Goal: Task Accomplishment & Management: Complete application form

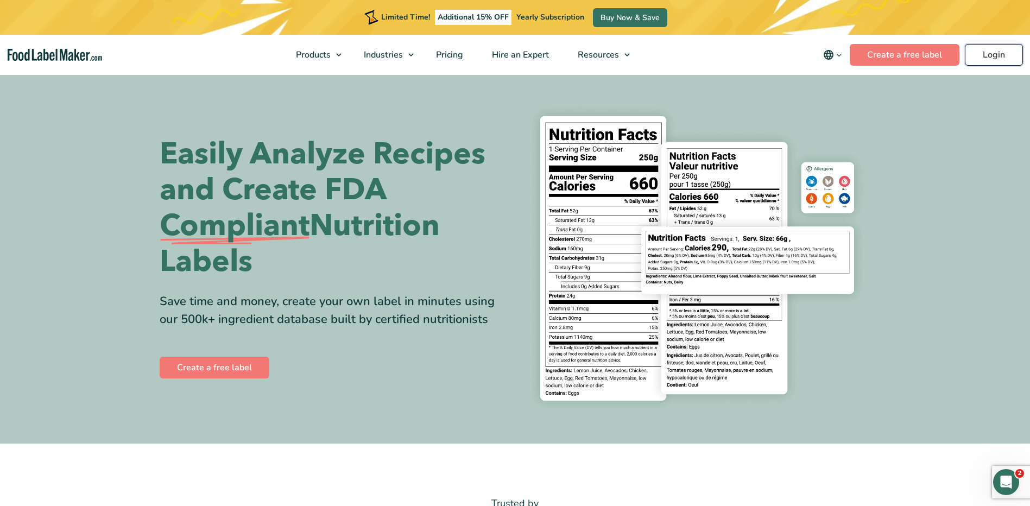
click at [1004, 53] on link "Login" at bounding box center [994, 55] width 58 height 22
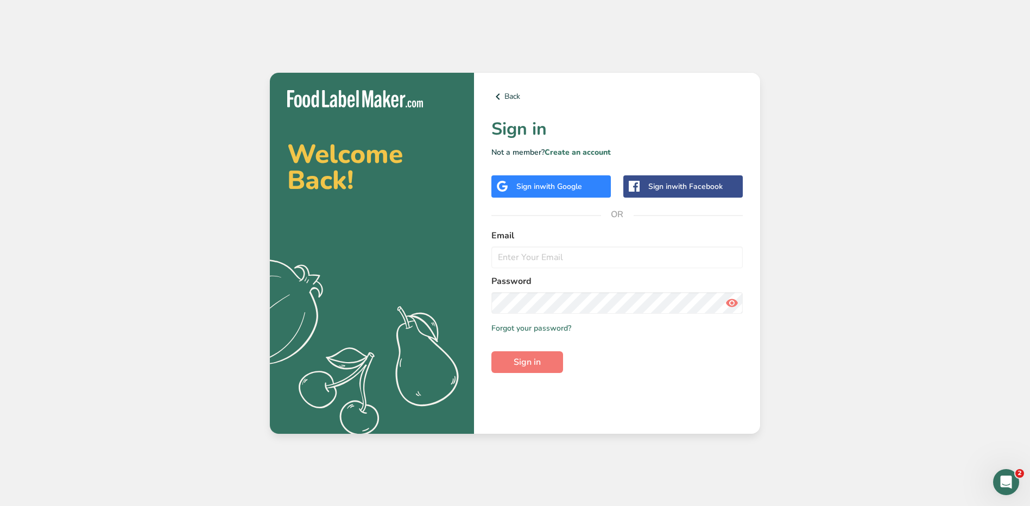
click at [588, 273] on form "Email Password Remember me Forgot your password? Sign in" at bounding box center [616, 301] width 251 height 144
click at [587, 270] on form "Email Password Remember me Forgot your password? Sign in" at bounding box center [616, 301] width 251 height 144
type input "jhael.carrillo@stonybrookmedicine.edu"
click at [491, 351] on button "Sign in" at bounding box center [527, 362] width 72 height 22
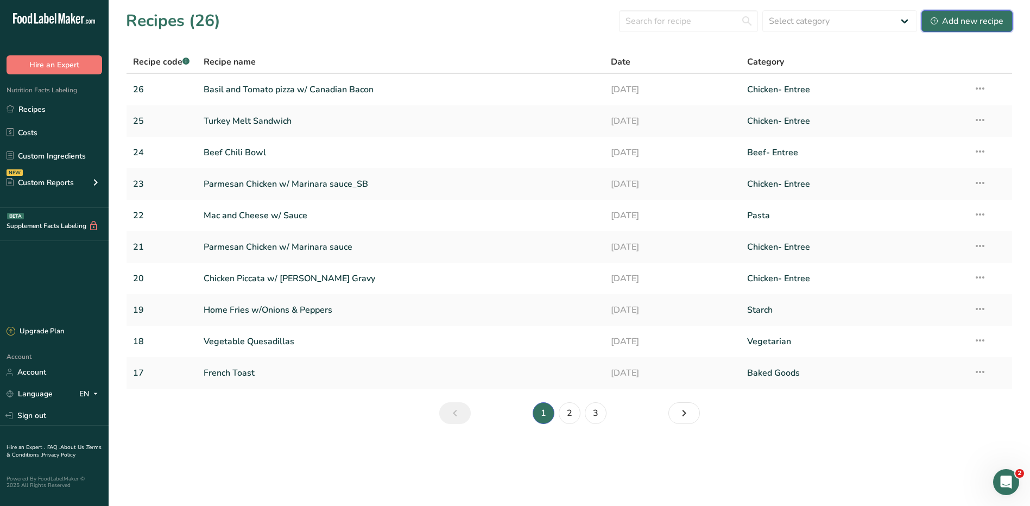
click at [969, 23] on div "Add new recipe" at bounding box center [966, 21] width 73 height 13
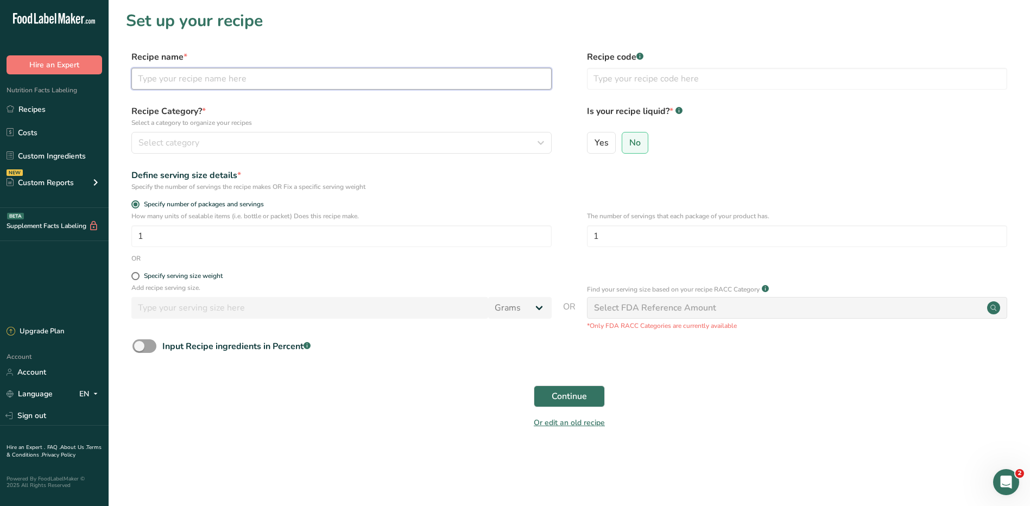
click at [193, 78] on input "text" at bounding box center [341, 79] width 420 height 22
click at [48, 117] on link "Recipes" at bounding box center [54, 109] width 109 height 21
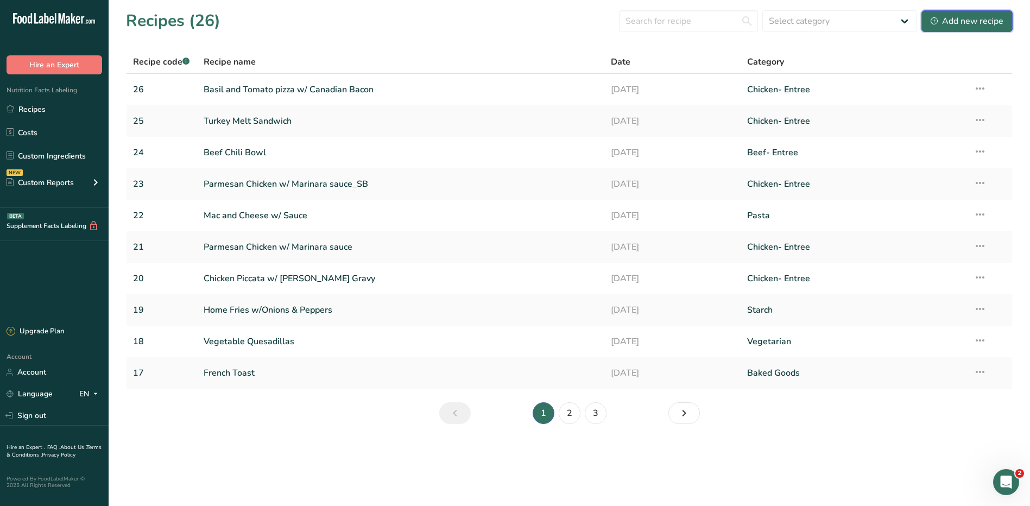
click at [952, 20] on div "Add new recipe" at bounding box center [966, 21] width 73 height 13
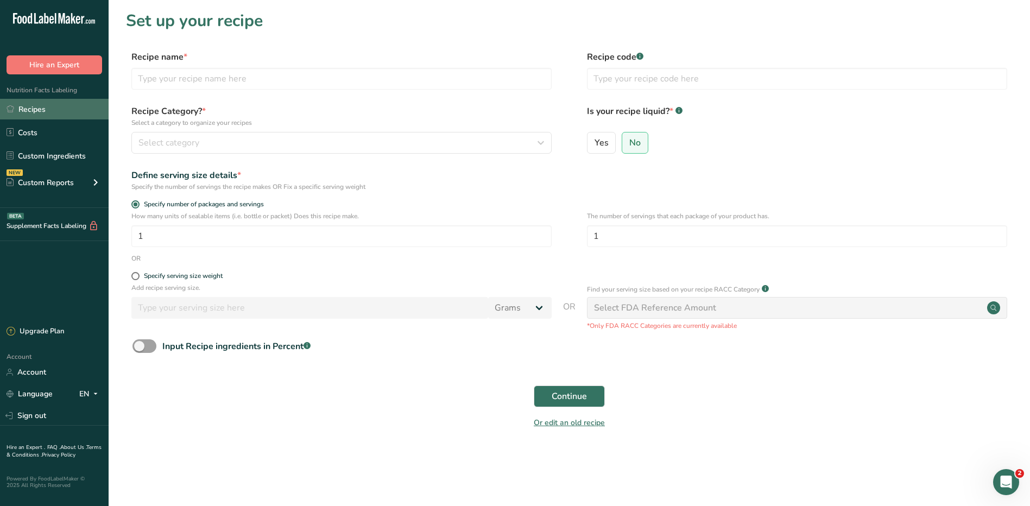
click at [33, 102] on link "Recipes" at bounding box center [54, 109] width 109 height 21
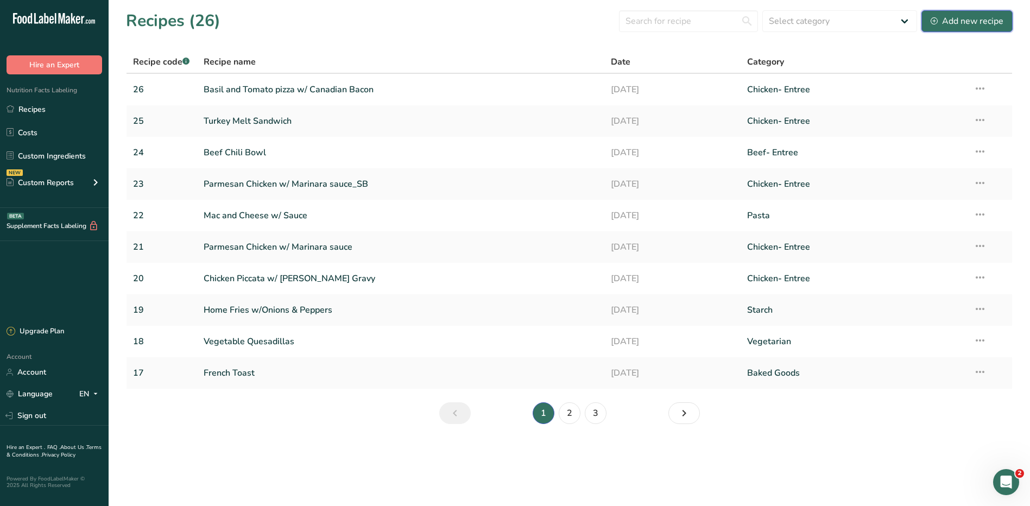
click at [950, 19] on div "Add new recipe" at bounding box center [966, 21] width 73 height 13
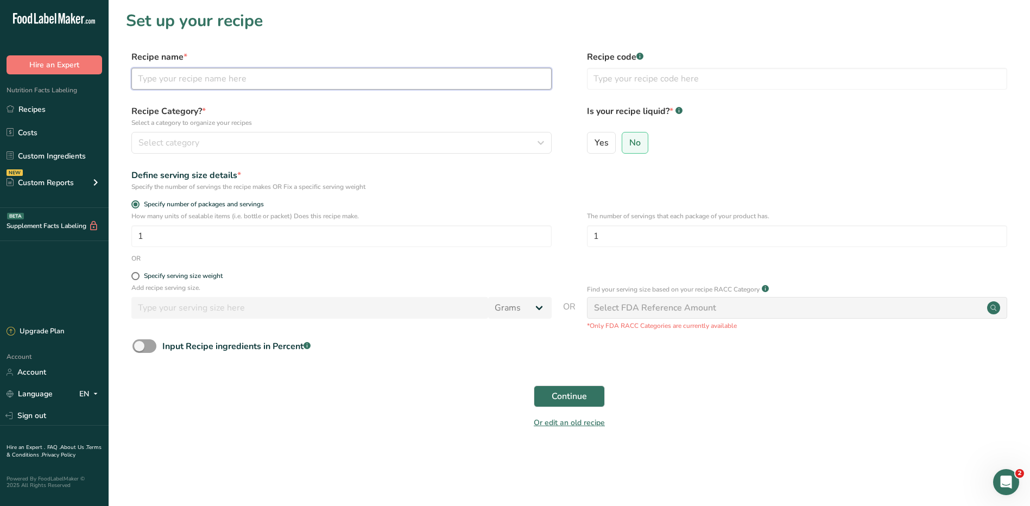
click at [269, 88] on input "text" at bounding box center [341, 79] width 420 height 22
paste input "TURKEY, BREAST WHOLE NATURAL SHAPE SKINLESS NO SALT ADDED COOKED OVEN ROAST"
type input "TURKEY, BREAST WHOLE NATURAL SHAPE SKINLESS NO SALT ADDED COOKED OVEN ROAST"
drag, startPoint x: 533, startPoint y: 81, endPoint x: 118, endPoint y: 83, distance: 415.3
click at [121, 82] on section "Set up your recipe Recipe name * TURKEY, BREAST WHOLE NATURAL SHAPE SKINLESS NO…" at bounding box center [569, 226] width 921 height 453
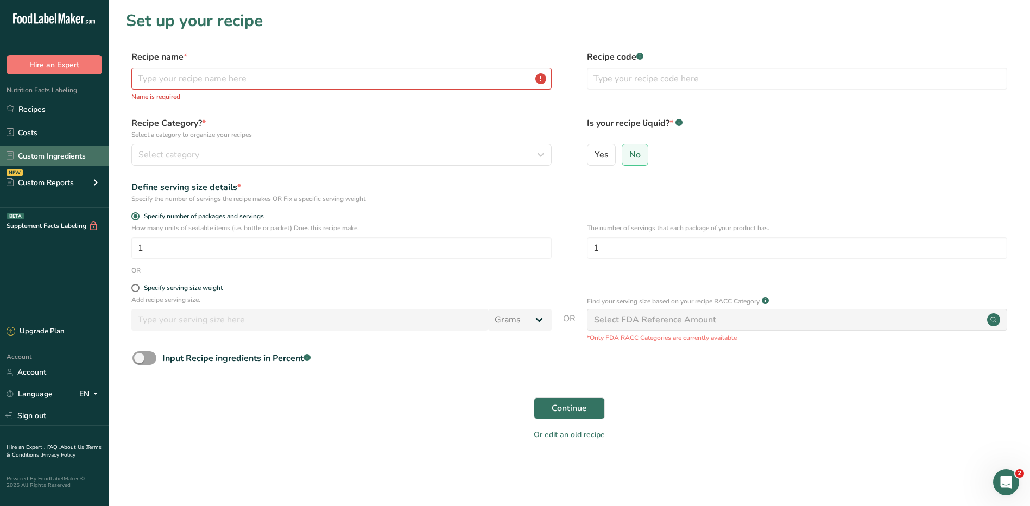
click at [41, 156] on link "Custom Ingredients" at bounding box center [54, 155] width 109 height 21
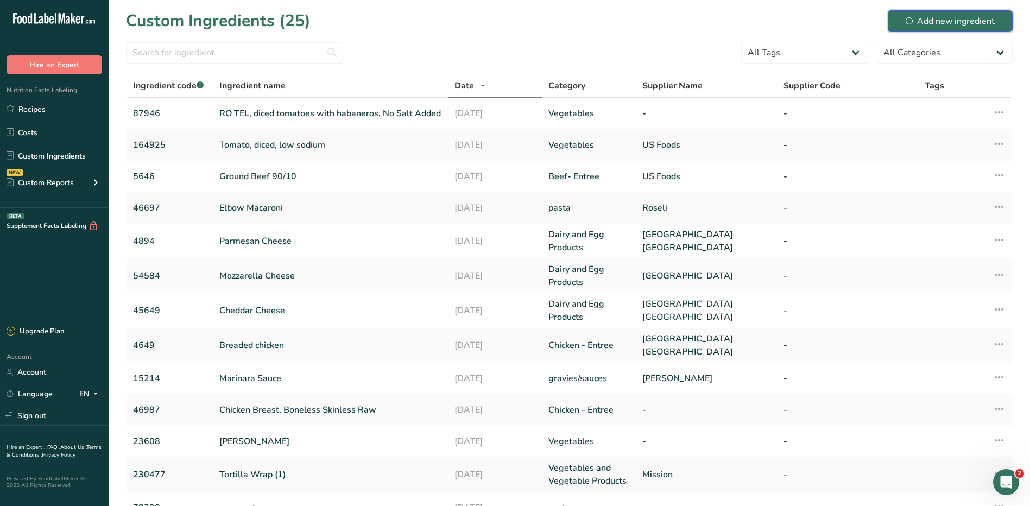
click at [946, 16] on div "Add new ingredient" at bounding box center [949, 21] width 89 height 13
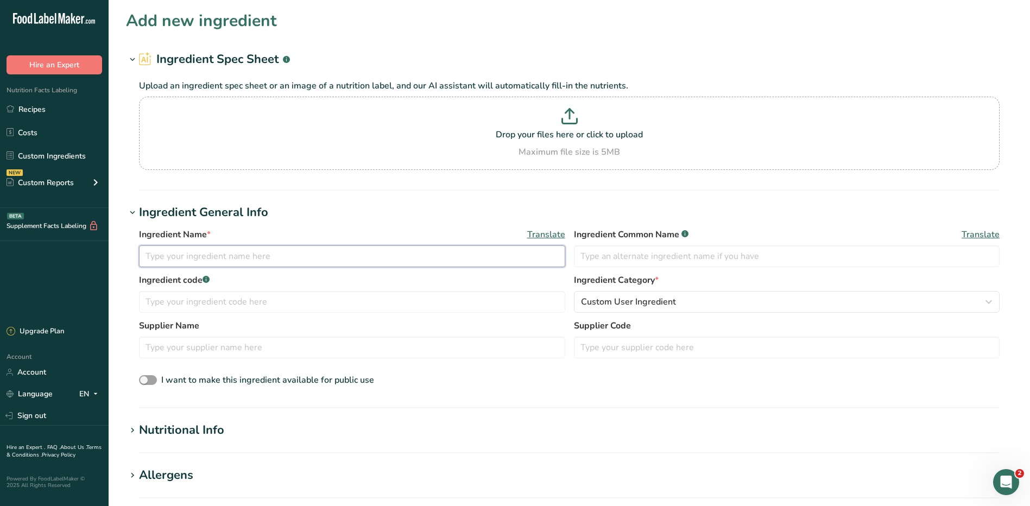
click at [236, 257] on input "text" at bounding box center [352, 256] width 426 height 22
paste input "TURKEY, BREAST WHOLE NATURAL SHAPE SKINLESS NO SALT ADDED COOKED OVEN ROAST"
type input "TURKEY, BREAST WHOLE NATURAL SHAPE SKINLESS NO SALT ADDED COOKED OVEN ROAST"
click at [188, 308] on input "text" at bounding box center [352, 302] width 426 height 22
type input "454646"
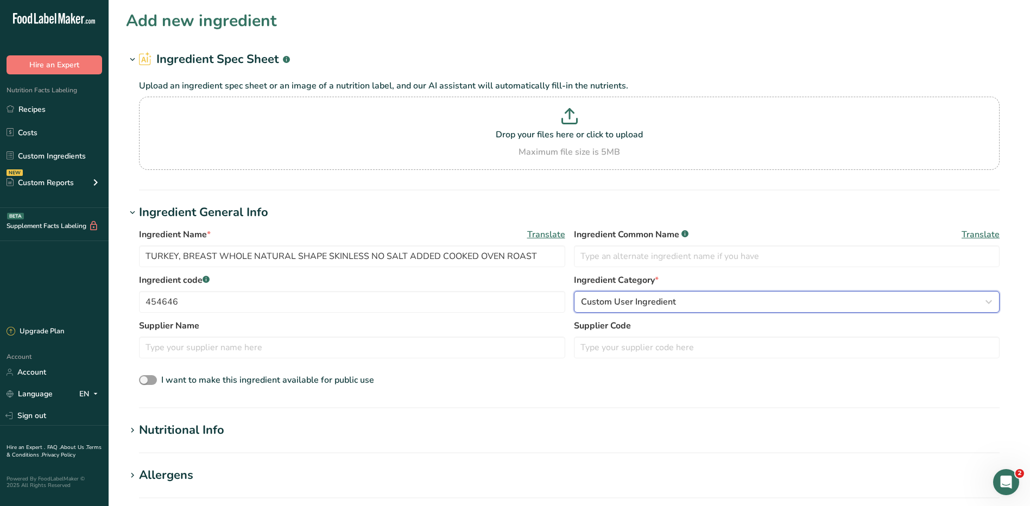
click at [626, 300] on span "Custom User Ingredient" at bounding box center [628, 301] width 95 height 13
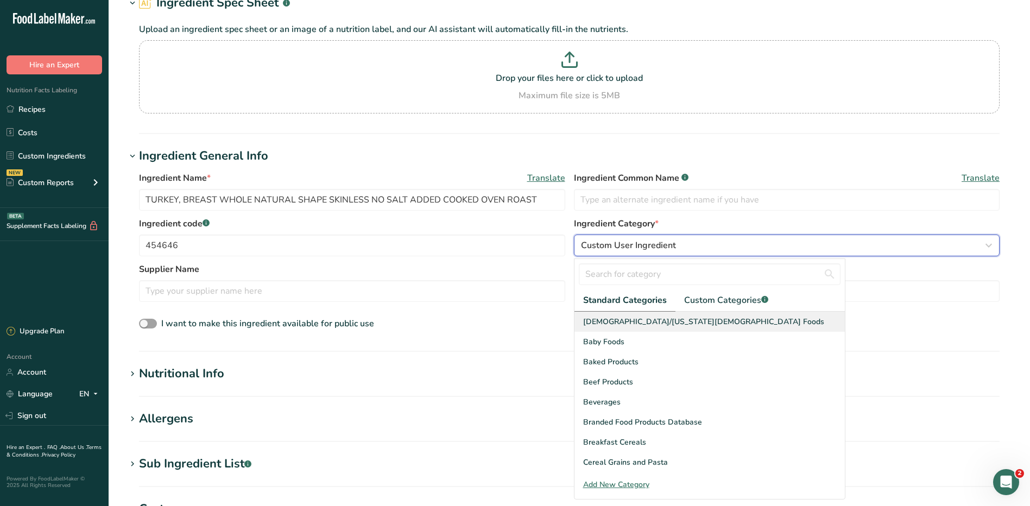
scroll to position [109, 0]
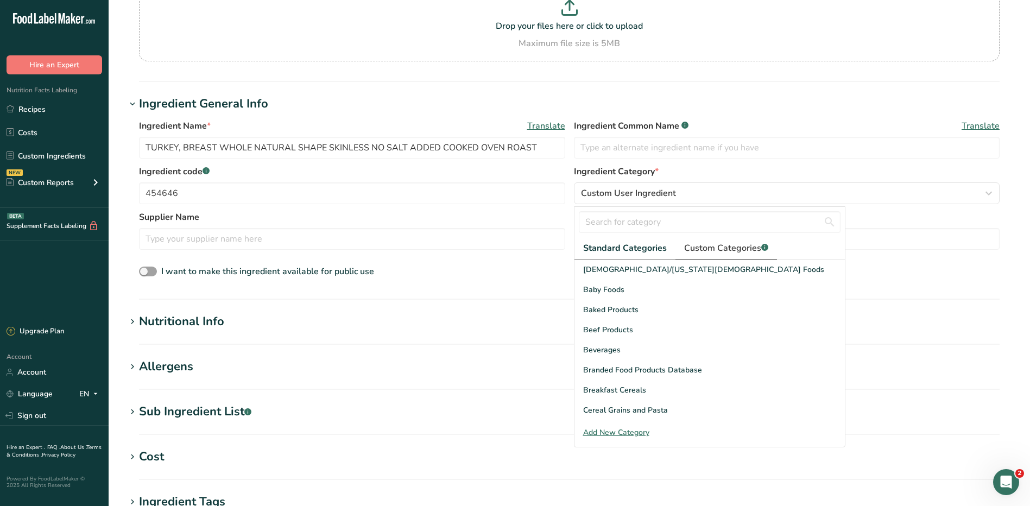
click at [698, 243] on span "Custom Categories .a-a{fill:#347362;}.b-a{fill:#fff;}" at bounding box center [726, 248] width 84 height 13
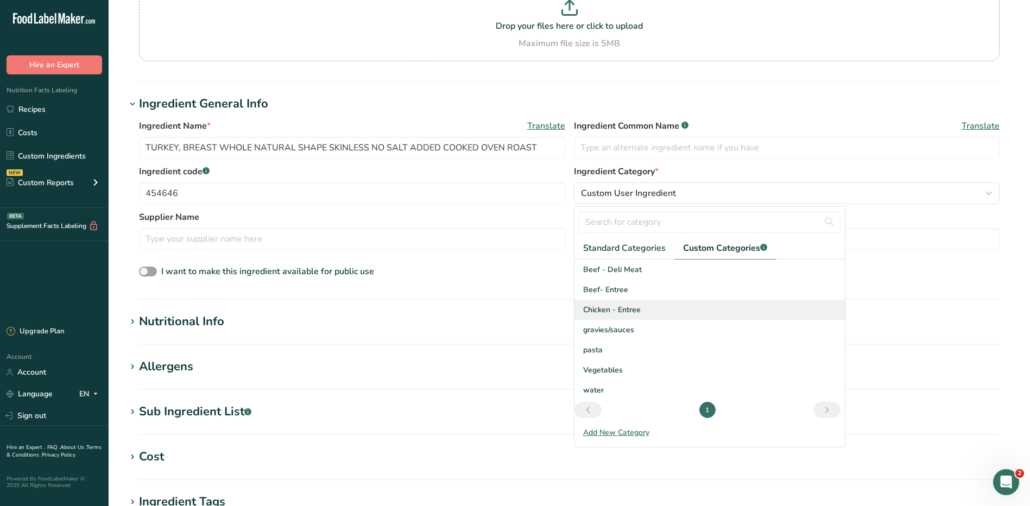
click at [630, 307] on span "Chicken - Entree" at bounding box center [612, 309] width 58 height 11
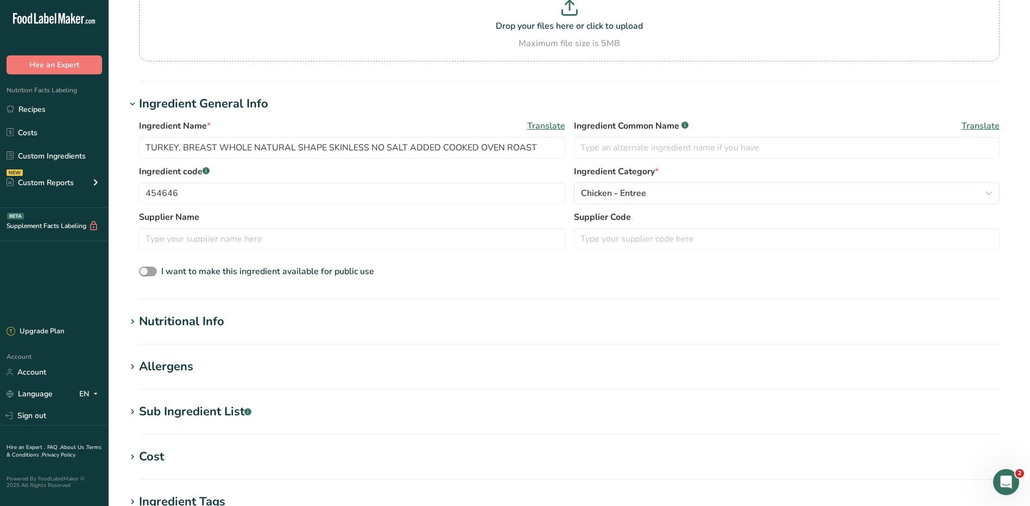
scroll to position [217, 0]
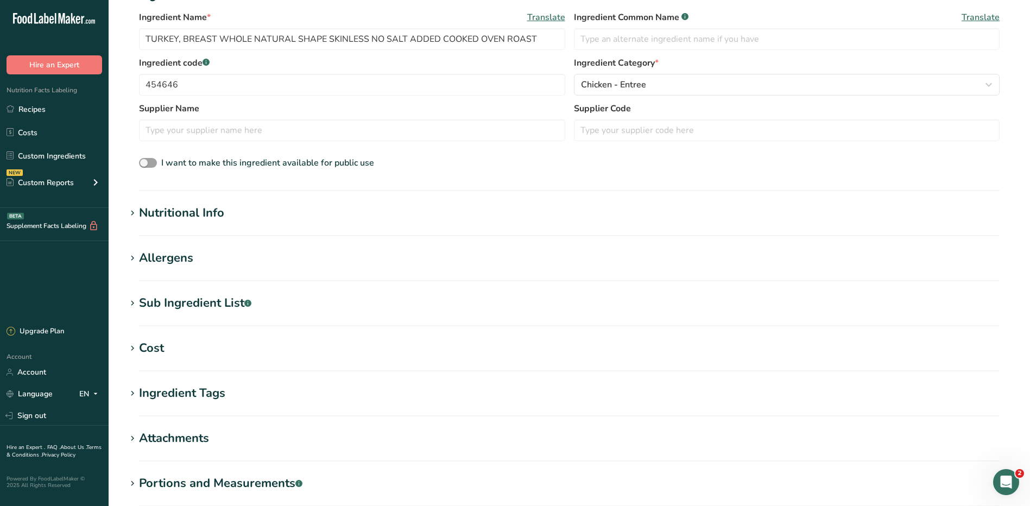
click at [186, 212] on div "Nutritional Info" at bounding box center [181, 213] width 85 height 18
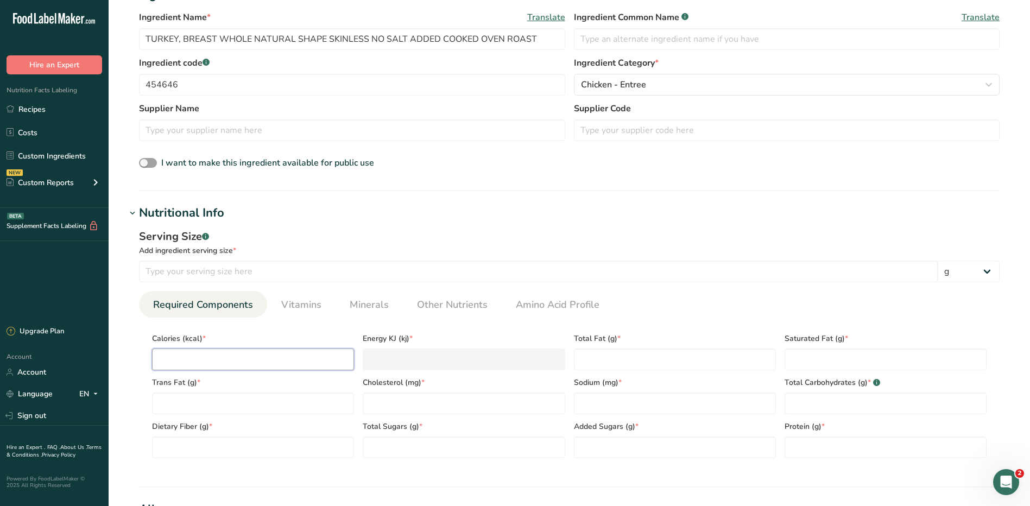
click at [230, 362] on input "number" at bounding box center [253, 360] width 202 height 22
click at [480, 277] on input "number" at bounding box center [538, 272] width 799 height 22
type input "56"
click at [282, 362] on input "number" at bounding box center [253, 360] width 202 height 22
type input "7"
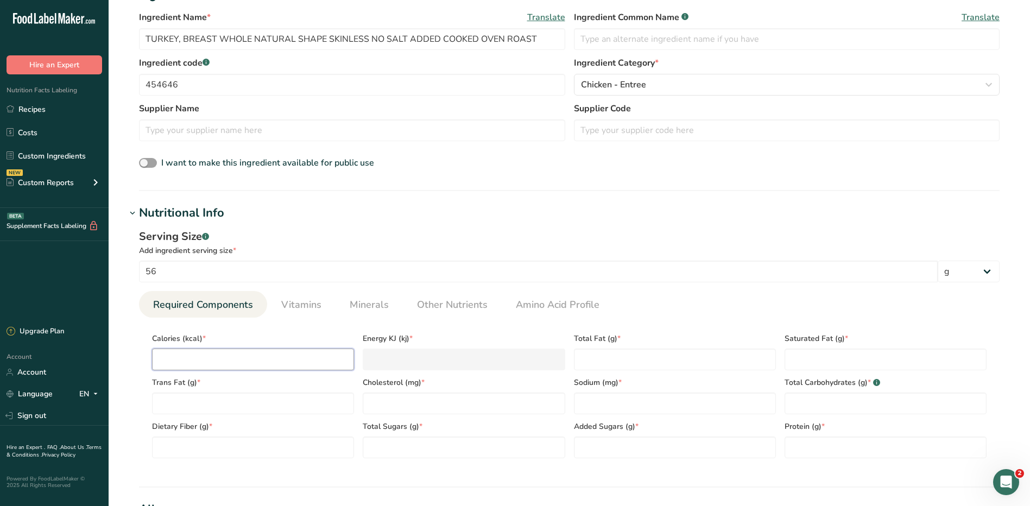
type KJ "29.3"
type input "70"
type KJ "292.9"
type input "70"
click at [597, 362] on Fat "number" at bounding box center [675, 360] width 202 height 22
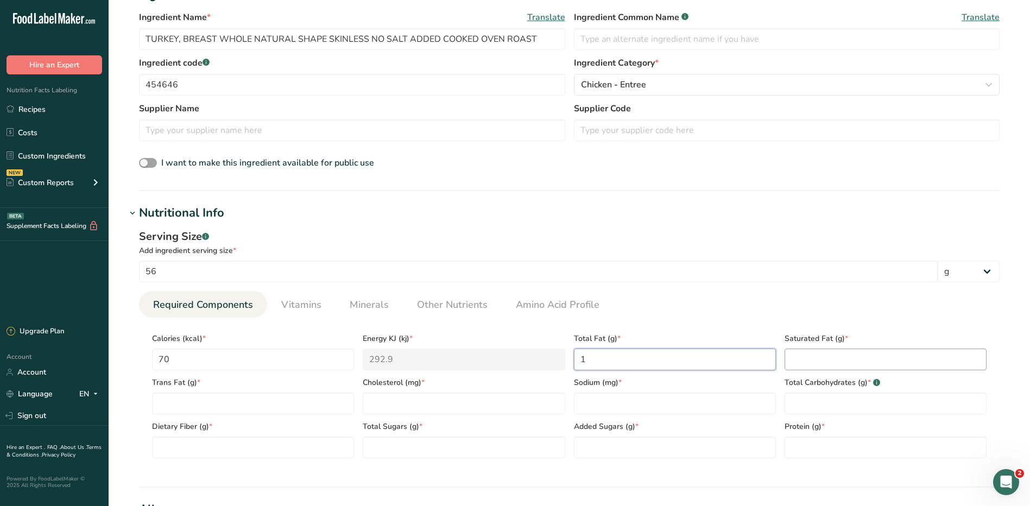
type Fat "1"
click at [831, 357] on Fat "number" at bounding box center [885, 360] width 202 height 22
type Fat "0"
click at [279, 404] on Fat "number" at bounding box center [253, 403] width 202 height 22
type Fat "0"
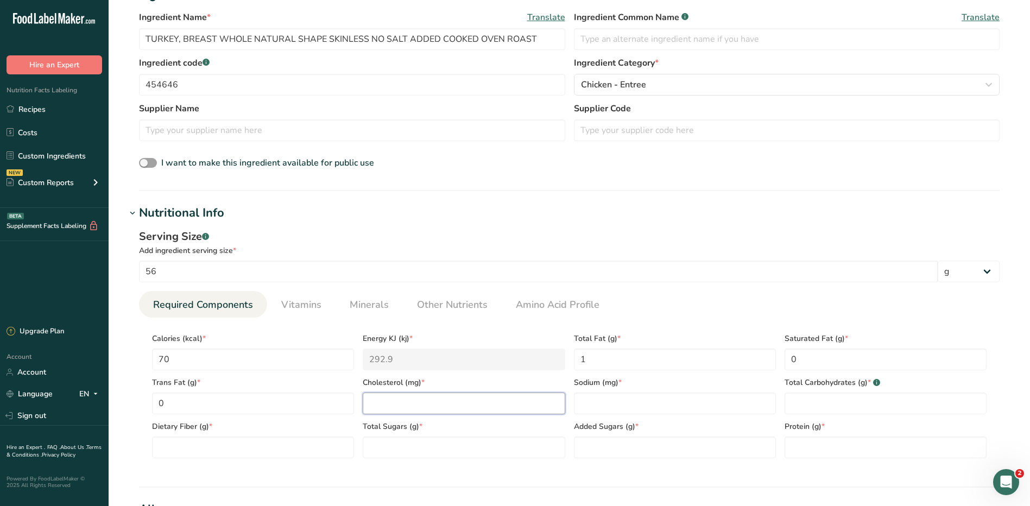
click at [390, 408] on input "number" at bounding box center [464, 403] width 202 height 22
type input "35"
click at [622, 397] on input "number" at bounding box center [675, 403] width 202 height 22
type input "35"
click at [807, 398] on Carbohydrates "number" at bounding box center [885, 403] width 202 height 22
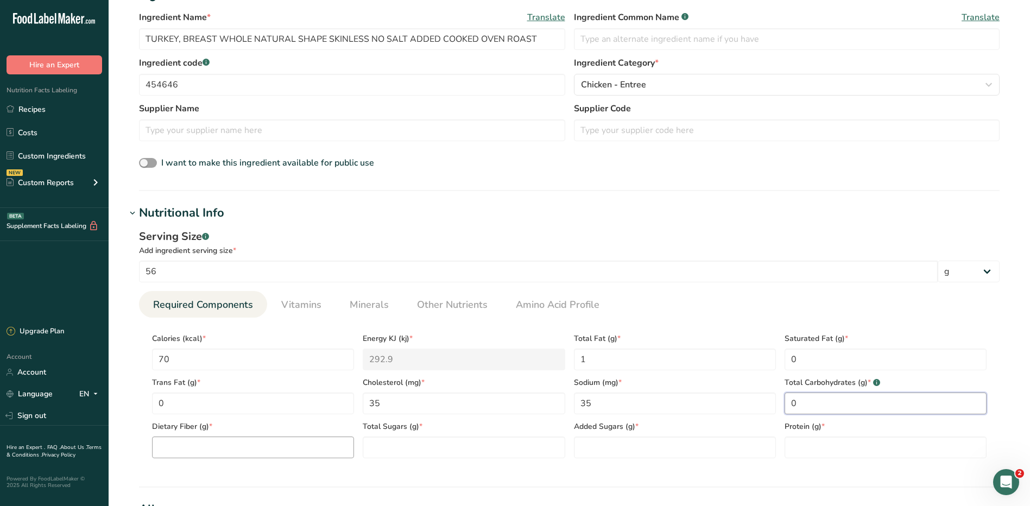
type Carbohydrates "0"
click at [302, 446] on Fiber "number" at bounding box center [253, 447] width 202 height 22
type Fiber "0"
click at [444, 449] on Sugars "number" at bounding box center [464, 447] width 202 height 22
type Sugars "0"
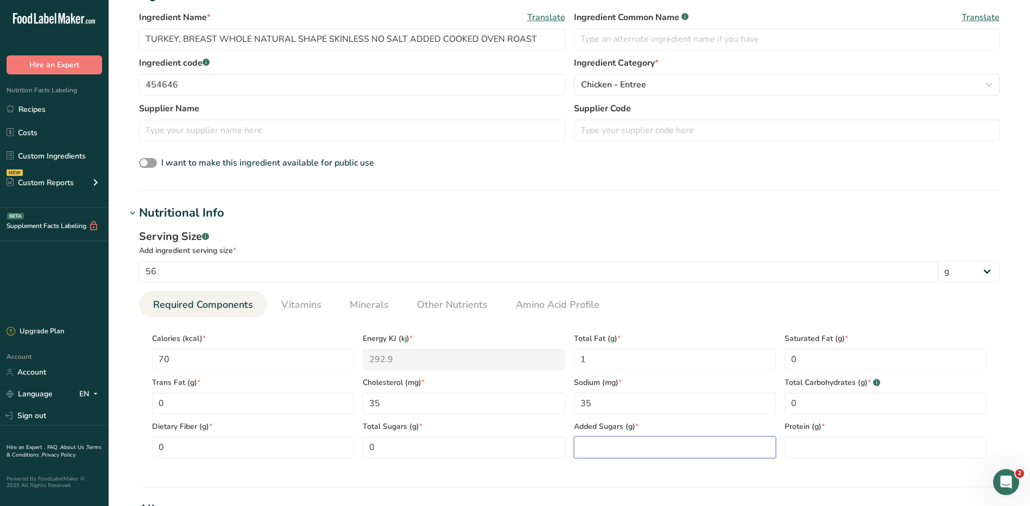
click at [638, 441] on Sugars "number" at bounding box center [675, 447] width 202 height 22
type Sugars "0"
click at [807, 445] on input "number" at bounding box center [885, 447] width 202 height 22
type input "15"
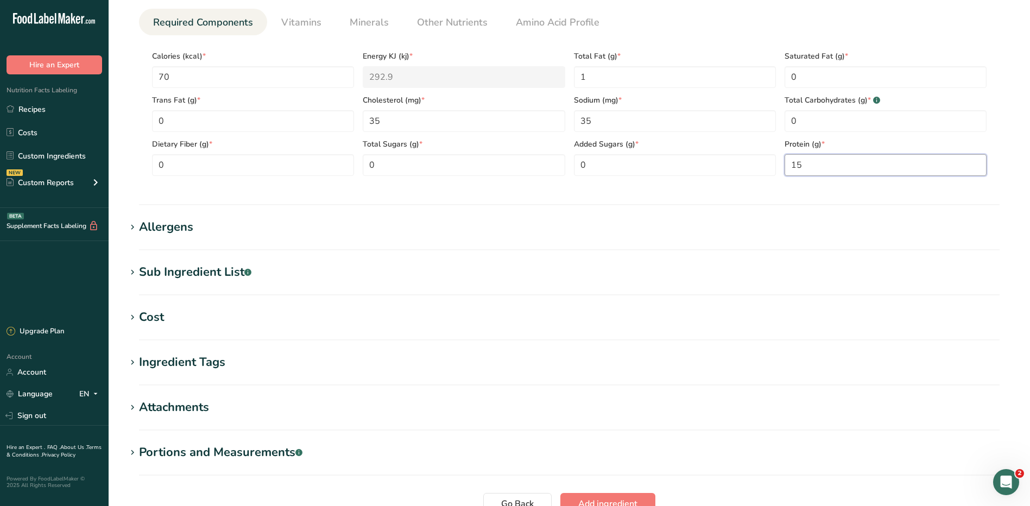
scroll to position [600, 0]
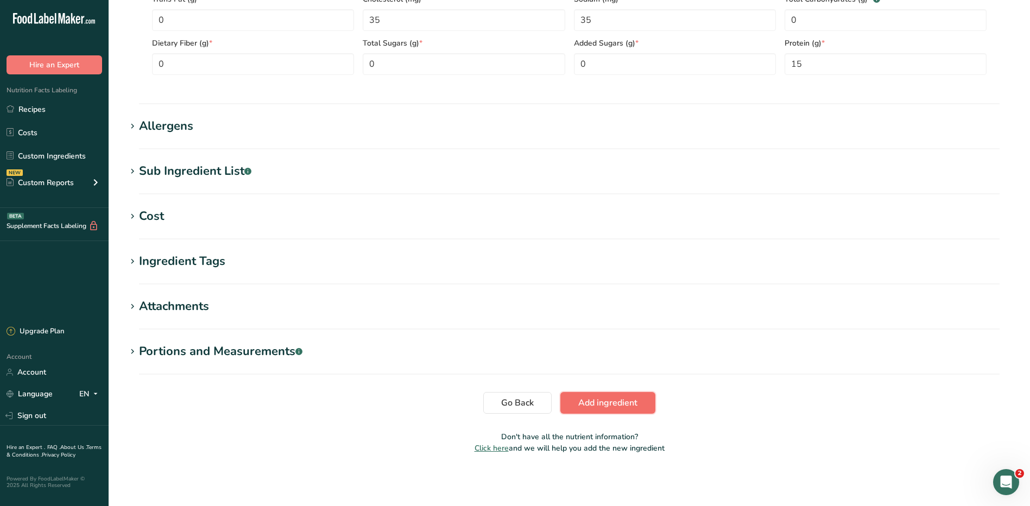
click at [612, 396] on span "Add ingredient" at bounding box center [607, 402] width 59 height 13
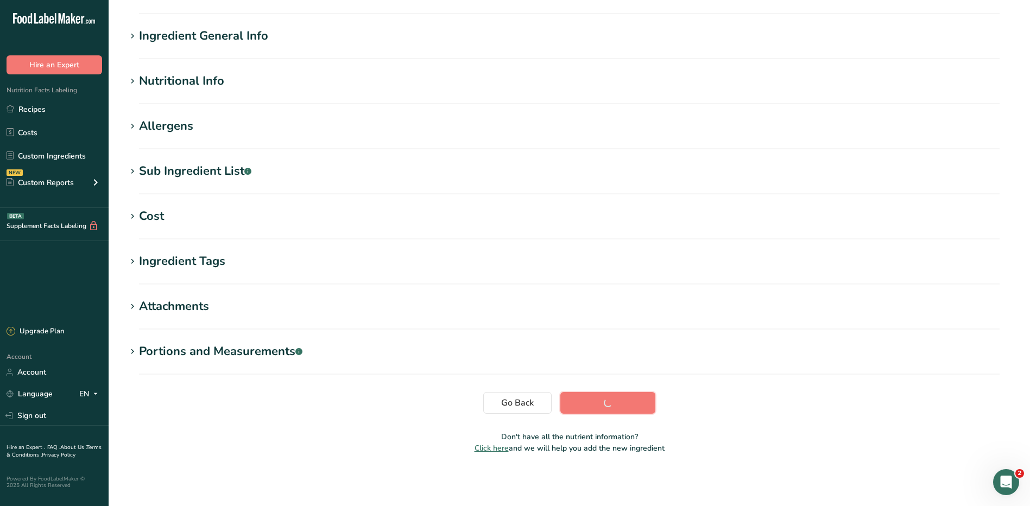
scroll to position [68, 0]
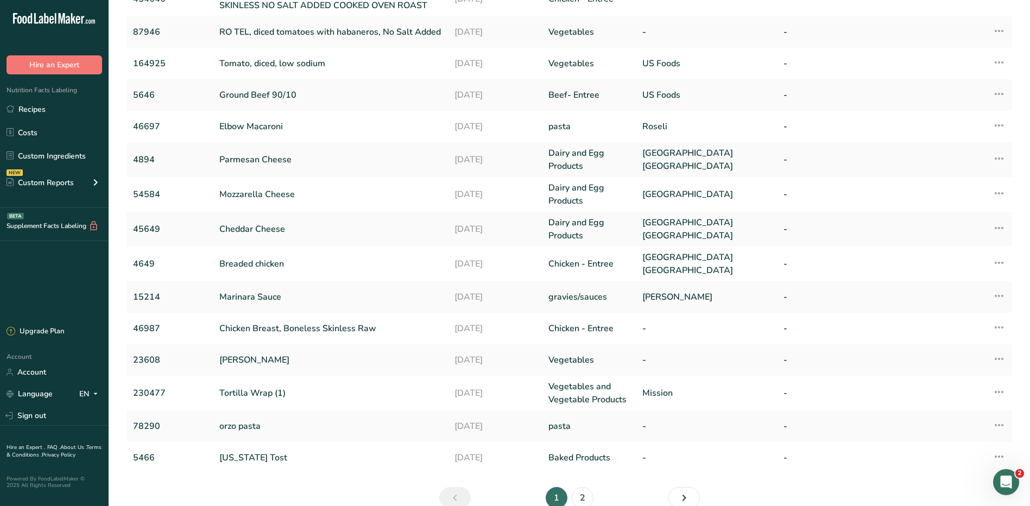
scroll to position [171, 0]
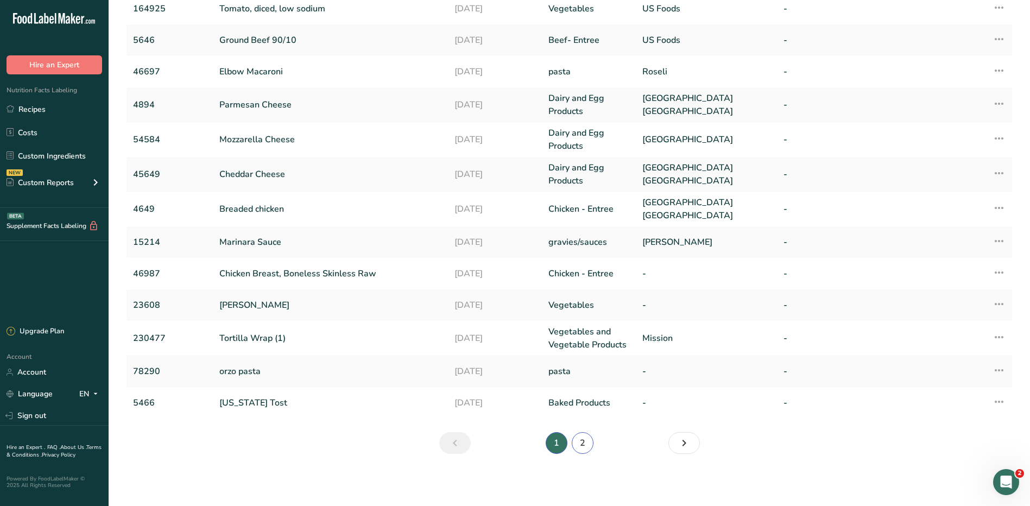
click at [581, 446] on link "2" at bounding box center [583, 443] width 22 height 22
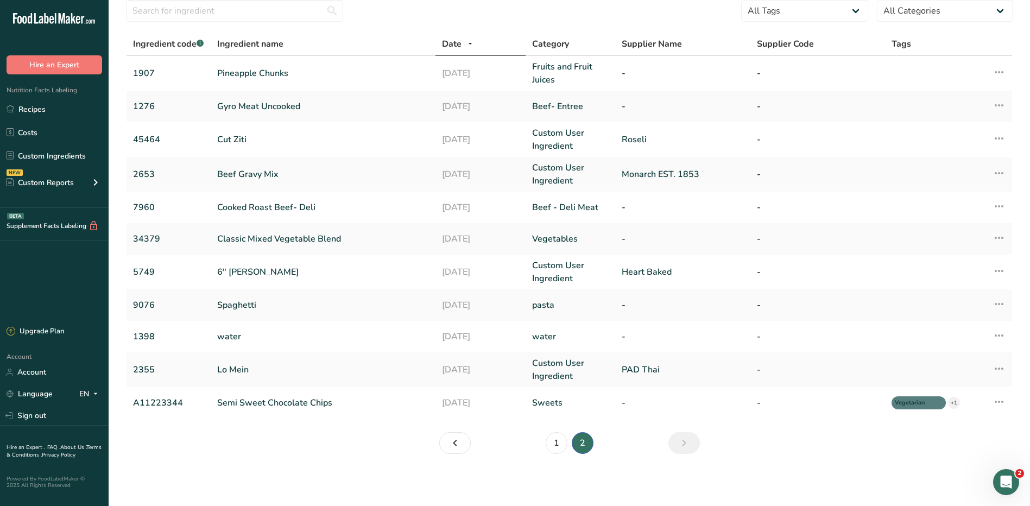
scroll to position [42, 0]
click at [558, 447] on link "1" at bounding box center [557, 443] width 22 height 22
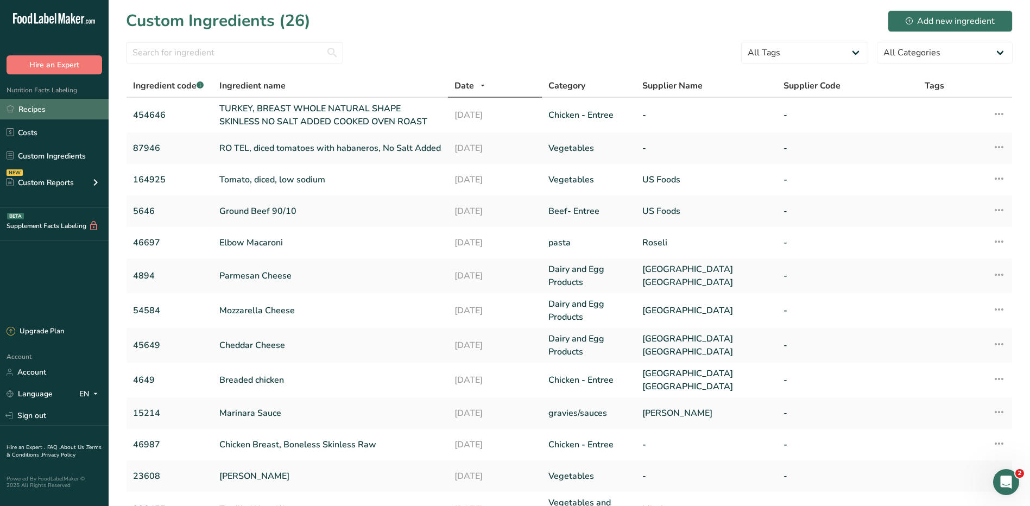
click at [29, 110] on link "Recipes" at bounding box center [54, 109] width 109 height 21
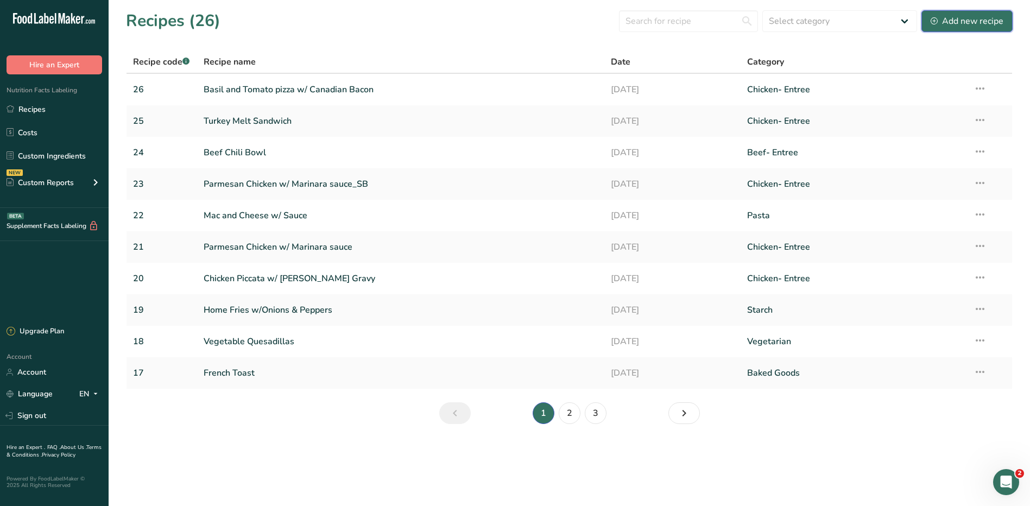
click at [973, 23] on div "Add new recipe" at bounding box center [966, 21] width 73 height 13
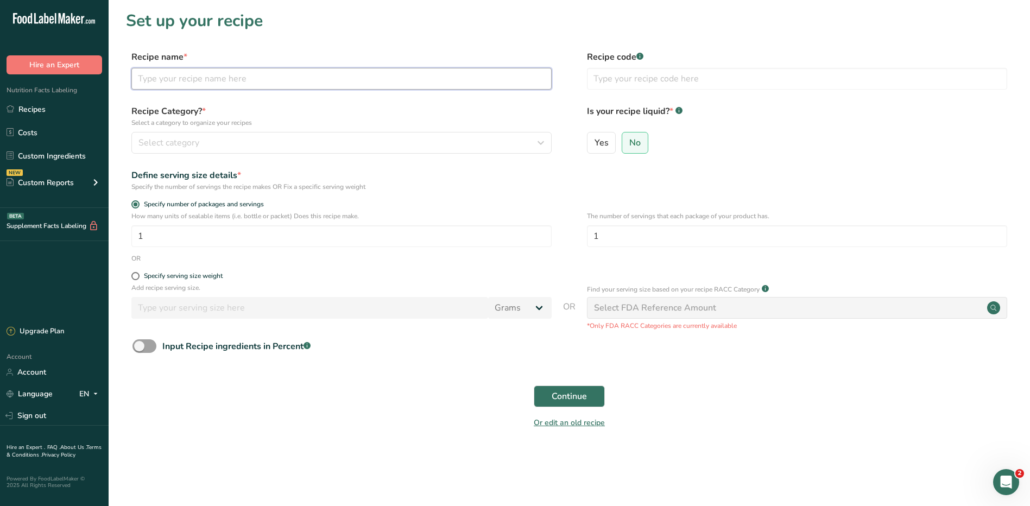
click at [163, 76] on input "text" at bounding box center [341, 79] width 420 height 22
type input "t"
type input "Roasted Turkey"
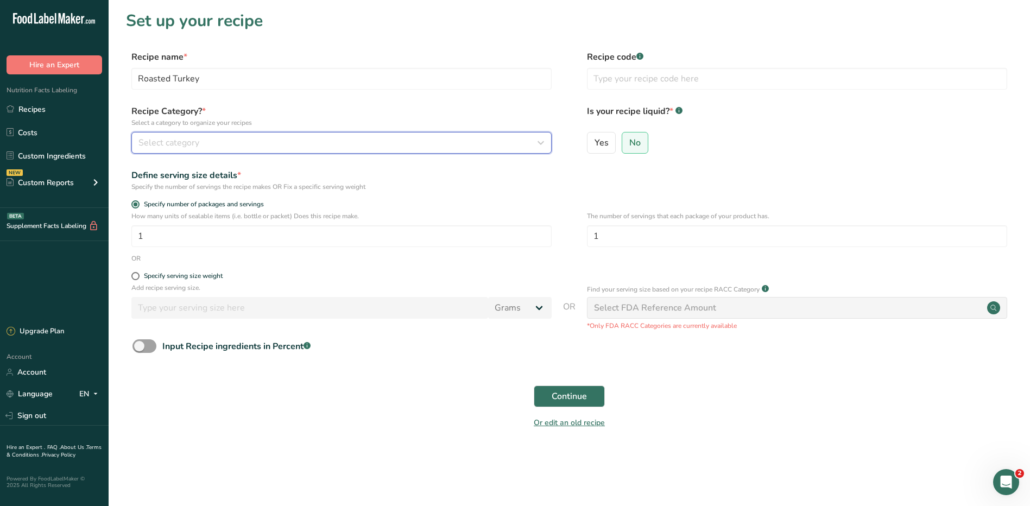
click at [270, 139] on div "Select category" at bounding box center [338, 142] width 400 height 13
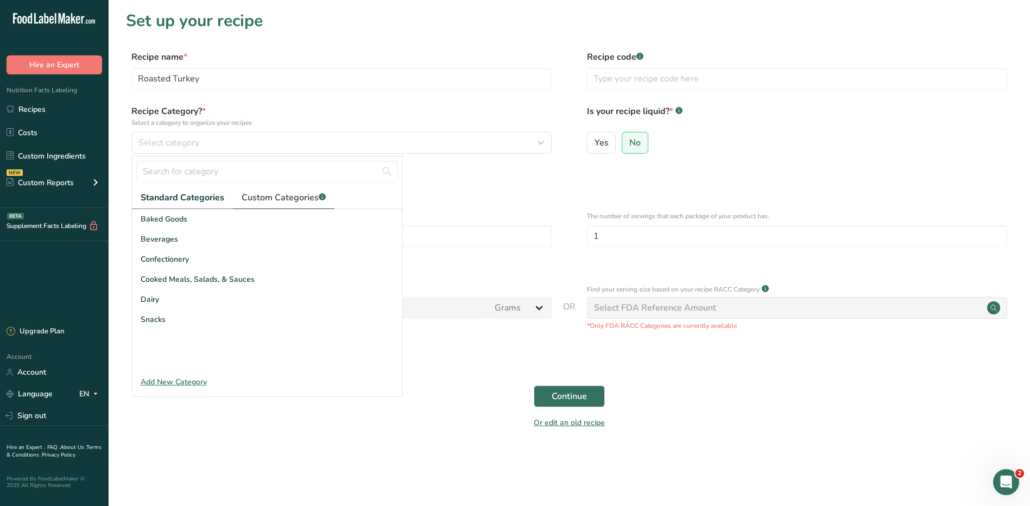
click at [290, 198] on span "Custom Categories .a-a{fill:#347362;}.b-a{fill:#fff;}" at bounding box center [284, 197] width 84 height 13
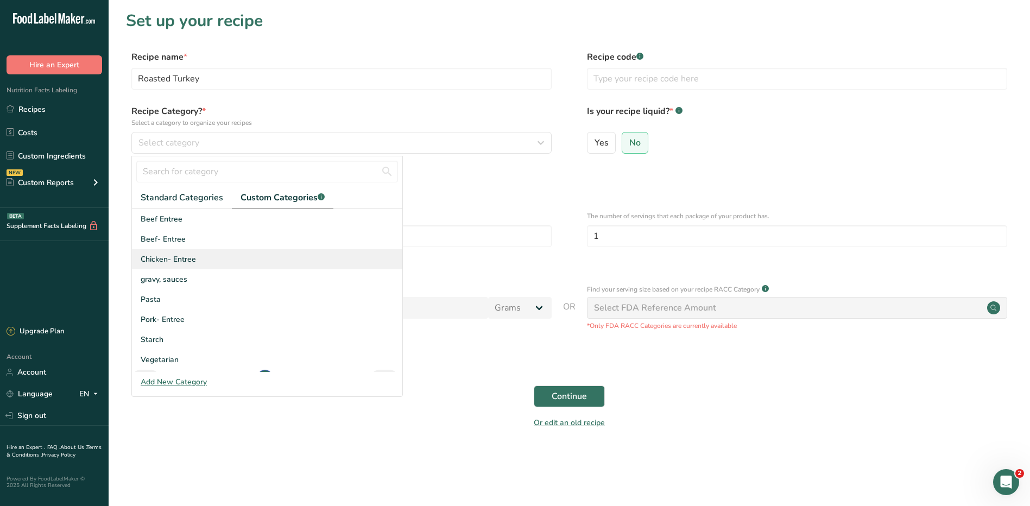
click at [197, 257] on div "Chicken- Entree" at bounding box center [267, 259] width 270 height 20
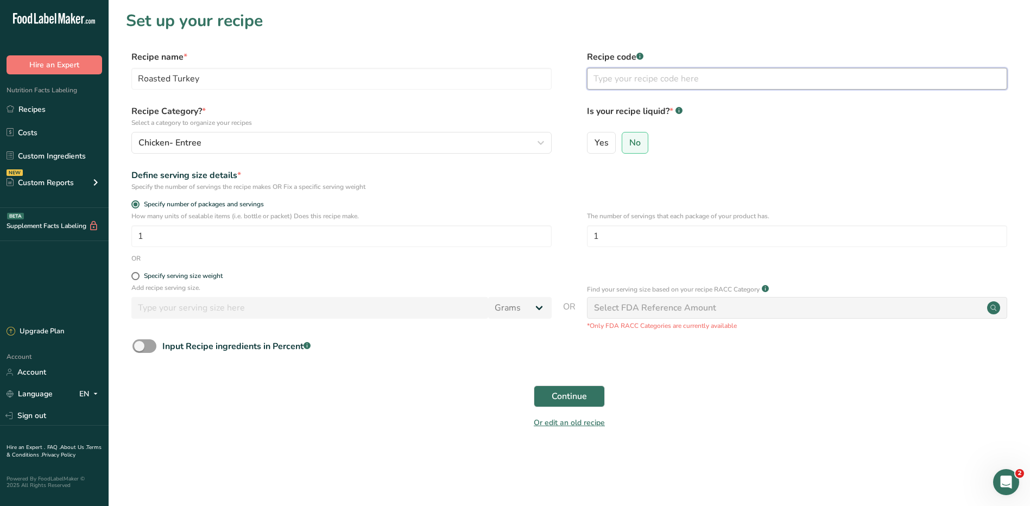
click at [637, 81] on input "text" at bounding box center [797, 79] width 420 height 22
type input "27"
click at [239, 239] on input "1" at bounding box center [341, 236] width 420 height 22
type input "50"
click at [548, 397] on button "Continue" at bounding box center [569, 396] width 71 height 22
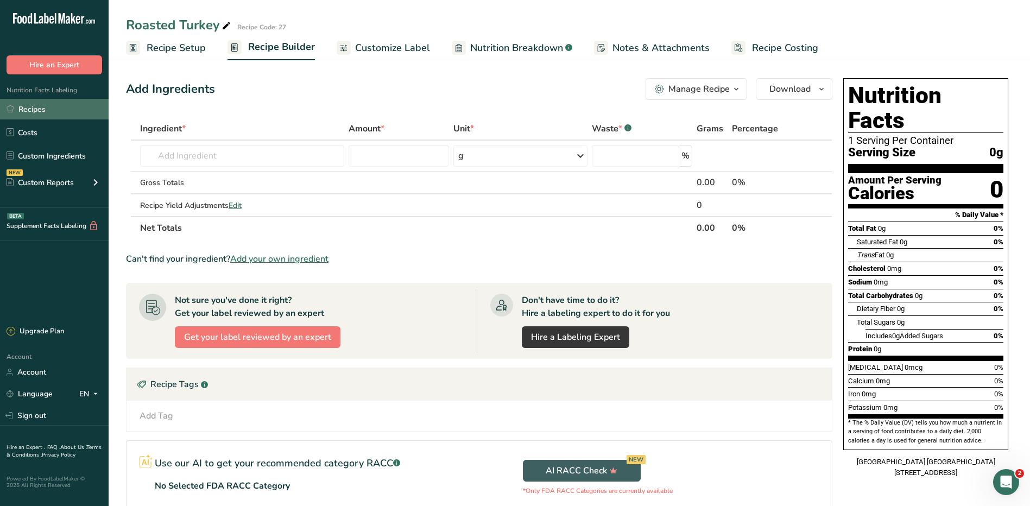
click at [39, 109] on link "Recipes" at bounding box center [54, 109] width 109 height 21
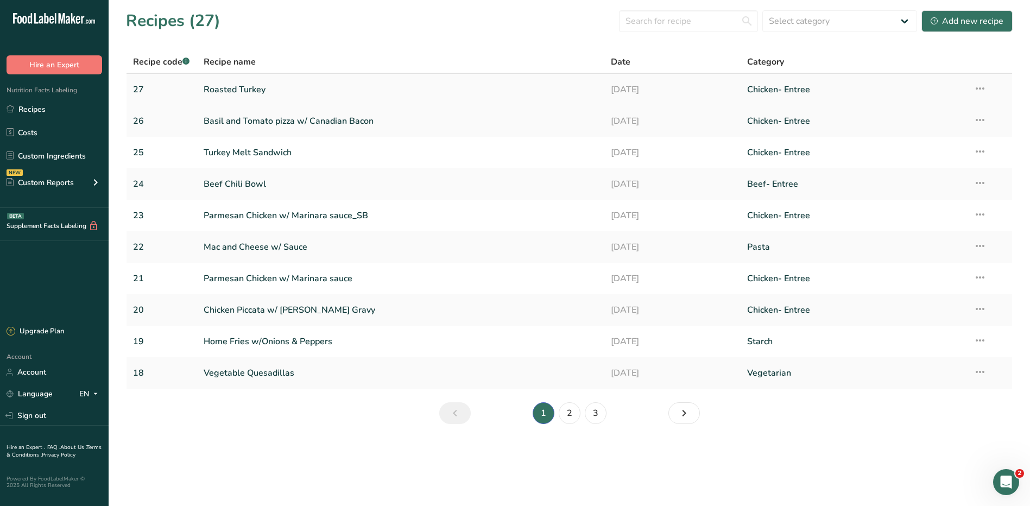
click at [237, 88] on link "Roasted Turkey" at bounding box center [401, 89] width 395 height 23
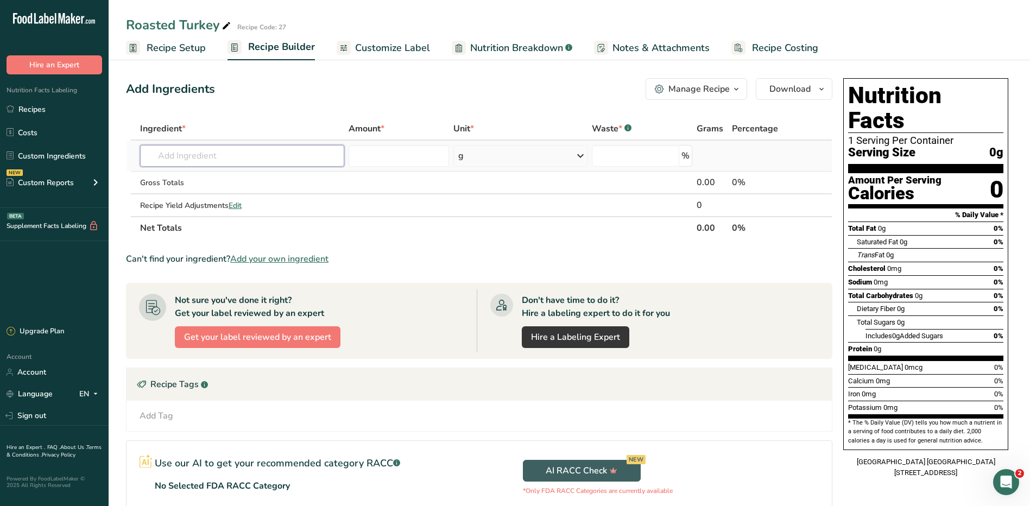
click at [158, 157] on input "text" at bounding box center [242, 156] width 204 height 22
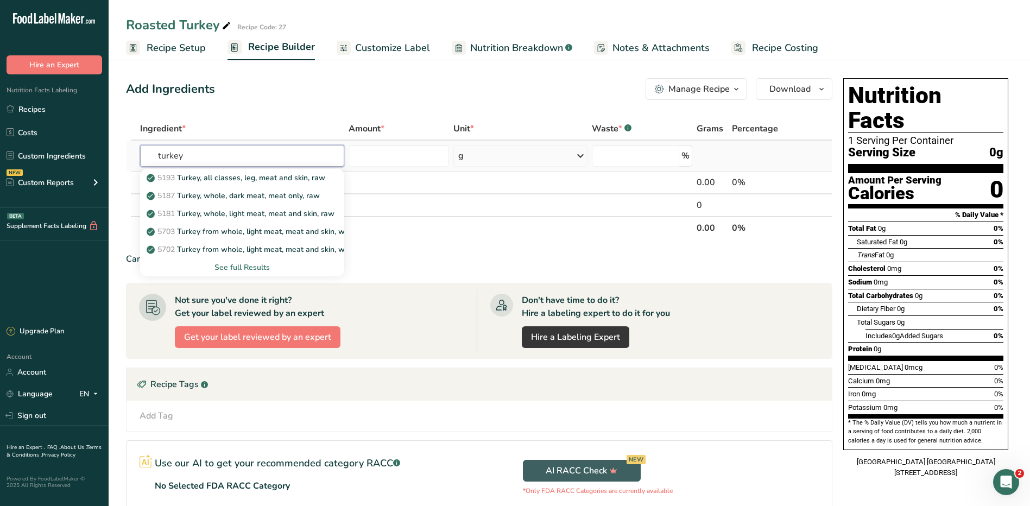
type input "turkey"
click at [265, 263] on div "See full Results" at bounding box center [242, 267] width 187 height 11
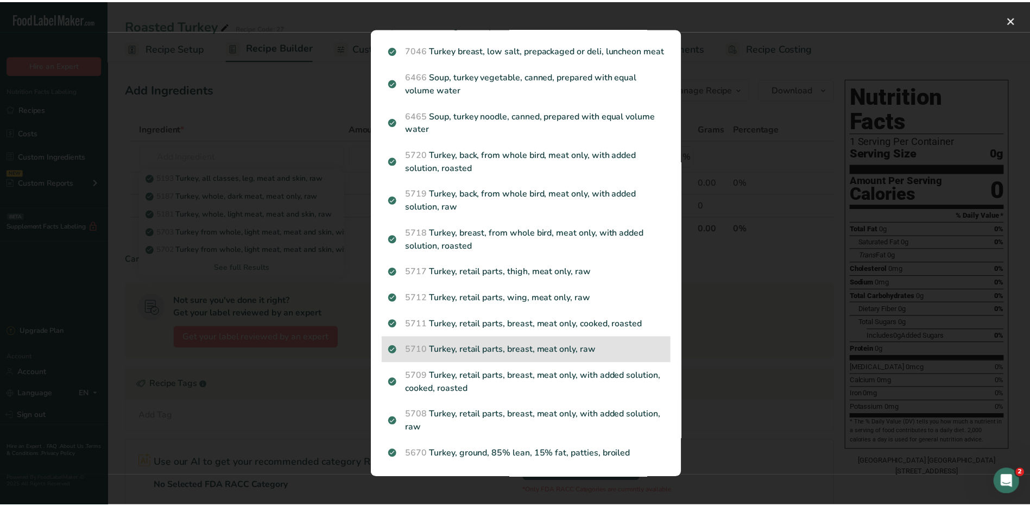
scroll to position [1144, 0]
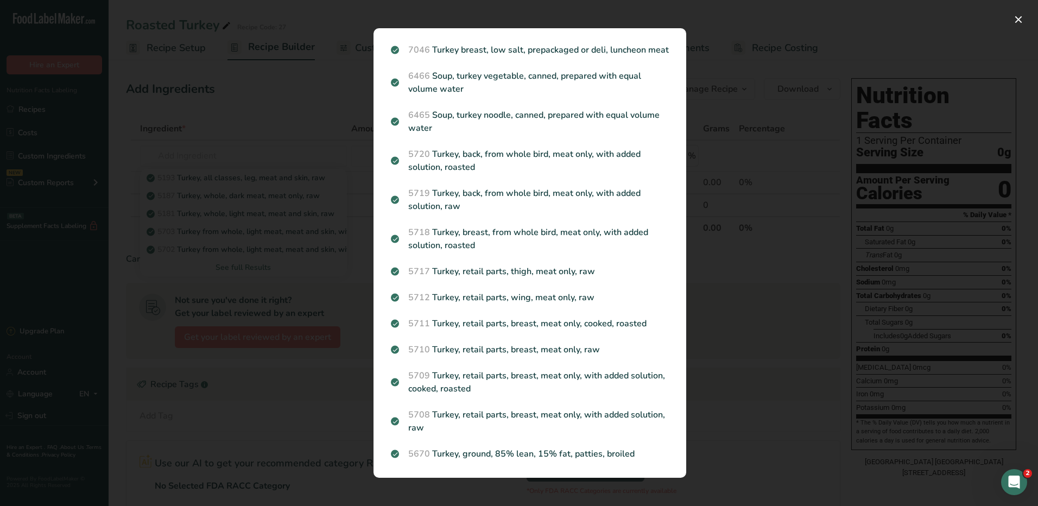
click at [774, 99] on div "Search results modal" at bounding box center [519, 253] width 1038 height 506
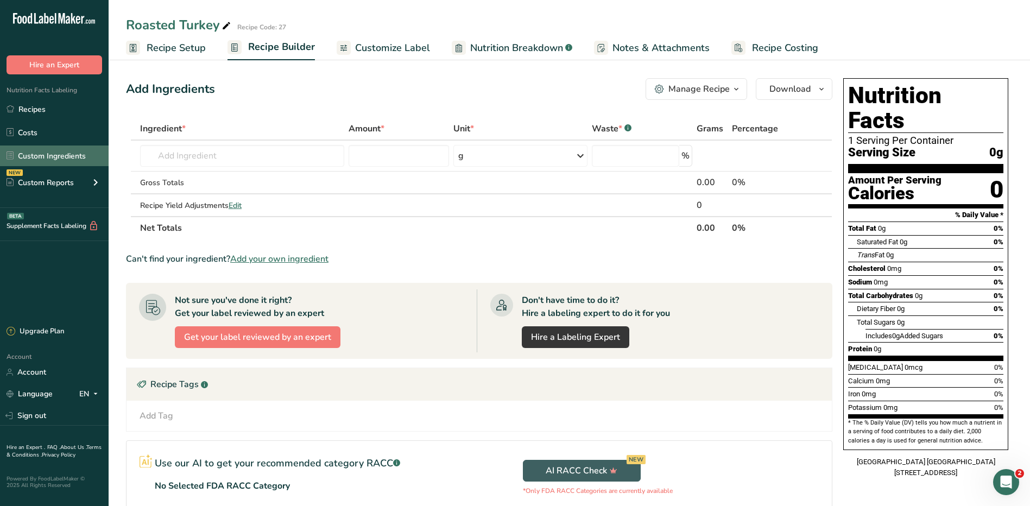
click at [56, 160] on link "Custom Ingredients" at bounding box center [54, 155] width 109 height 21
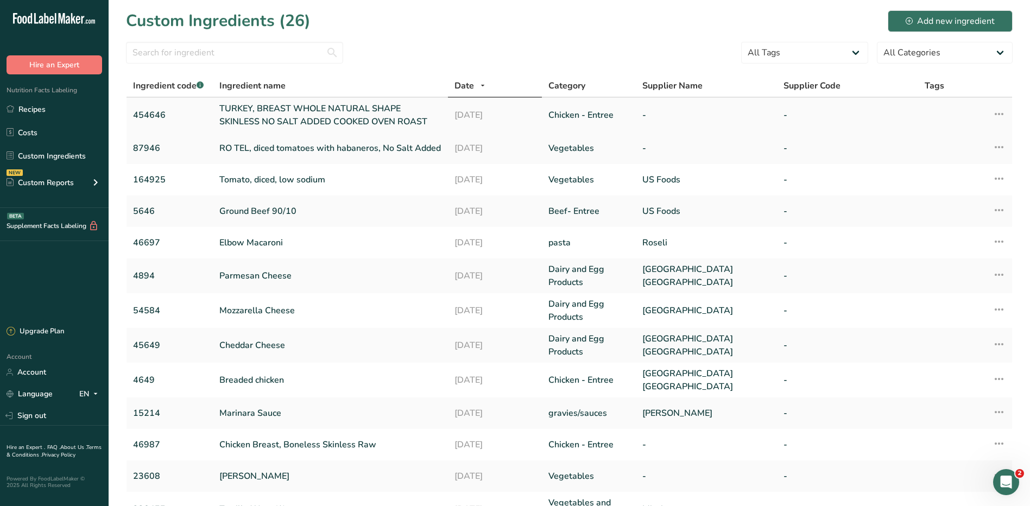
click at [167, 115] on link "454646" at bounding box center [169, 115] width 73 height 13
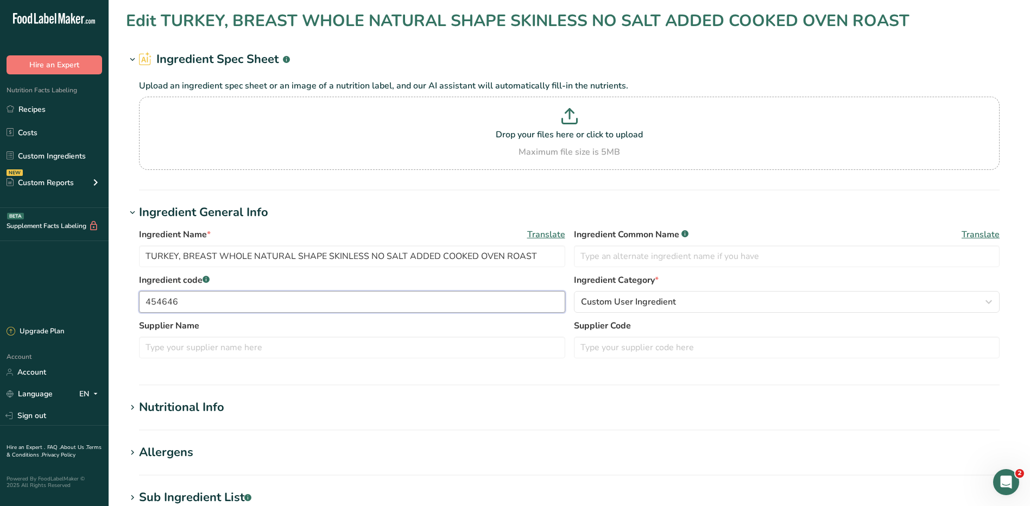
drag, startPoint x: 186, startPoint y: 300, endPoint x: 128, endPoint y: 311, distance: 59.0
click at [128, 311] on div "Ingredient Name * Translate TURKEY, BREAST WHOLE NATURAL SHAPE SKINLESS NO SALT…" at bounding box center [569, 296] width 886 height 150
click at [28, 113] on link "Recipes" at bounding box center [54, 109] width 109 height 21
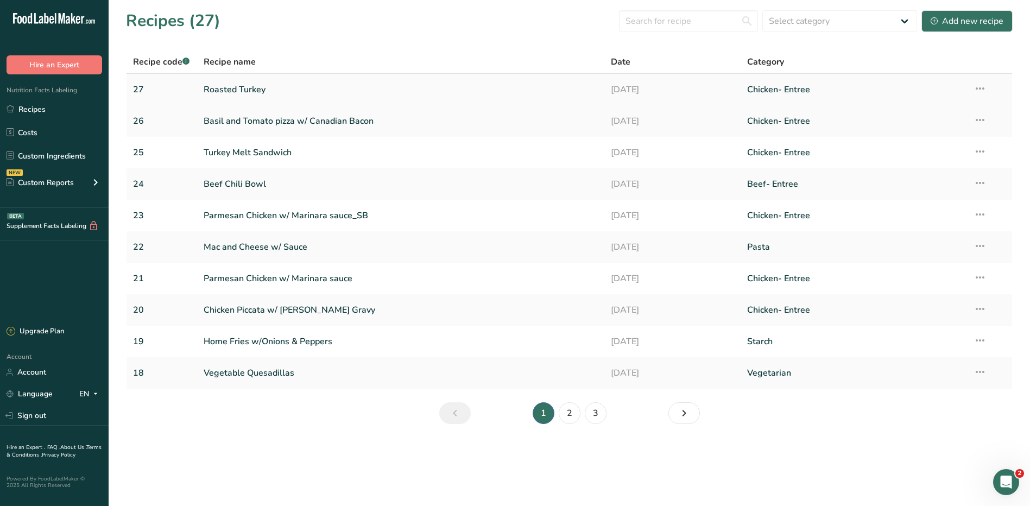
click at [227, 87] on link "Roasted Turkey" at bounding box center [401, 89] width 395 height 23
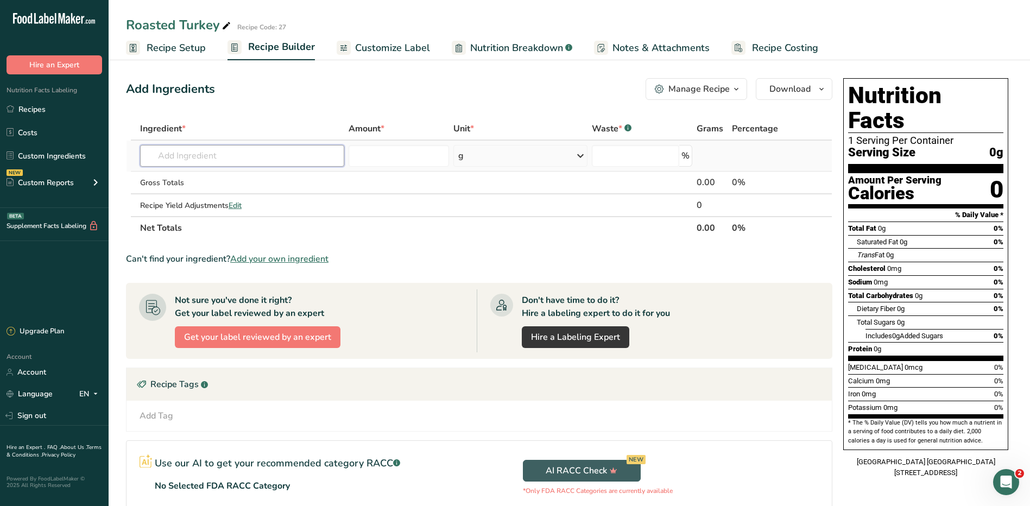
click at [227, 155] on input "text" at bounding box center [242, 156] width 204 height 22
paste input "454646"
type input "454646"
click at [230, 178] on p "454646 TURKEY, BREAST WHOLE NATURAL SHAPE SKINLESS NO SALT ADDED COOKED OVEN RO…" at bounding box center [340, 177] width 383 height 11
type input "TURKEY, BREAST WHOLE NATURAL SHAPE SKINLESS NO SALT ADDED COOKED OVEN ROAST"
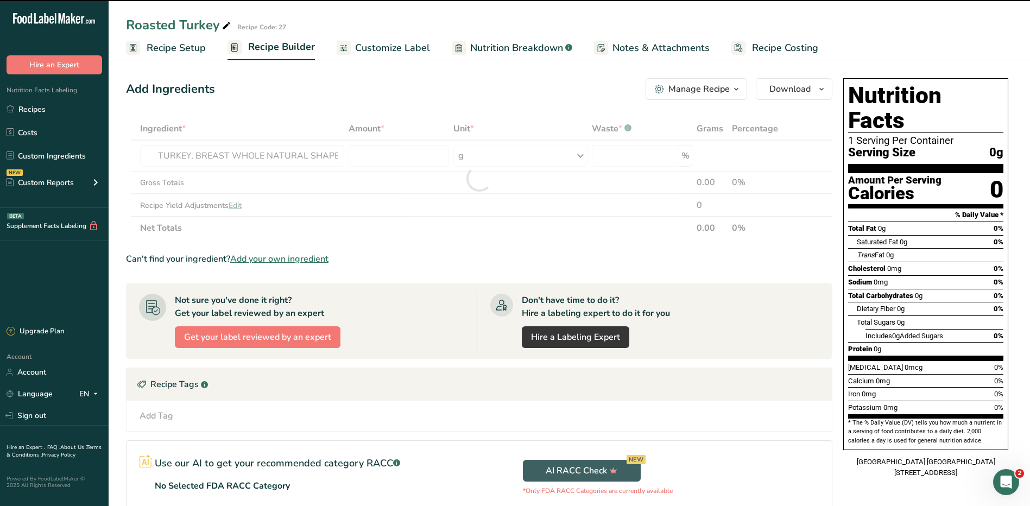
type input "0"
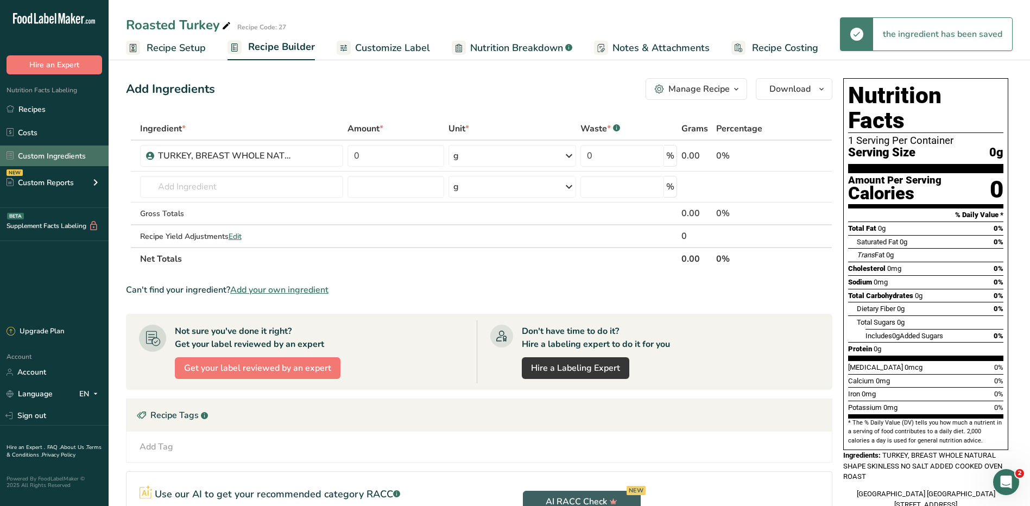
click at [34, 153] on link "Custom Ingredients" at bounding box center [54, 155] width 109 height 21
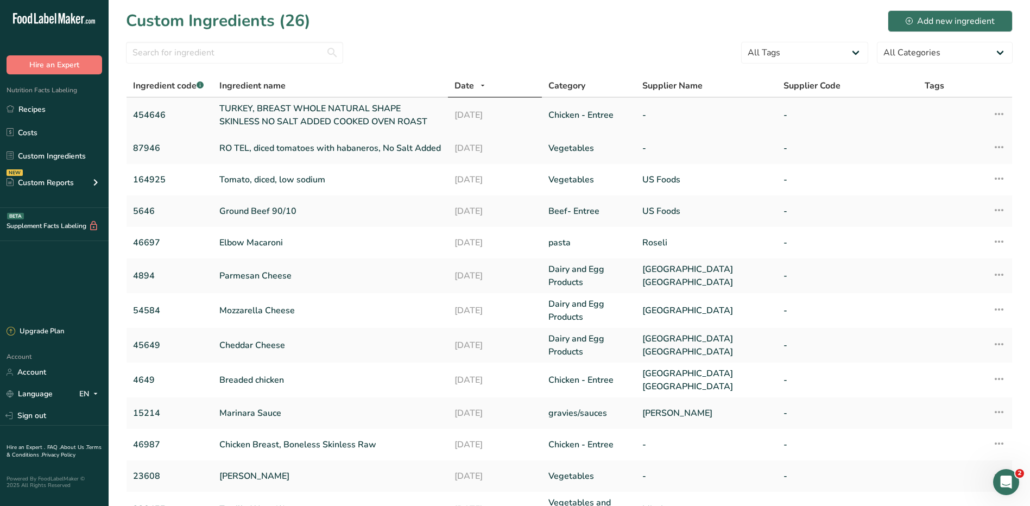
click at [255, 108] on link "TURKEY, BREAST WHOLE NATURAL SHAPE SKINLESS NO SALT ADDED COOKED OVEN ROAST" at bounding box center [330, 115] width 222 height 26
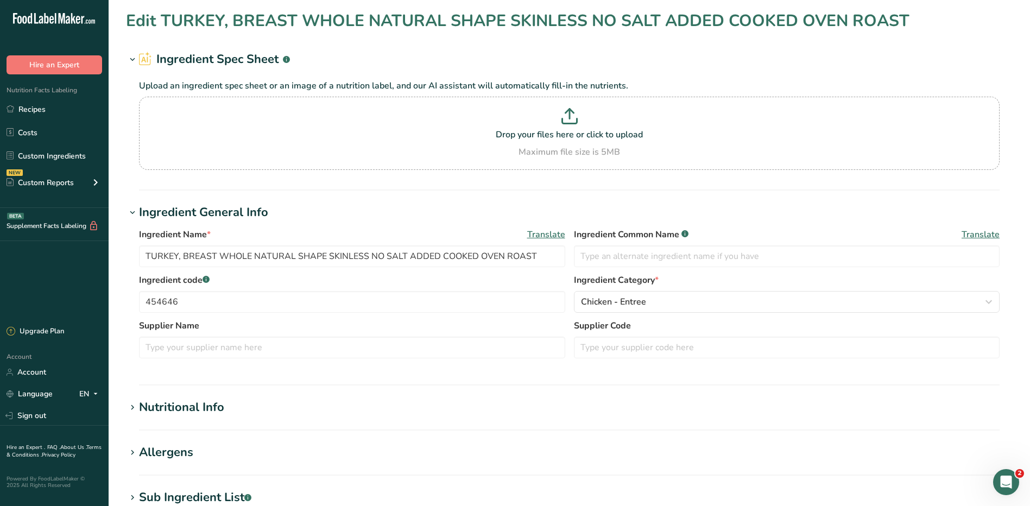
type input "70"
type KJ "292.9"
type Fat "1"
type Fat "0"
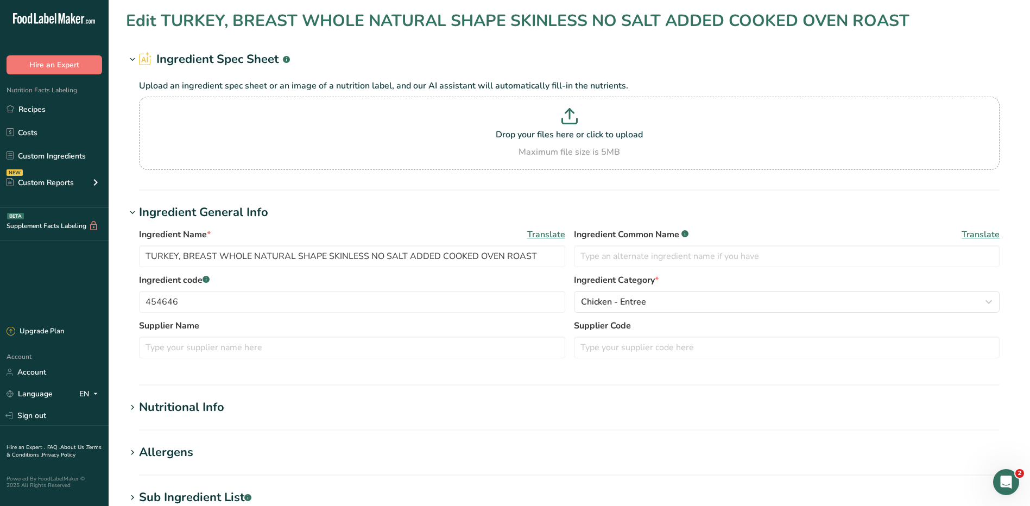
type input "35"
type Carbohydrates "0"
type Fiber "0"
type Sugars "0"
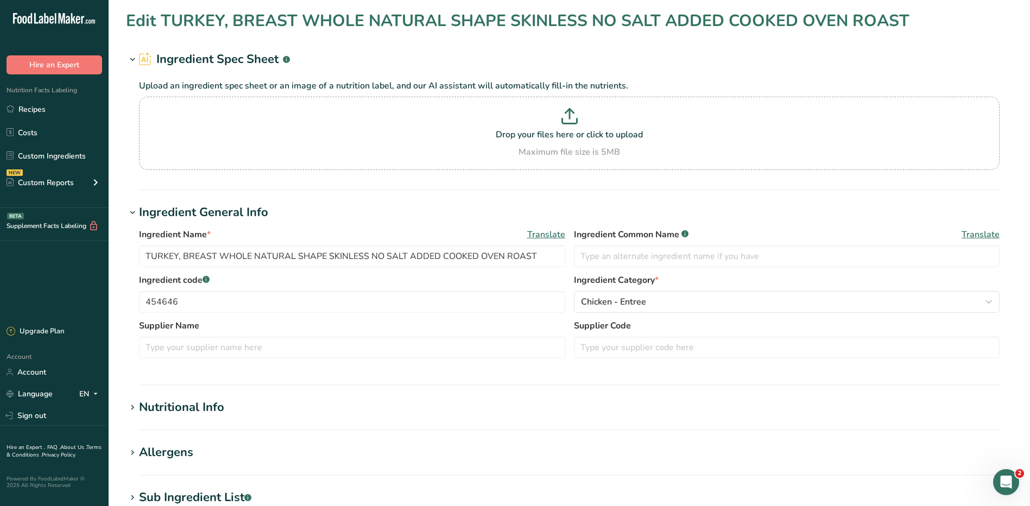
type Sugars "0"
type input "15"
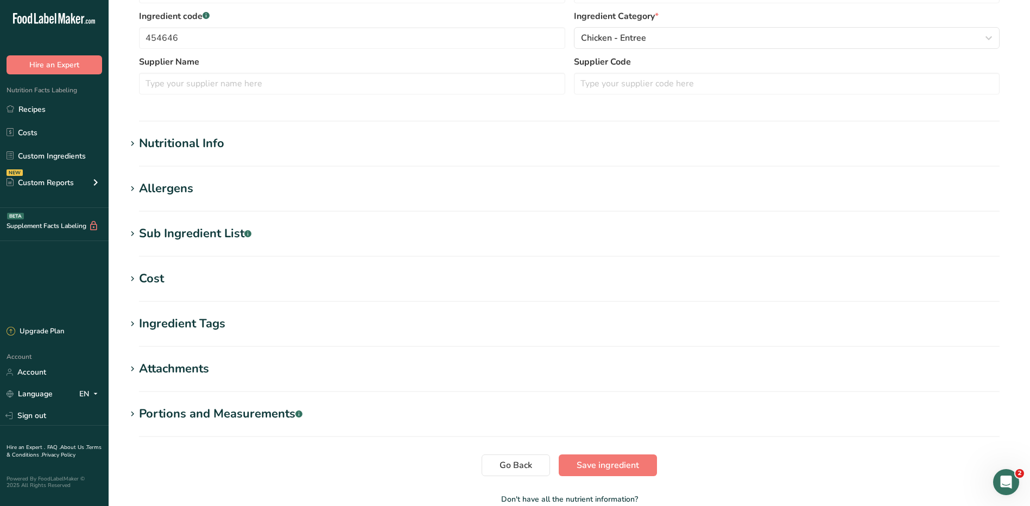
scroll to position [218, 0]
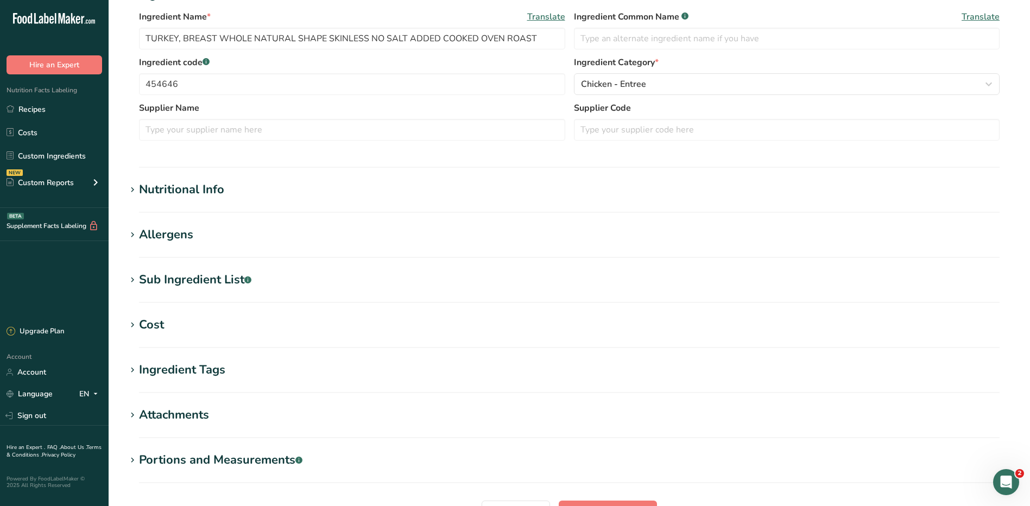
click at [179, 186] on div "Nutritional Info" at bounding box center [181, 190] width 85 height 18
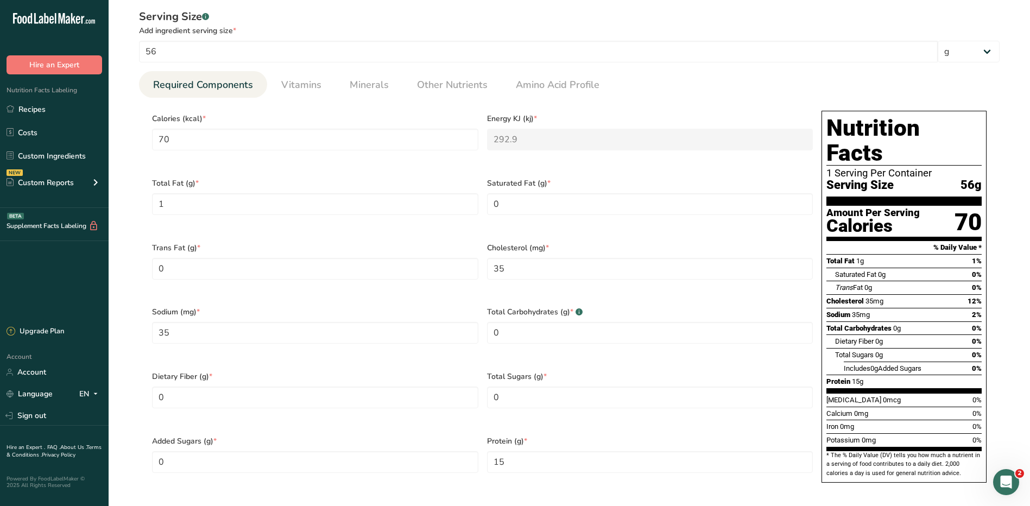
scroll to position [489, 0]
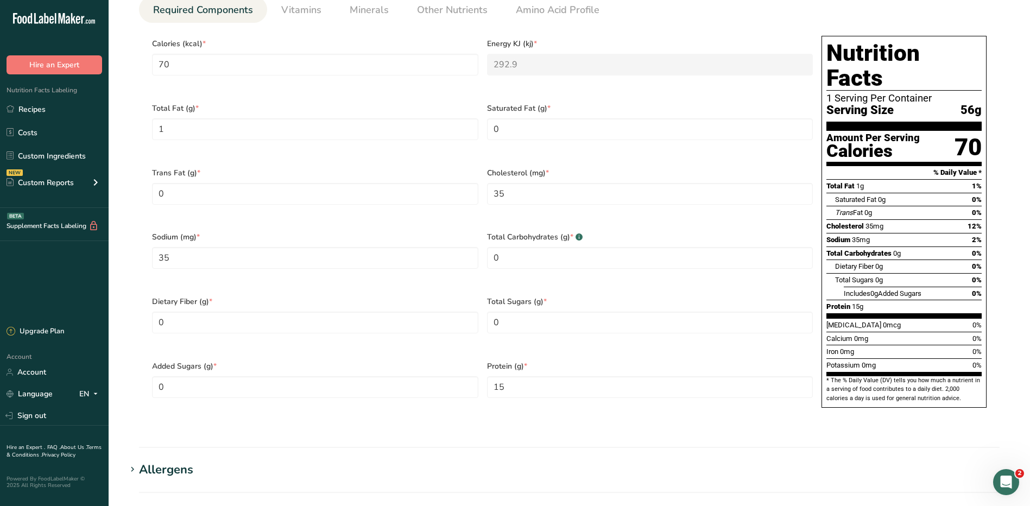
drag, startPoint x: 130, startPoint y: 94, endPoint x: 578, endPoint y: 379, distance: 530.8
click at [578, 379] on div "Serving Size .a-a{fill:#347362;}.b-a{fill:#fff;} Add ingredient serving size * …" at bounding box center [569, 180] width 886 height 506
copy section "Serving Size .a-a{fill:#347362;}.b-a{fill:#fff;} Add ingredient serving size * …"
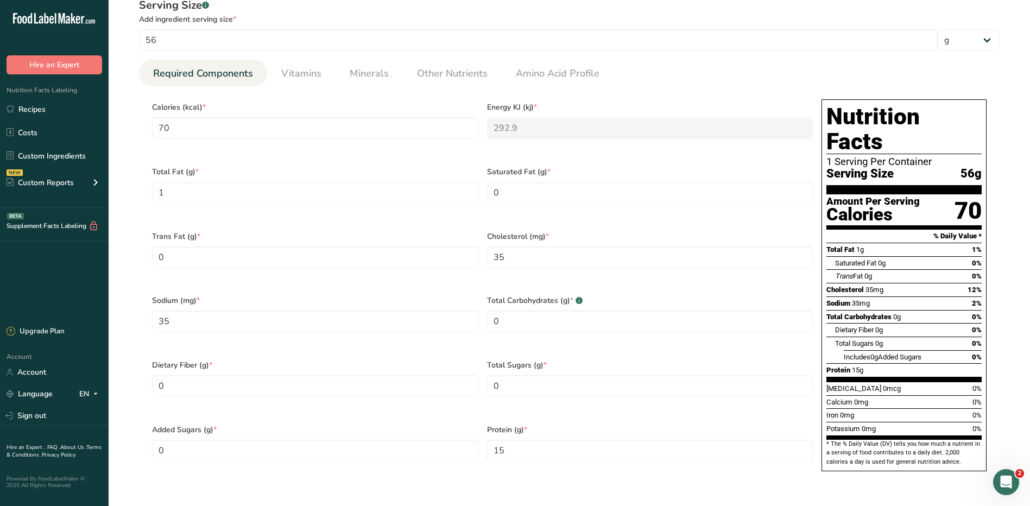
scroll to position [326, 0]
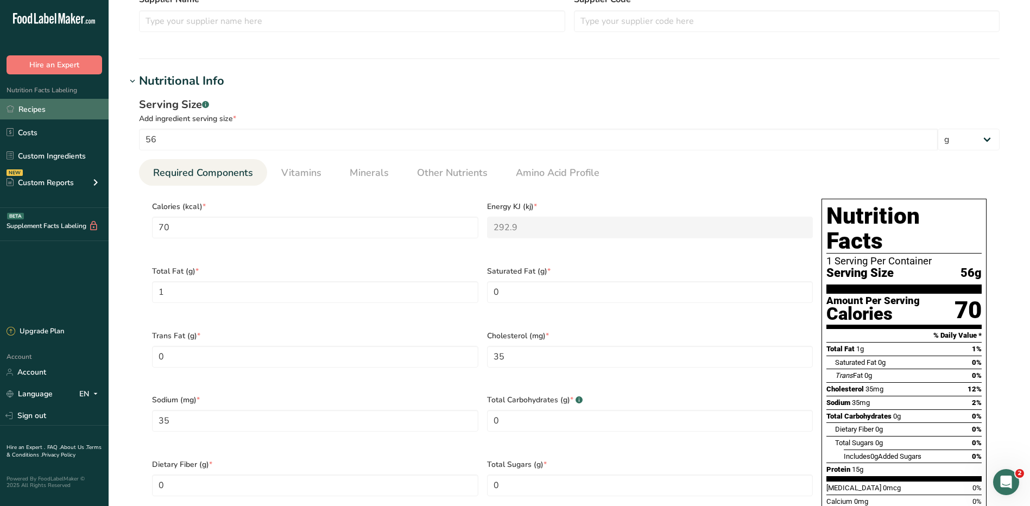
click at [26, 110] on link "Recipes" at bounding box center [54, 109] width 109 height 21
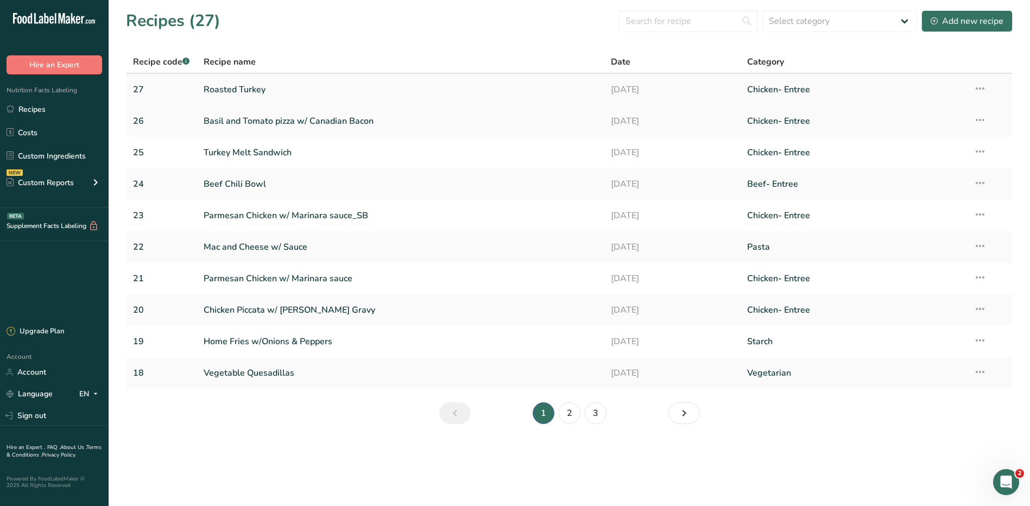
click at [232, 83] on link "Roasted Turkey" at bounding box center [401, 89] width 395 height 23
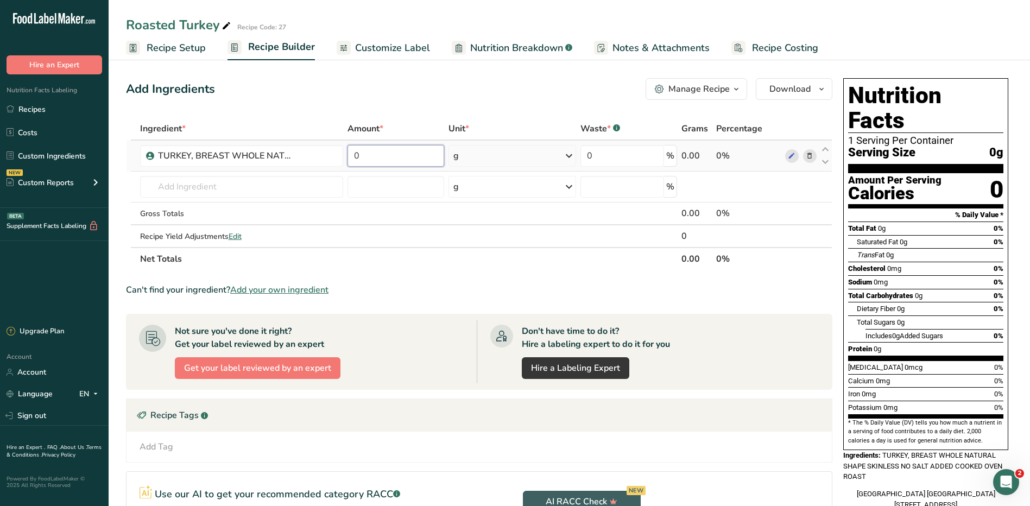
click at [383, 155] on input "0" at bounding box center [395, 156] width 96 height 22
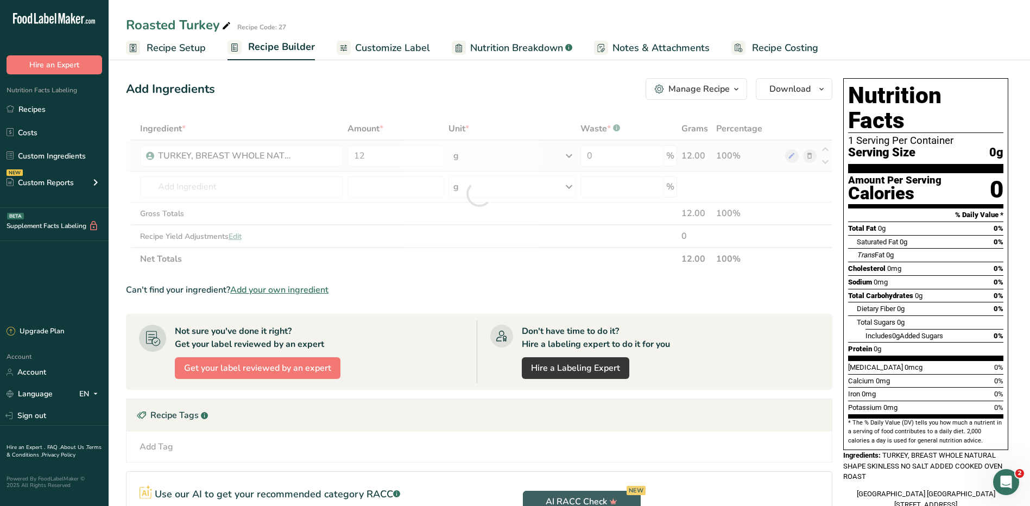
click at [506, 166] on div "Ingredient * Amount * Unit * Waste * .a-a{fill:#347362;}.b-a{fill:#fff;} Grams …" at bounding box center [479, 193] width 706 height 153
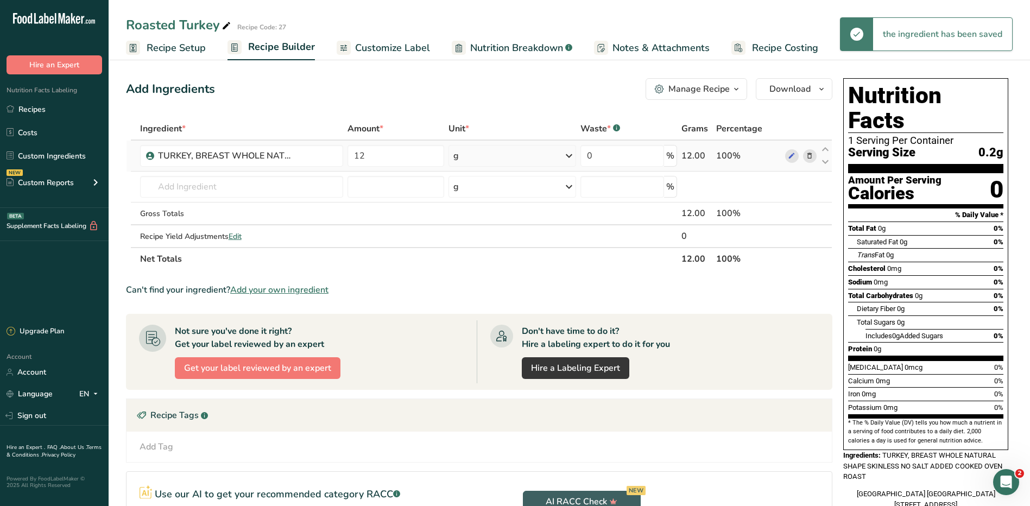
click at [508, 157] on div "g" at bounding box center [512, 156] width 128 height 22
click at [470, 241] on div "See more" at bounding box center [500, 241] width 91 height 11
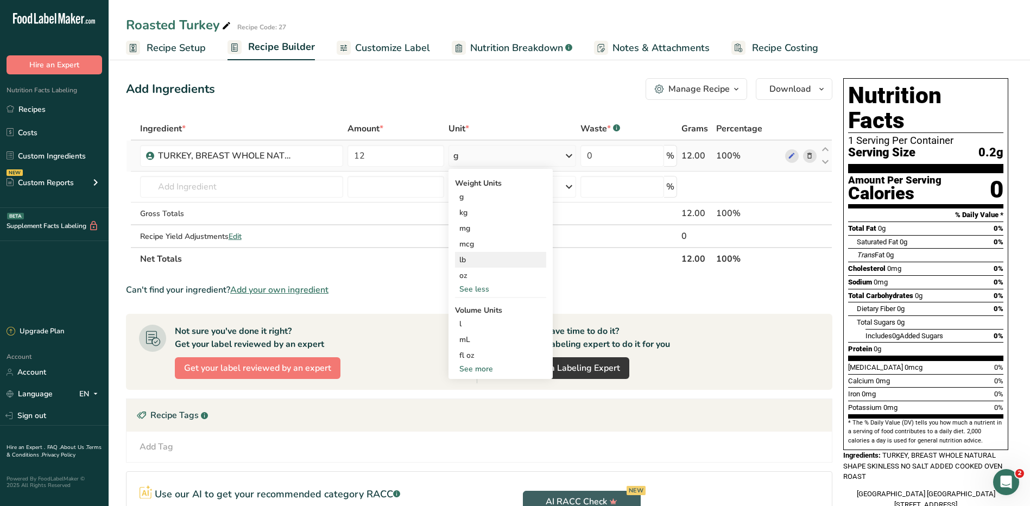
click at [477, 255] on div "lb" at bounding box center [500, 260] width 91 height 16
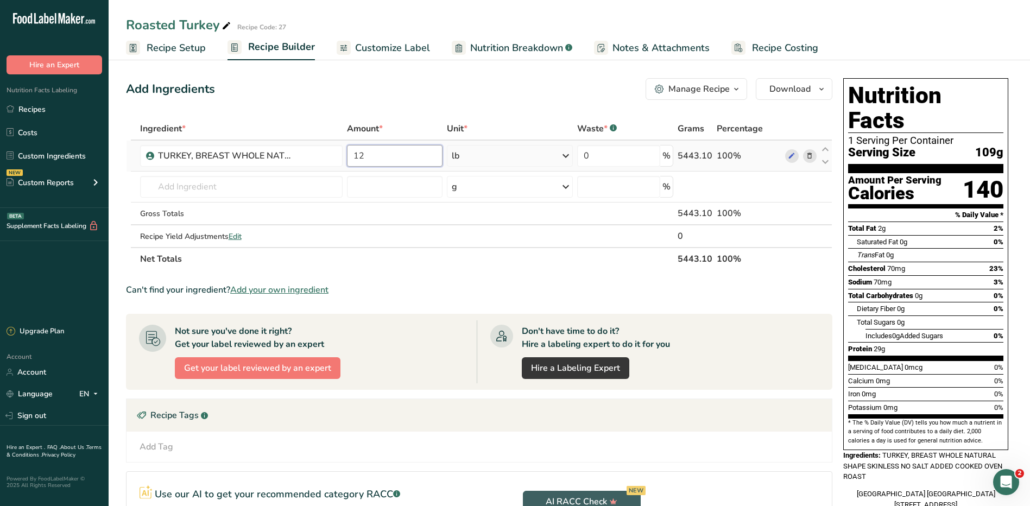
click at [381, 160] on input "12" at bounding box center [395, 156] width 96 height 22
type input "11"
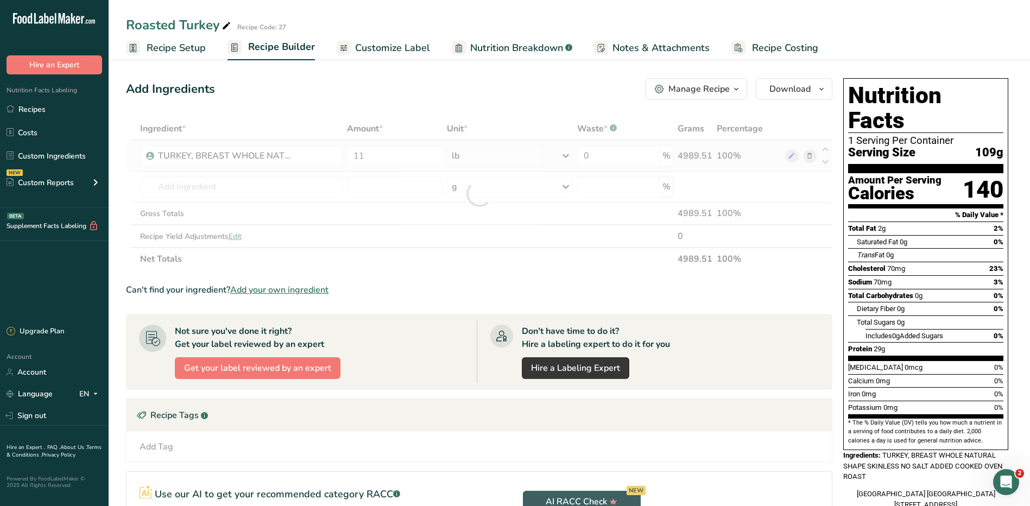
click at [536, 156] on div "Ingredient * Amount * Unit * Waste * .a-a{fill:#347362;}.b-a{fill:#fff;} Grams …" at bounding box center [479, 193] width 706 height 153
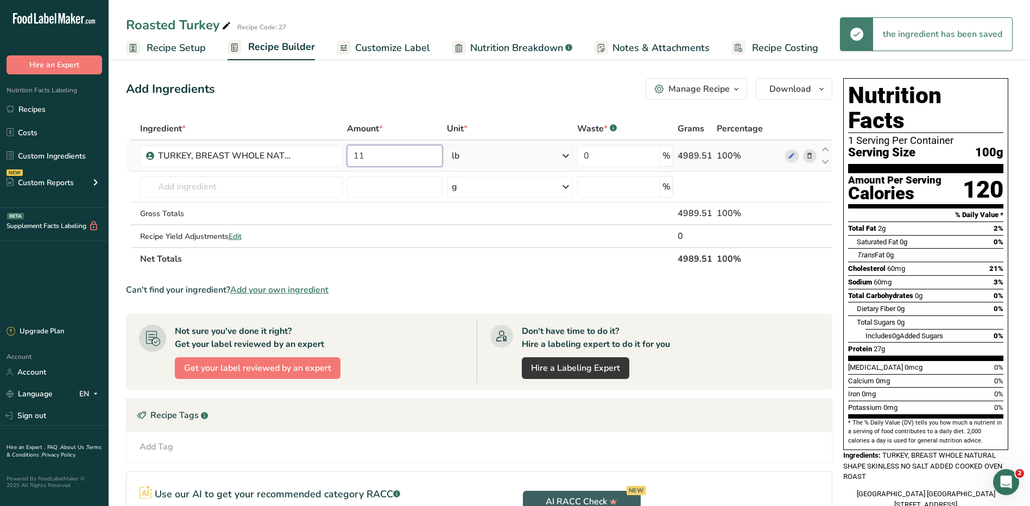
click at [395, 153] on input "11" at bounding box center [395, 156] width 96 height 22
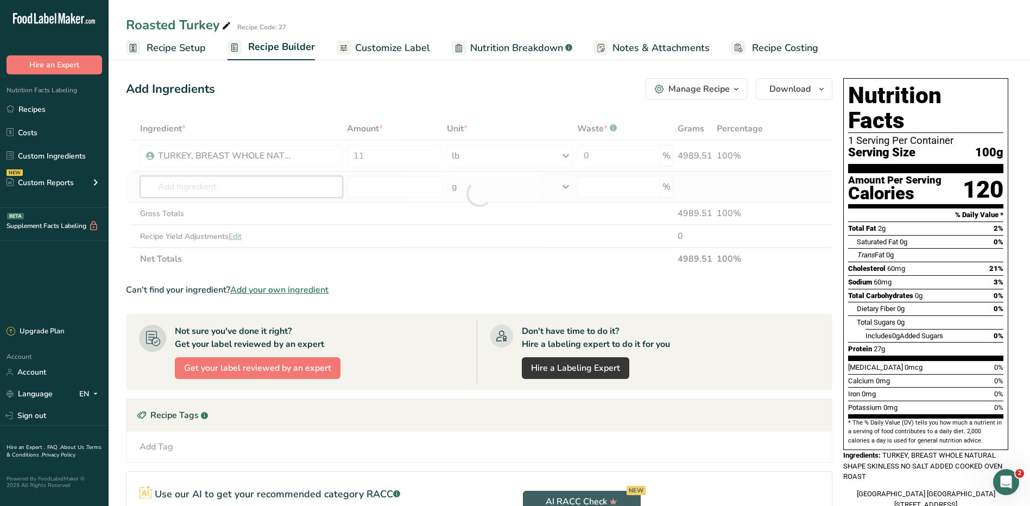
click at [226, 188] on div "Ingredient * Amount * Unit * Waste * .a-a{fill:#347362;}.b-a{fill:#fff;} Grams …" at bounding box center [479, 193] width 706 height 153
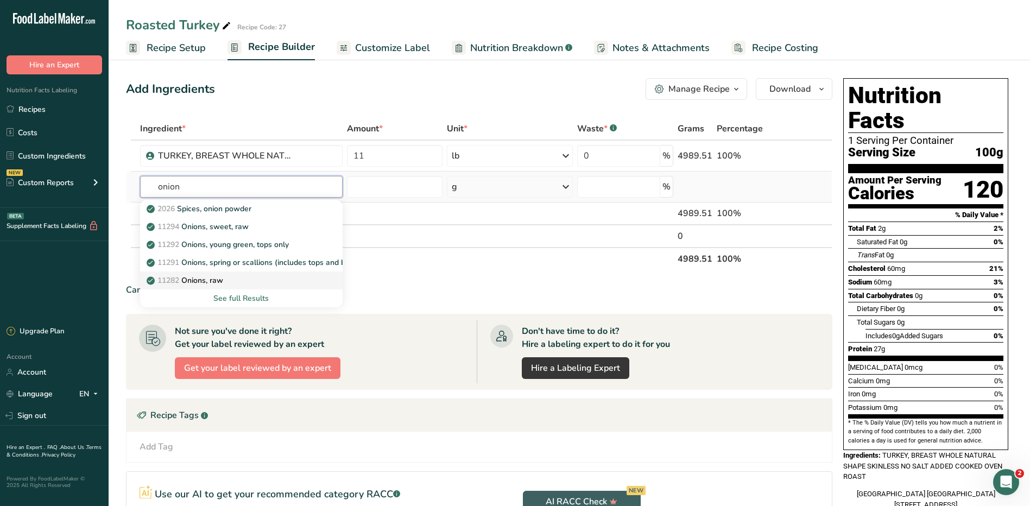
type input "onion"
click at [255, 280] on div "11282 Onions, raw" at bounding box center [233, 280] width 168 height 11
type input "Onions, raw"
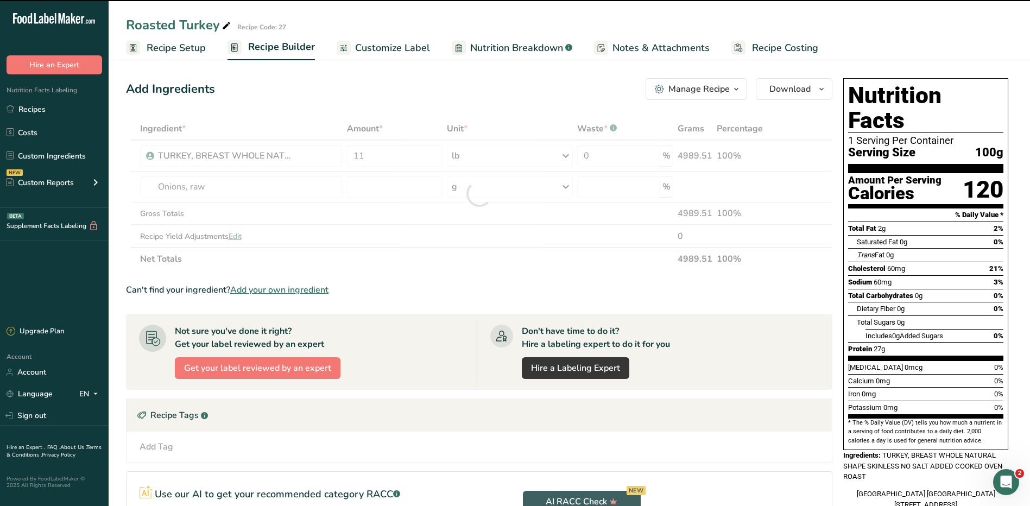
type input "0"
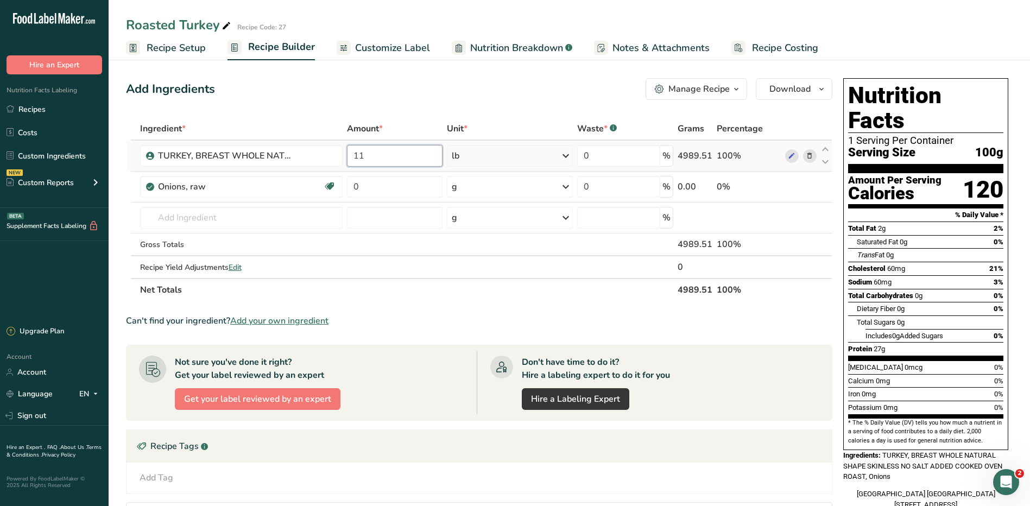
click at [384, 156] on input "11" at bounding box center [395, 156] width 96 height 22
type input "1"
type input "9"
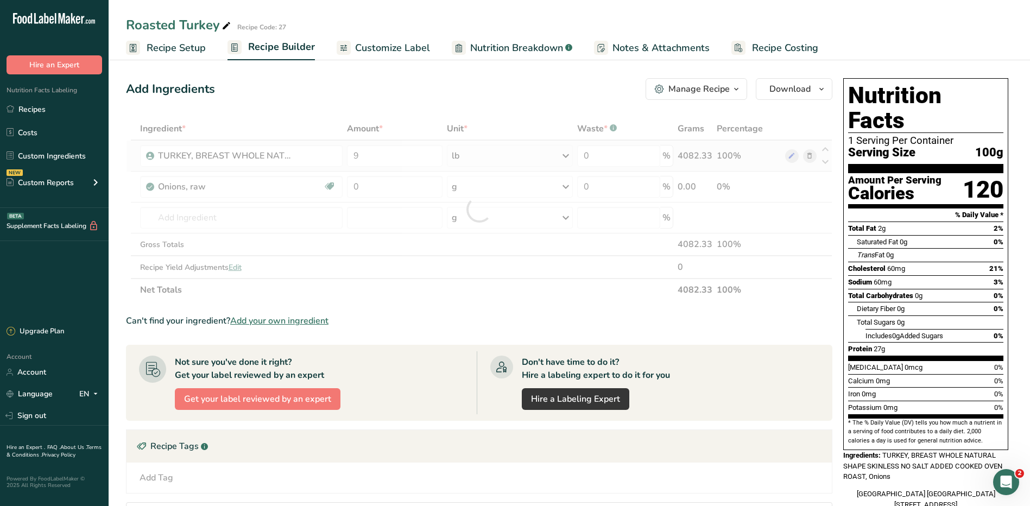
click at [547, 162] on div "Ingredient * Amount * Unit * Waste * .a-a{fill:#347362;}.b-a{fill:#fff;} Grams …" at bounding box center [479, 209] width 706 height 184
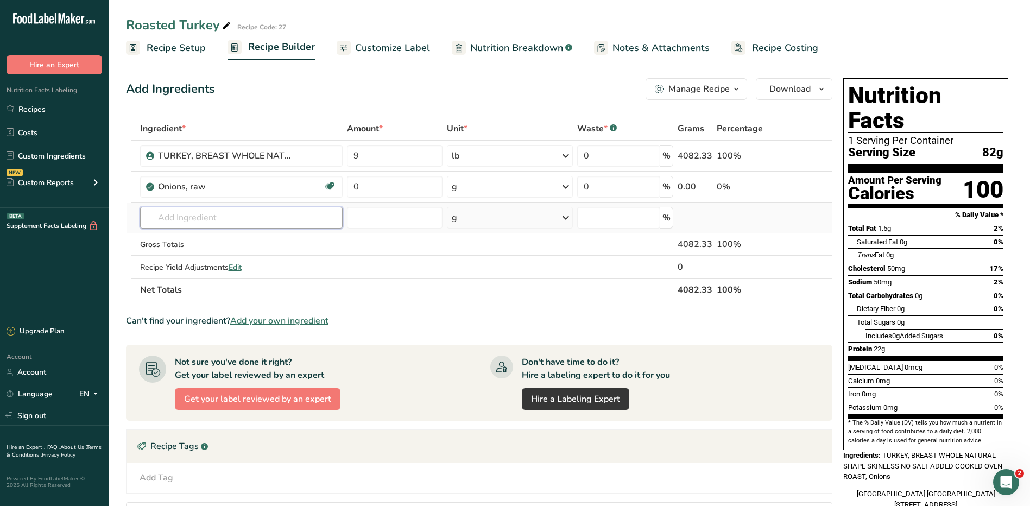
click at [205, 223] on input "text" at bounding box center [241, 218] width 203 height 22
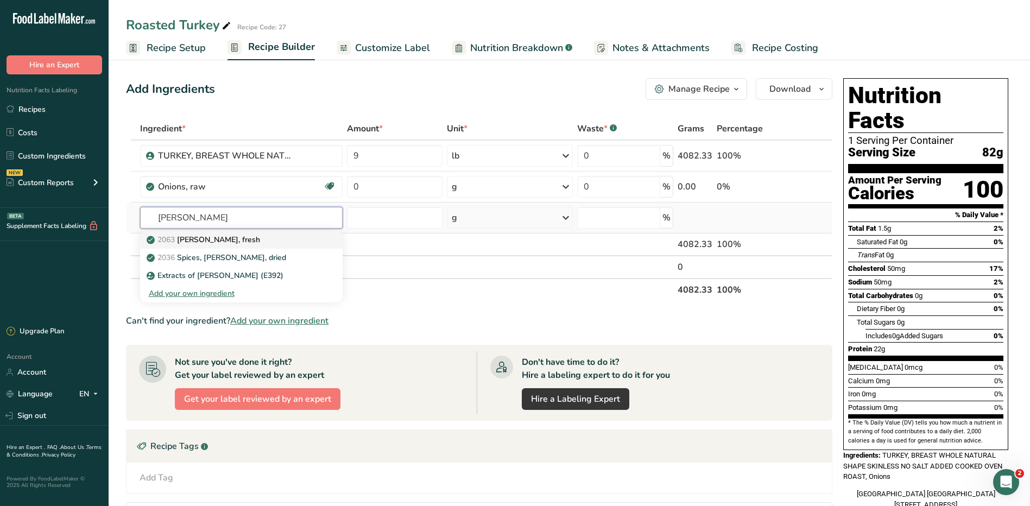
type input "rosema"
click at [244, 241] on div "2063 Rosemary, fresh" at bounding box center [233, 239] width 168 height 11
type input "[PERSON_NAME], fresh"
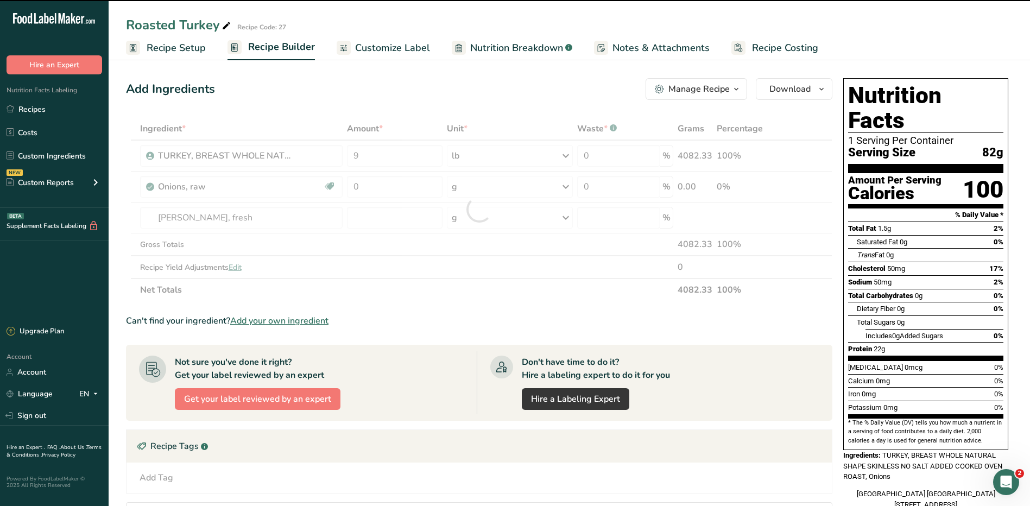
type input "0"
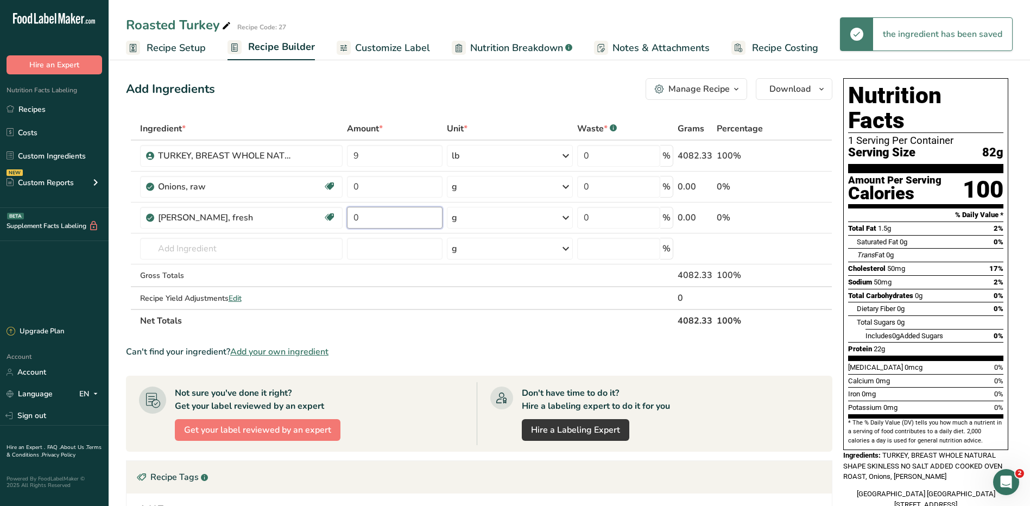
click at [381, 217] on input "0" at bounding box center [395, 218] width 96 height 22
click at [476, 214] on div "Ingredient * Amount * Unit * Waste * .a-a{fill:#347362;}.b-a{fill:#fff;} Grams …" at bounding box center [479, 224] width 706 height 215
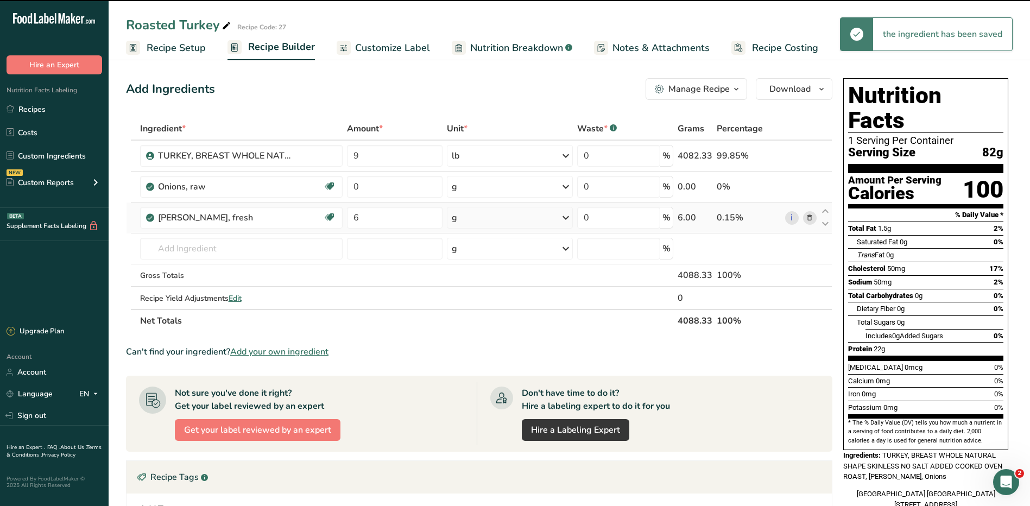
click at [476, 221] on div "g" at bounding box center [510, 218] width 126 height 22
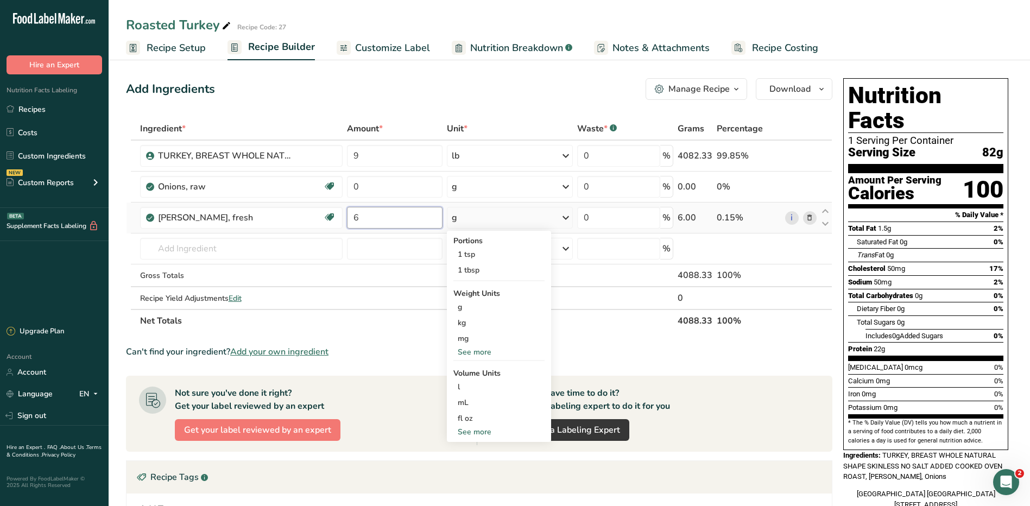
click at [352, 217] on input "6" at bounding box center [395, 218] width 96 height 22
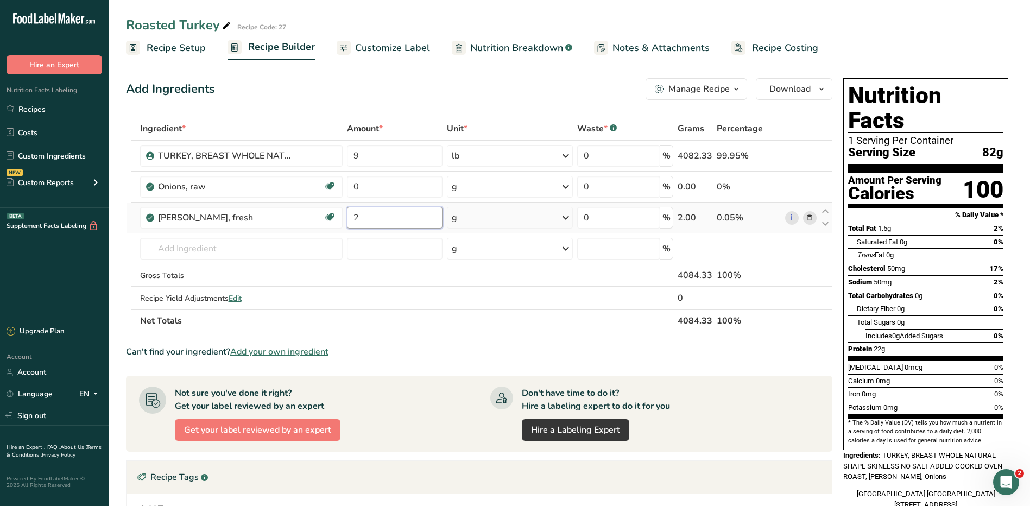
type input "2"
click at [493, 214] on div "Ingredient * Amount * Unit * Waste * .a-a{fill:#347362;}.b-a{fill:#fff;} Grams …" at bounding box center [479, 224] width 706 height 215
click at [493, 216] on div "g" at bounding box center [510, 218] width 126 height 22
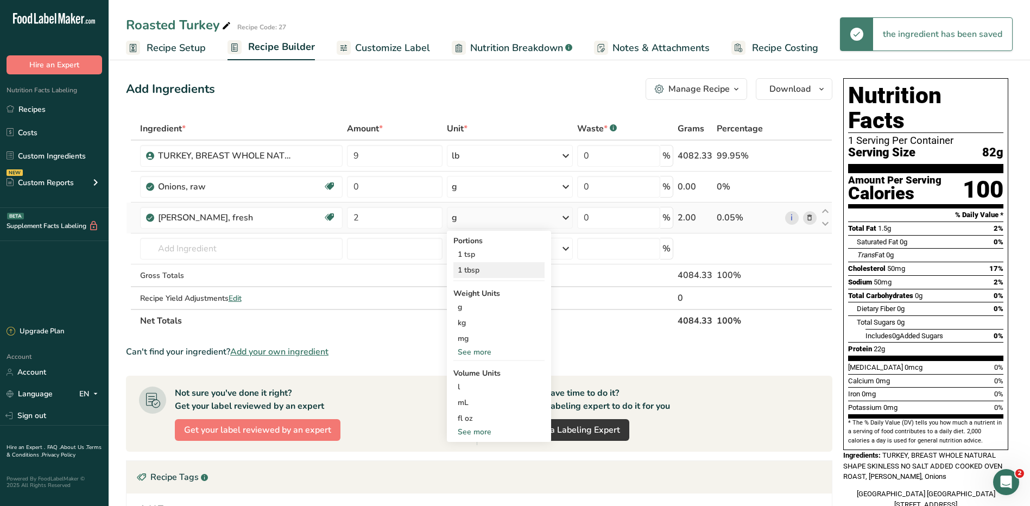
click at [474, 272] on div "1 tbsp" at bounding box center [498, 270] width 91 height 16
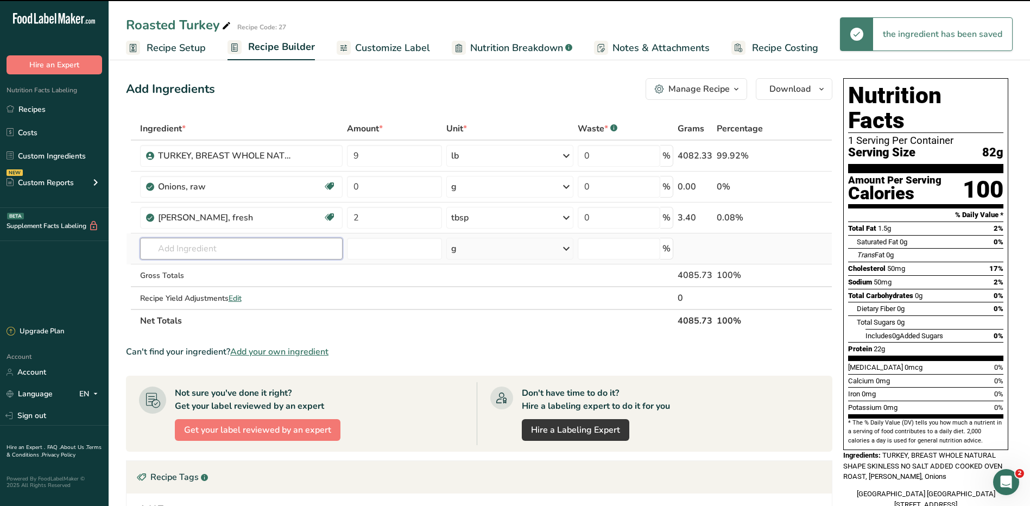
click at [257, 249] on input "text" at bounding box center [241, 249] width 202 height 22
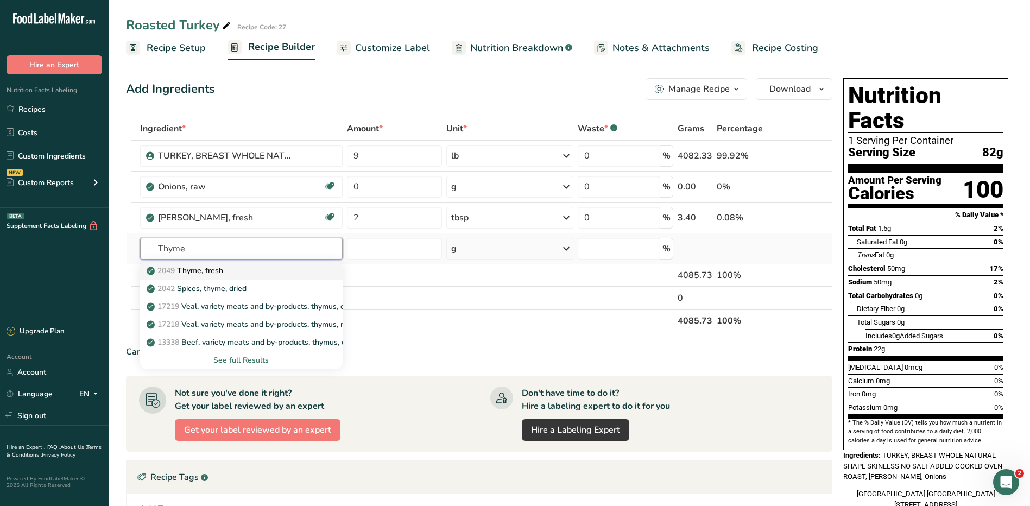
type input "Thyme"
click at [266, 272] on div "2049 Thyme, fresh" at bounding box center [233, 270] width 168 height 11
type input "Thyme, fresh"
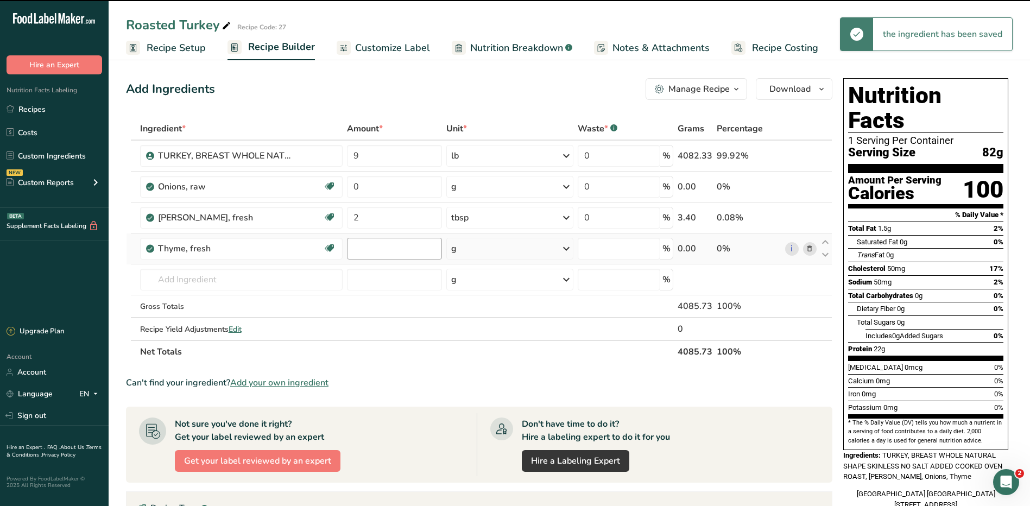
type input "0"
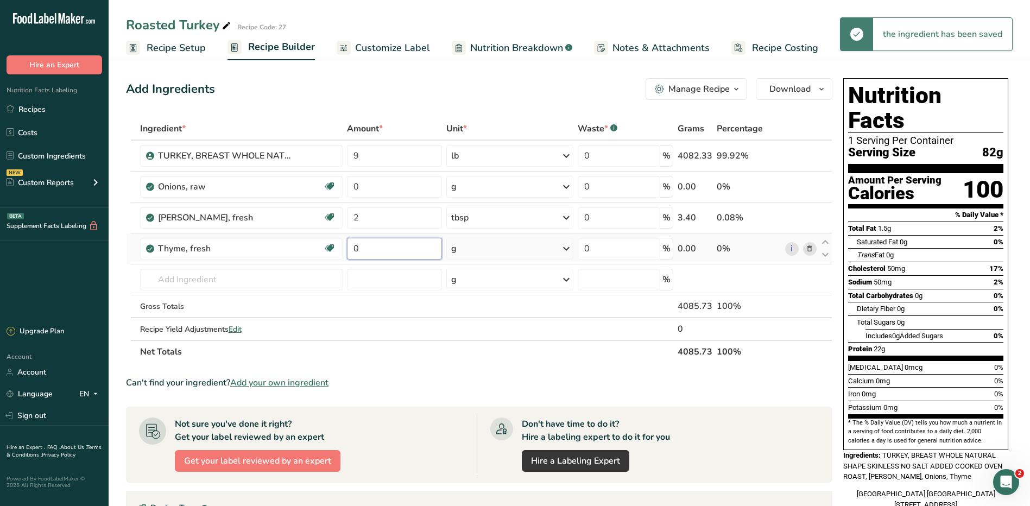
click at [367, 246] on input "0" at bounding box center [394, 249] width 95 height 22
type input "2"
click at [464, 243] on div "Ingredient * Amount * Unit * Waste * .a-a{fill:#347362;}.b-a{fill:#fff;} Grams …" at bounding box center [479, 240] width 706 height 246
click at [486, 243] on div "g" at bounding box center [509, 249] width 127 height 22
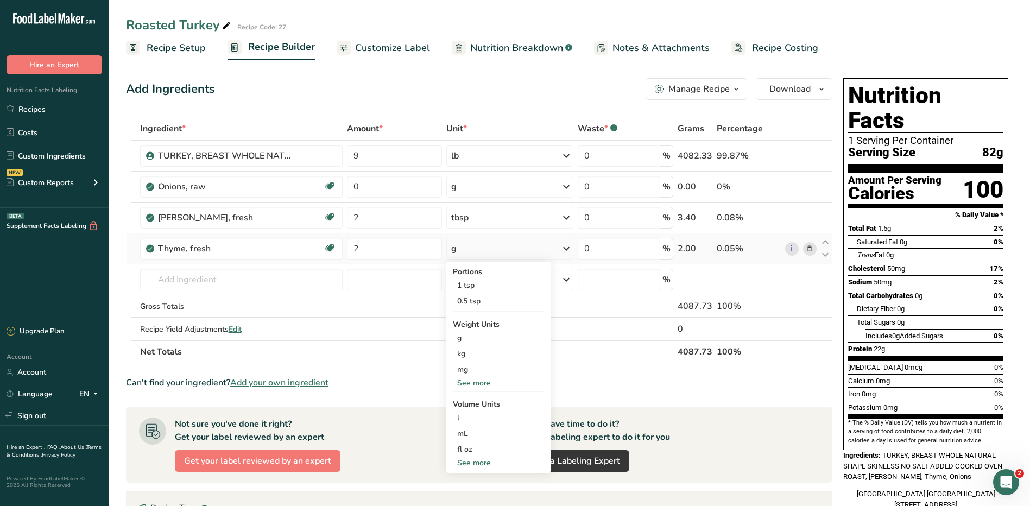
click at [468, 244] on div "g" at bounding box center [509, 249] width 127 height 22
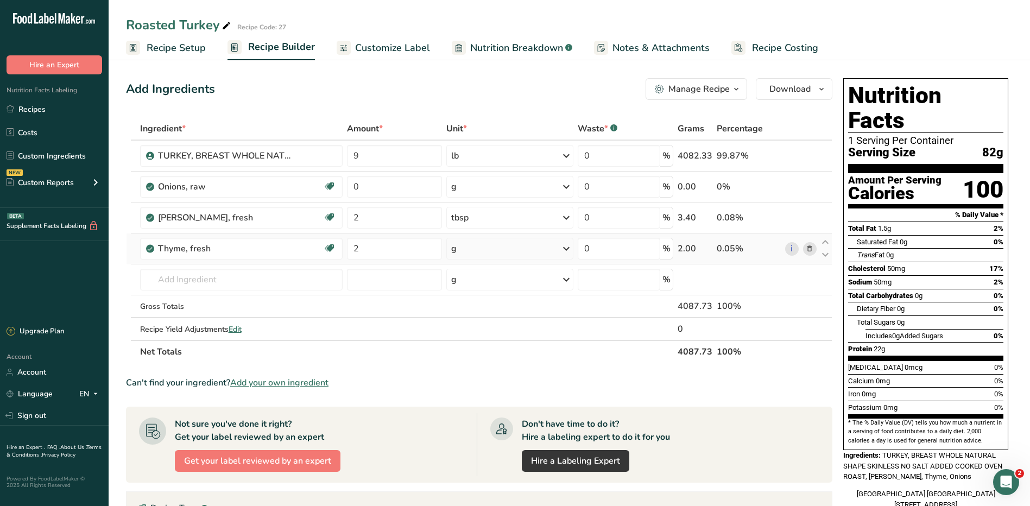
click at [468, 244] on div "g" at bounding box center [509, 249] width 127 height 22
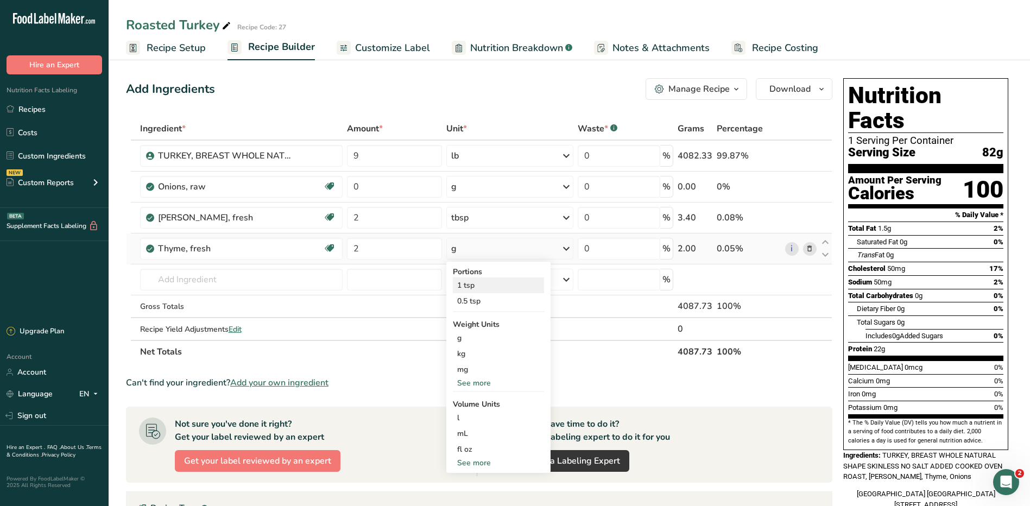
click at [484, 278] on div "1 tsp" at bounding box center [498, 285] width 91 height 16
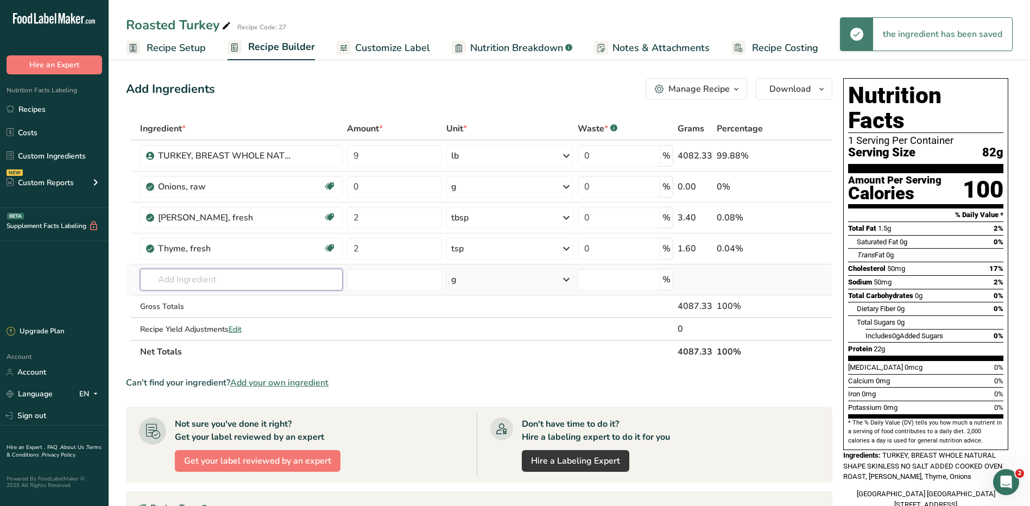
click at [216, 276] on input "text" at bounding box center [241, 280] width 202 height 22
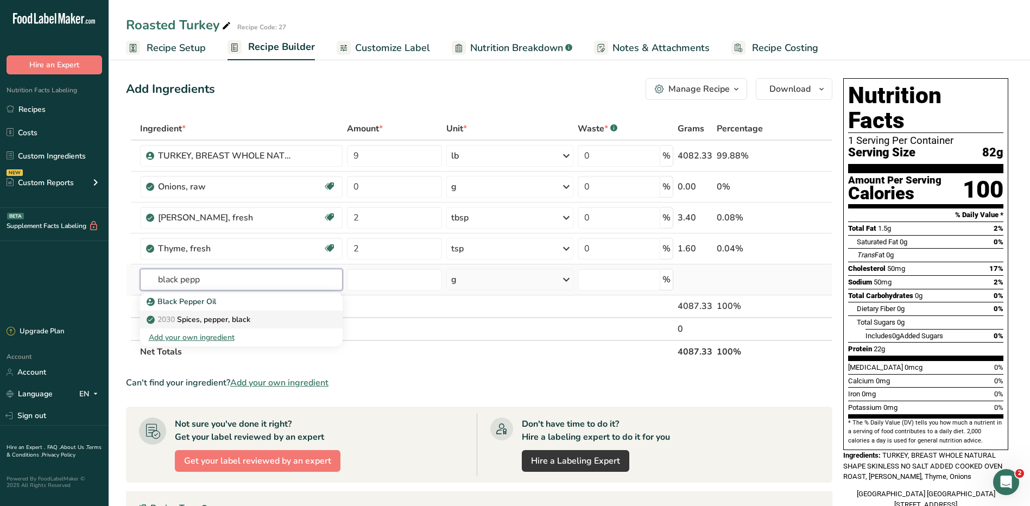
type input "black pepp"
click at [272, 321] on div "2030 Spices, pepper, black" at bounding box center [233, 319] width 168 height 11
type input "Spices, pepper, black"
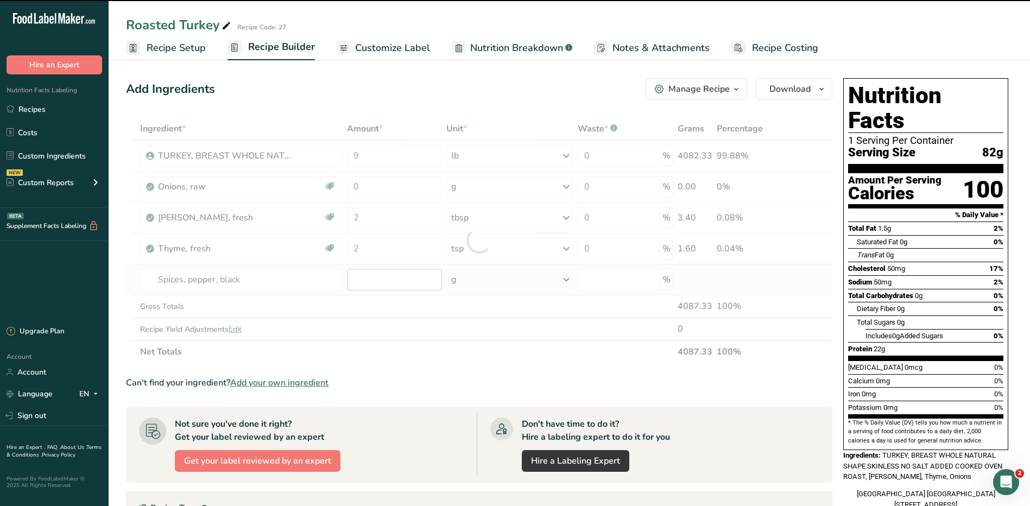
type input "0"
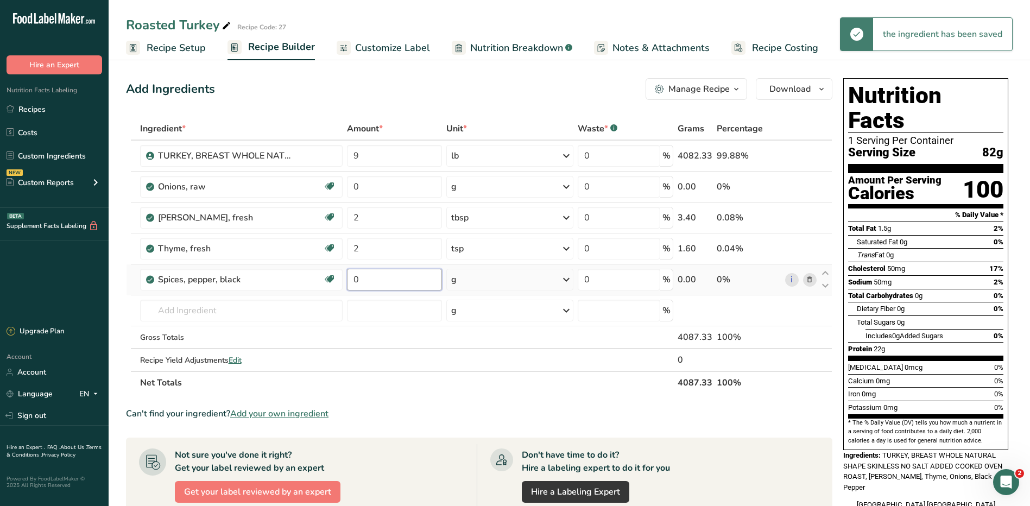
click at [390, 284] on input "0" at bounding box center [394, 280] width 95 height 22
type input "1"
click at [501, 279] on div "Ingredient * Amount * Unit * Waste * .a-a{fill:#347362;}.b-a{fill:#fff;} Grams …" at bounding box center [479, 255] width 706 height 277
click at [501, 279] on div "g" at bounding box center [509, 280] width 127 height 22
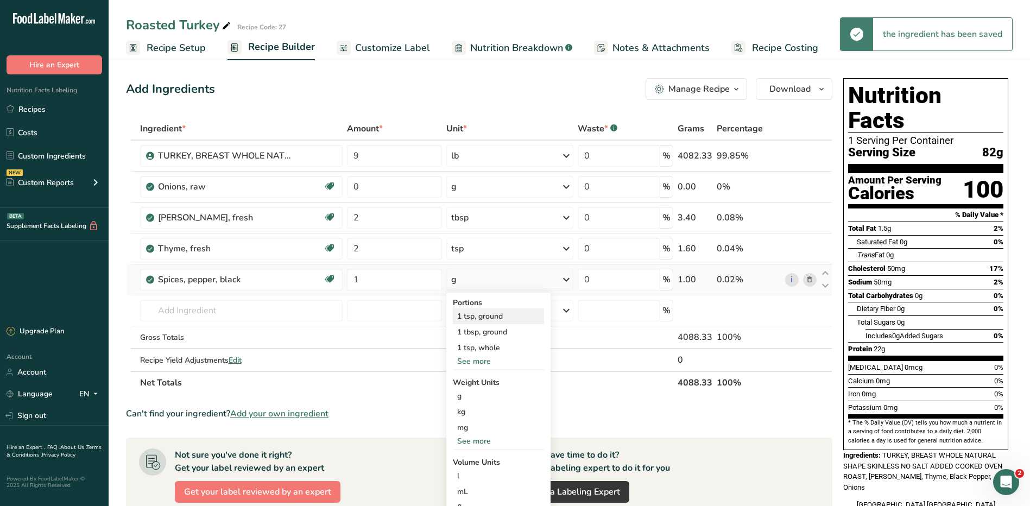
click at [499, 315] on div "1 tsp, ground" at bounding box center [498, 316] width 91 height 16
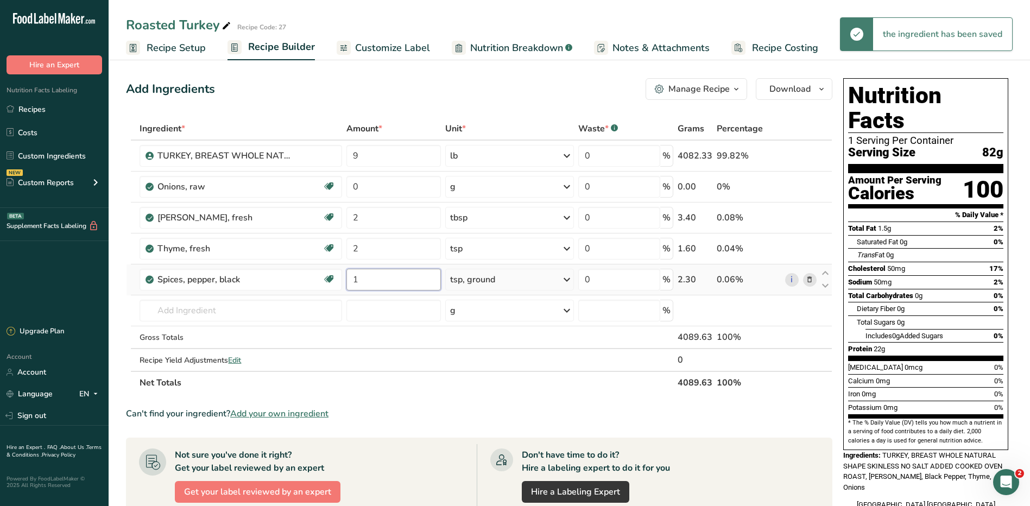
click at [376, 280] on input "1" at bounding box center [393, 280] width 94 height 22
type input "2"
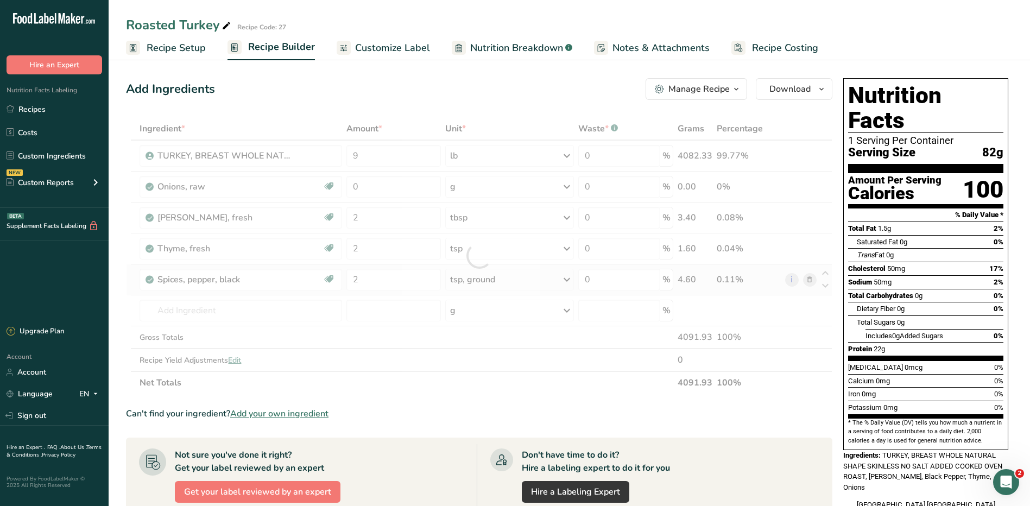
click at [511, 274] on div "Ingredient * Amount * Unit * Waste * .a-a{fill:#347362;}.b-a{fill:#fff;} Grams …" at bounding box center [479, 255] width 706 height 277
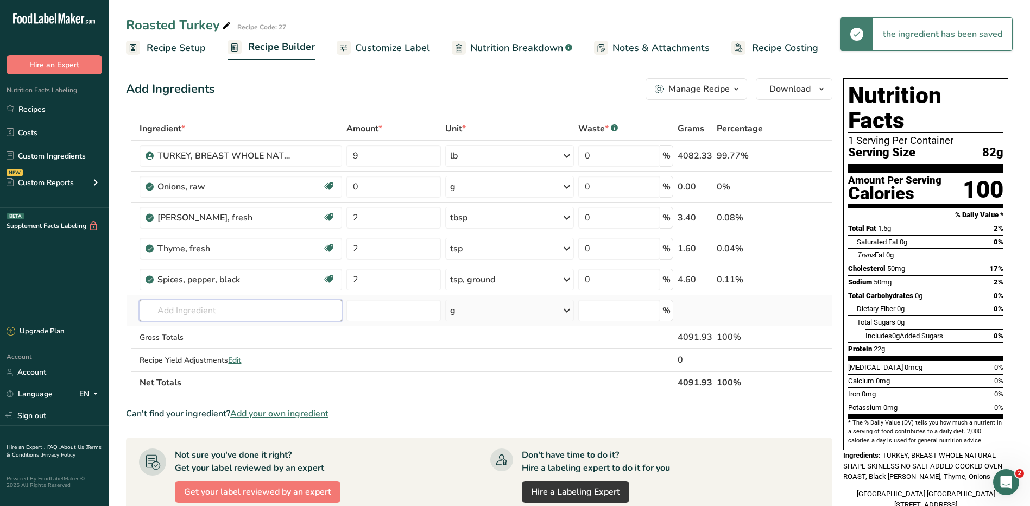
click at [239, 312] on input "text" at bounding box center [241, 311] width 202 height 22
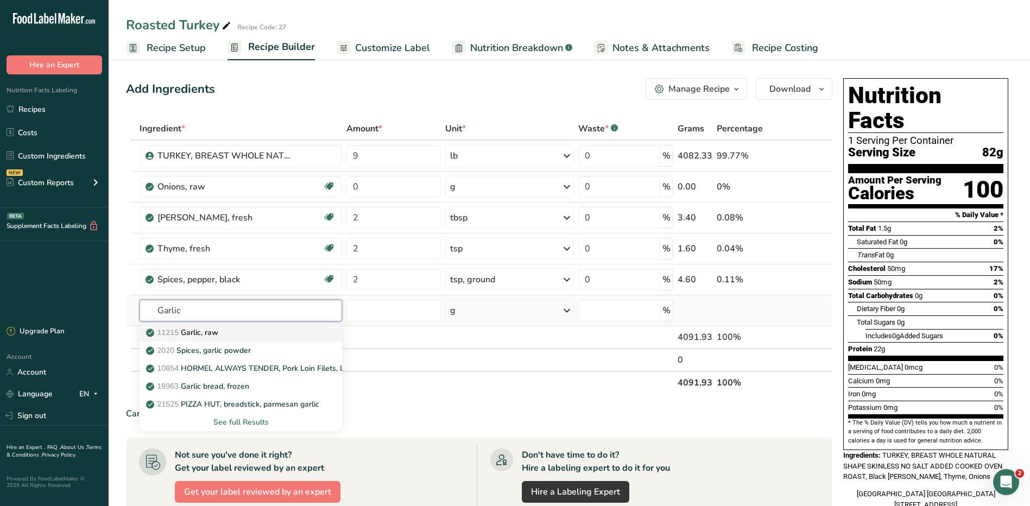
type input "Garlic"
click at [199, 327] on p "11215 Garlic, raw" at bounding box center [183, 332] width 70 height 11
type input "Garlic, raw"
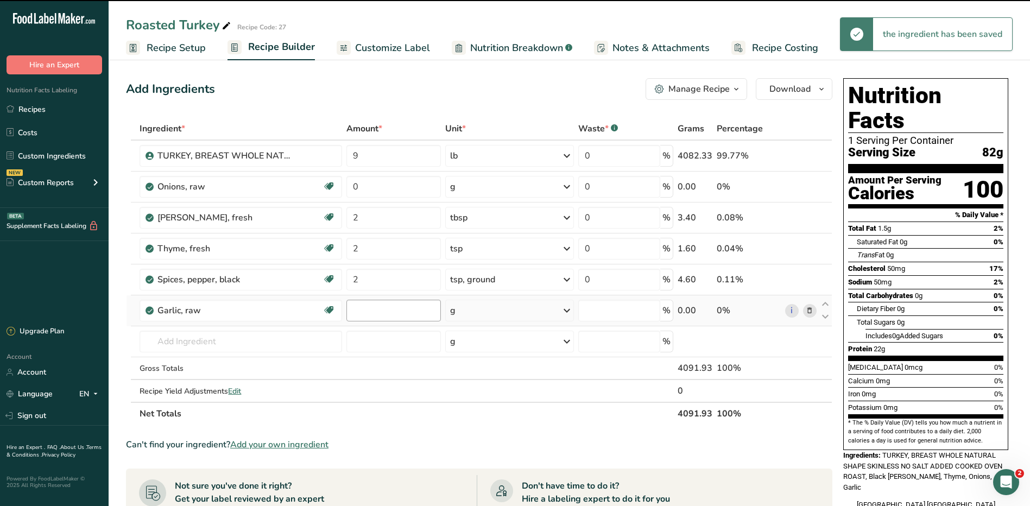
type input "0"
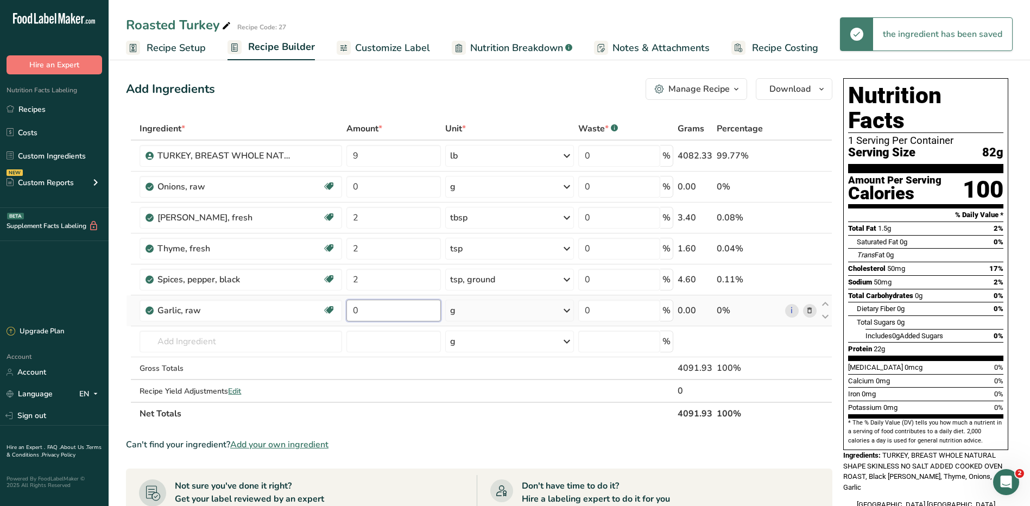
click at [418, 307] on input "0" at bounding box center [393, 311] width 94 height 22
type input "2"
type input "8"
click at [517, 321] on div "Ingredient * Amount * Unit * Waste * .a-a{fill:#347362;}.b-a{fill:#fff;} Grams …" at bounding box center [479, 271] width 706 height 308
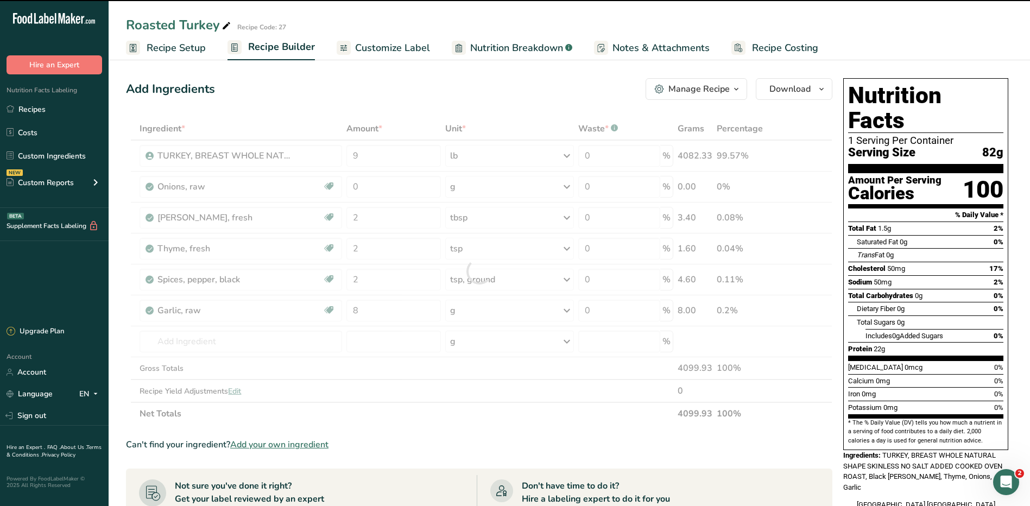
click at [518, 315] on div at bounding box center [479, 271] width 706 height 308
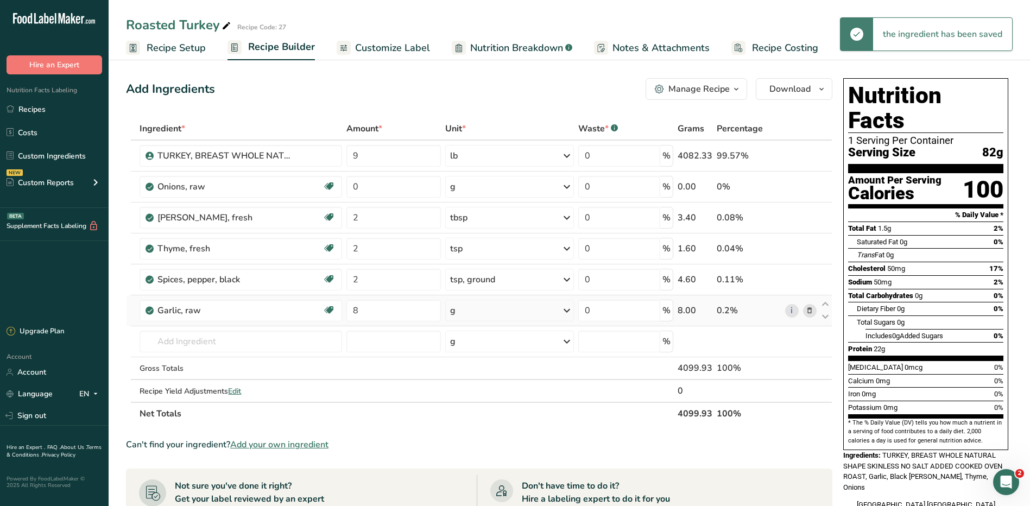
click at [527, 314] on div "g" at bounding box center [509, 311] width 129 height 22
click at [481, 377] on div "1 clove" at bounding box center [497, 379] width 91 height 16
click at [267, 351] on input "text" at bounding box center [241, 342] width 202 height 22
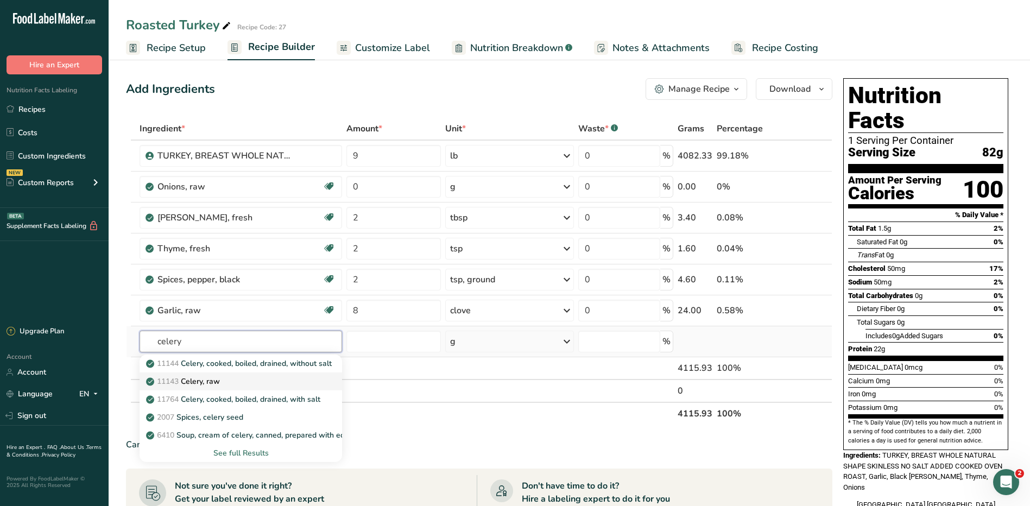
type input "celery"
click at [313, 389] on link "11143 Celery, raw" at bounding box center [241, 381] width 202 height 18
type input "Celery, raw"
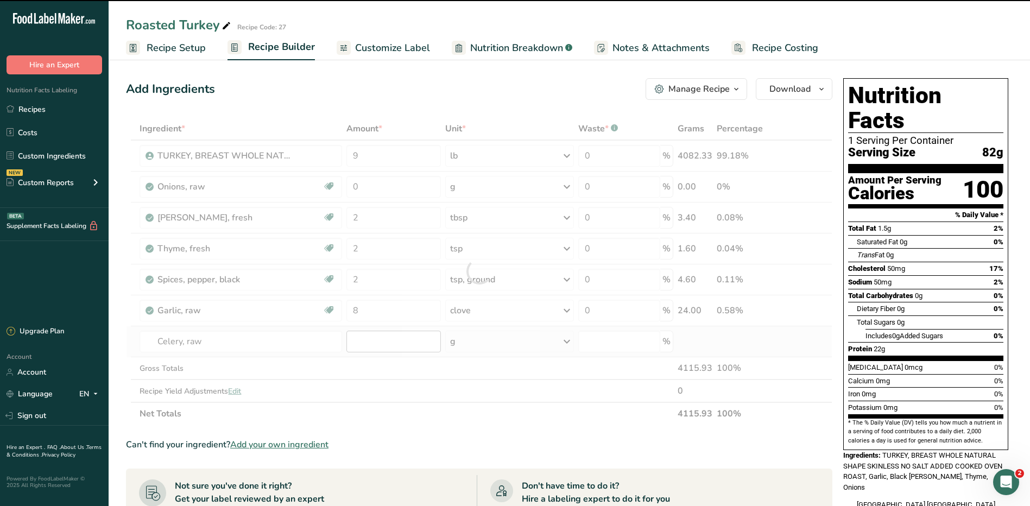
type input "0"
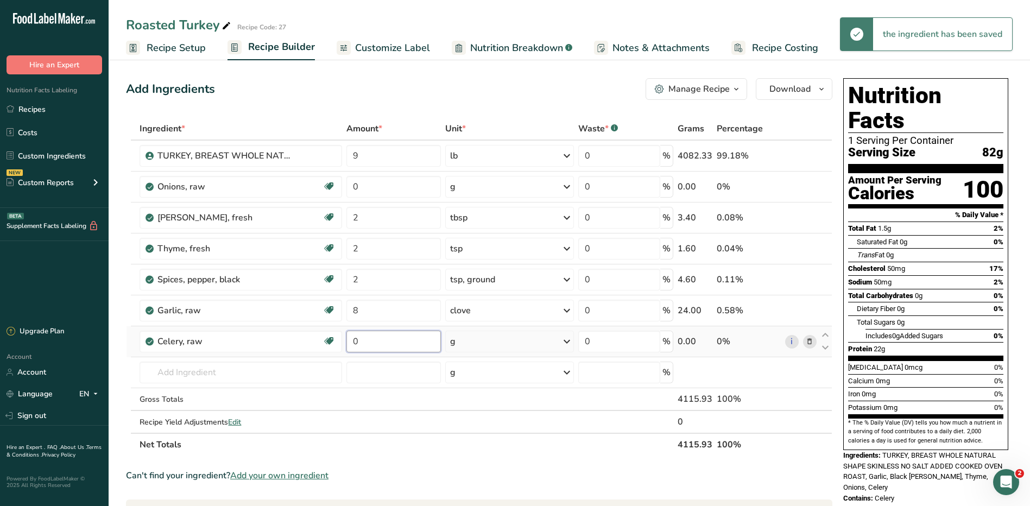
click at [389, 343] on input "0" at bounding box center [393, 342] width 94 height 22
type input "2"
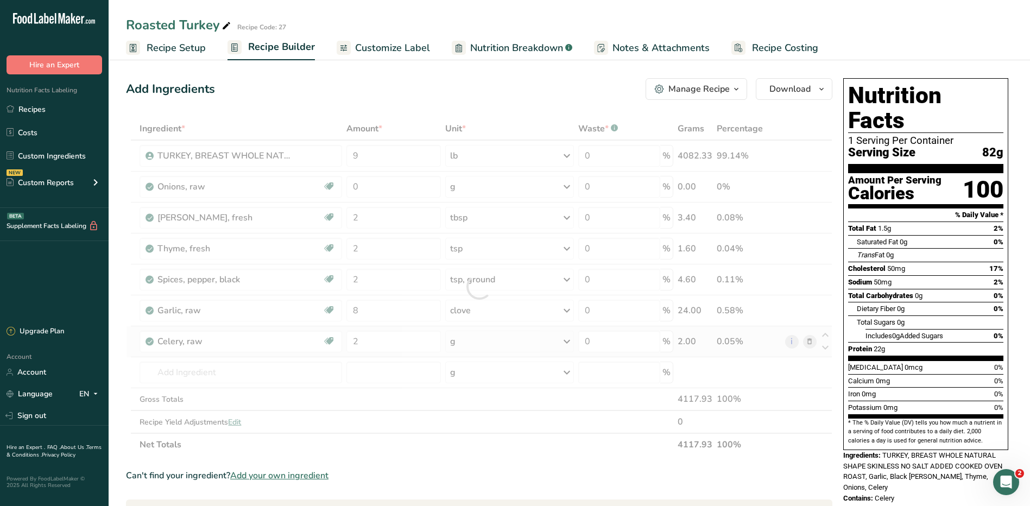
click at [492, 339] on div "Ingredient * Amount * Unit * Waste * .a-a{fill:#347362;}.b-a{fill:#fff;} Grams …" at bounding box center [479, 286] width 706 height 339
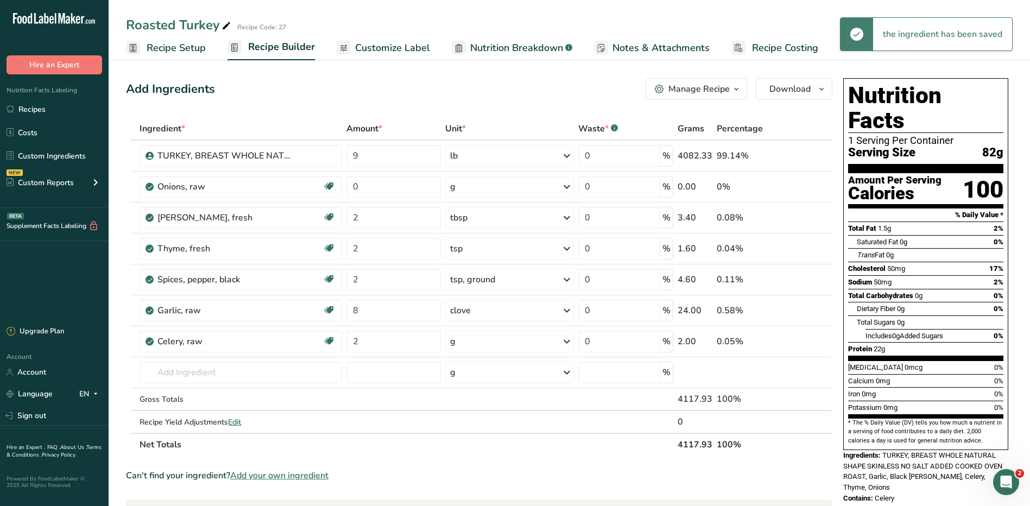
click at [491, 340] on div "g" at bounding box center [509, 342] width 129 height 22
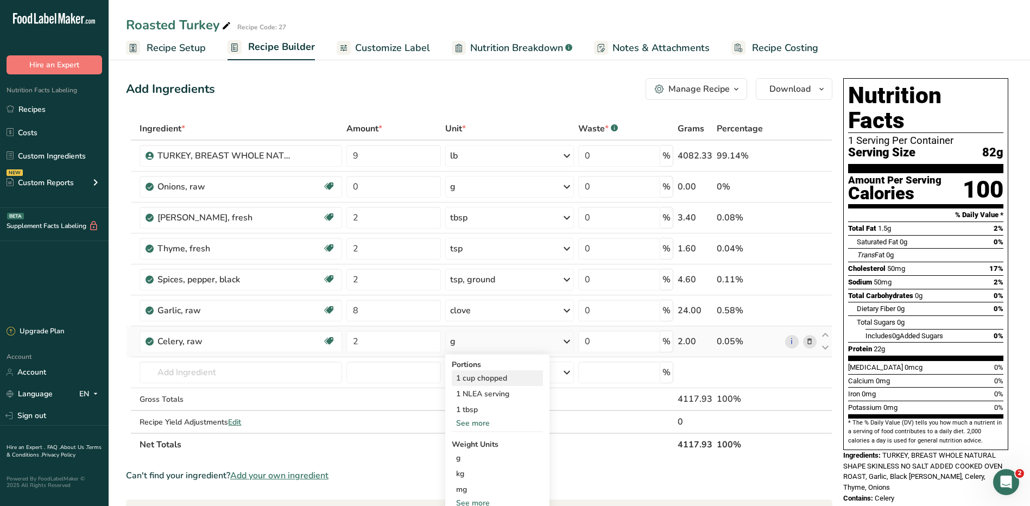
click at [512, 378] on div "1 cup chopped" at bounding box center [497, 378] width 91 height 16
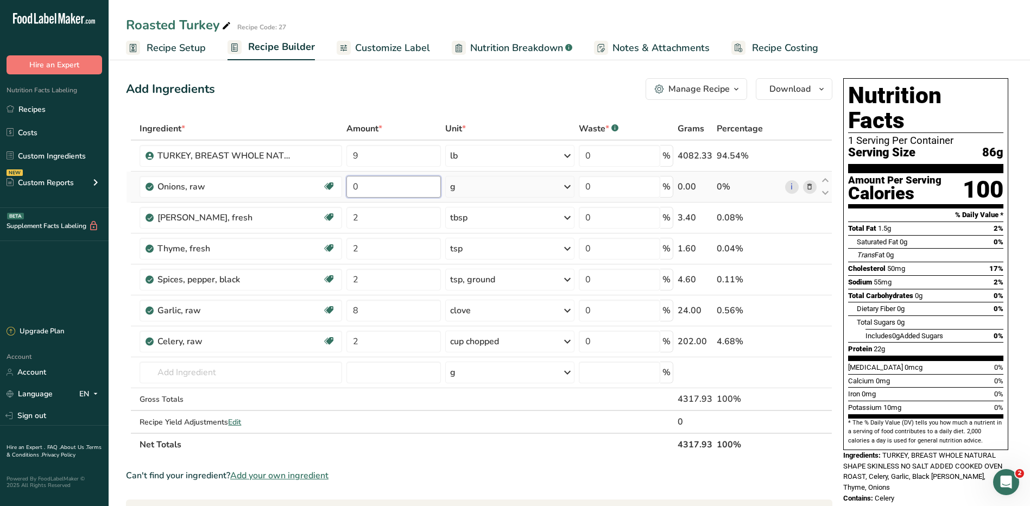
click at [364, 185] on input "0" at bounding box center [393, 187] width 94 height 22
type input "2"
click at [473, 185] on div "Ingredient * Amount * Unit * Waste * .a-a{fill:#347362;}.b-a{fill:#fff;} Grams …" at bounding box center [479, 286] width 706 height 339
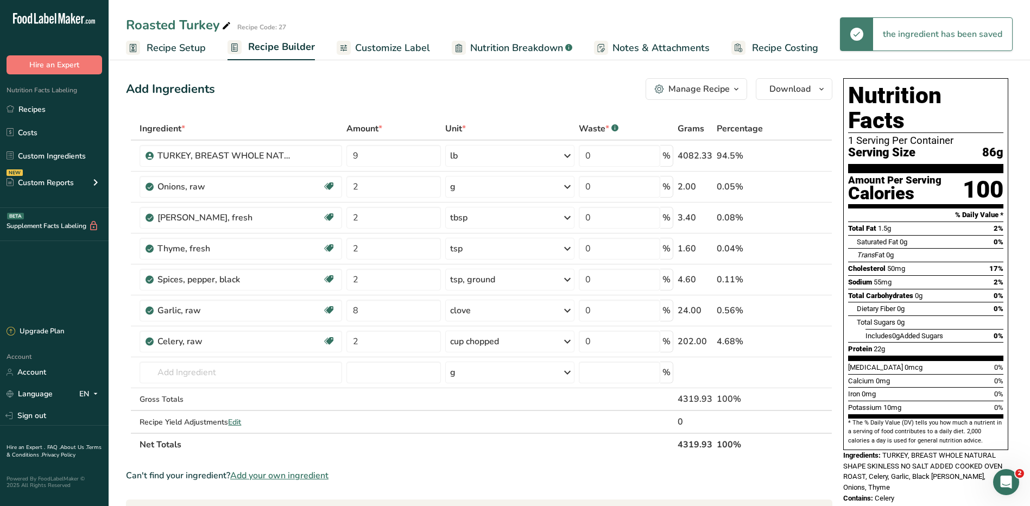
click at [476, 182] on div "g" at bounding box center [509, 187] width 129 height 22
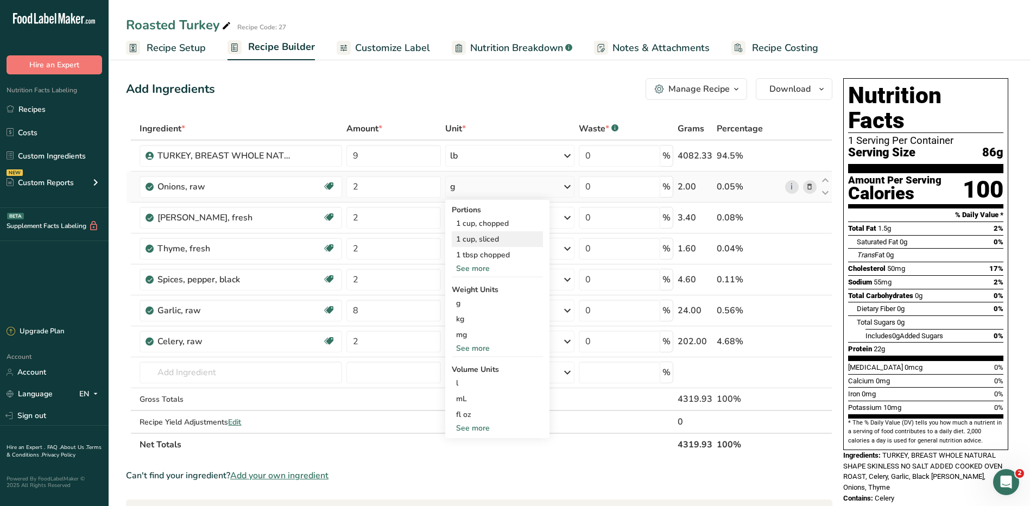
click at [502, 235] on div "1 cup, sliced" at bounding box center [497, 239] width 91 height 16
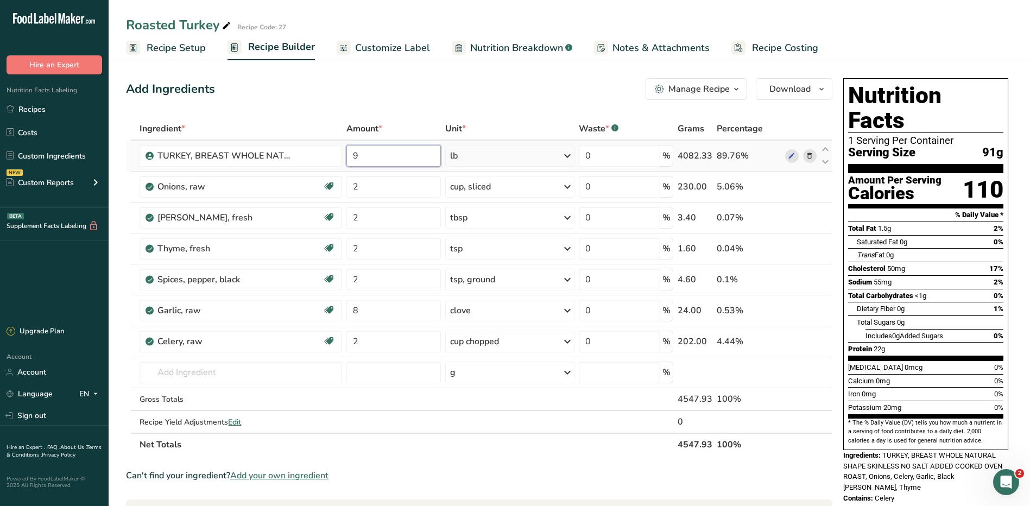
click at [388, 156] on input "9" at bounding box center [393, 156] width 94 height 22
click at [518, 159] on div "Ingredient * Amount * Unit * Waste * .a-a{fill:#347362;}.b-a{fill:#fff;} Grams …" at bounding box center [479, 286] width 706 height 339
click at [396, 162] on input "10" at bounding box center [393, 156] width 94 height 22
type input "11"
click at [529, 156] on div "Ingredient * Amount * Unit * Waste * .a-a{fill:#347362;}.b-a{fill:#fff;} Grams …" at bounding box center [479, 286] width 706 height 339
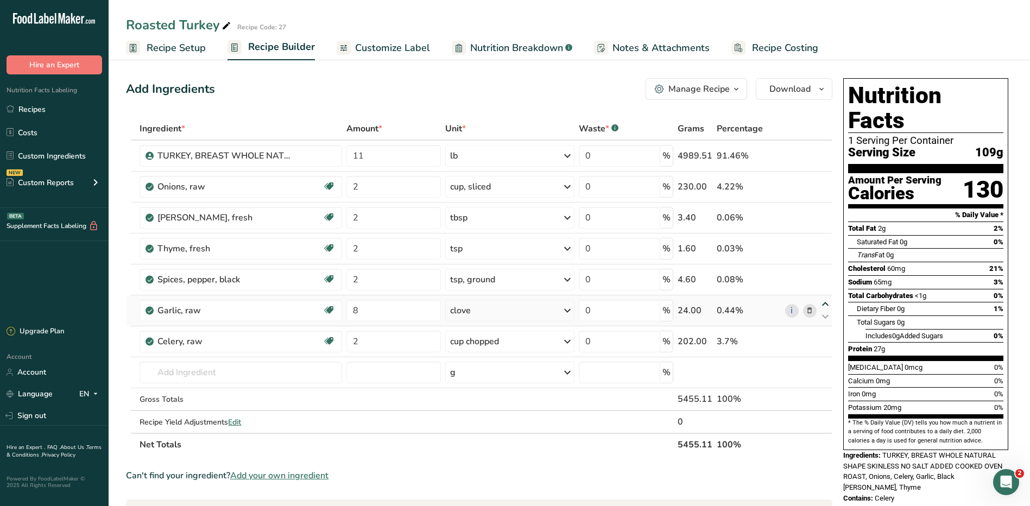
click at [827, 303] on icon at bounding box center [825, 304] width 13 height 8
type input "8"
type input "2"
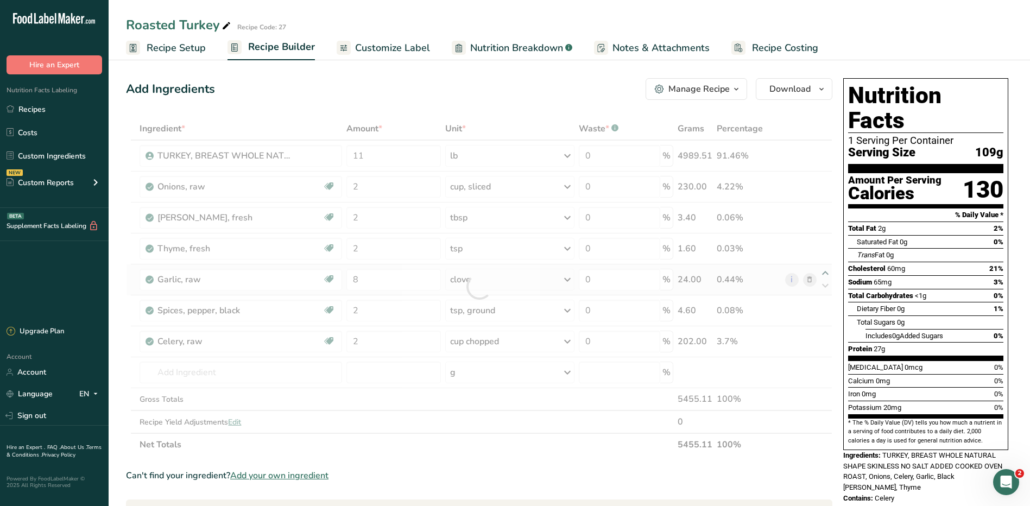
click at [826, 274] on div at bounding box center [479, 286] width 706 height 339
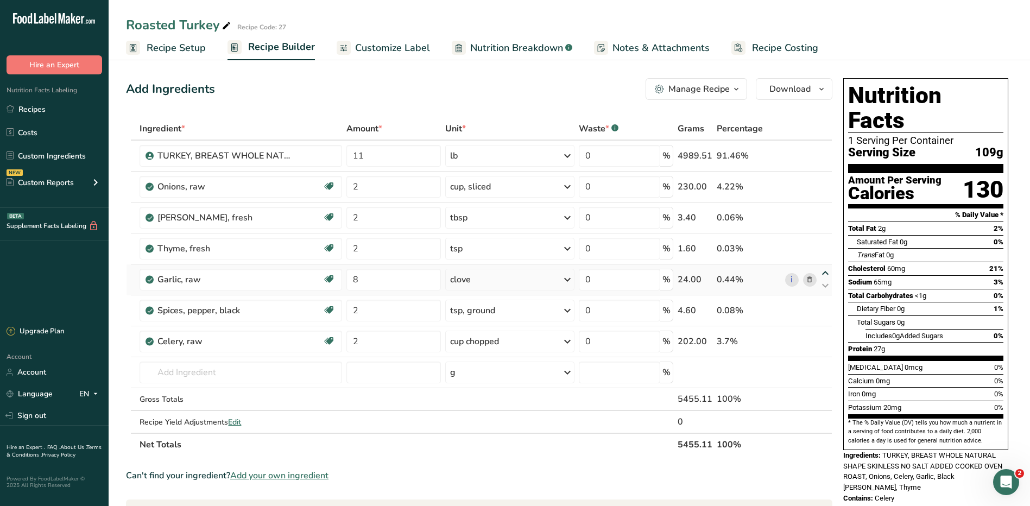
click at [827, 271] on icon at bounding box center [825, 273] width 13 height 8
type input "8"
type input "2"
click at [827, 242] on icon at bounding box center [825, 242] width 13 height 8
type input "8"
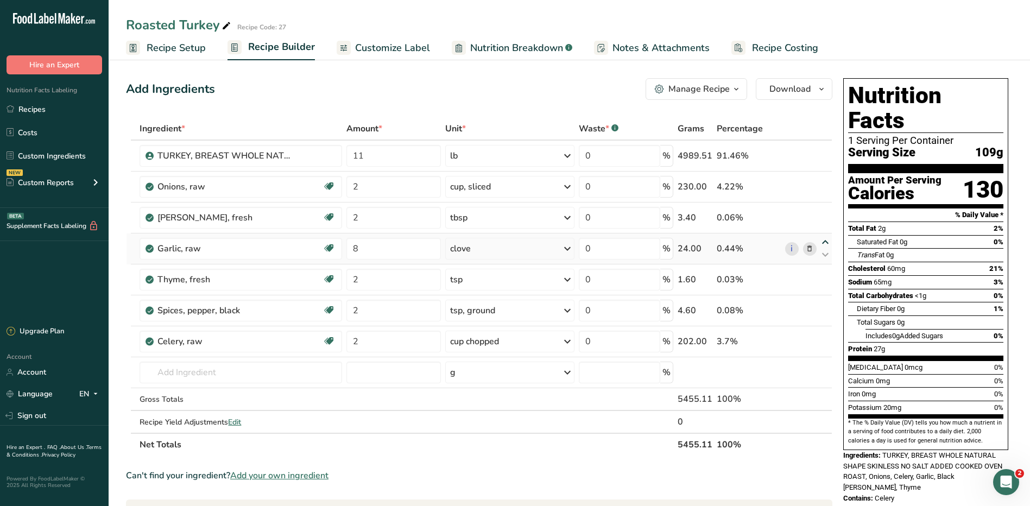
type input "2"
click at [823, 332] on icon at bounding box center [825, 335] width 13 height 8
click at [826, 302] on icon at bounding box center [825, 304] width 13 height 8
click at [825, 271] on icon at bounding box center [825, 273] width 13 height 8
click at [359, 299] on td "2" at bounding box center [393, 310] width 99 height 31
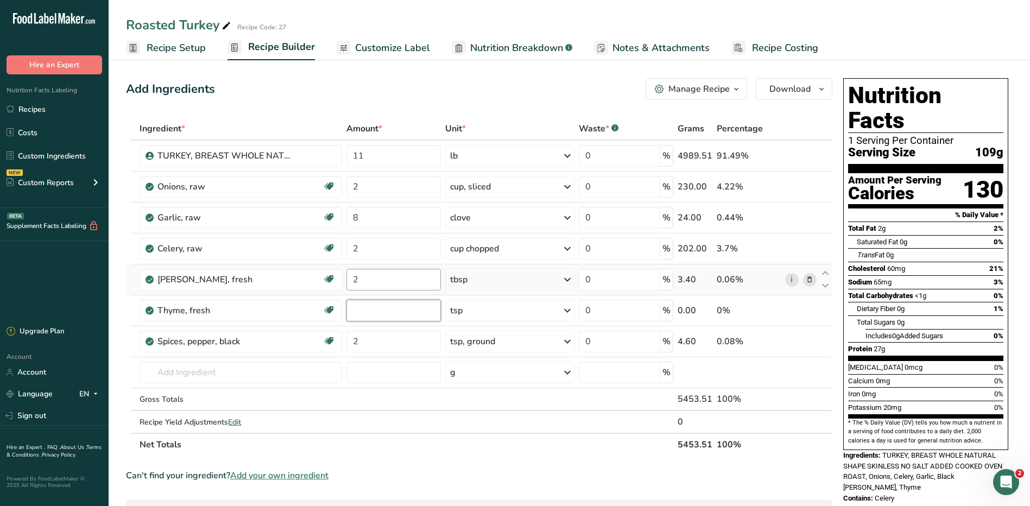
type input "4"
type input "3"
click at [521, 320] on div "Ingredient * Amount * Unit * Waste * .a-a{fill:#347362;}.b-a{fill:#fff;} Grams …" at bounding box center [479, 286] width 706 height 339
click at [219, 381] on input "text" at bounding box center [241, 373] width 202 height 22
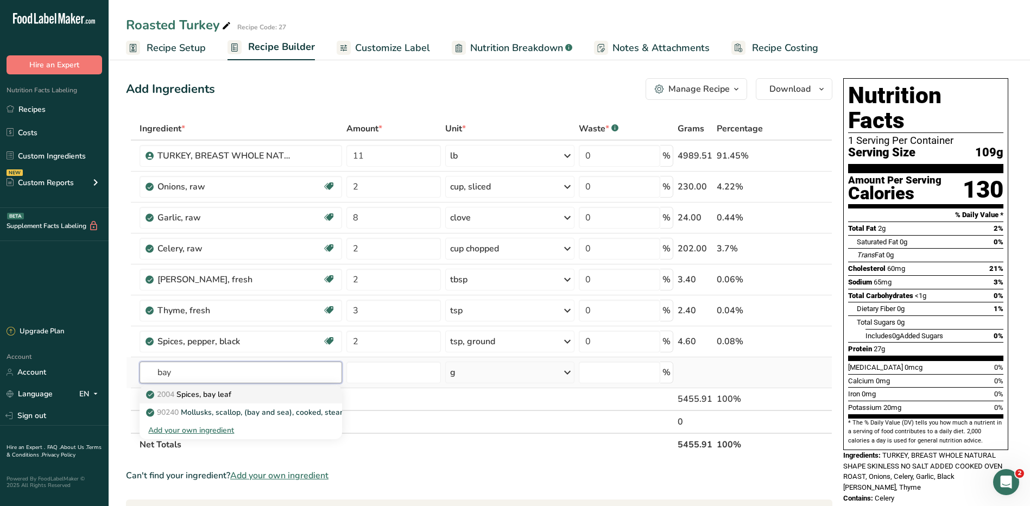
type input "bay"
click at [231, 397] on p "2004 Spices, bay leaf" at bounding box center [189, 394] width 83 height 11
type input "Spices, bay leaf"
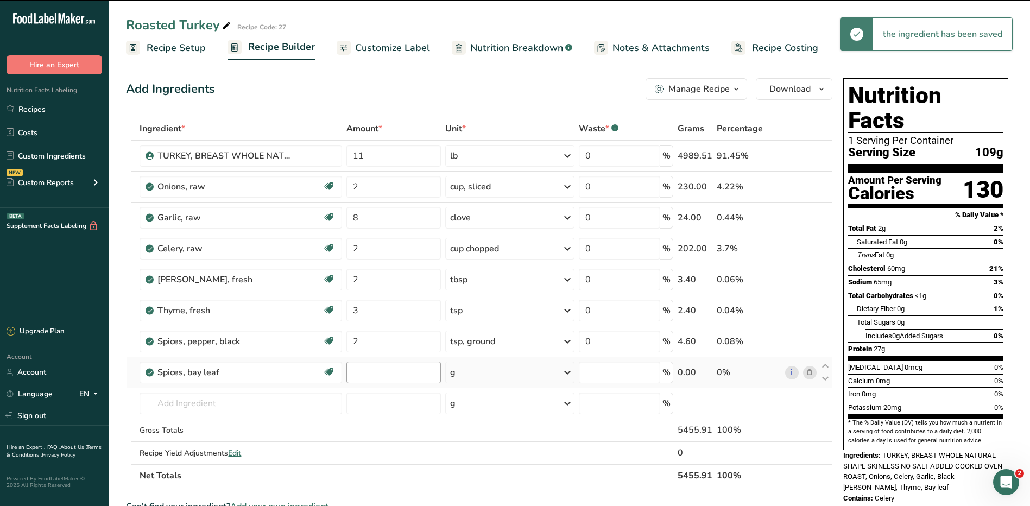
type input "0"
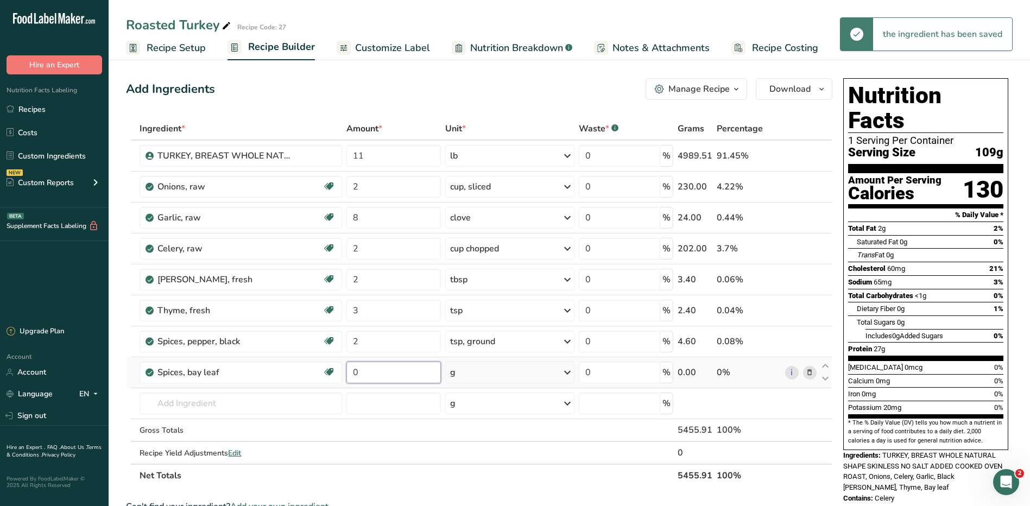
click at [416, 375] on input "0" at bounding box center [393, 373] width 94 height 22
type input "2"
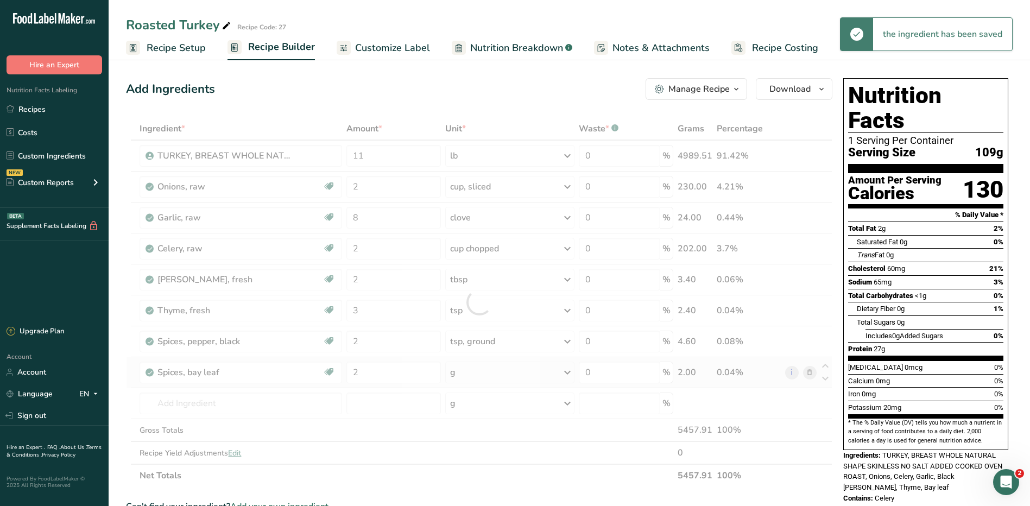
click at [525, 370] on div "Ingredient * Amount * Unit * Waste * .a-a{fill:#347362;}.b-a{fill:#fff;} Grams …" at bounding box center [479, 302] width 706 height 370
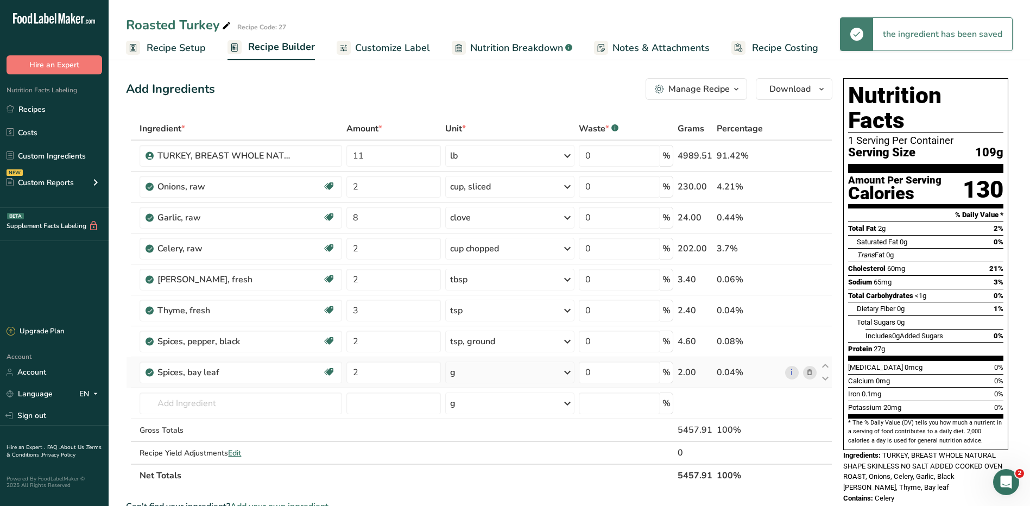
click at [522, 375] on div "g" at bounding box center [509, 373] width 129 height 22
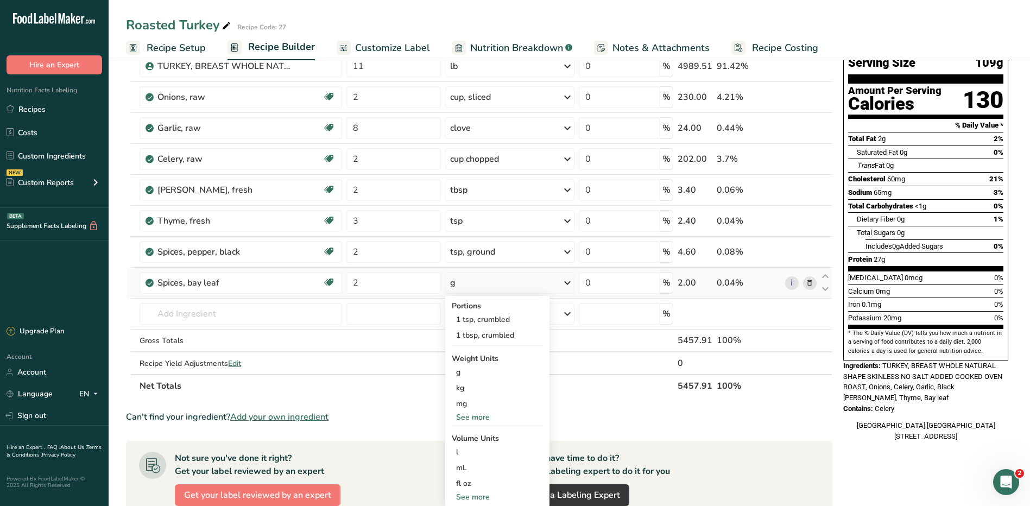
scroll to position [163, 0]
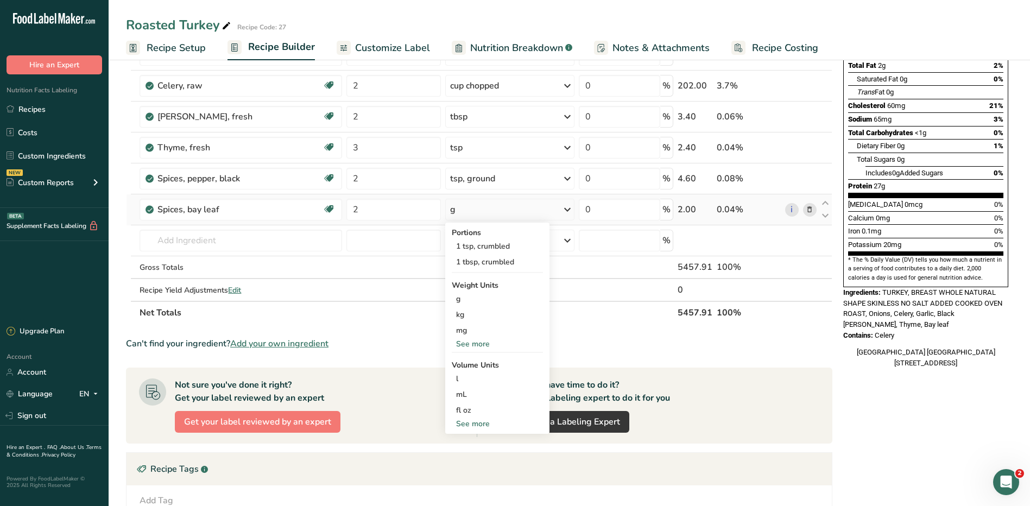
click at [810, 212] on icon at bounding box center [810, 209] width 8 height 11
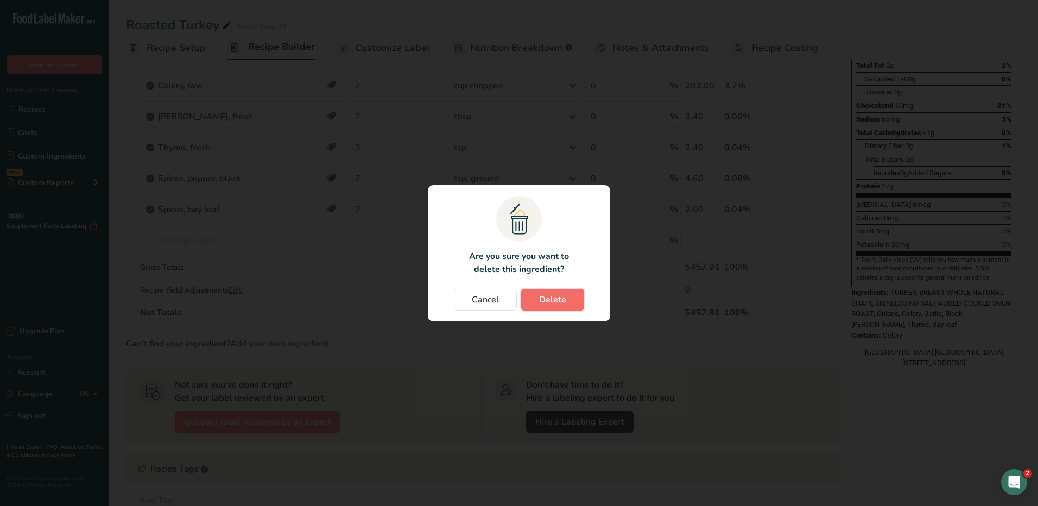
click at [545, 298] on span "Delete" at bounding box center [552, 299] width 27 height 13
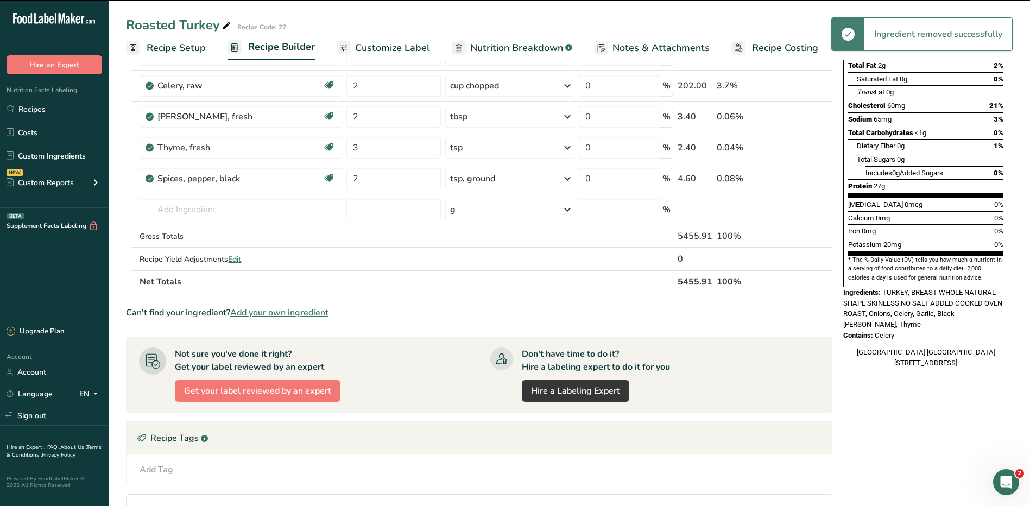
scroll to position [0, 0]
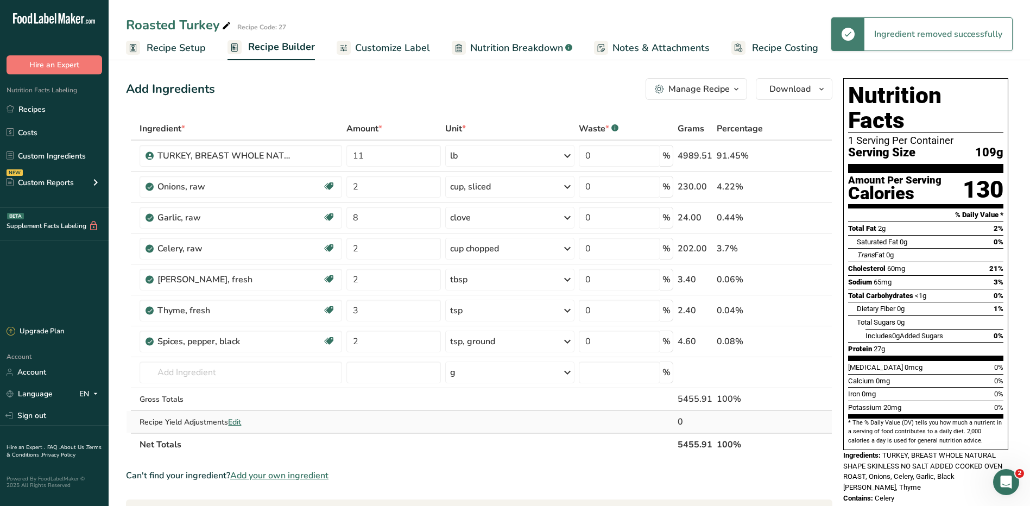
drag, startPoint x: 474, startPoint y: 479, endPoint x: 392, endPoint y: 426, distance: 98.0
click at [392, 426] on td at bounding box center [393, 422] width 99 height 22
click at [698, 92] on div "Manage Recipe" at bounding box center [698, 89] width 61 height 13
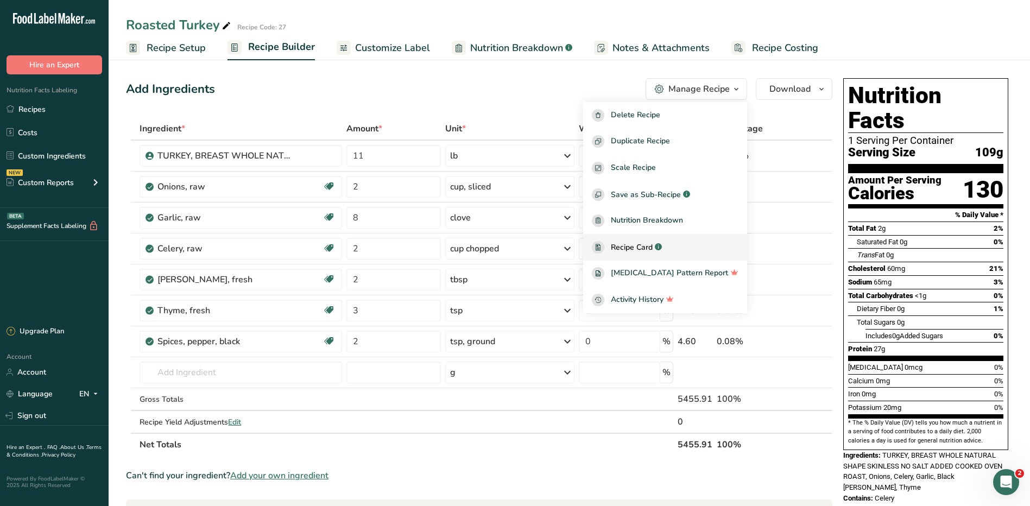
click at [652, 246] on span "Recipe Card" at bounding box center [632, 247] width 42 height 11
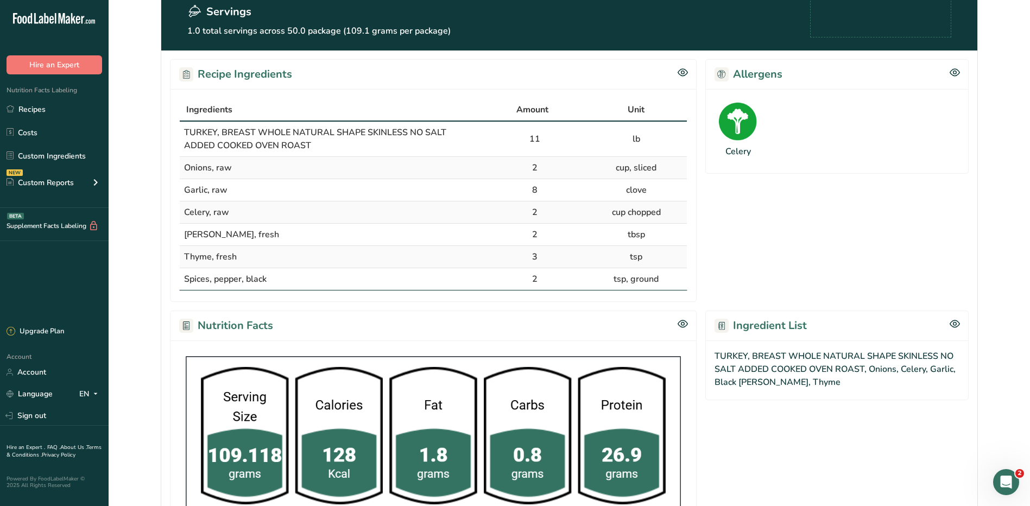
scroll to position [163, 0]
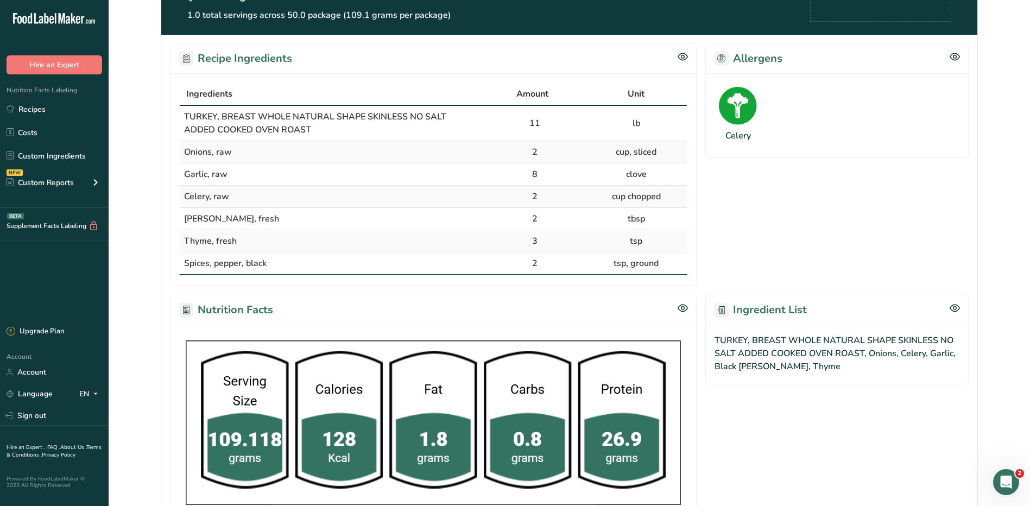
drag, startPoint x: 182, startPoint y: 108, endPoint x: 673, endPoint y: 273, distance: 517.6
click at [673, 273] on tbody "TURKEY, BREAST WHOLE NATURAL SHAPE SKINLESS NO SALT ADDED COOKED OVEN ROAST 11 …" at bounding box center [433, 190] width 507 height 168
copy tbody "TURKEY, BREAST WHOLE NATURAL SHAPE SKINLESS NO SALT ADDED COOKED OVEN ROAST 11 …"
click at [571, 295] on div "Nutrition Facts" at bounding box center [433, 310] width 527 height 30
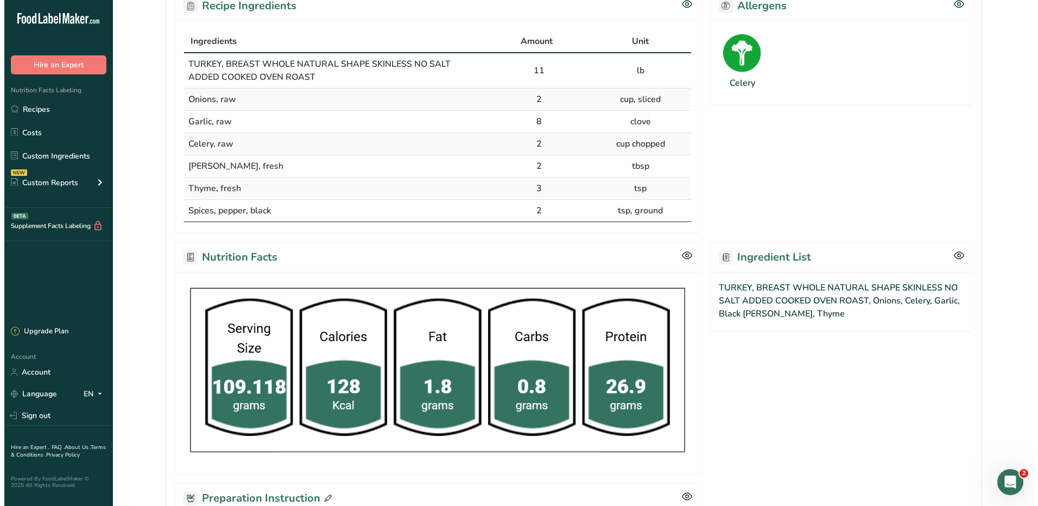
scroll to position [375, 0]
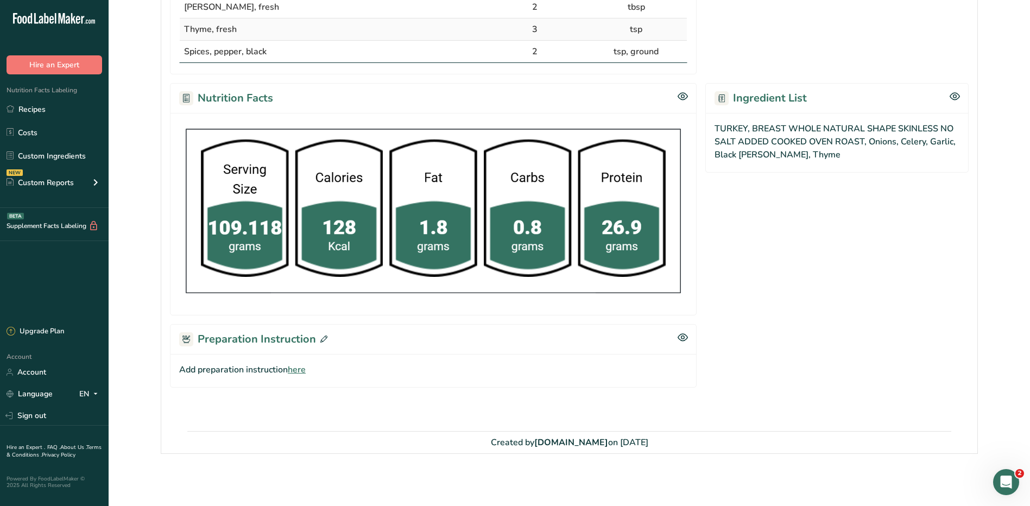
click at [296, 372] on span "here" at bounding box center [297, 369] width 18 height 13
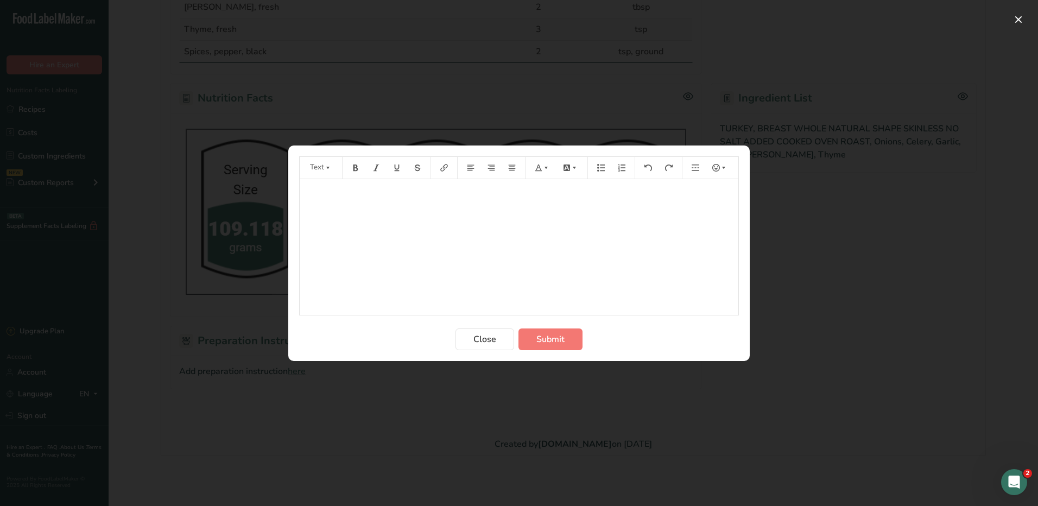
click at [378, 209] on div "﻿" at bounding box center [519, 247] width 439 height 136
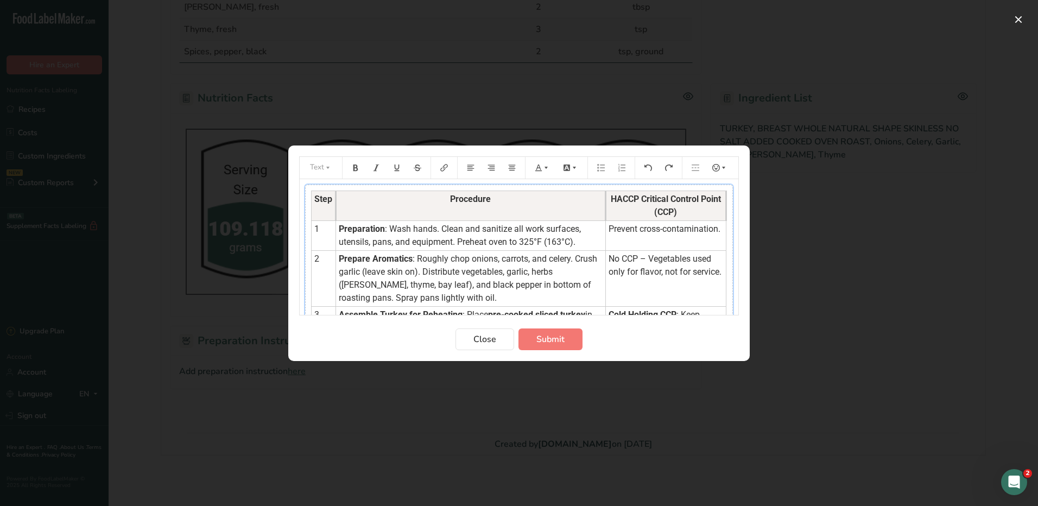
scroll to position [0, 0]
drag, startPoint x: 594, startPoint y: 228, endPoint x: 712, endPoint y: 222, distance: 117.9
click at [709, 226] on td "Prevent cross-contamination." at bounding box center [665, 236] width 121 height 30
drag, startPoint x: 711, startPoint y: 228, endPoint x: 592, endPoint y: 234, distance: 118.5
click at [605, 234] on td "Prevent cross-contamination." at bounding box center [665, 236] width 121 height 30
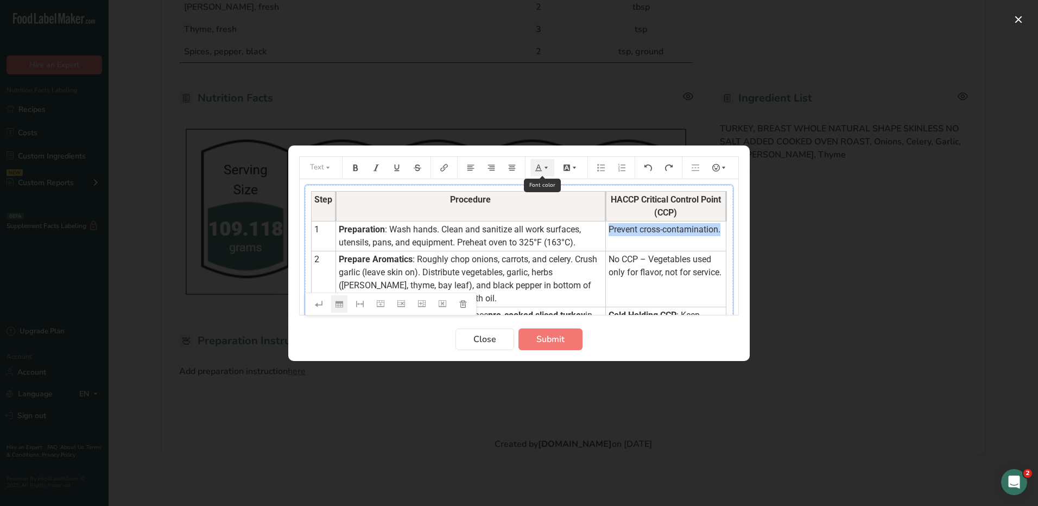
click at [543, 168] on icon "Preparation instructions modal" at bounding box center [546, 168] width 8 height 8
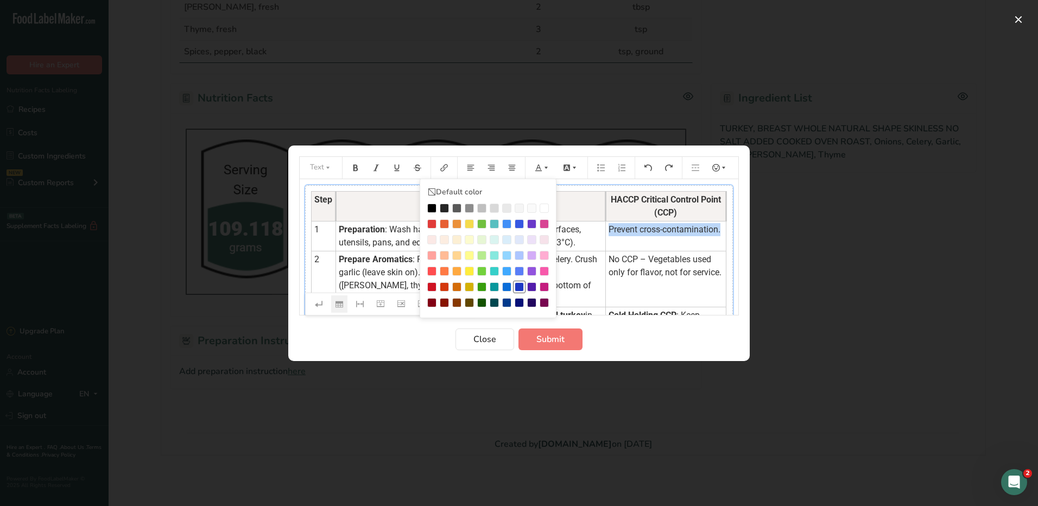
click at [520, 288] on div "Preparation instructions modal" at bounding box center [519, 286] width 9 height 9
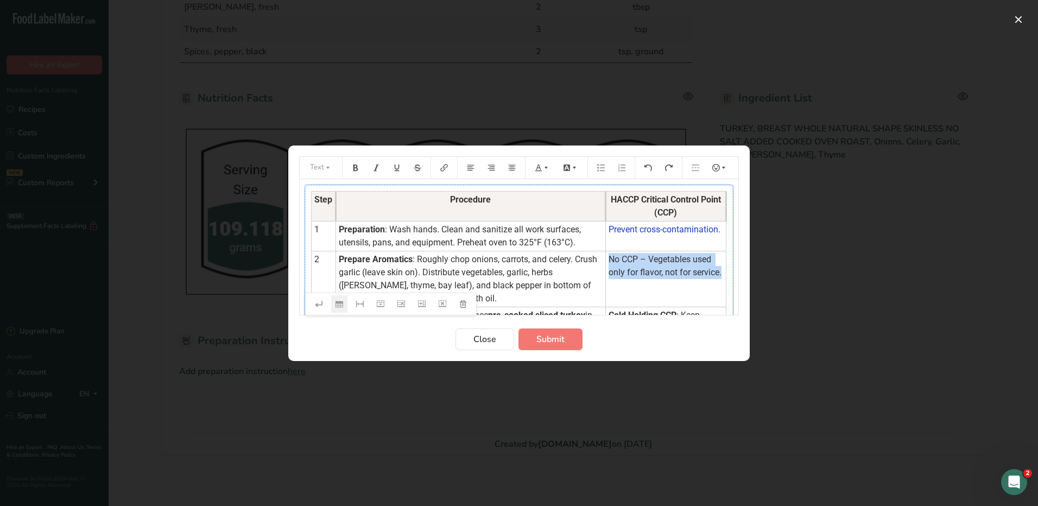
drag, startPoint x: 708, startPoint y: 277, endPoint x: 595, endPoint y: 259, distance: 113.7
click at [609, 259] on span "No CCP – Vegetables used only for flavor, not for service." at bounding box center [665, 265] width 113 height 23
click at [542, 165] on icon "Preparation instructions modal" at bounding box center [539, 168] width 8 height 8
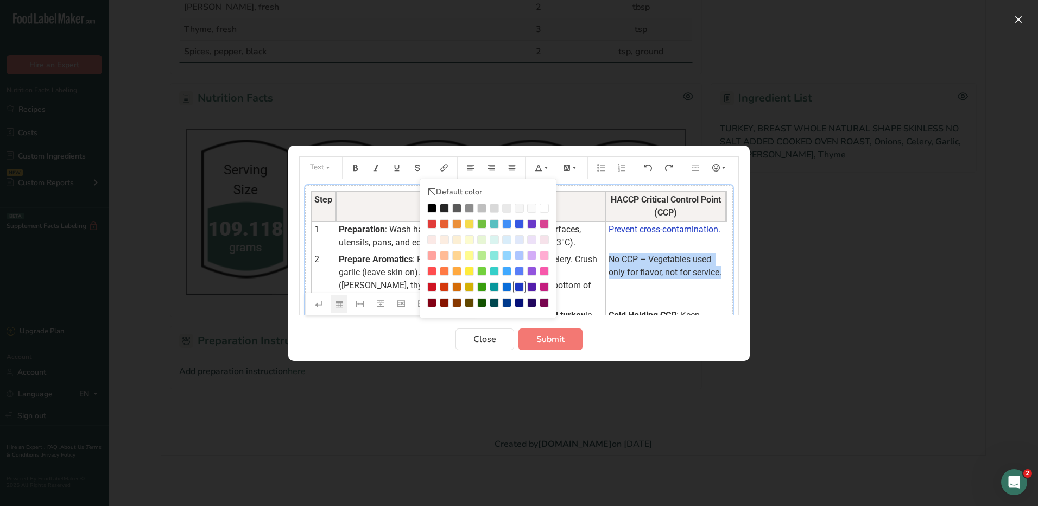
click at [521, 282] on div "Preparation instructions modal" at bounding box center [519, 286] width 9 height 9
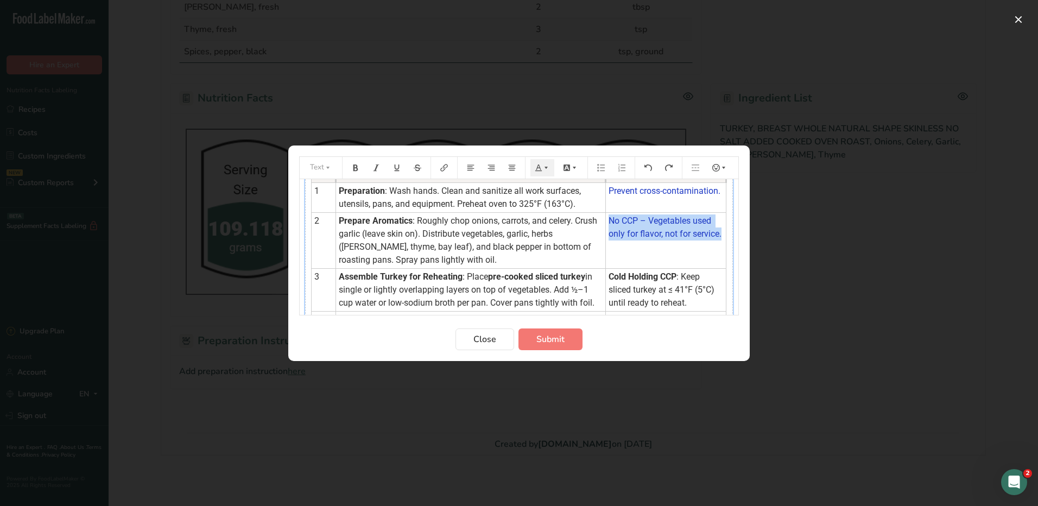
scroll to position [54, 0]
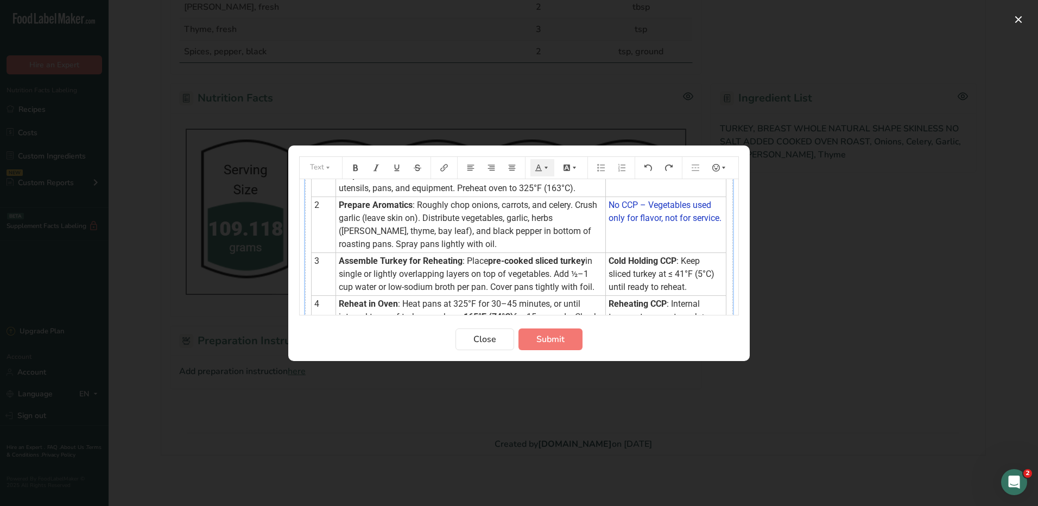
click at [659, 295] on td "Cold Holding CCP : Keep sliced turkey at ≤ 41°F (5°C) until ready to reheat." at bounding box center [665, 273] width 121 height 43
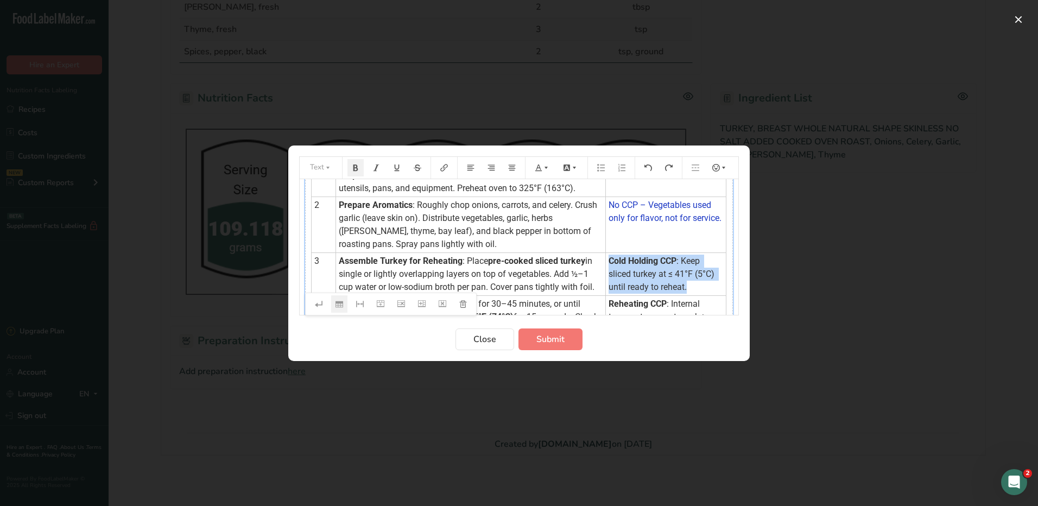
drag, startPoint x: 659, startPoint y: 297, endPoint x: 593, endPoint y: 265, distance: 72.8
click at [605, 265] on td "Cold Holding CCP : Keep sliced turkey at ≤ 41°F (5°C) until ready to reheat." at bounding box center [665, 273] width 121 height 43
click at [543, 166] on icon "Preparation instructions modal" at bounding box center [546, 168] width 8 height 8
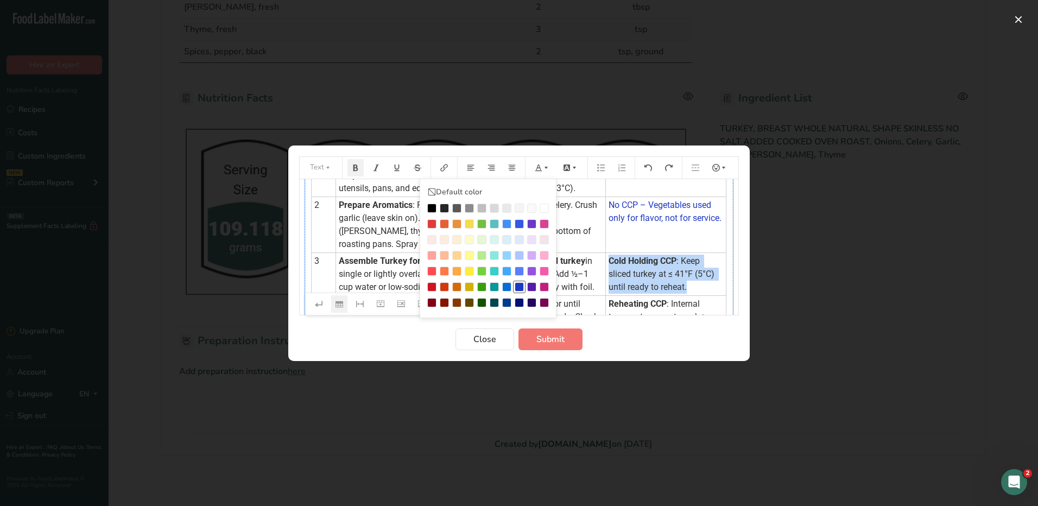
click at [523, 288] on div "Preparation instructions modal" at bounding box center [519, 286] width 9 height 9
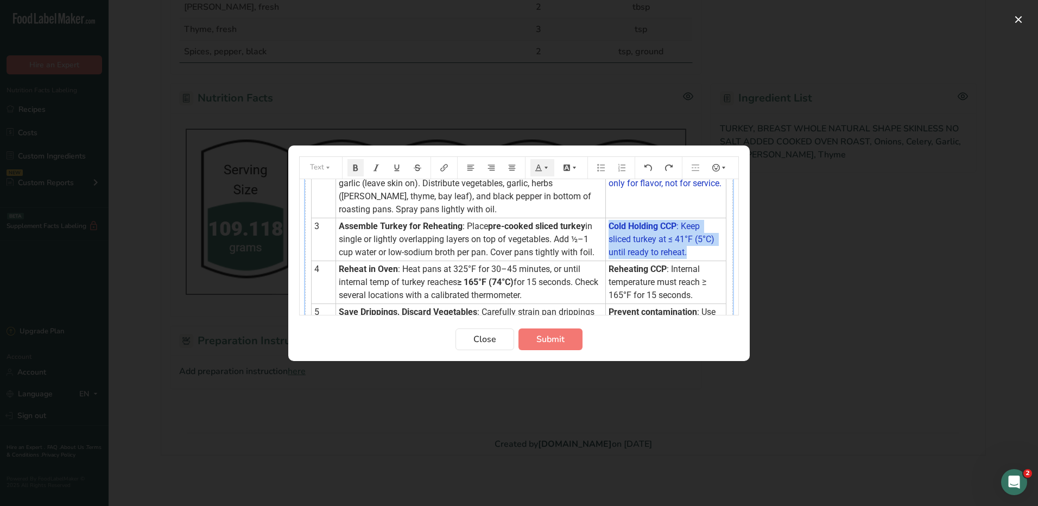
scroll to position [109, 0]
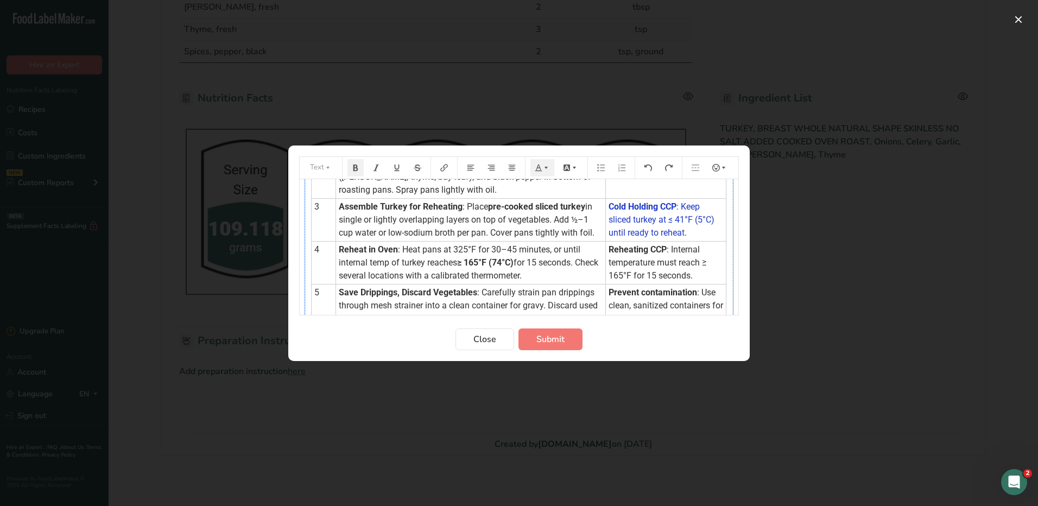
click at [694, 277] on span ": Internal temperature must reach ≥ 165°F for 15 seconds." at bounding box center [659, 262] width 100 height 36
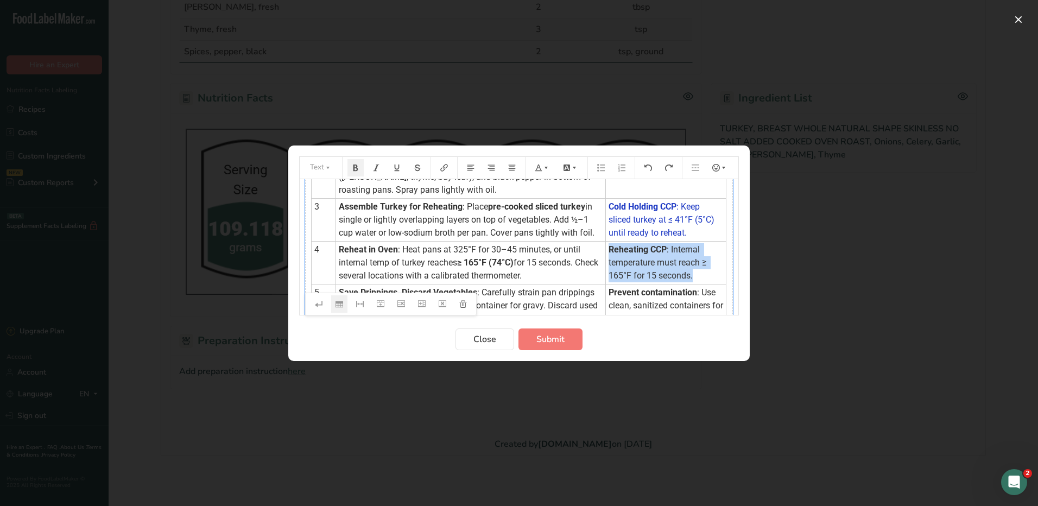
drag, startPoint x: 680, startPoint y: 292, endPoint x: 596, endPoint y: 266, distance: 87.9
click at [605, 266] on td "Reheating CCP : Internal temperature must reach ≥ 165°F for 15 seconds." at bounding box center [665, 262] width 121 height 43
click at [536, 166] on icon "Preparation instructions modal" at bounding box center [539, 168] width 8 height 8
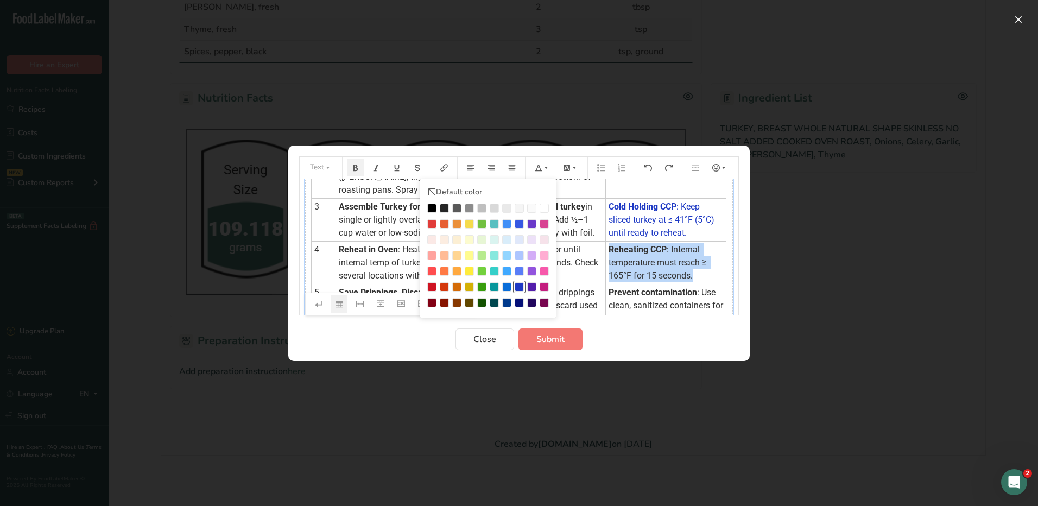
click at [516, 287] on div "Preparation instructions modal" at bounding box center [519, 286] width 9 height 9
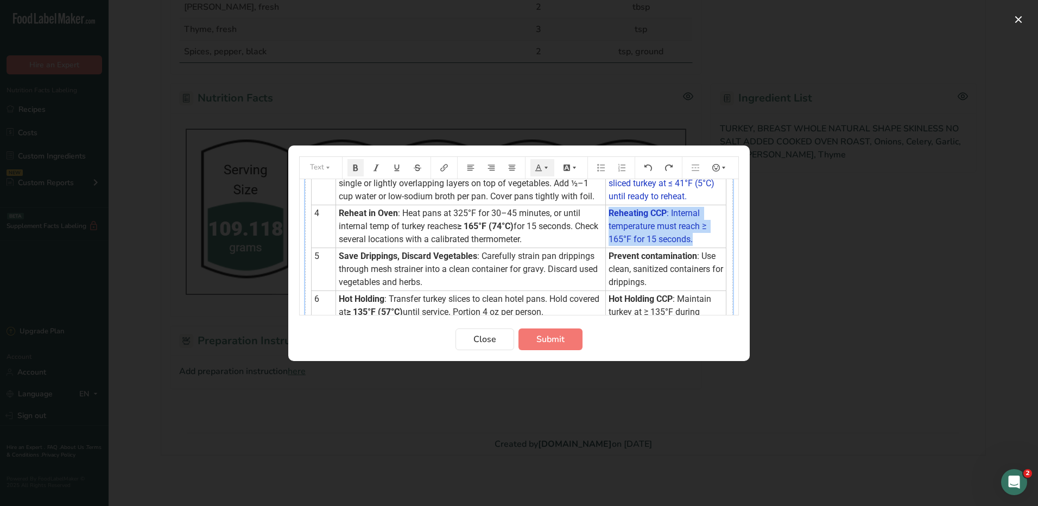
scroll to position [163, 0]
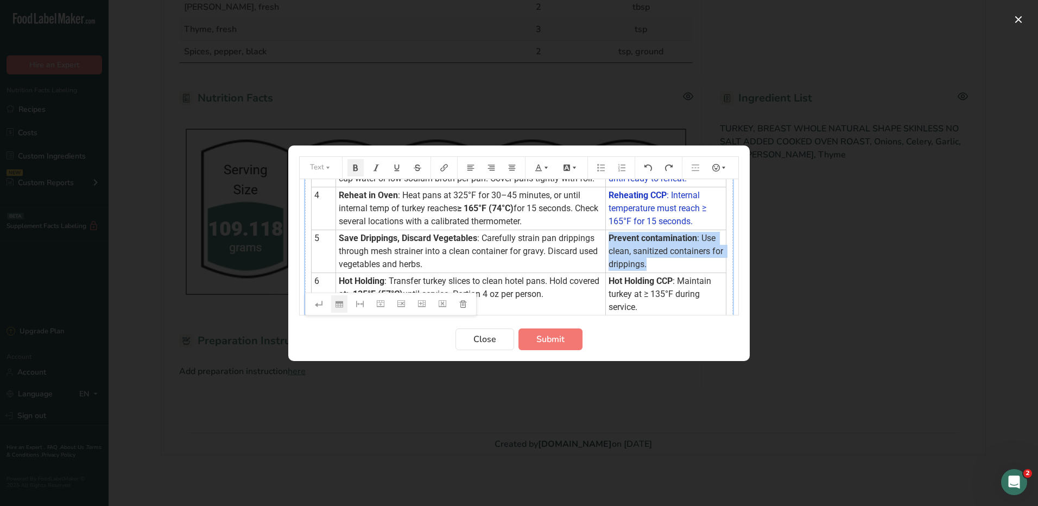
drag, startPoint x: 657, startPoint y: 278, endPoint x: 595, endPoint y: 250, distance: 67.8
click at [605, 250] on td "Prevent contamination : Use clean, sanitized containers for drippings." at bounding box center [665, 251] width 121 height 43
click at [546, 166] on icon "Preparation instructions modal" at bounding box center [546, 168] width 8 height 8
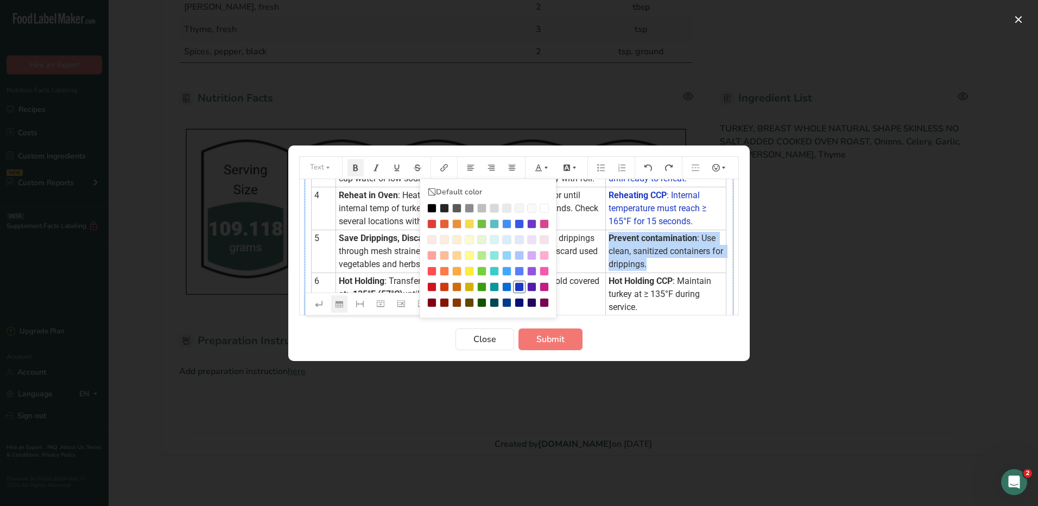
click at [520, 288] on div "Preparation instructions modal" at bounding box center [519, 286] width 9 height 9
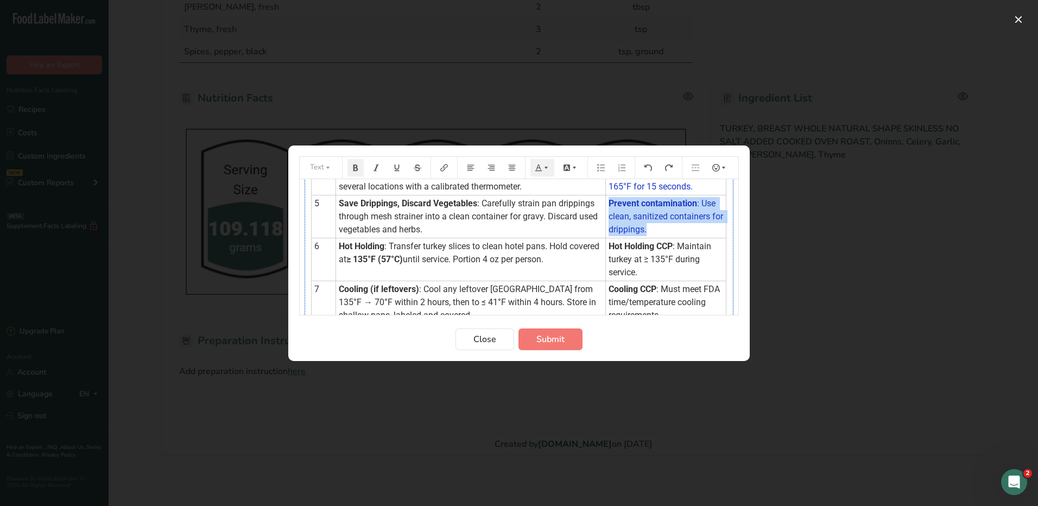
scroll to position [217, 0]
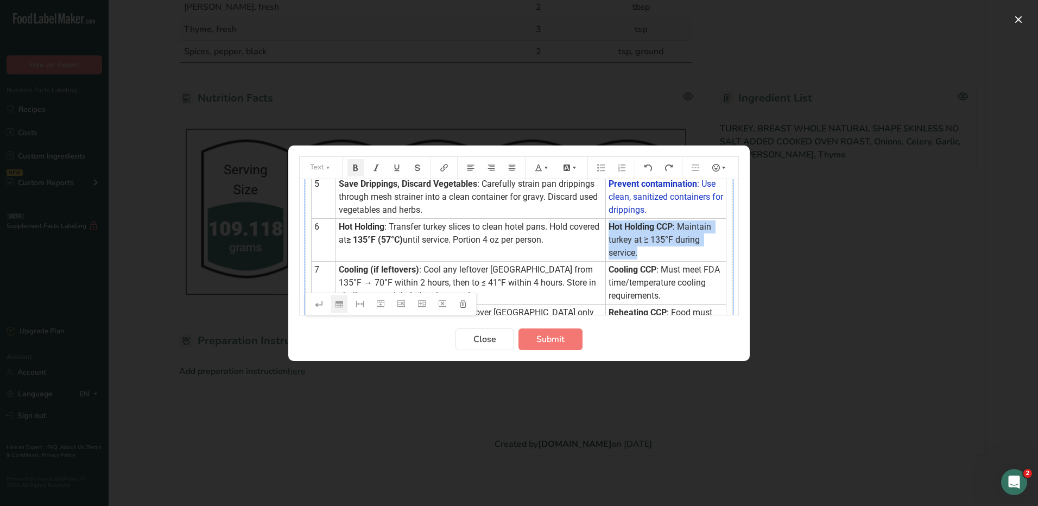
drag, startPoint x: 636, startPoint y: 266, endPoint x: 593, endPoint y: 243, distance: 48.8
click at [605, 243] on td "Hot Holding CCP : Maintain turkey at ≥ 135°F during service." at bounding box center [665, 239] width 121 height 43
click at [546, 167] on icon "Preparation instructions modal" at bounding box center [545, 167] width 3 height 2
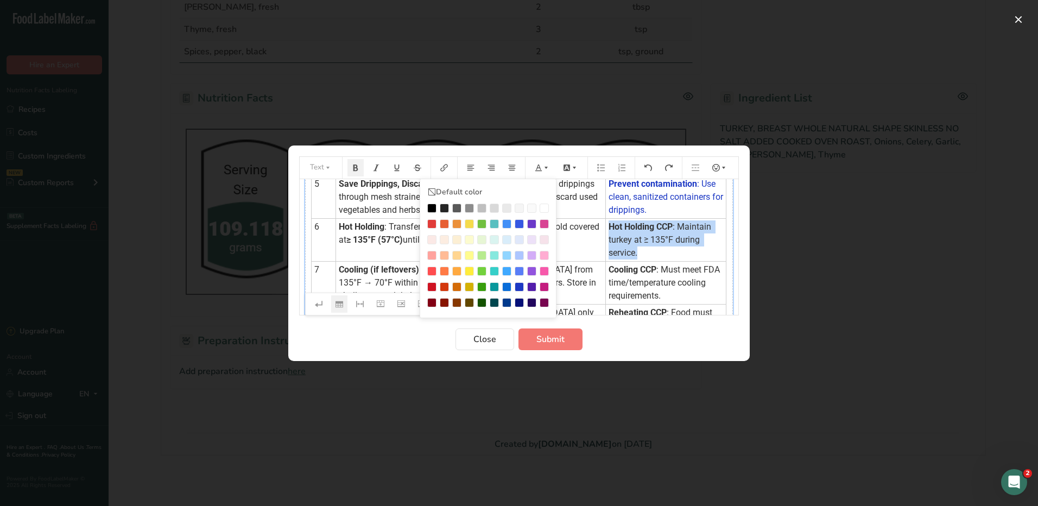
click at [517, 286] on div "Preparation instructions modal" at bounding box center [519, 286] width 9 height 9
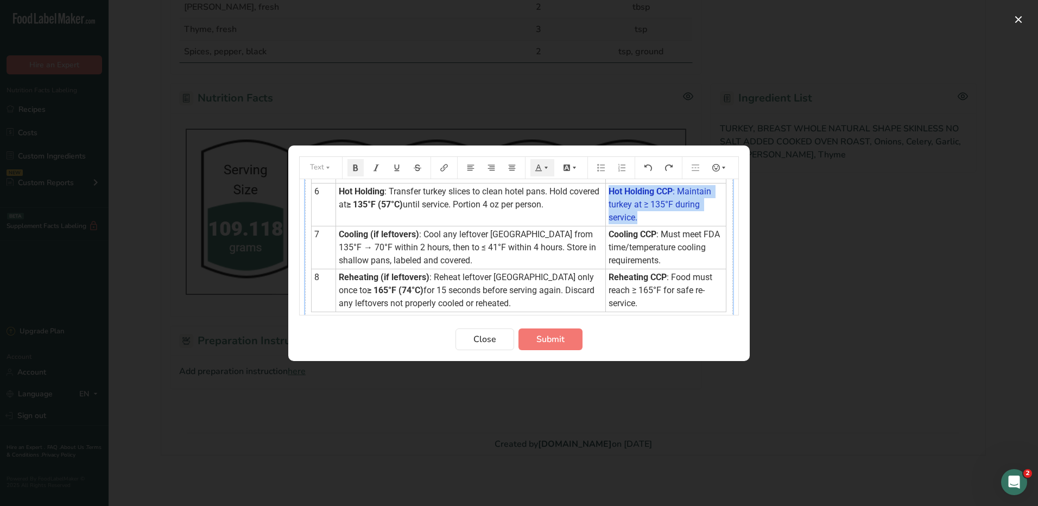
scroll to position [271, 0]
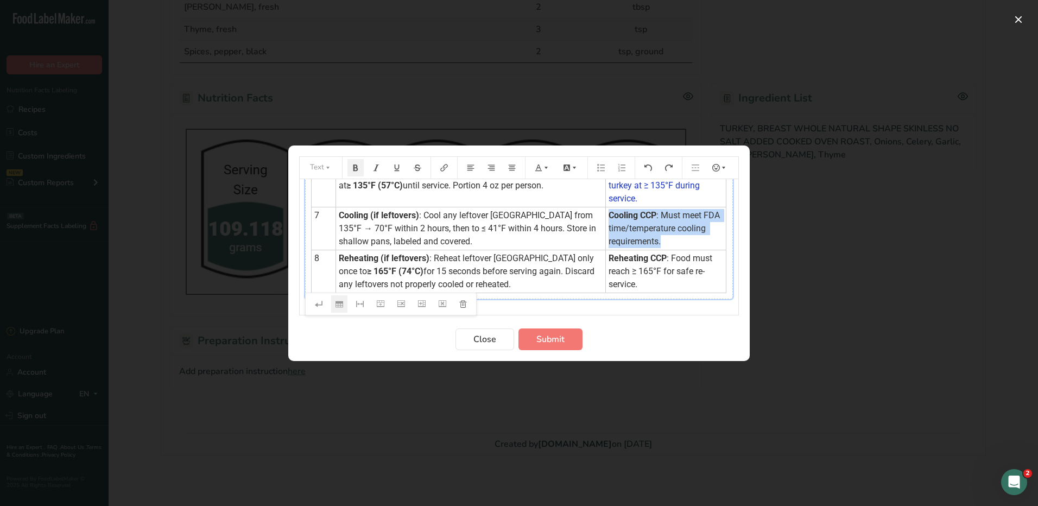
drag, startPoint x: 654, startPoint y: 254, endPoint x: 597, endPoint y: 230, distance: 61.3
click at [605, 230] on td "Cooling CCP : Must meet FDA time/temperature cooling requirements." at bounding box center [665, 228] width 121 height 43
click at [542, 172] on button "Preparation instructions modal" at bounding box center [542, 167] width 24 height 17
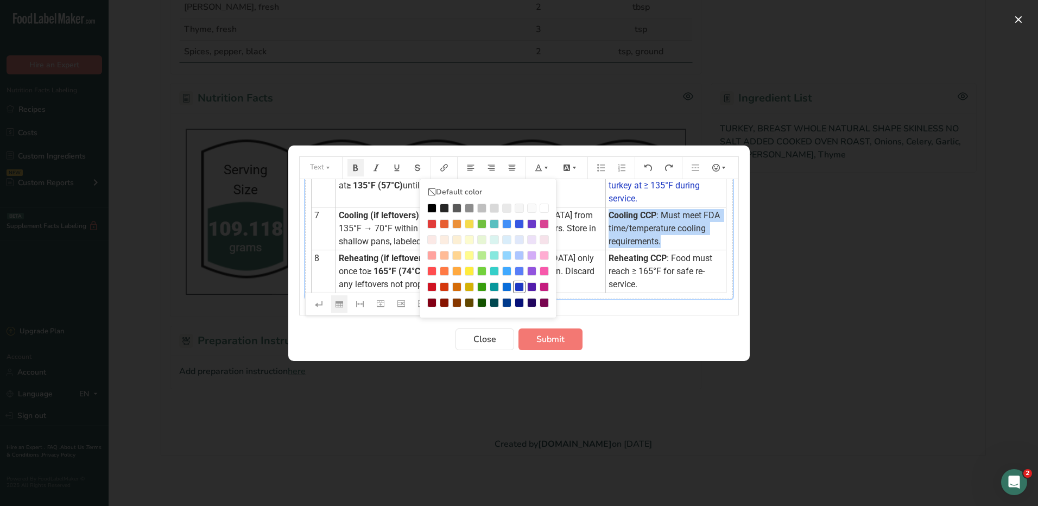
click at [522, 288] on div "Preparation instructions modal" at bounding box center [519, 286] width 9 height 9
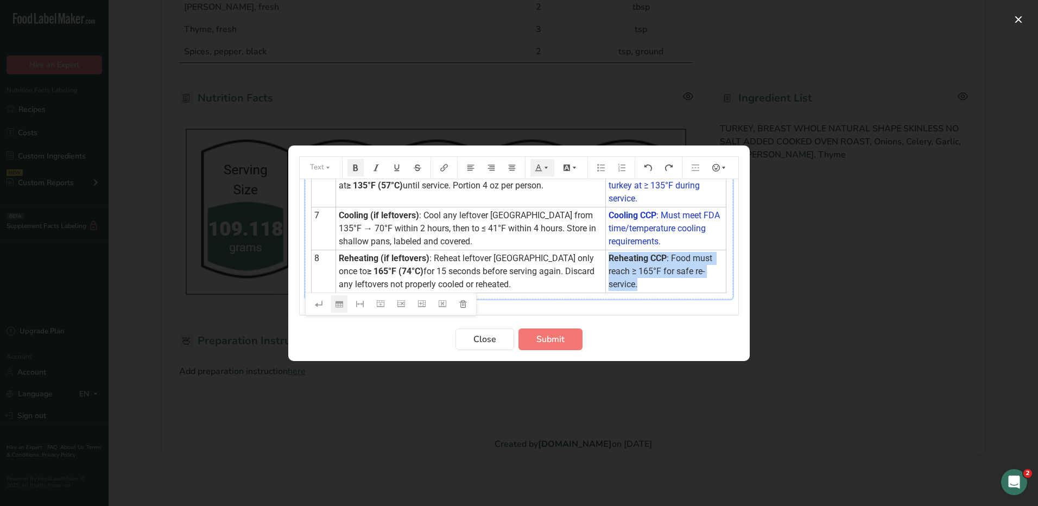
drag, startPoint x: 625, startPoint y: 299, endPoint x: 595, endPoint y: 269, distance: 41.8
click at [605, 269] on td "Reheating CCP : Food must reach ≥ 165°F for safe re-service." at bounding box center [665, 271] width 121 height 43
click at [541, 171] on icon "Preparation instructions modal" at bounding box center [539, 168] width 8 height 8
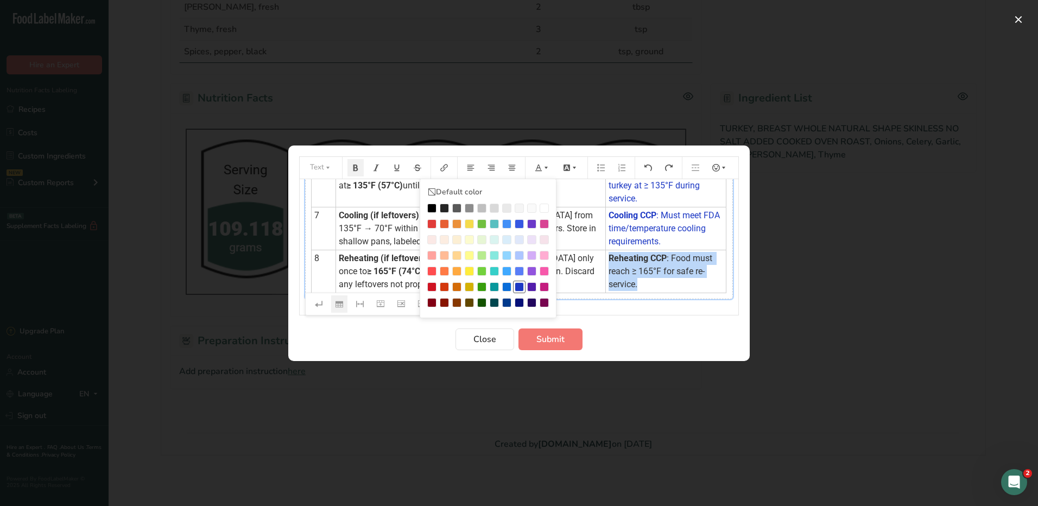
click at [521, 287] on div "Preparation instructions modal" at bounding box center [519, 286] width 9 height 9
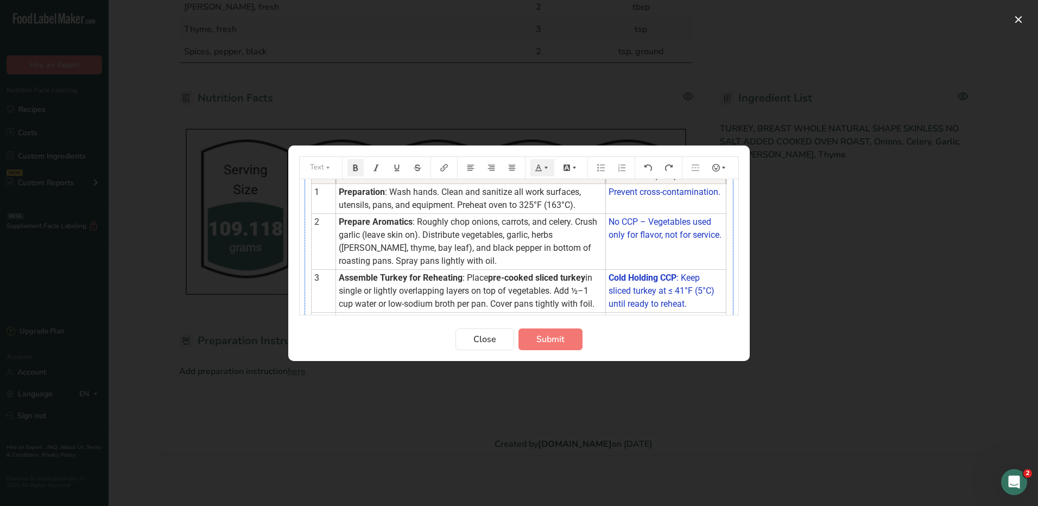
scroll to position [54, 0]
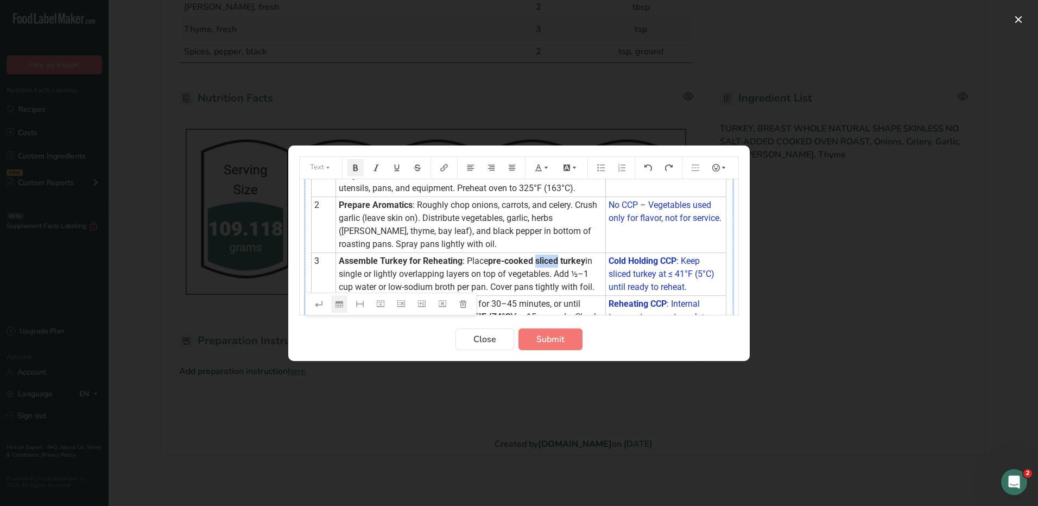
drag, startPoint x: 560, startPoint y: 260, endPoint x: 537, endPoint y: 264, distance: 22.6
click at [537, 264] on span "pre-cooked sliced turkey" at bounding box center [536, 261] width 97 height 10
drag, startPoint x: 471, startPoint y: 271, endPoint x: 565, endPoint y: 267, distance: 94.0
click at [565, 267] on td "Assemble Turkey for Reheating : Place pre-cooked turkey in single or lightly ov…" at bounding box center [471, 273] width 270 height 43
drag, startPoint x: 473, startPoint y: 271, endPoint x: 549, endPoint y: 269, distance: 76.6
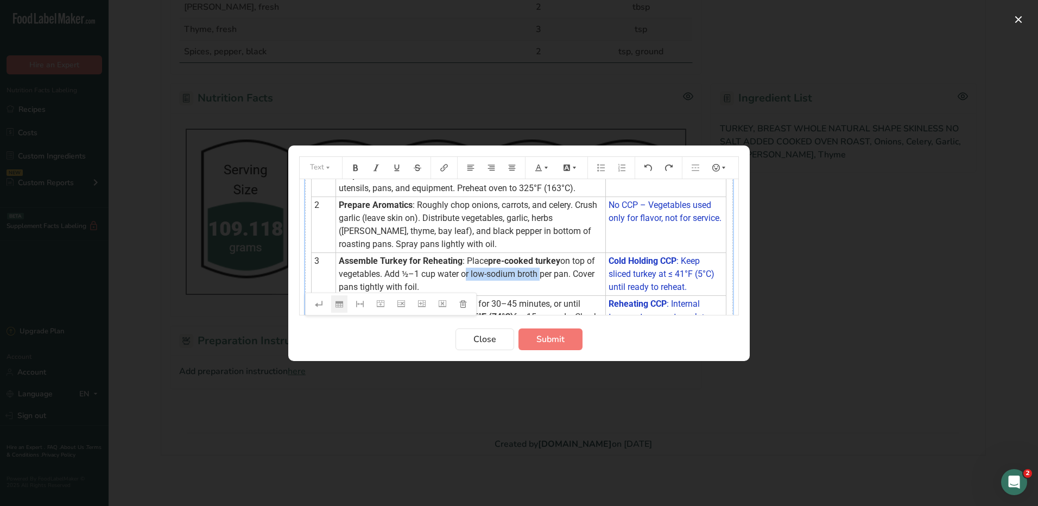
click at [549, 269] on span "on top of vegetables. Add ½–1 cup water or low-sodium broth per pan. Cover pans…" at bounding box center [468, 274] width 258 height 36
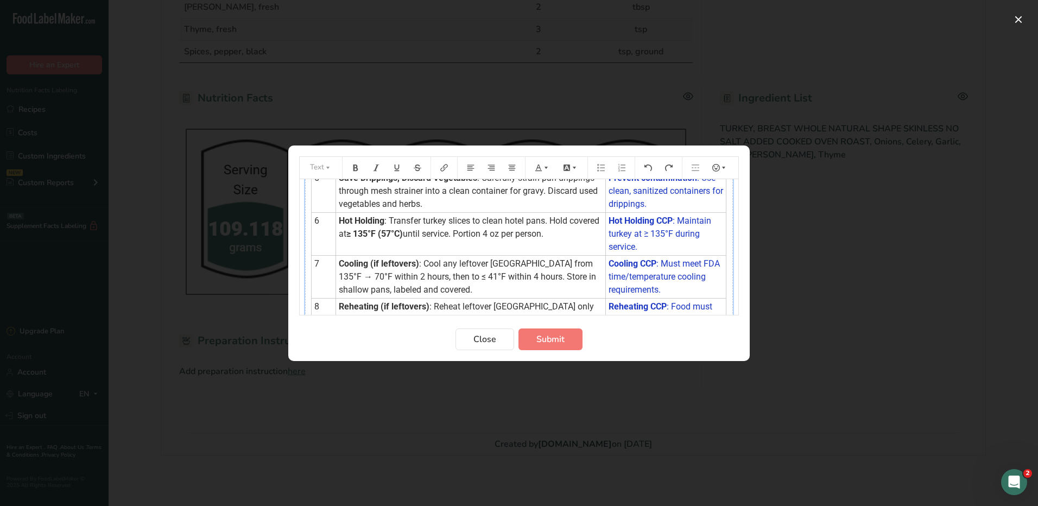
scroll to position [290, 0]
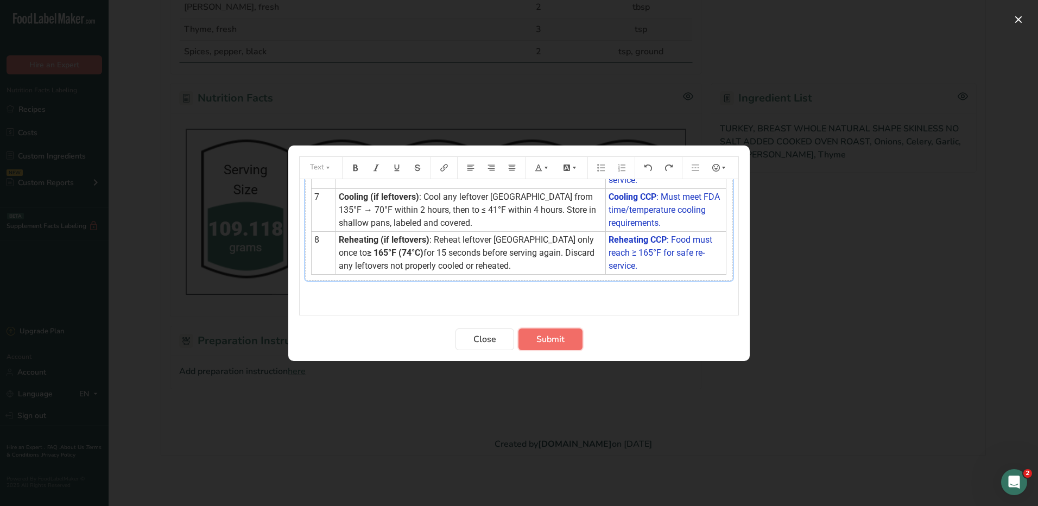
click at [555, 333] on span "Submit" at bounding box center [550, 339] width 28 height 13
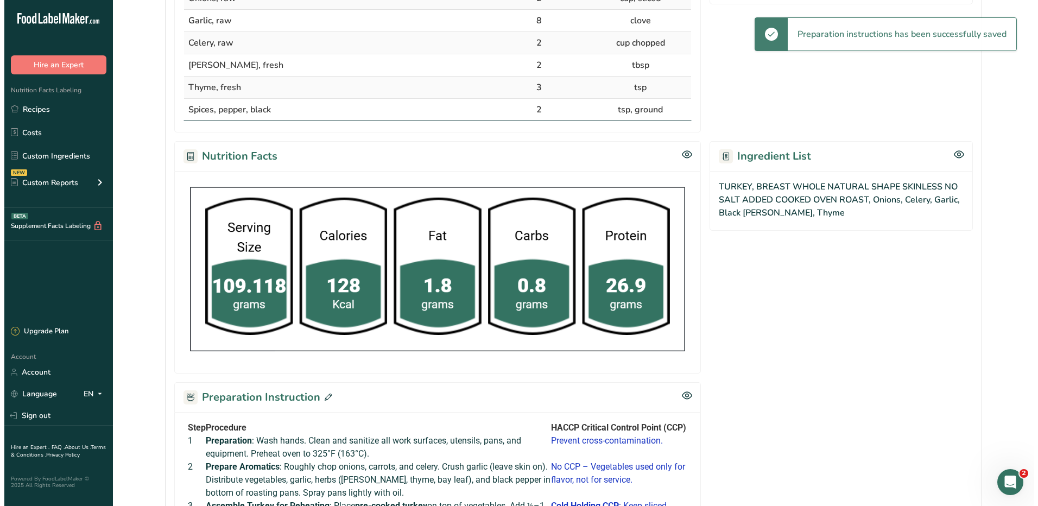
scroll to position [534, 0]
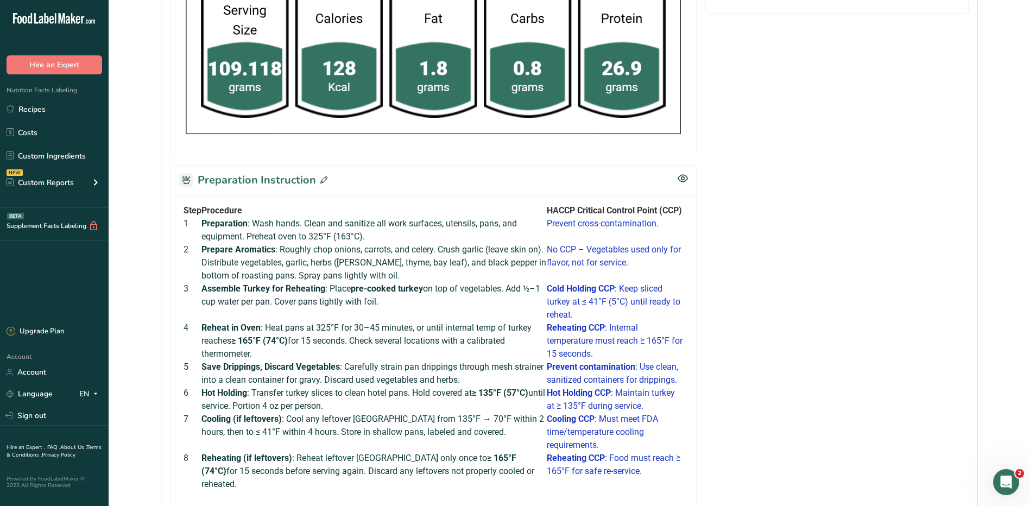
click at [320, 179] on icon at bounding box center [323, 179] width 7 height 7
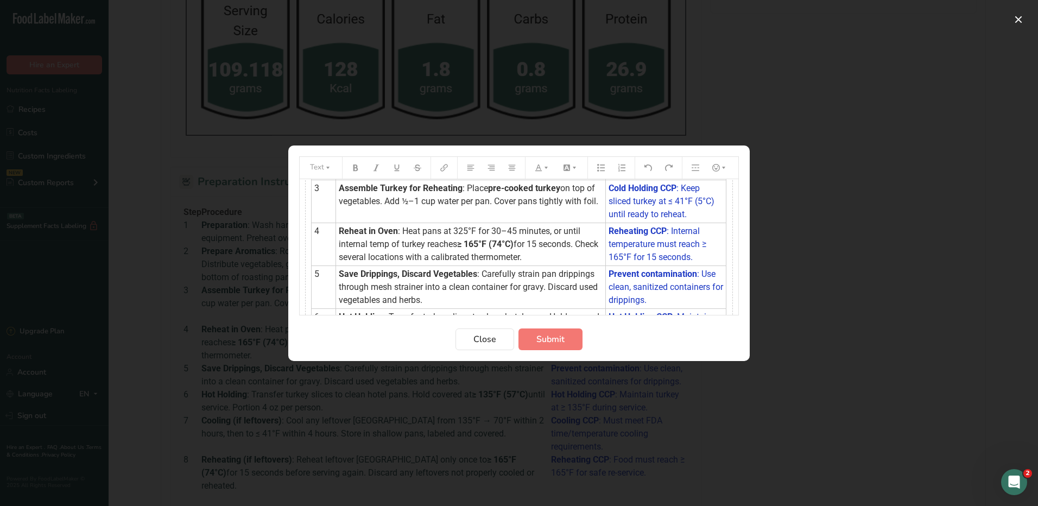
scroll to position [0, 0]
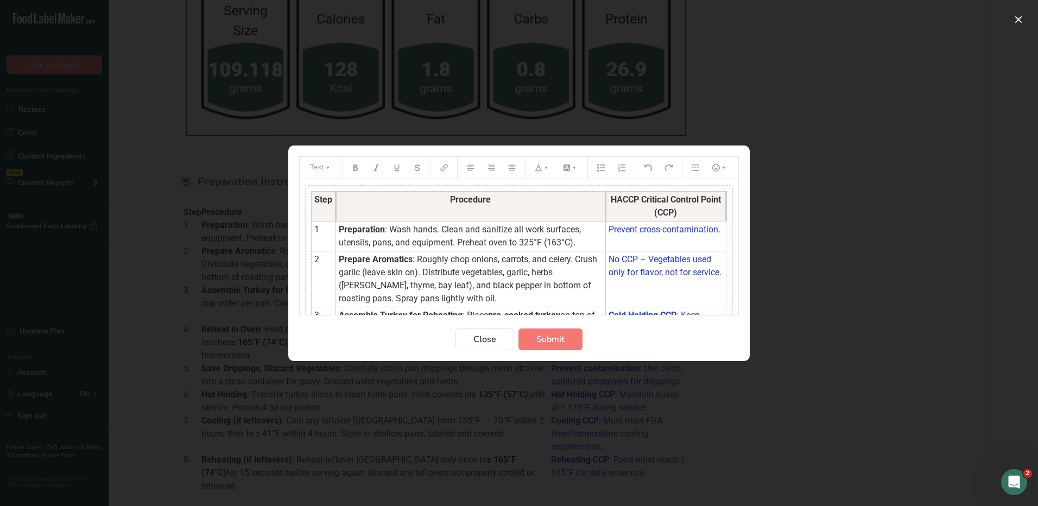
click at [438, 284] on span ": Roughly chop onions, carrots, and celery. Crush garlic (leave skin on). Distr…" at bounding box center [469, 278] width 261 height 49
click at [514, 287] on span ": Roughly chop onions, carrots, and celery. Crush garlic (leave skin on). Distr…" at bounding box center [469, 278] width 261 height 49
click at [531, 337] on button "Submit" at bounding box center [550, 339] width 64 height 22
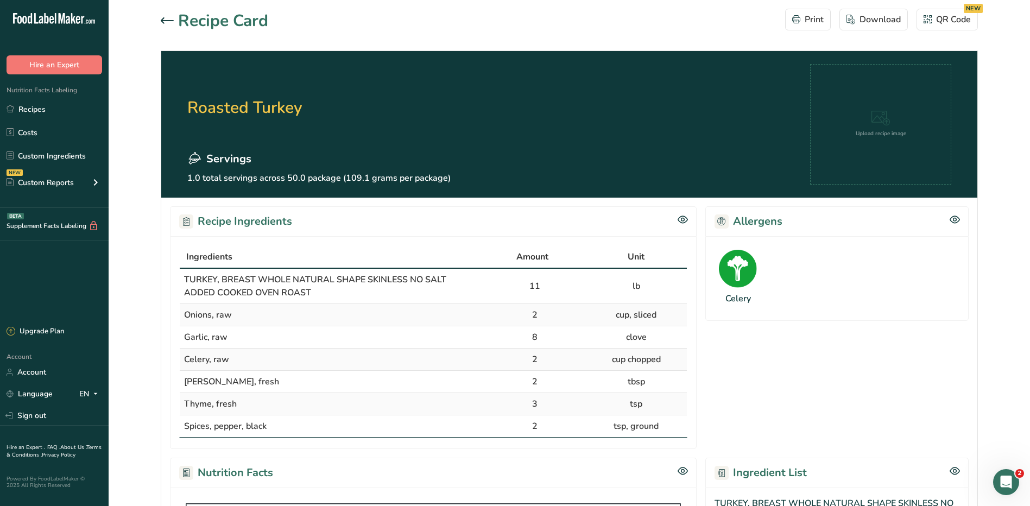
click at [167, 16] on div at bounding box center [169, 21] width 17 height 13
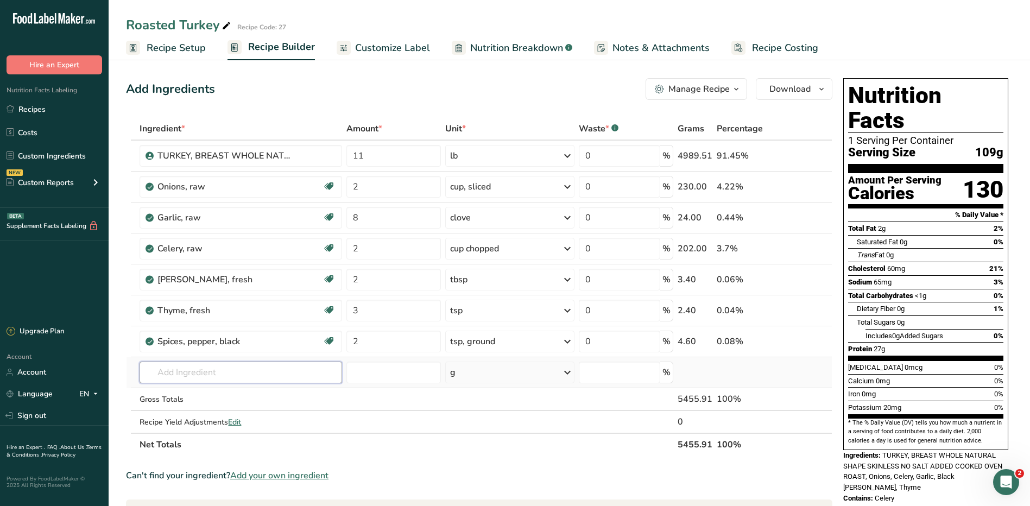
click at [200, 370] on input "text" at bounding box center [241, 373] width 202 height 22
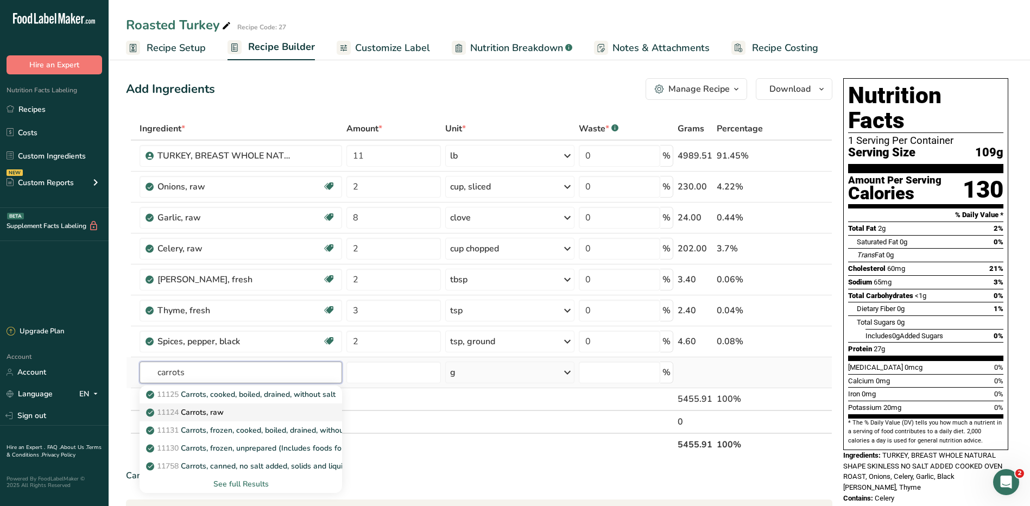
type input "carrots"
click at [202, 411] on p "11124 Carrots, raw" at bounding box center [185, 412] width 75 height 11
type input "Carrots, raw"
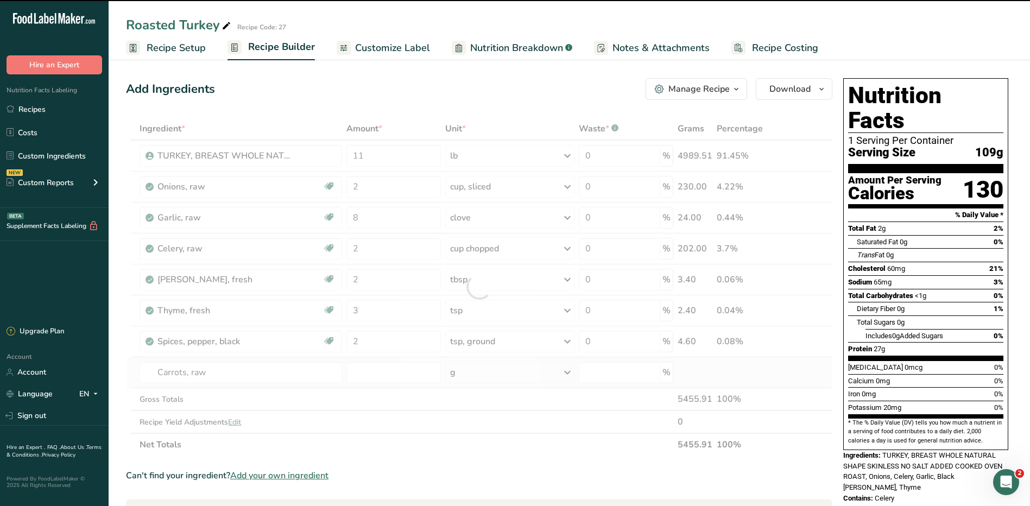
type input "0"
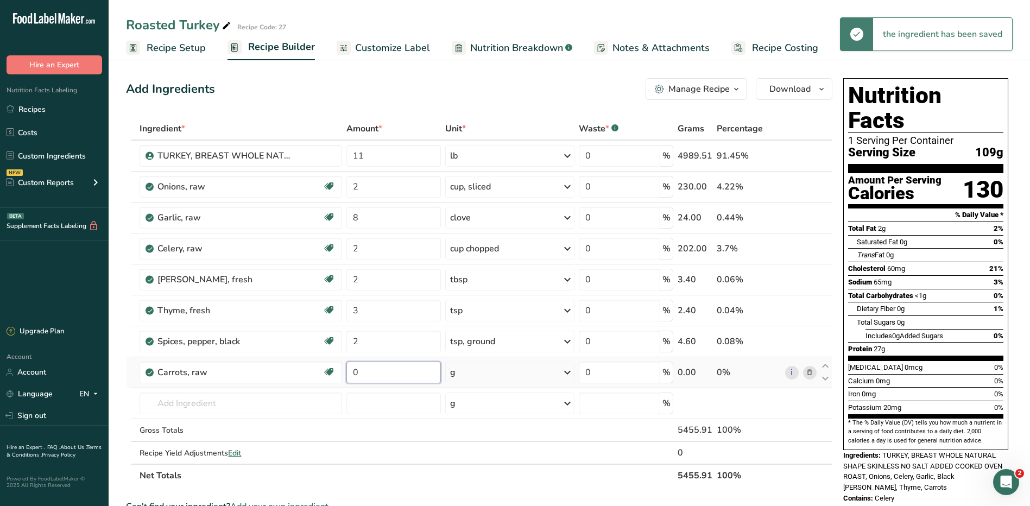
click at [391, 375] on input "0" at bounding box center [393, 373] width 94 height 22
type input "3"
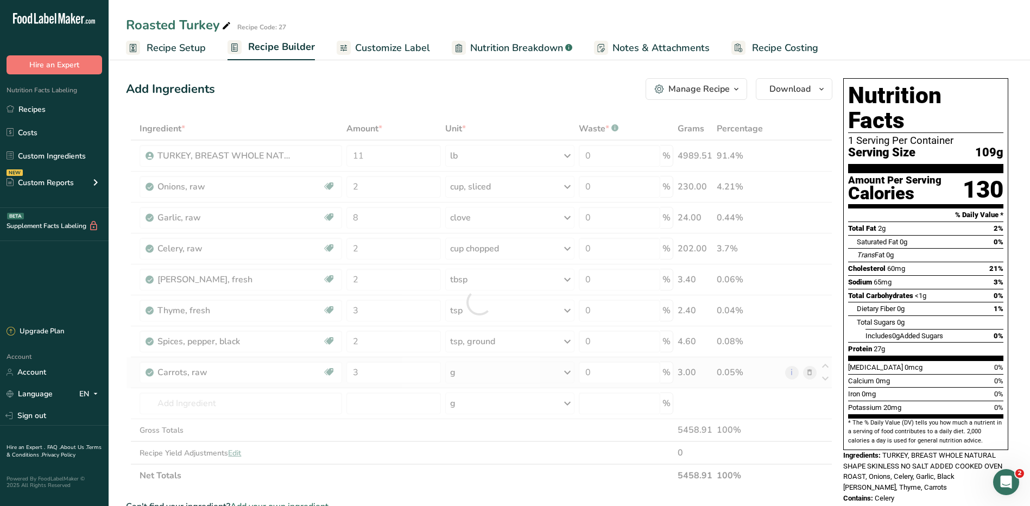
click at [505, 372] on div "Ingredient * Amount * Unit * Waste * .a-a{fill:#347362;}.b-a{fill:#fff;} Grams …" at bounding box center [479, 302] width 706 height 370
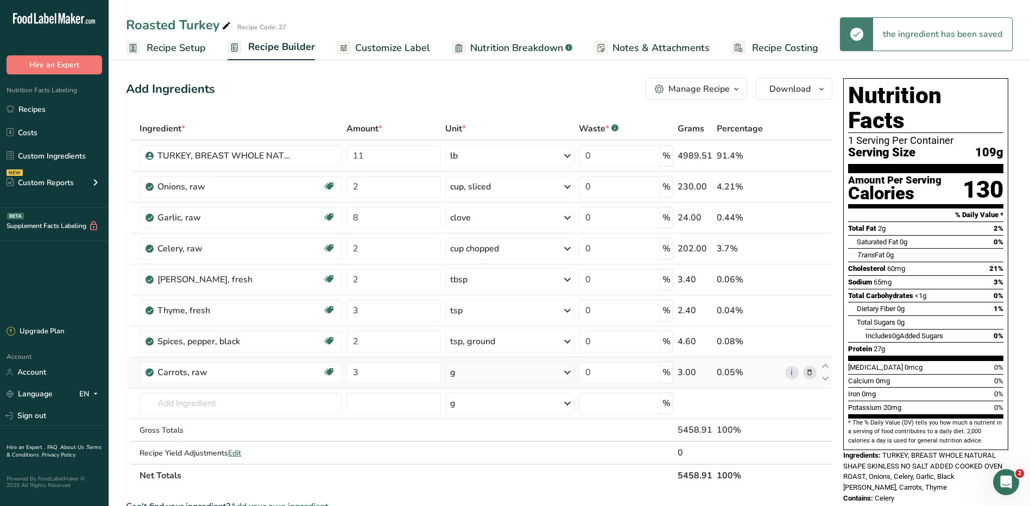
click at [505, 372] on div "g" at bounding box center [509, 373] width 129 height 22
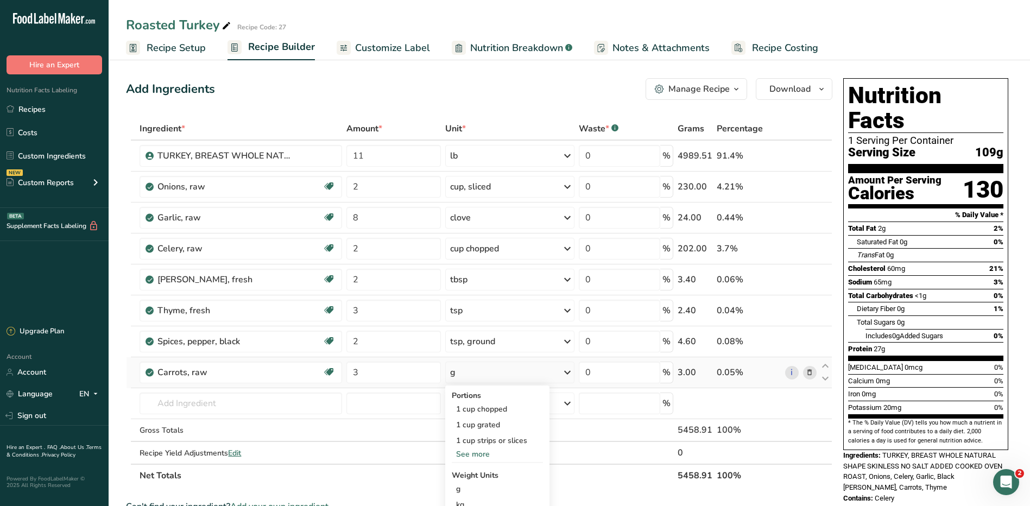
click at [483, 450] on div "See more" at bounding box center [497, 453] width 91 height 11
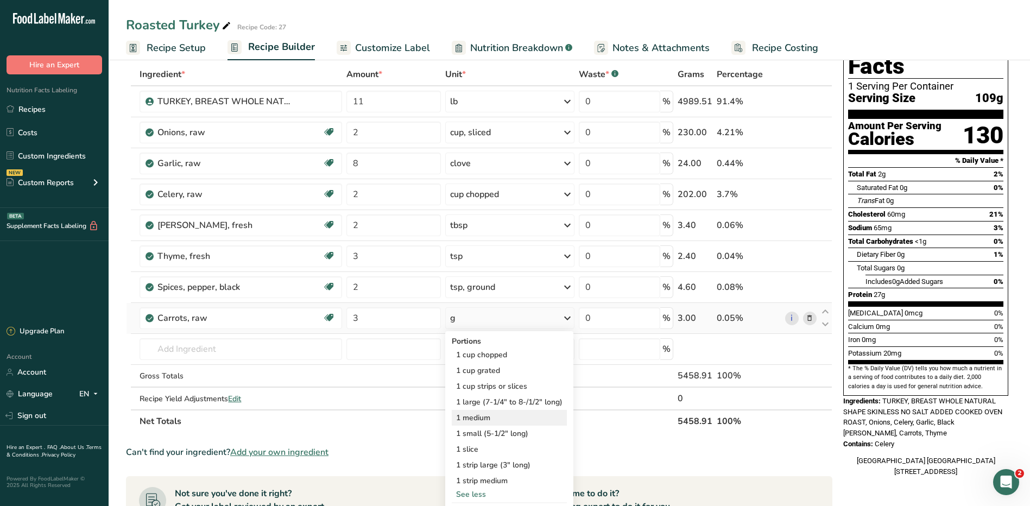
click at [500, 414] on div "1 medium" at bounding box center [509, 418] width 115 height 16
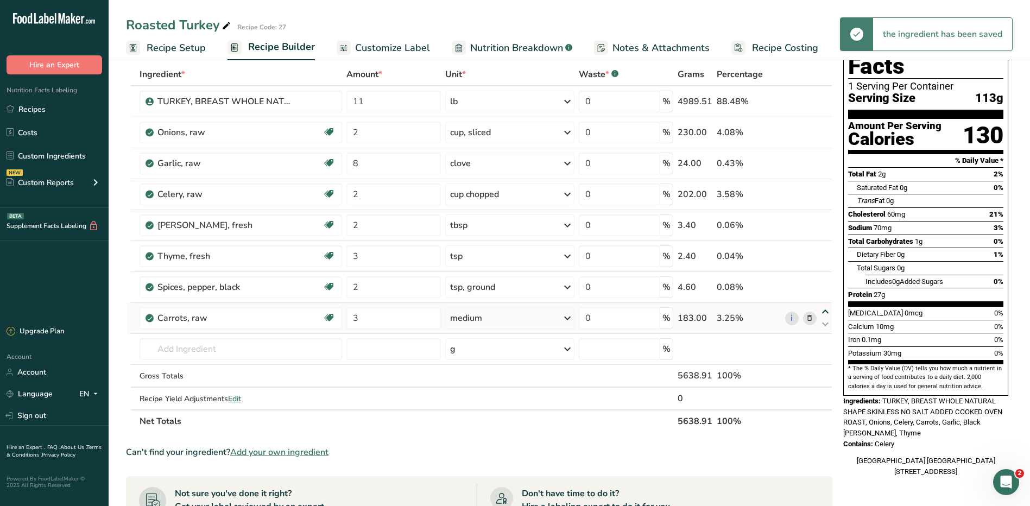
click at [822, 309] on icon at bounding box center [825, 312] width 13 height 8
type input "3"
type input "2"
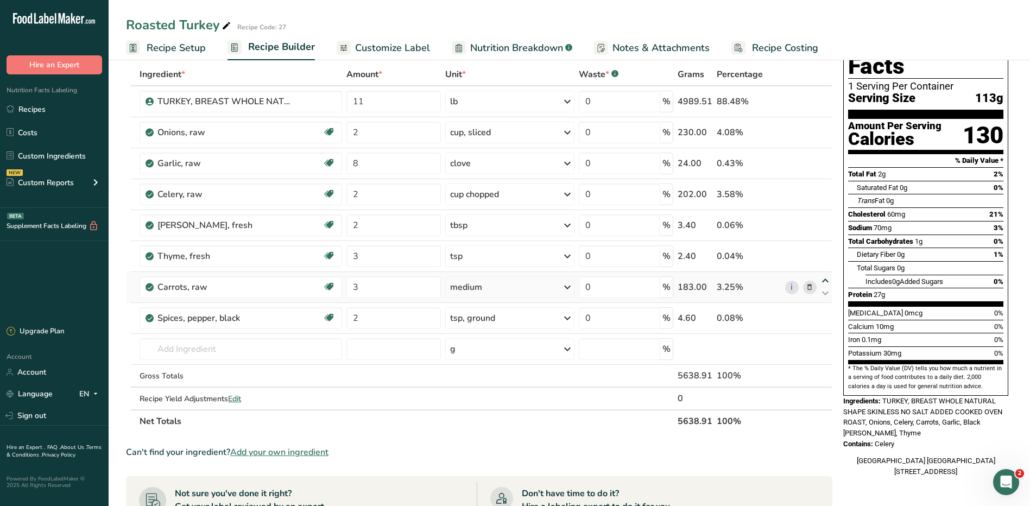
click at [825, 277] on icon at bounding box center [825, 281] width 13 height 8
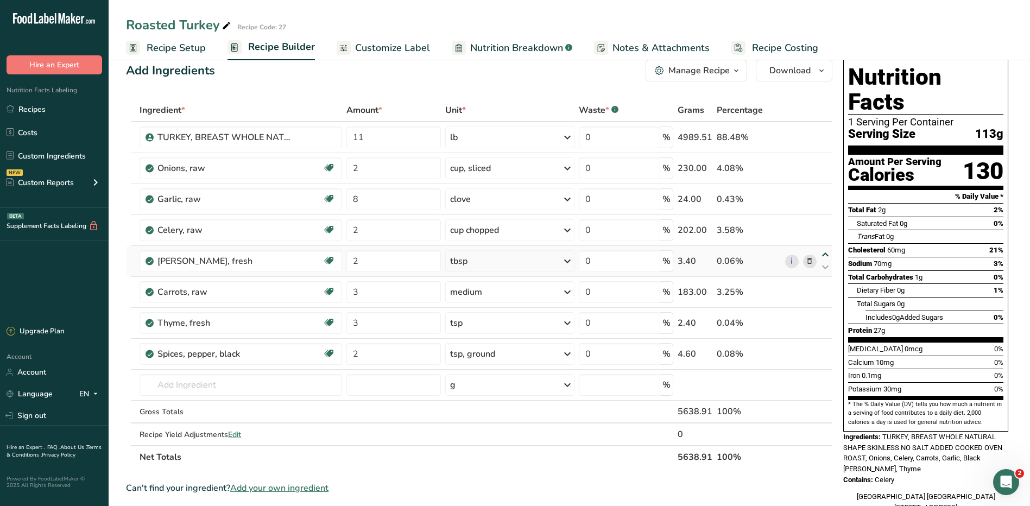
scroll to position [0, 0]
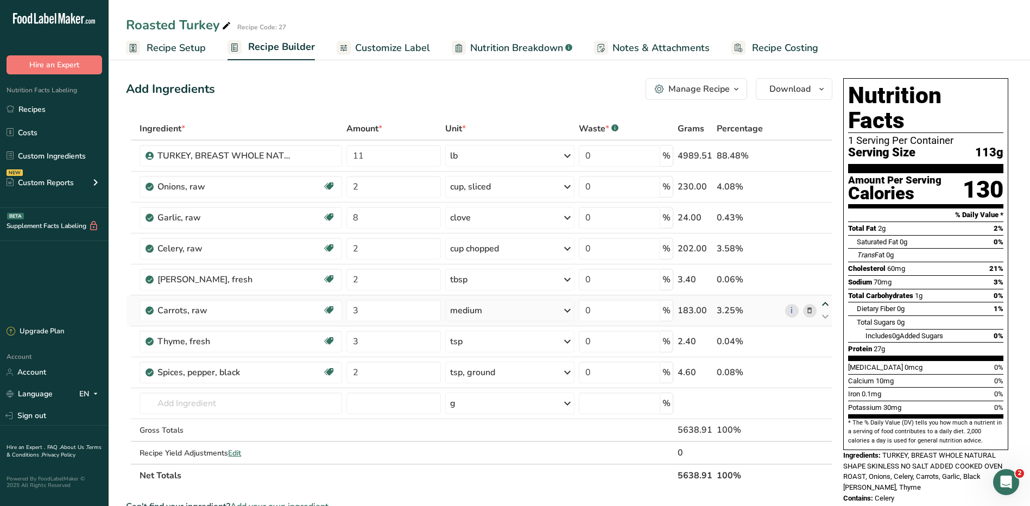
click at [828, 300] on icon at bounding box center [825, 304] width 13 height 8
type input "3"
type input "2"
click at [732, 91] on icon "button" at bounding box center [736, 90] width 9 height 14
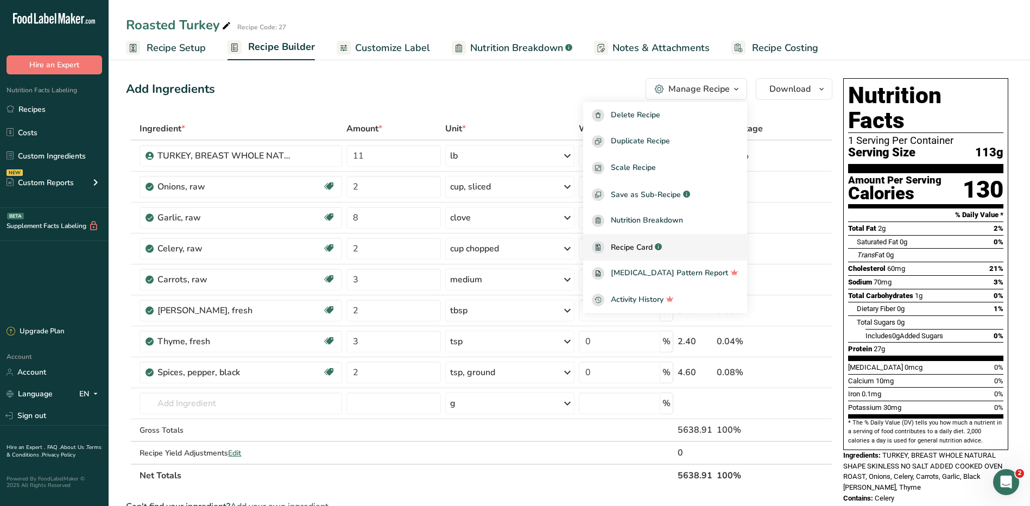
click at [652, 246] on span "Recipe Card" at bounding box center [632, 247] width 42 height 11
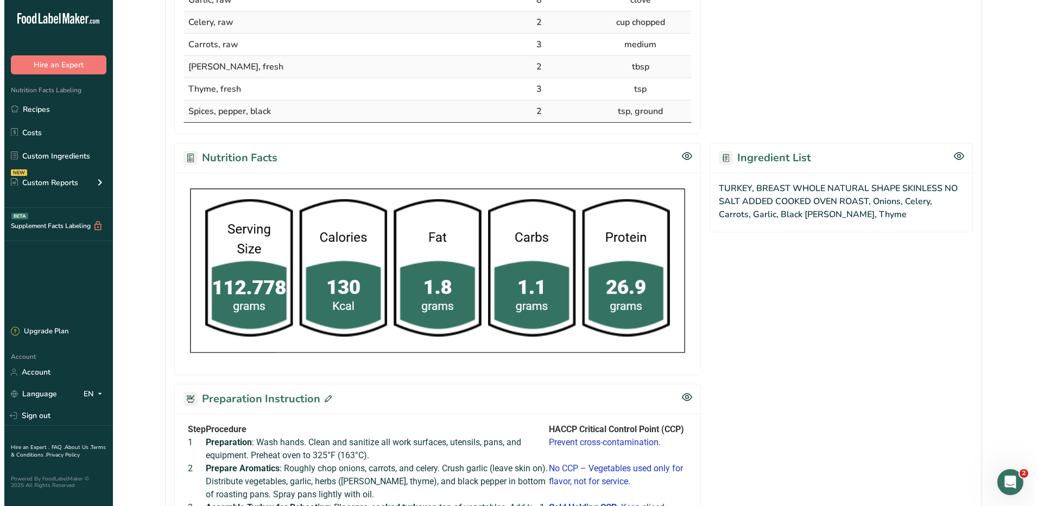
scroll to position [489, 0]
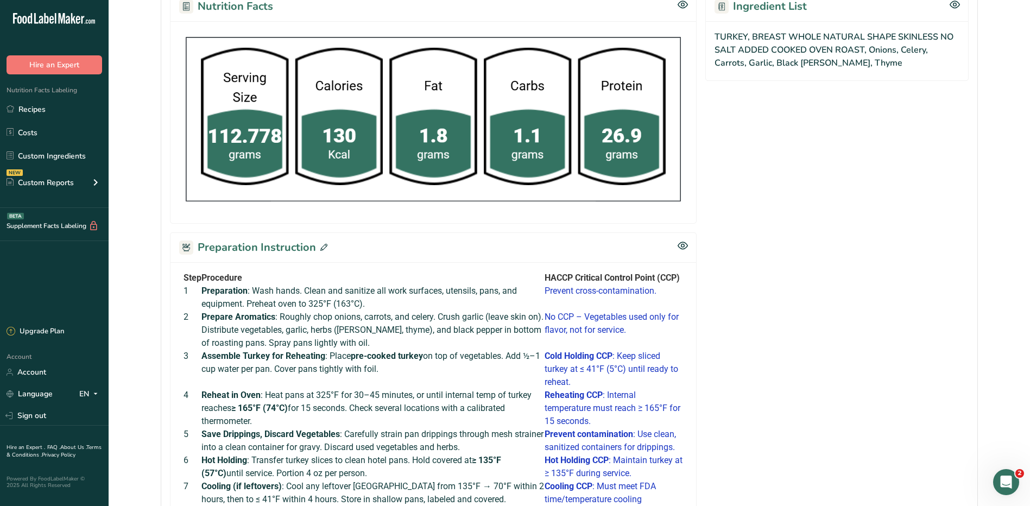
click at [322, 247] on icon at bounding box center [323, 247] width 7 height 7
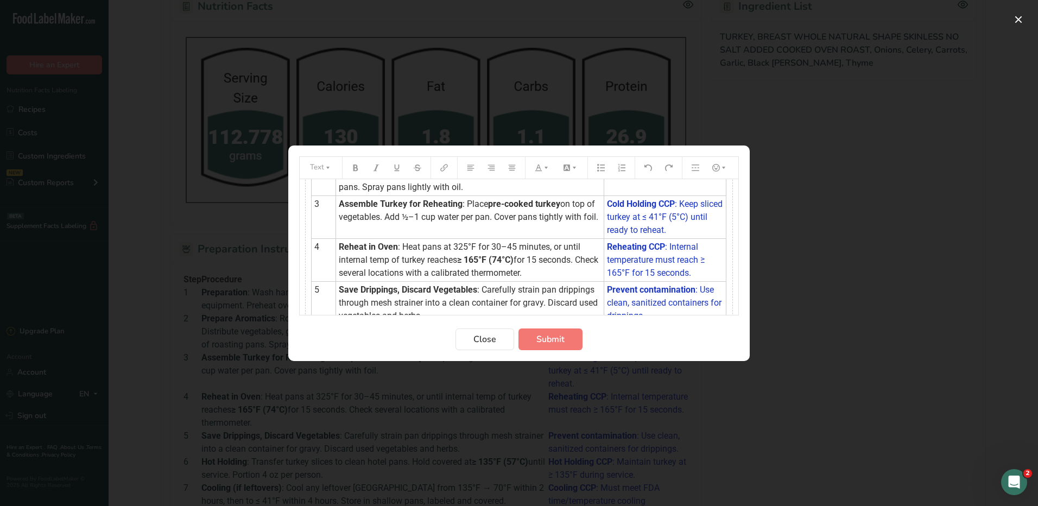
scroll to position [109, 0]
click at [467, 203] on span ": Place" at bounding box center [475, 206] width 26 height 10
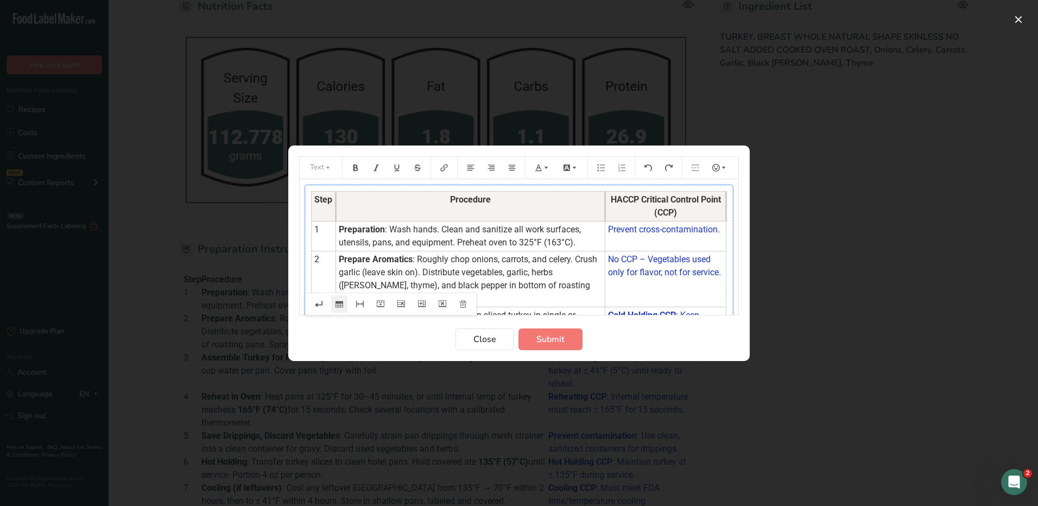
scroll to position [109, 0]
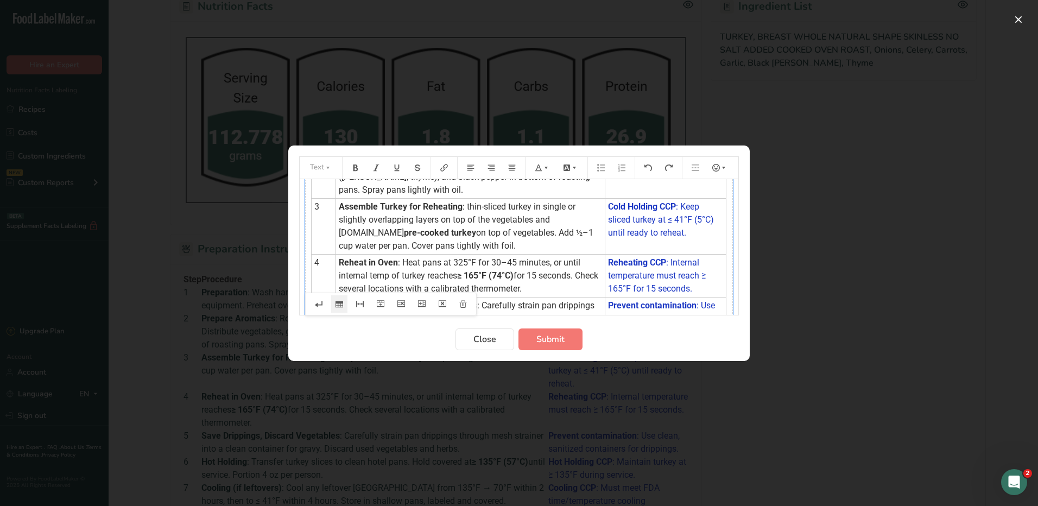
click at [466, 205] on span ": thin-sliced turkey in single or slightly overlapping layers on top of the veg…" at bounding box center [458, 219] width 239 height 36
click at [470, 206] on span ": Thin-sliced turkey in single or slightly overlapping layers on top of the veg…" at bounding box center [460, 219] width 242 height 36
click at [479, 221] on span ": Thin-sliced turkey in single or slightly overlapping layers on top of the veg…" at bounding box center [460, 219] width 242 height 36
drag, startPoint x: 340, startPoint y: 219, endPoint x: 442, endPoint y: 199, distance: 104.5
click at [464, 217] on span ": Thin-sliced turkey in single or slightly overlapping layers on top of the veg…" at bounding box center [460, 219] width 242 height 36
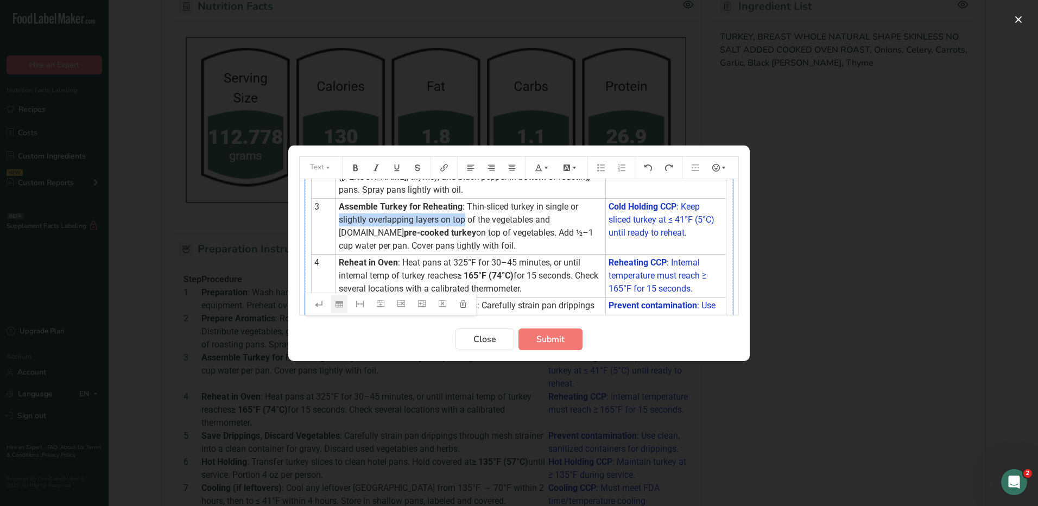
copy span "slightly overlapping layers on top"
drag, startPoint x: 465, startPoint y: 204, endPoint x: 362, endPoint y: 236, distance: 107.6
click at [362, 236] on span ": Thin-sliced turkey in single or slightly overlapping layers on top of the veg…" at bounding box center [460, 219] width 242 height 36
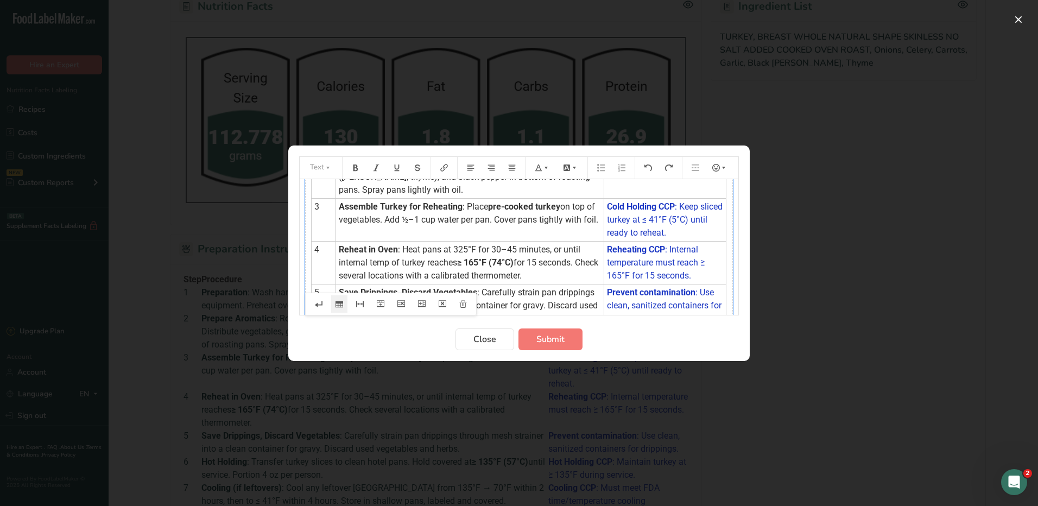
click at [562, 204] on span "on top of vegetables. Add ½–1 cup water per pan. Cover pans tightly with foil." at bounding box center [468, 212] width 259 height 23
drag, startPoint x: 493, startPoint y: 221, endPoint x: 466, endPoint y: 223, distance: 27.8
click at [466, 223] on span "slightly overlapping layers on top on top of vegetables. Add ½–1 cup water per …" at bounding box center [468, 219] width 258 height 36
click at [562, 205] on span "slightly overlapping layers on topof vegetables. Add ½–1 cup water per pan. Cov…" at bounding box center [470, 219] width 262 height 36
click at [561, 225] on td "Assemble Turkey for Reheating : Place pre-cooked turkey/Sliced slightly overlap…" at bounding box center [470, 219] width 268 height 43
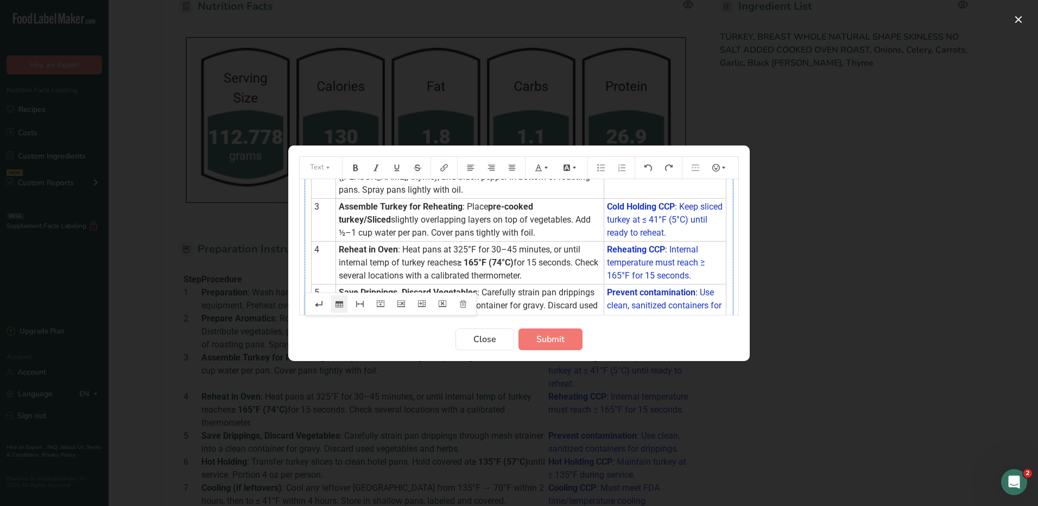
click at [573, 235] on td "Assemble Turkey for Reheating : Place pre-cooked turkey/Sliced slightly overlap…" at bounding box center [470, 219] width 268 height 43
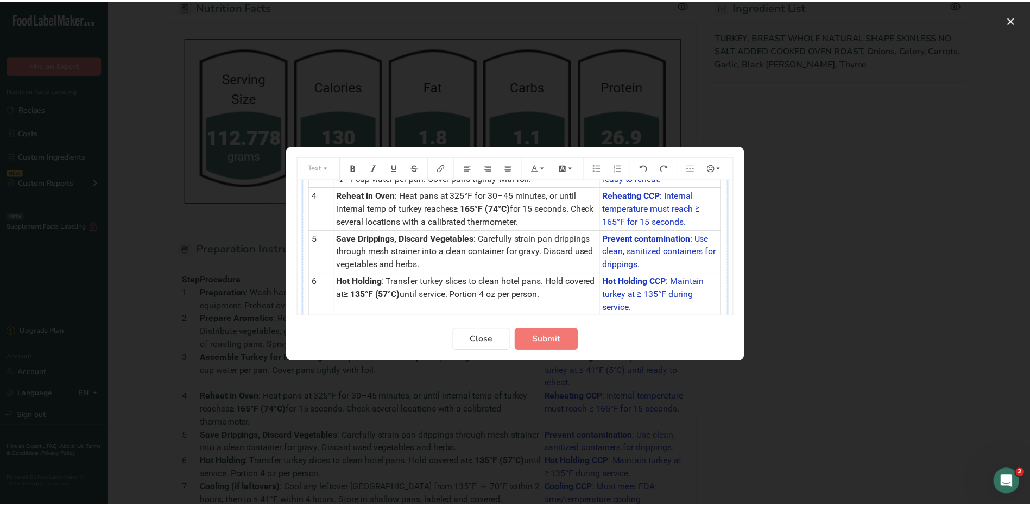
scroll to position [290, 0]
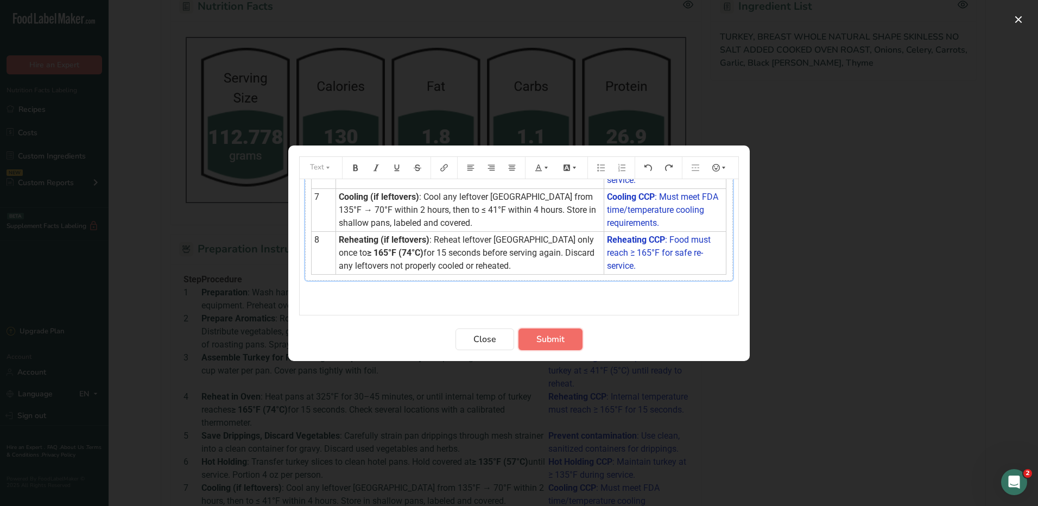
click at [561, 337] on span "Submit" at bounding box center [550, 339] width 28 height 13
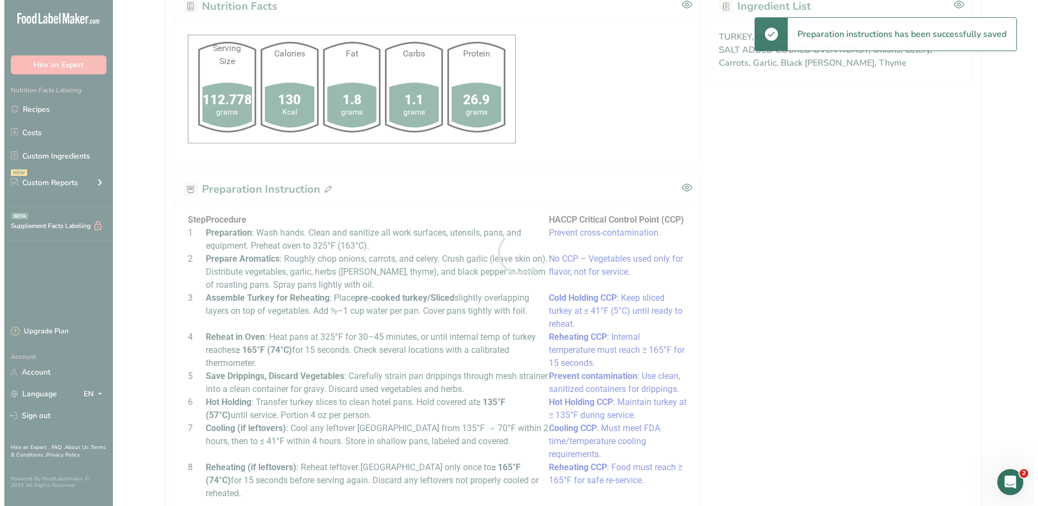
scroll to position [0, 0]
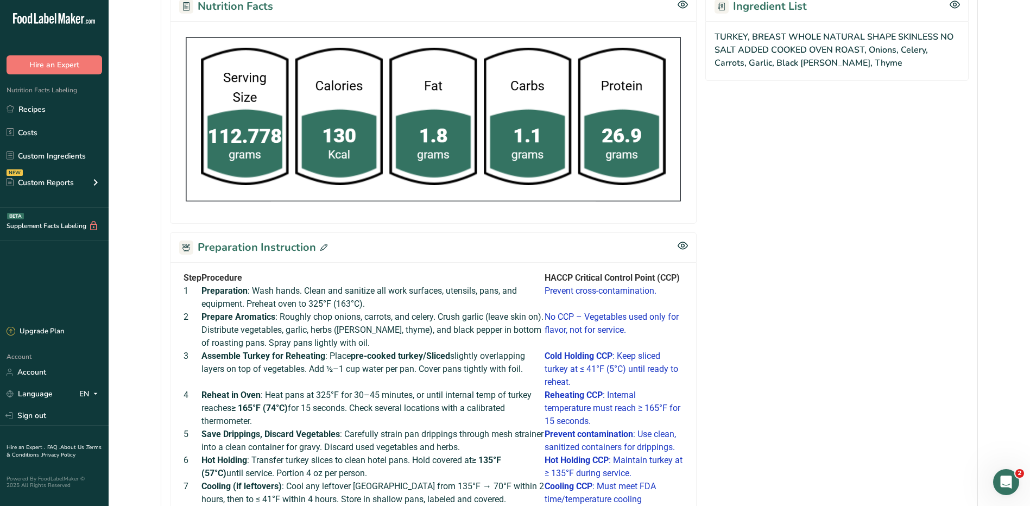
drag, startPoint x: 317, startPoint y: 257, endPoint x: 314, endPoint y: 272, distance: 15.0
click at [316, 260] on div "Preparation Instruction" at bounding box center [433, 247] width 527 height 30
click at [320, 245] on icon at bounding box center [323, 247] width 7 height 7
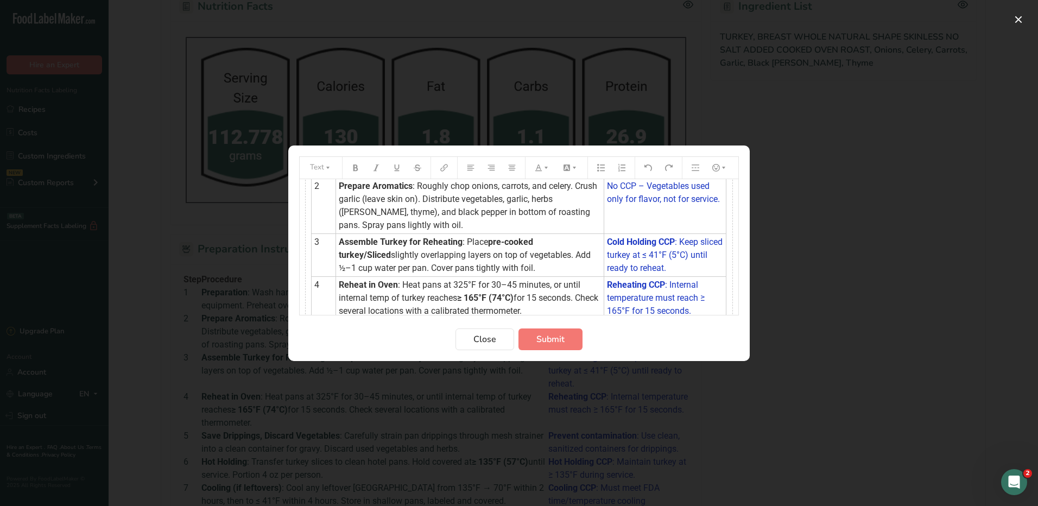
scroll to position [73, 0]
click at [532, 239] on span "pre-cooked turkey/Sliced" at bounding box center [437, 248] width 197 height 23
click at [391, 258] on span "pre-cooked/ sliced turkey/Sliced" at bounding box center [451, 248] width 225 height 23
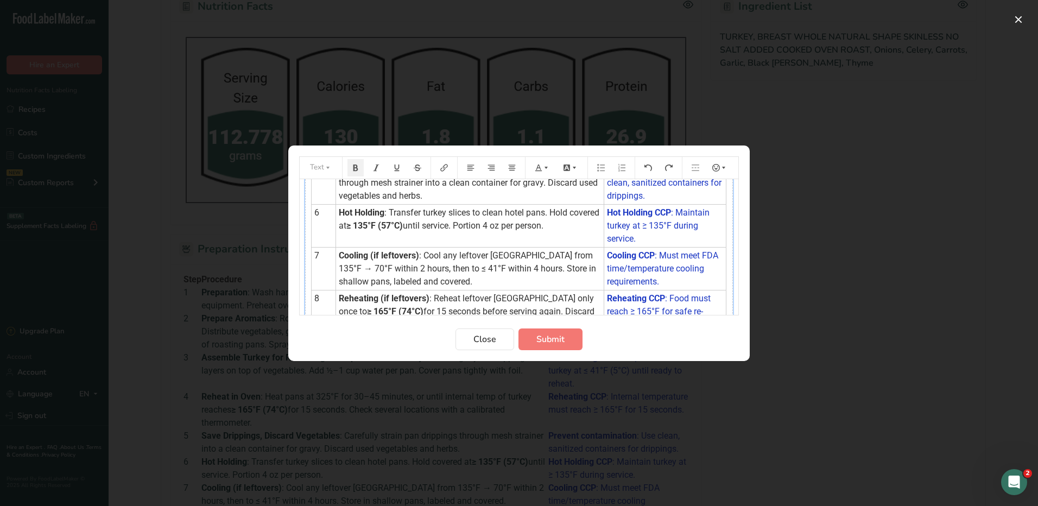
scroll to position [290, 0]
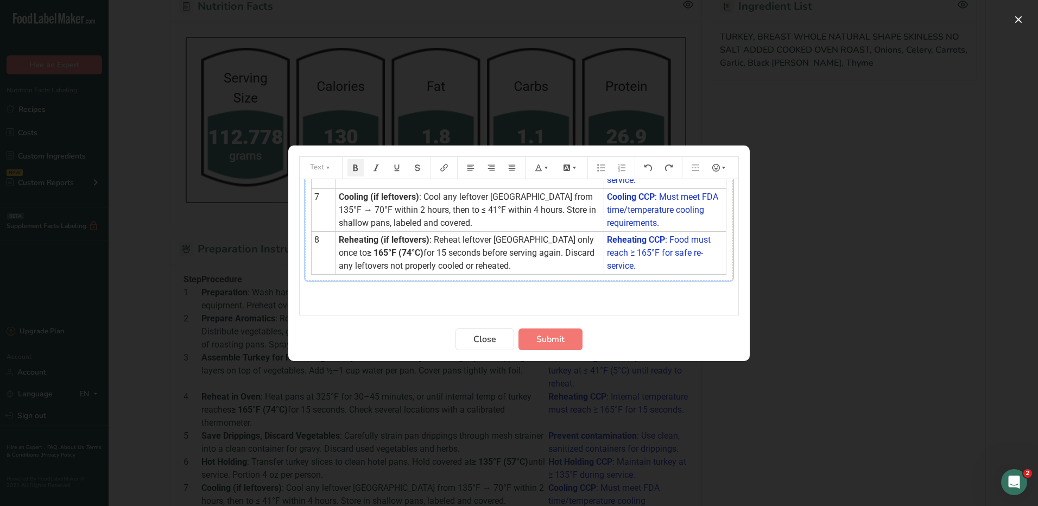
click at [508, 299] on p "﻿" at bounding box center [519, 300] width 428 height 13
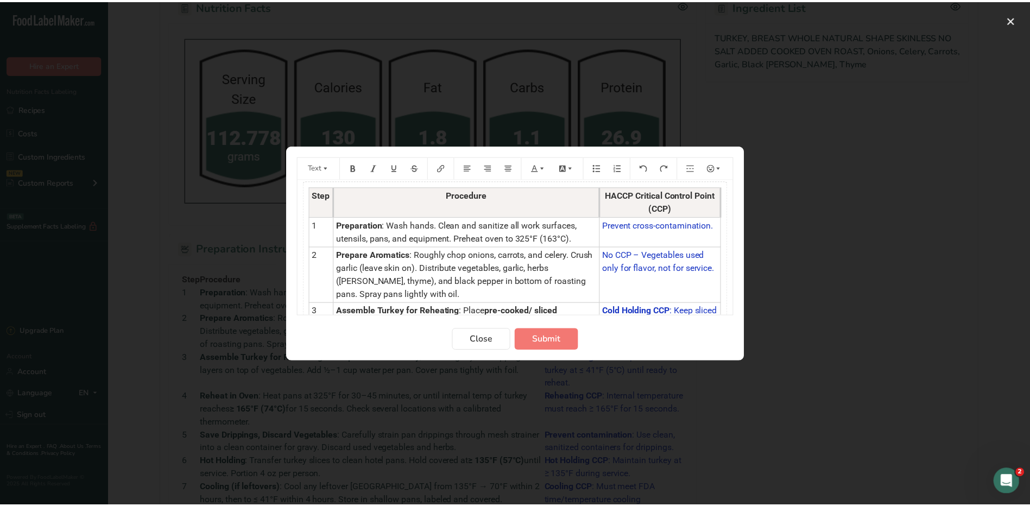
scroll to position [0, 0]
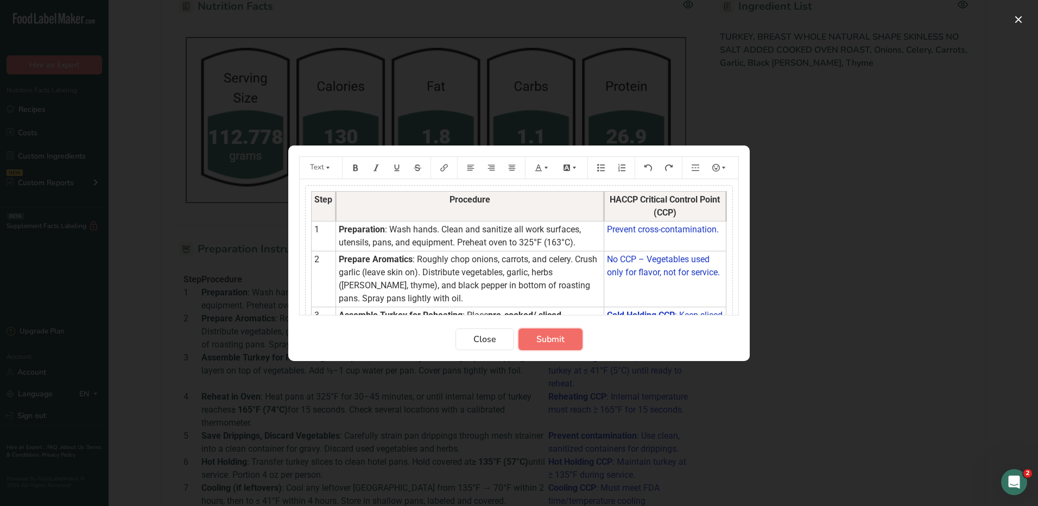
click at [556, 341] on span "Submit" at bounding box center [550, 339] width 28 height 13
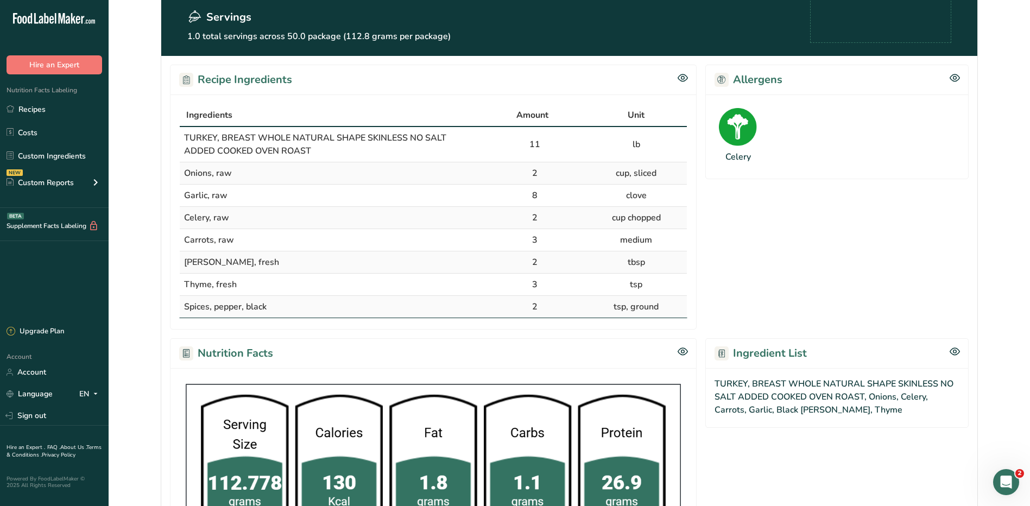
scroll to position [67, 0]
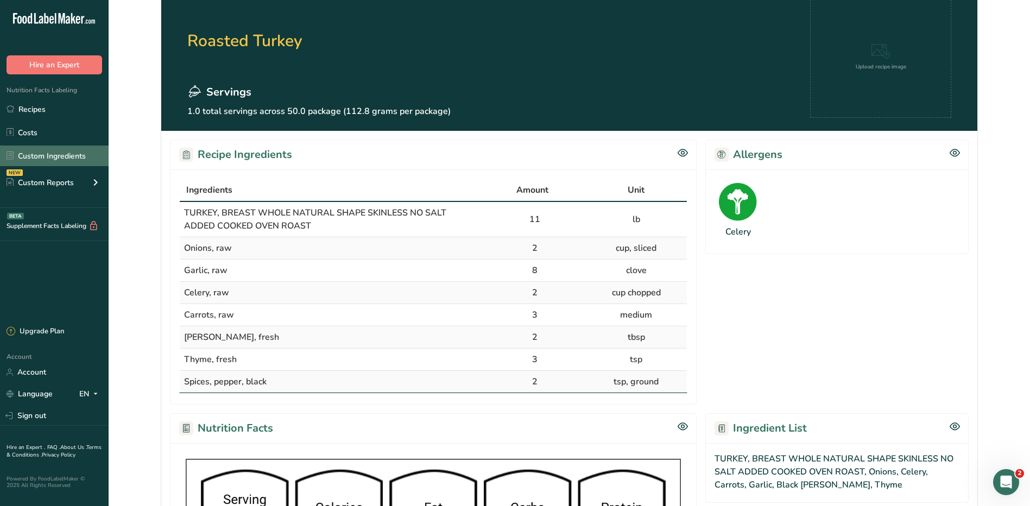
click at [52, 159] on link "Custom Ingredients" at bounding box center [54, 155] width 109 height 21
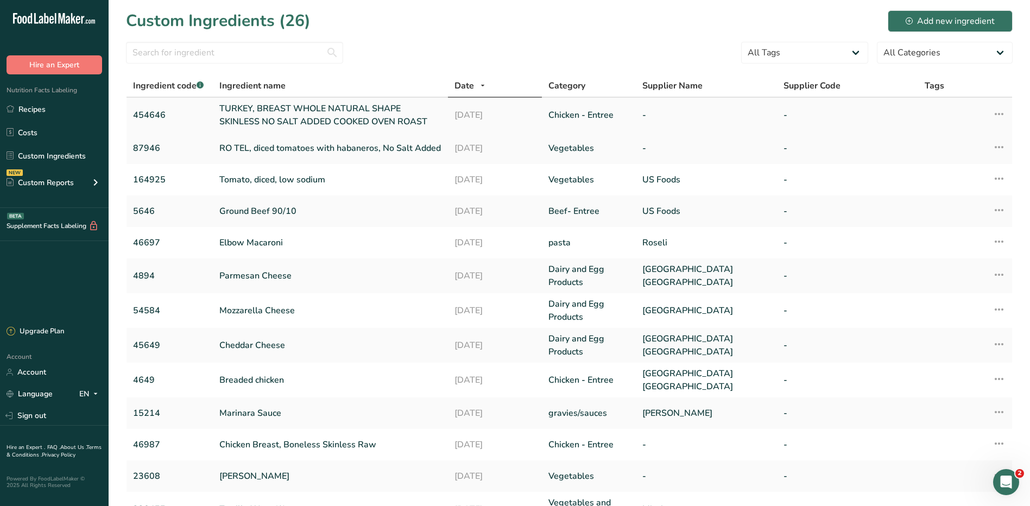
click at [239, 115] on link "TURKEY, BREAST WHOLE NATURAL SHAPE SKINLESS NO SALT ADDED COOKED OVEN ROAST" at bounding box center [330, 115] width 222 height 26
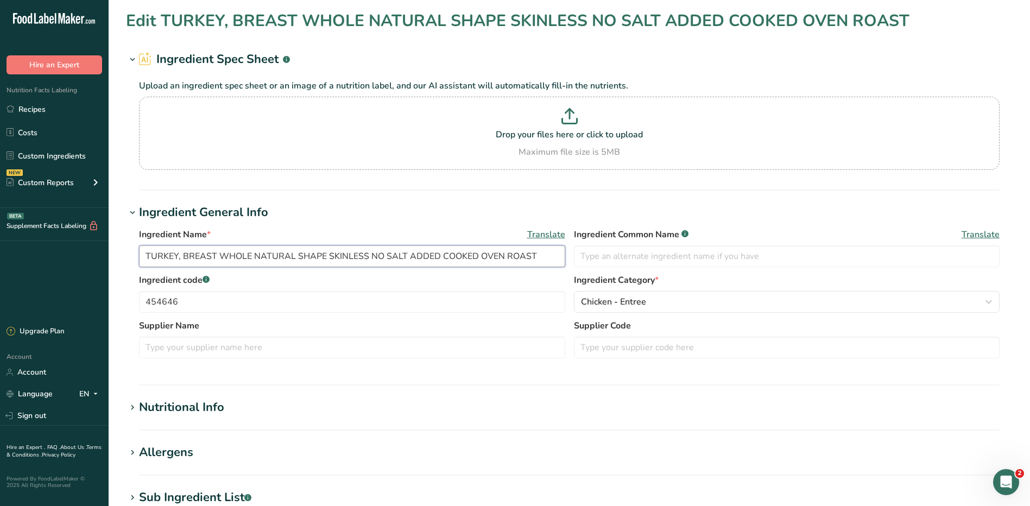
click at [176, 255] on input "TURKEY, BREAST WHOLE NATURAL SHAPE SKINLESS NO SALT ADDED COOKED OVEN ROAST" at bounding box center [352, 256] width 426 height 22
click at [210, 261] on input "Turkey, BREAST WHOLE NATURAL SHAPE SKINLESS NO SALT ADDED COOKED OVEN ROAST" at bounding box center [352, 256] width 426 height 22
click at [278, 263] on input "Turkey, Breast WHOLE NATURAL SHAPE SKINLESS NO SALT ADDED COOKED OVEN ROAST" at bounding box center [352, 256] width 426 height 22
click at [332, 256] on input "Turkey, Breast Whole Natural SHAPE SKINLESS NO SALT ADDED COOKED OVEN ROAST" at bounding box center [352, 256] width 426 height 22
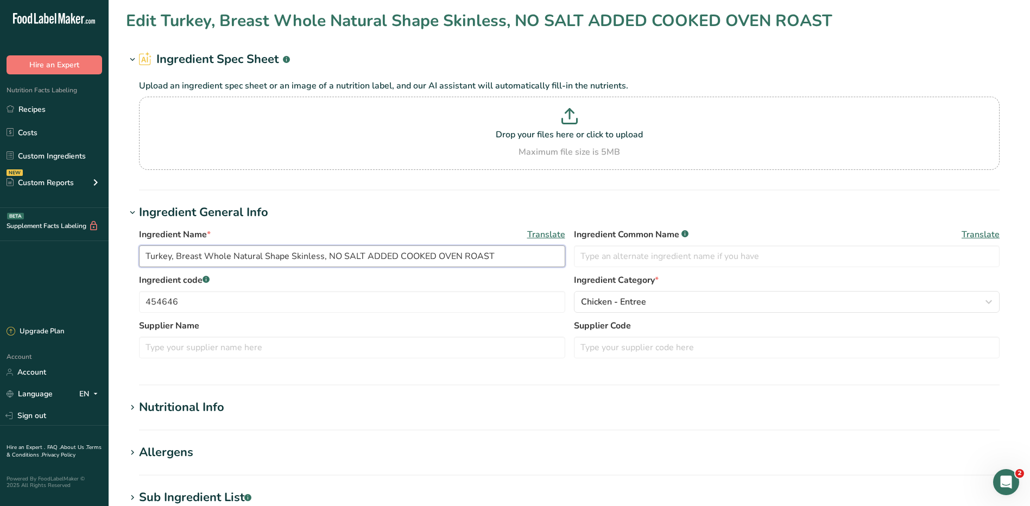
click at [397, 258] on input "Turkey, Breast Whole Natural Shape Skinless, NO SALT ADDED COOKED OVEN ROAST" at bounding box center [352, 256] width 426 height 22
click at [356, 258] on input "Turkey, Breast Whole Natural Shape Skinless, No Slat Added, COOKED OVEN ROAST" at bounding box center [352, 256] width 426 height 22
click at [482, 255] on input "Turkey, Breast Whole Natural Shape Skinless, No Salt Added, COOKED OVEN ROAST" at bounding box center [352, 256] width 426 height 22
type input "Turkey, Breast Whole Natural Shape Skinless, No Salt Added, Cooked oven roast"
click at [440, 298] on input "454646" at bounding box center [352, 302] width 426 height 22
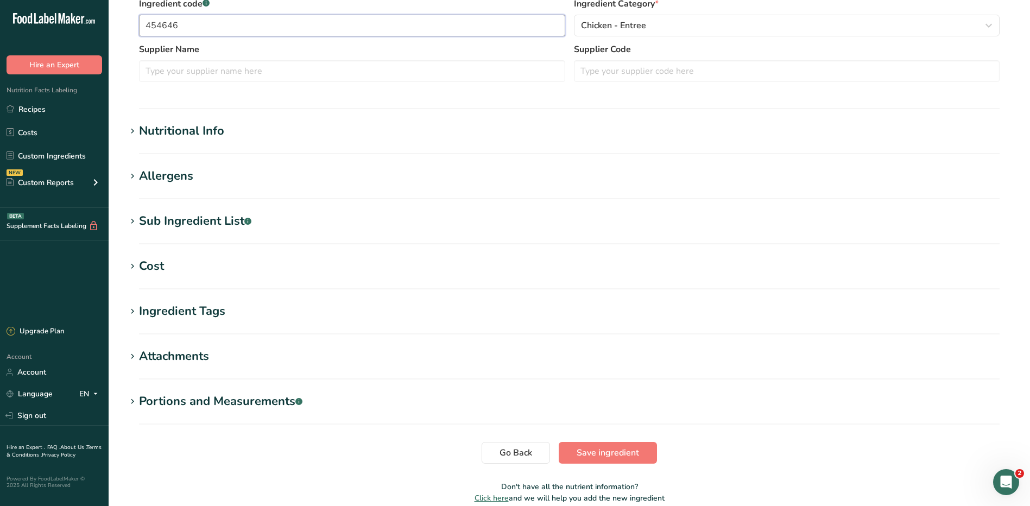
scroll to position [326, 0]
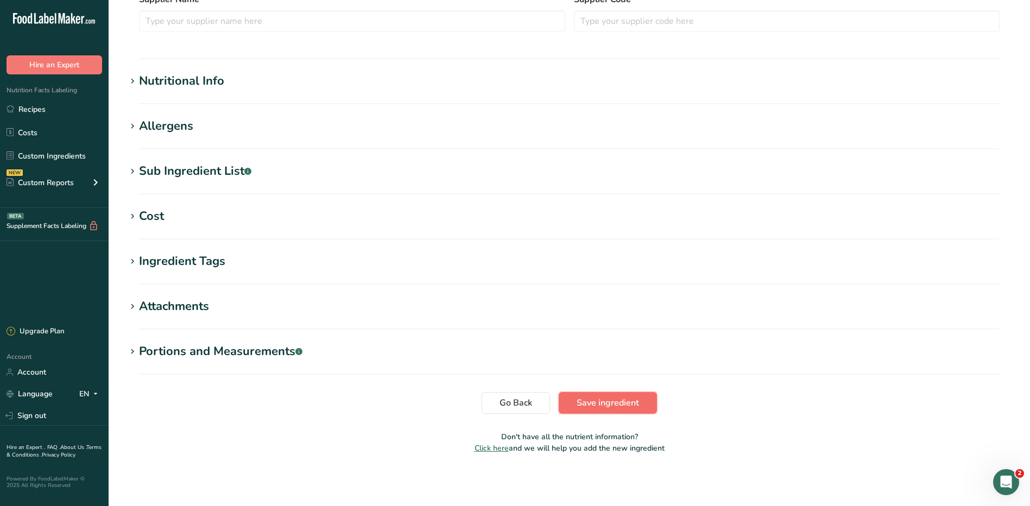
click at [614, 403] on span "Save ingredient" at bounding box center [607, 402] width 62 height 13
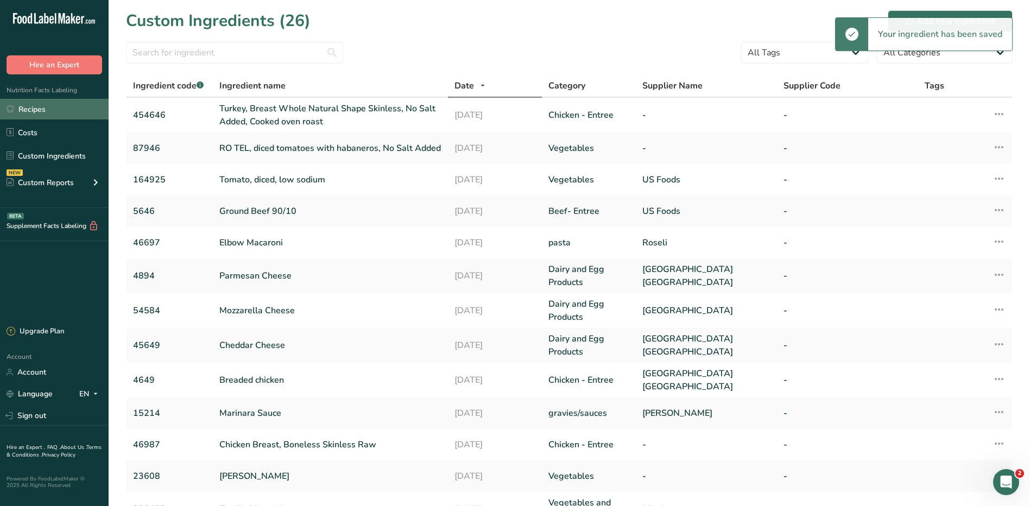
click at [26, 106] on link "Recipes" at bounding box center [54, 109] width 109 height 21
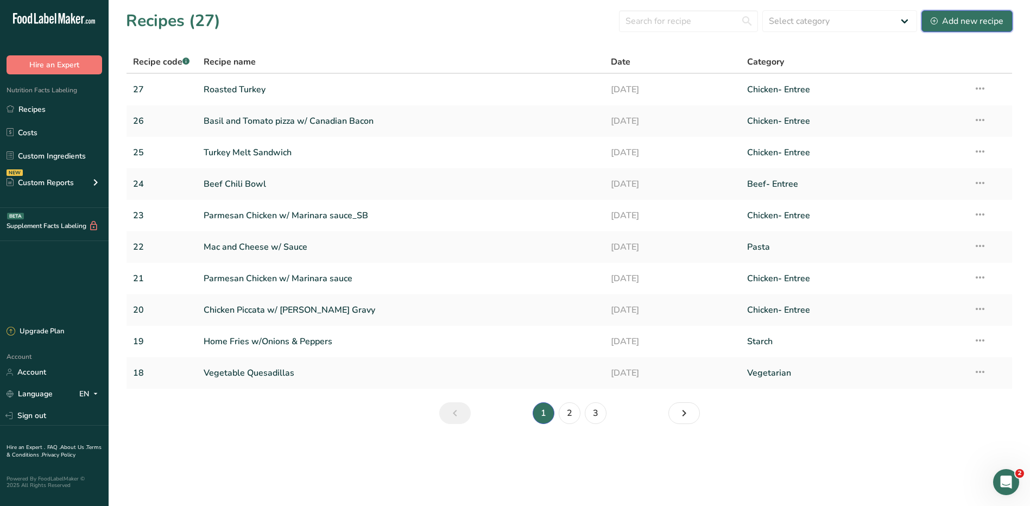
click at [949, 24] on div "Add new recipe" at bounding box center [966, 21] width 73 height 13
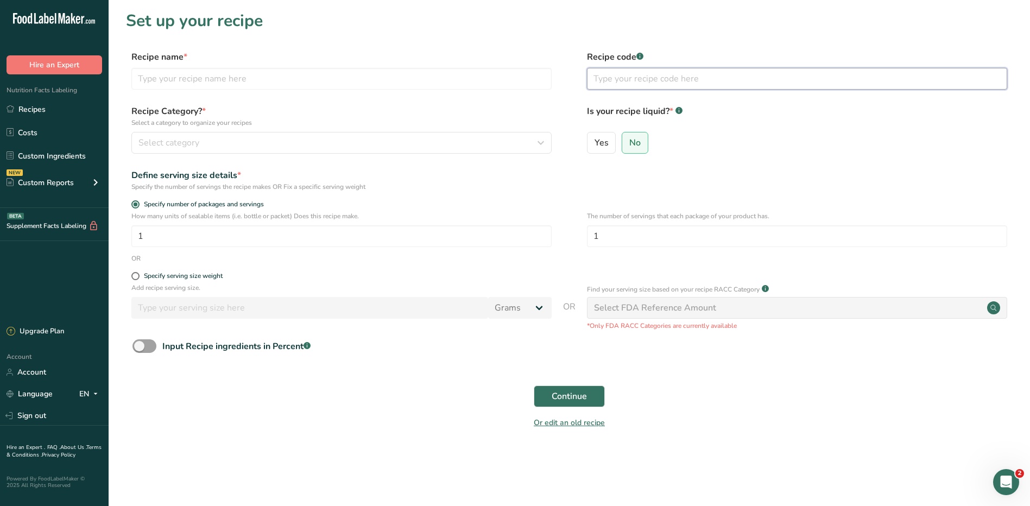
click at [703, 73] on input "text" at bounding box center [797, 79] width 420 height 22
type input "28"
click at [507, 85] on input "text" at bounding box center [341, 79] width 420 height 22
type input "Stuffing"
click at [234, 244] on input "1" at bounding box center [341, 236] width 420 height 22
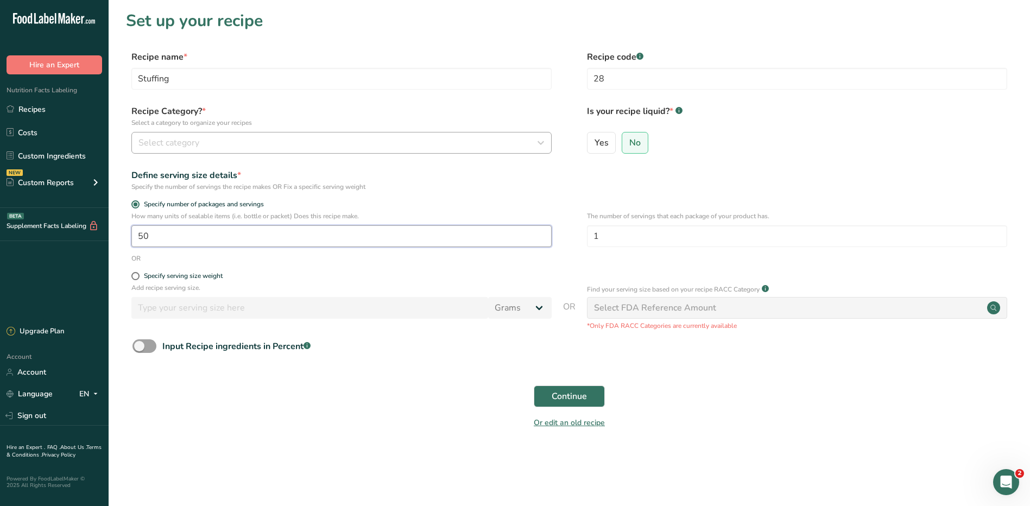
type input "50"
click at [439, 142] on div "Select category" at bounding box center [338, 142] width 400 height 13
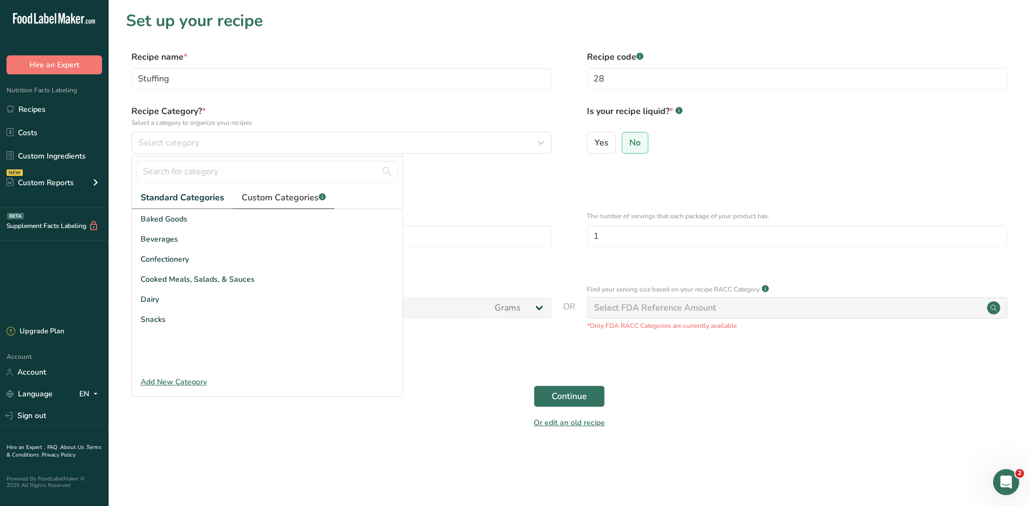
click at [298, 195] on span "Custom Categories .a-a{fill:#347362;}.b-a{fill:#fff;}" at bounding box center [284, 197] width 84 height 13
click at [170, 342] on div "Starch" at bounding box center [267, 340] width 270 height 20
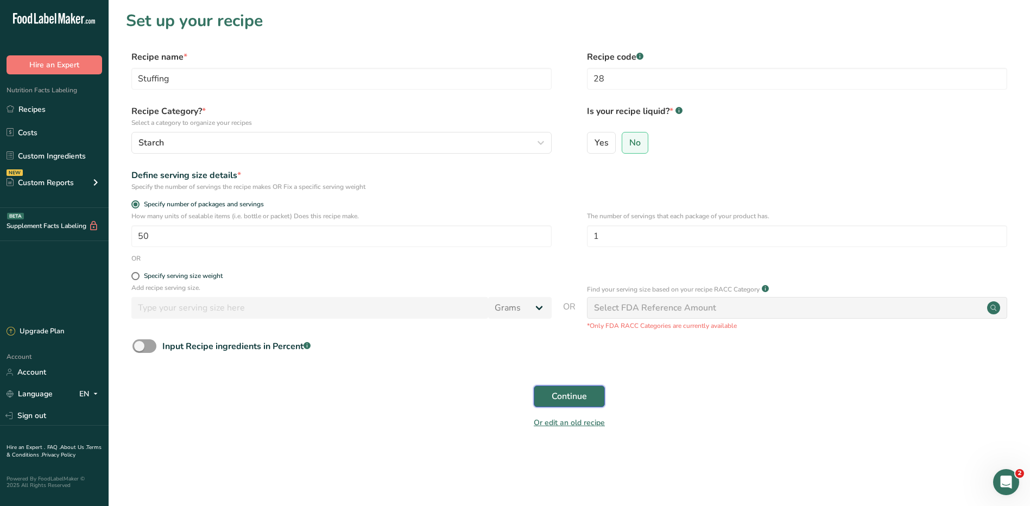
click at [581, 393] on span "Continue" at bounding box center [569, 396] width 35 height 13
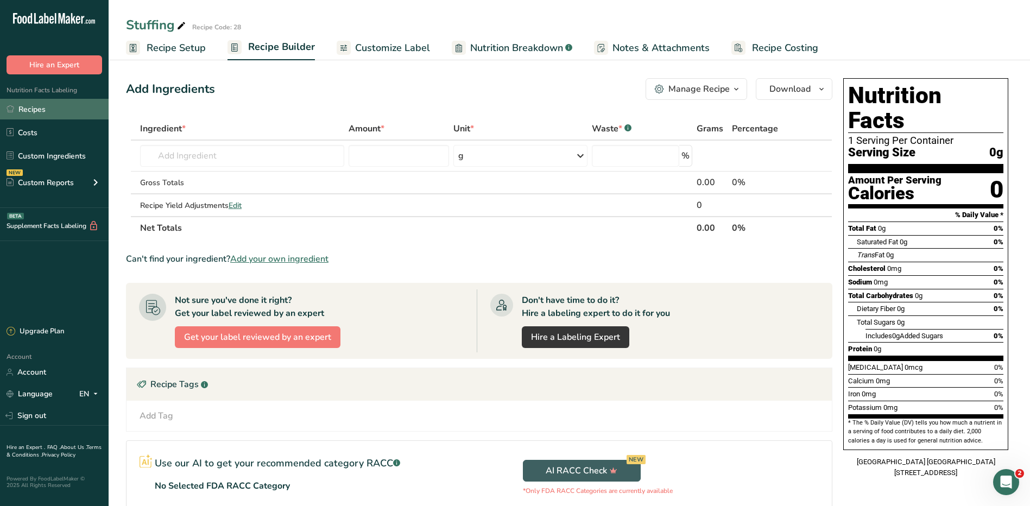
click at [39, 105] on link "Recipes" at bounding box center [54, 109] width 109 height 21
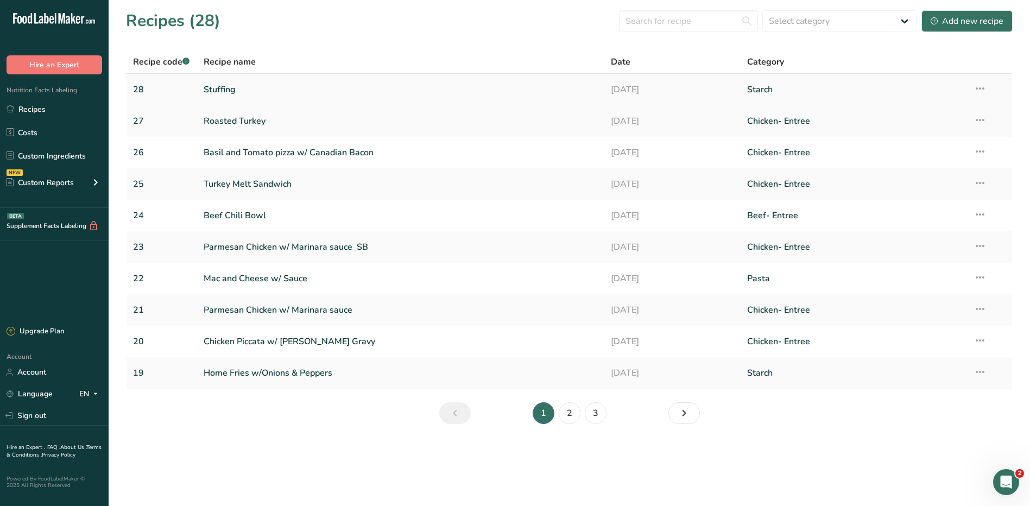
click at [221, 93] on link "Stuffing" at bounding box center [401, 89] width 395 height 23
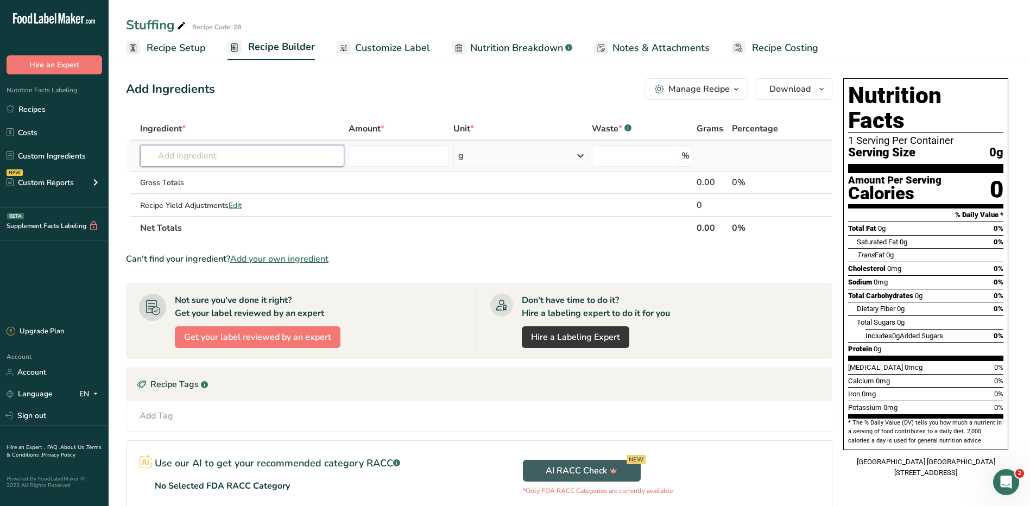
click at [230, 162] on input "text" at bounding box center [242, 156] width 204 height 22
click at [75, 110] on link "Recipes" at bounding box center [54, 109] width 109 height 21
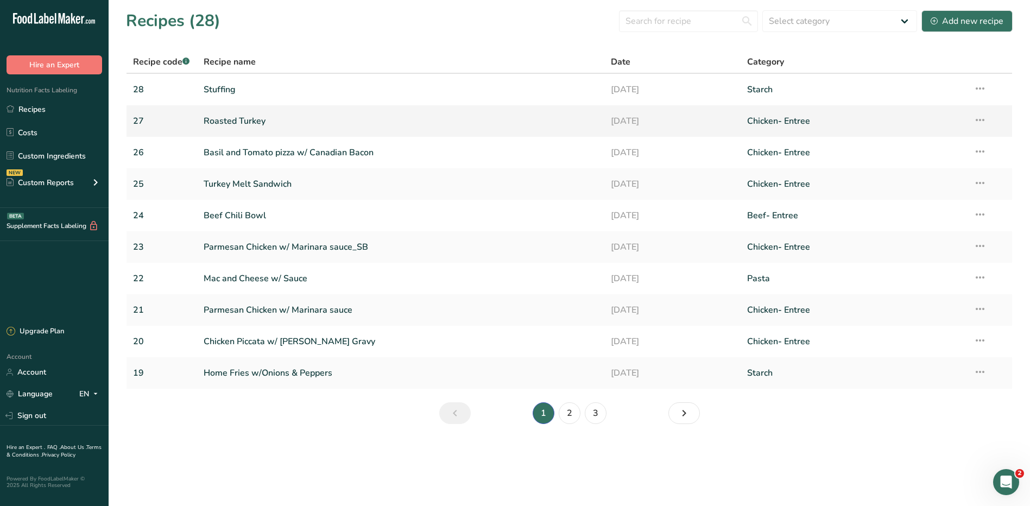
click at [217, 125] on link "Roasted Turkey" at bounding box center [401, 121] width 395 height 23
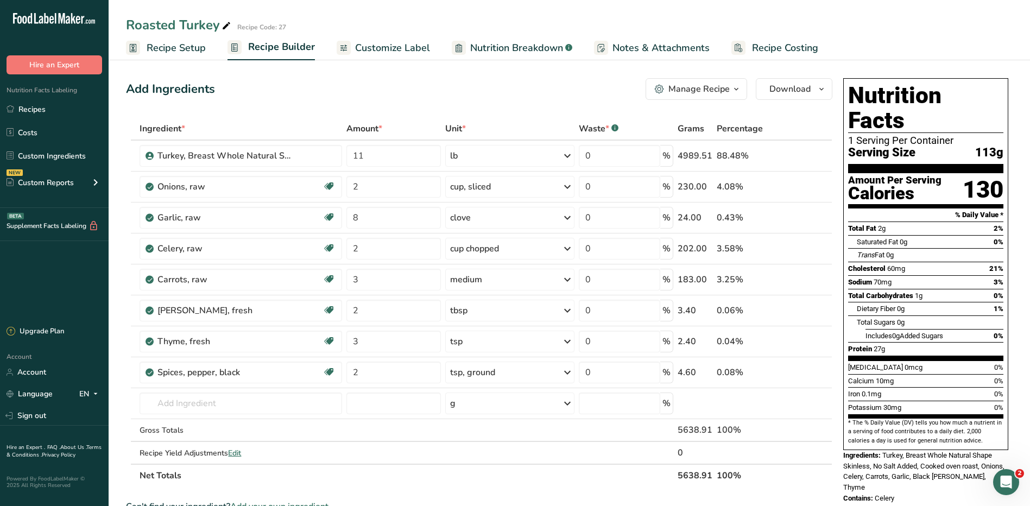
click at [718, 88] on div "Manage Recipe" at bounding box center [698, 89] width 61 height 13
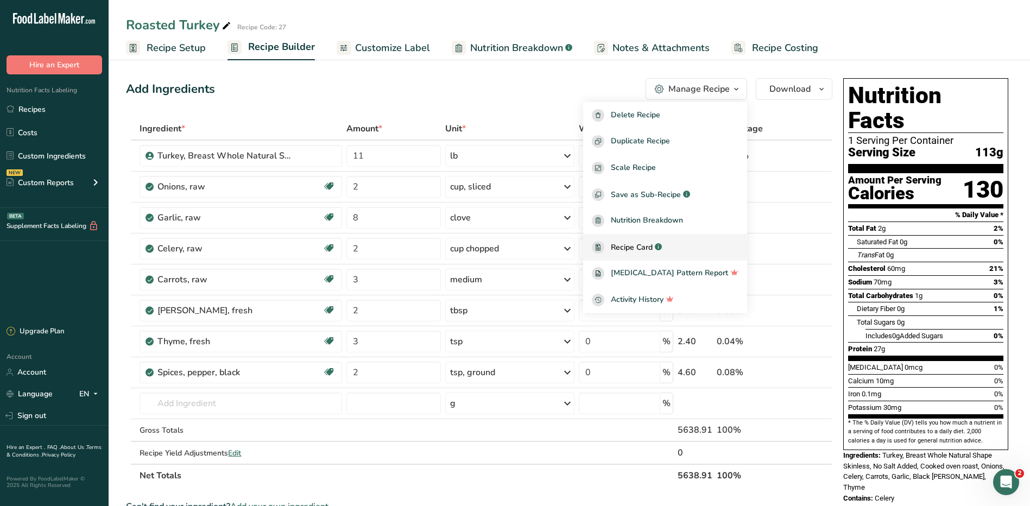
click at [652, 244] on span "Recipe Card" at bounding box center [632, 247] width 42 height 11
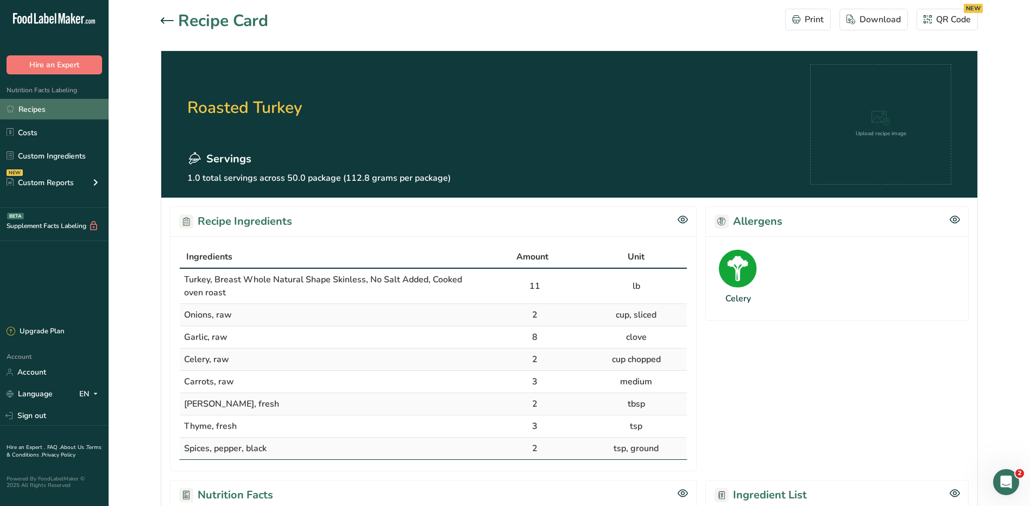
click at [59, 111] on link "Recipes" at bounding box center [54, 109] width 109 height 21
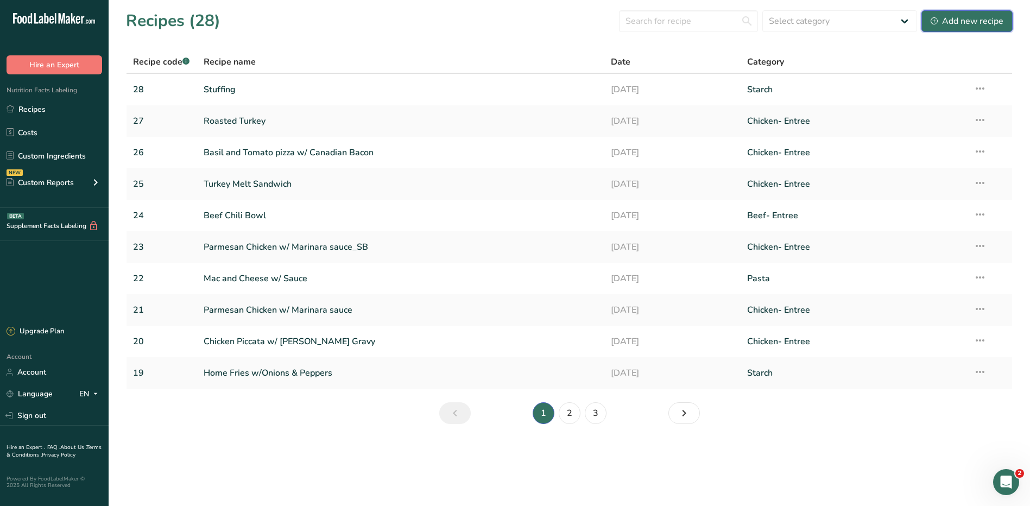
click at [947, 26] on div "Add new recipe" at bounding box center [966, 21] width 73 height 13
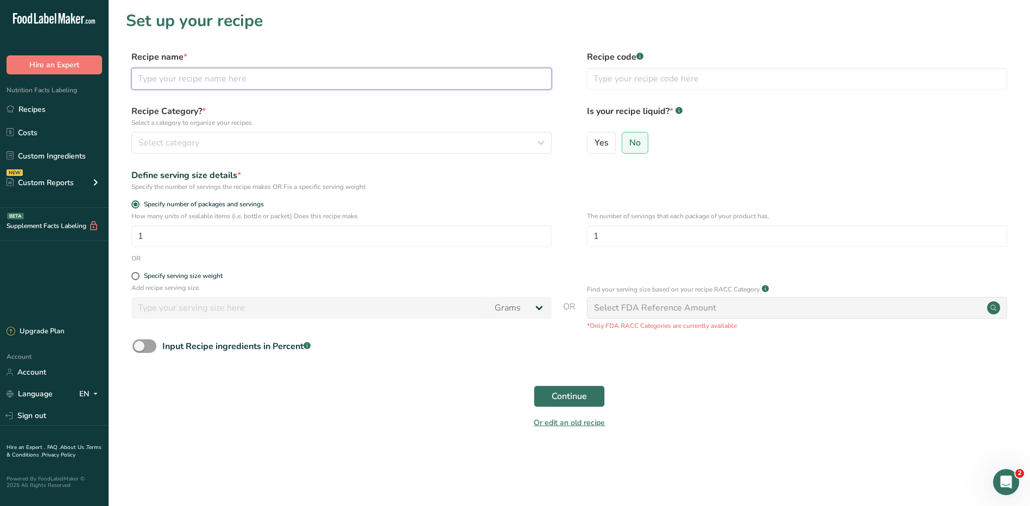
click at [379, 80] on input "text" at bounding box center [341, 79] width 420 height 22
click at [345, 80] on input "text" at bounding box center [341, 79] width 420 height 22
type input "R"
type input "Chicken Caesar Wrap"
click at [777, 72] on input "text" at bounding box center [797, 79] width 420 height 22
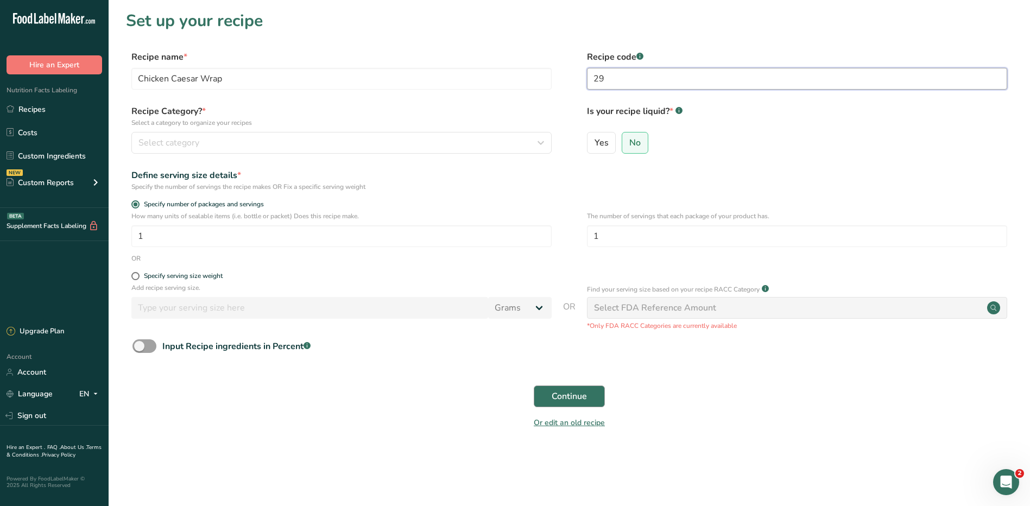
type input "29"
click at [592, 396] on button "Continue" at bounding box center [569, 396] width 71 height 22
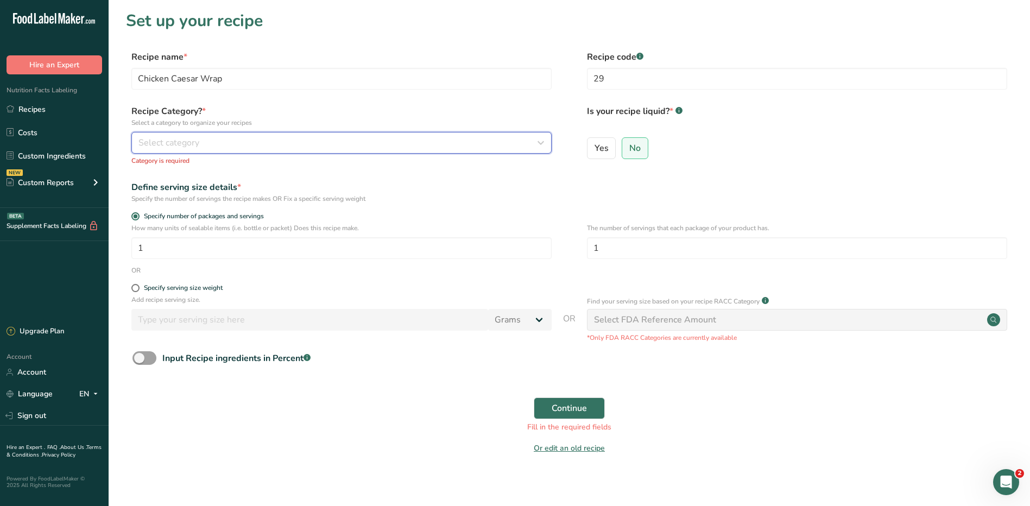
click at [534, 140] on icon "button" at bounding box center [540, 143] width 13 height 20
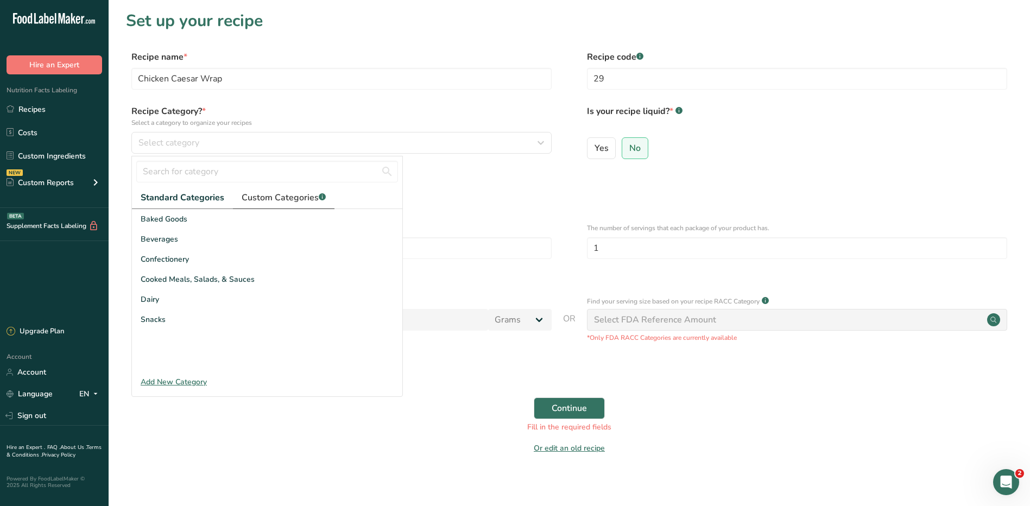
click at [276, 200] on span "Custom Categories .a-a{fill:#347362;}.b-a{fill:#fff;}" at bounding box center [284, 197] width 84 height 13
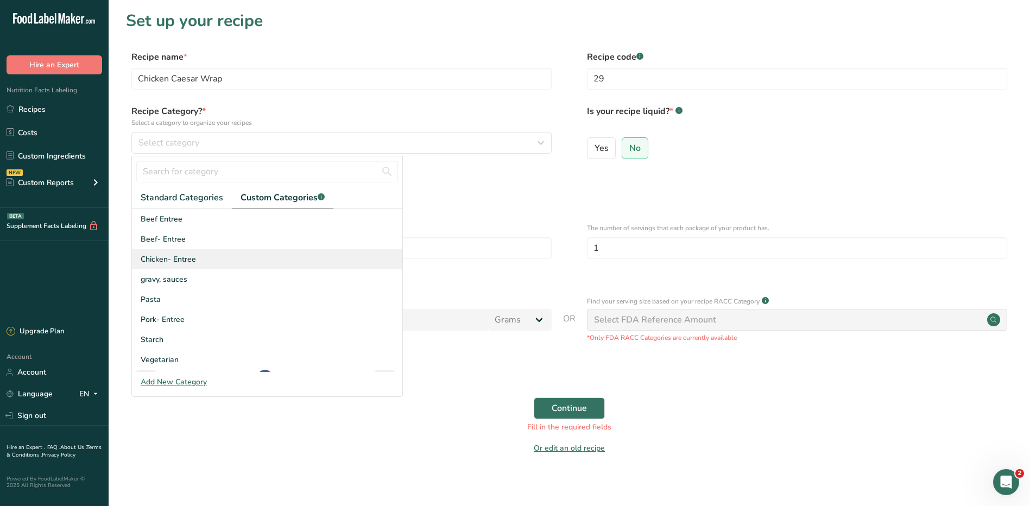
click at [179, 257] on span "Chicken- Entree" at bounding box center [168, 259] width 55 height 11
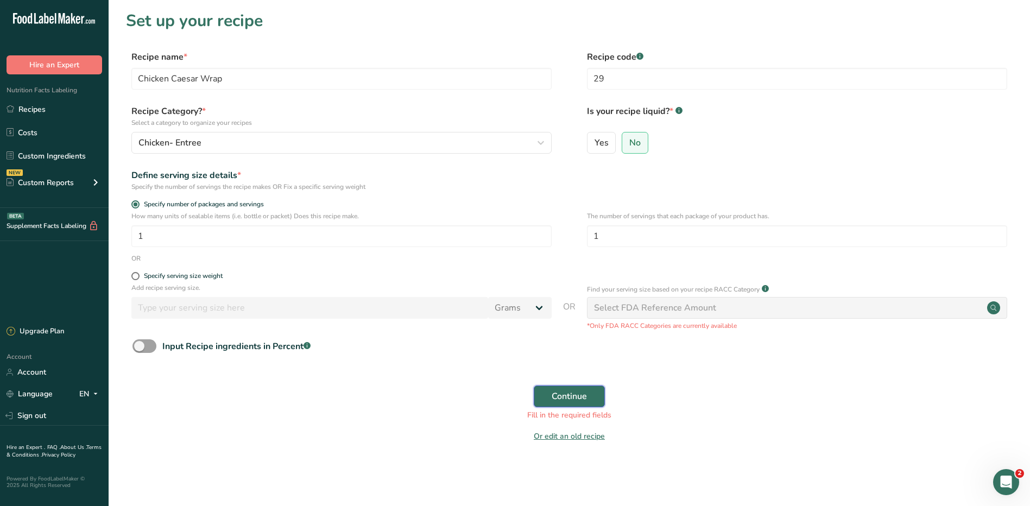
click at [575, 396] on span "Continue" at bounding box center [569, 396] width 35 height 13
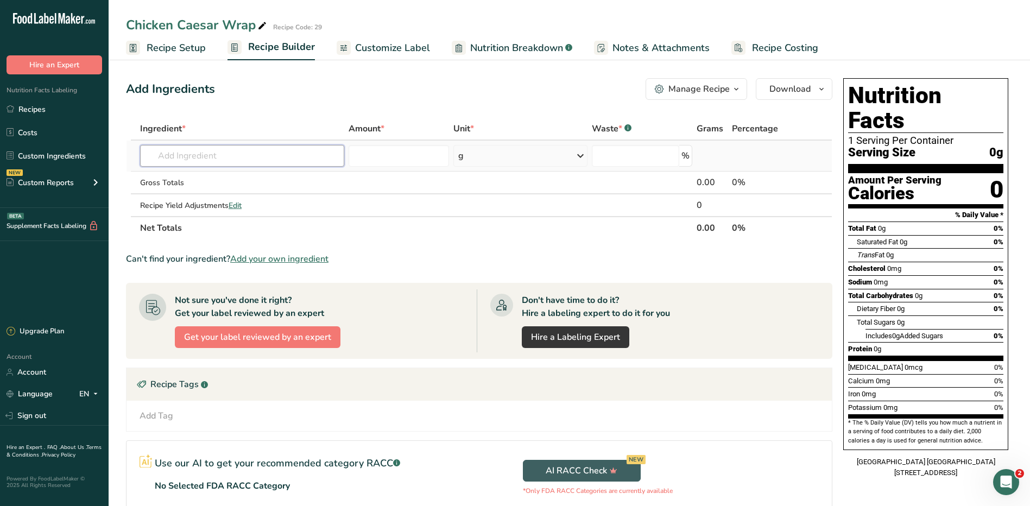
click at [160, 160] on input "text" at bounding box center [242, 156] width 204 height 22
type input "C"
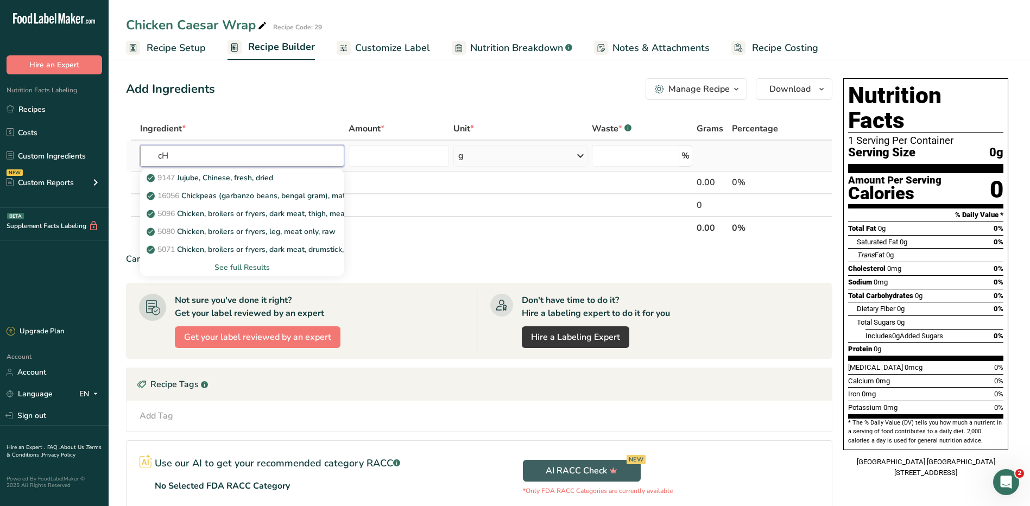
type input "c"
type input "gRILLED CH"
click at [255, 148] on input "text" at bounding box center [242, 156] width 204 height 22
type input "G"
type input "chicken breast"
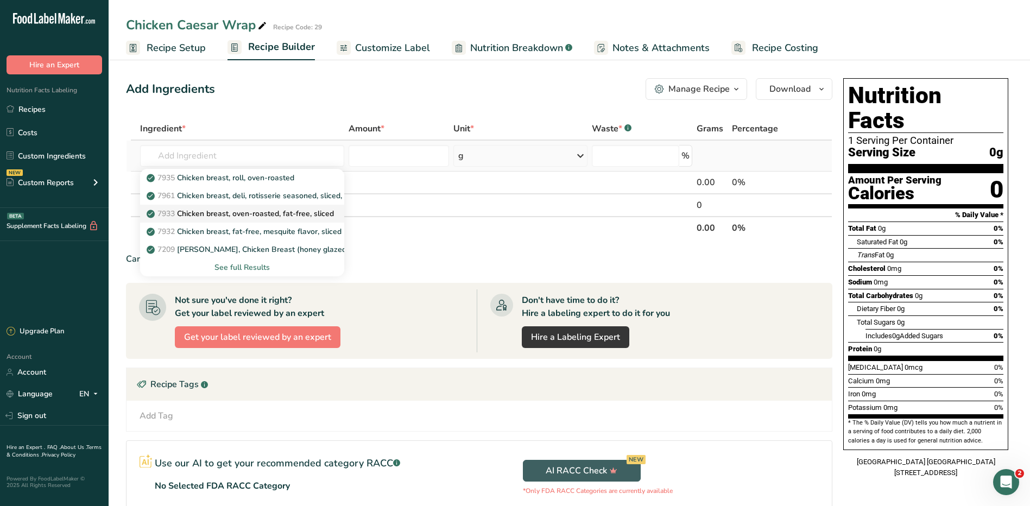
click at [285, 214] on p "7933 Chicken breast, oven-roasted, fat-free, sliced" at bounding box center [241, 213] width 185 height 11
type input "Chicken breast, oven-roasted, fat-free, sliced"
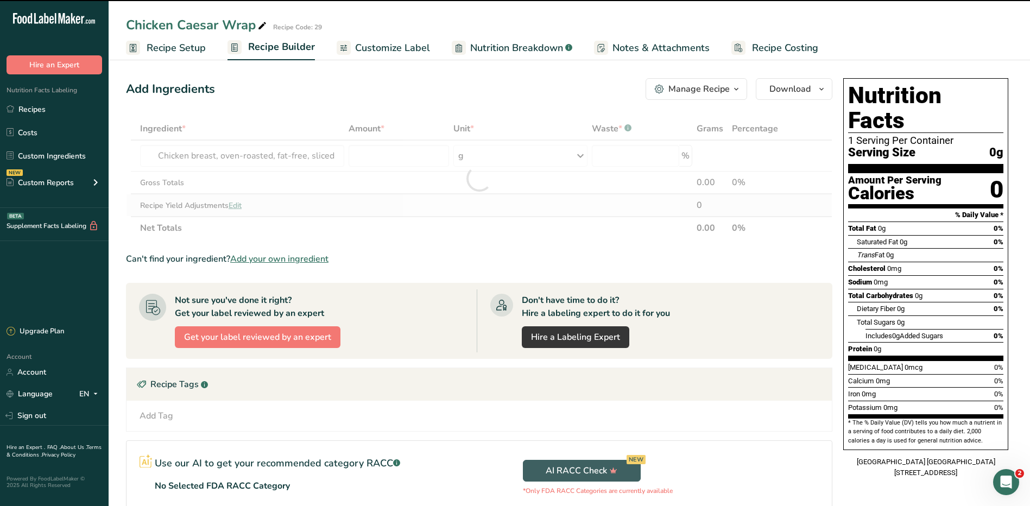
type input "0"
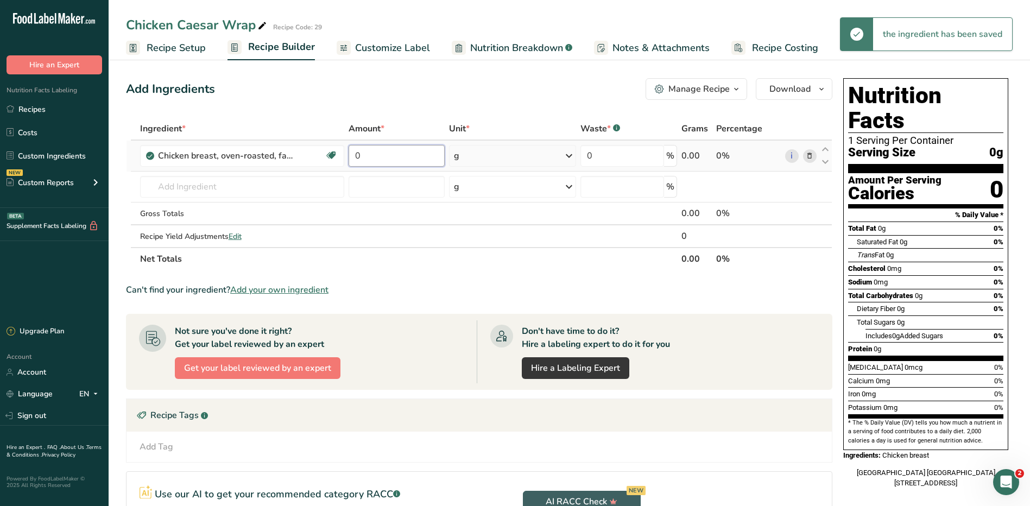
click at [364, 154] on input "0" at bounding box center [397, 156] width 96 height 22
type input "4"
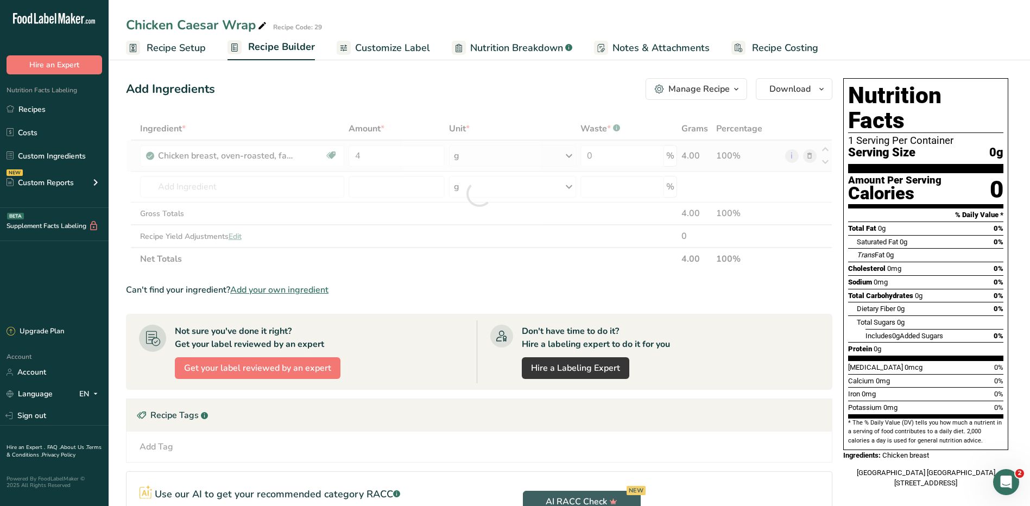
click at [522, 159] on div "Ingredient * Amount * Unit * Waste * .a-a{fill:#347362;}.b-a{fill:#fff;} Grams …" at bounding box center [479, 193] width 706 height 153
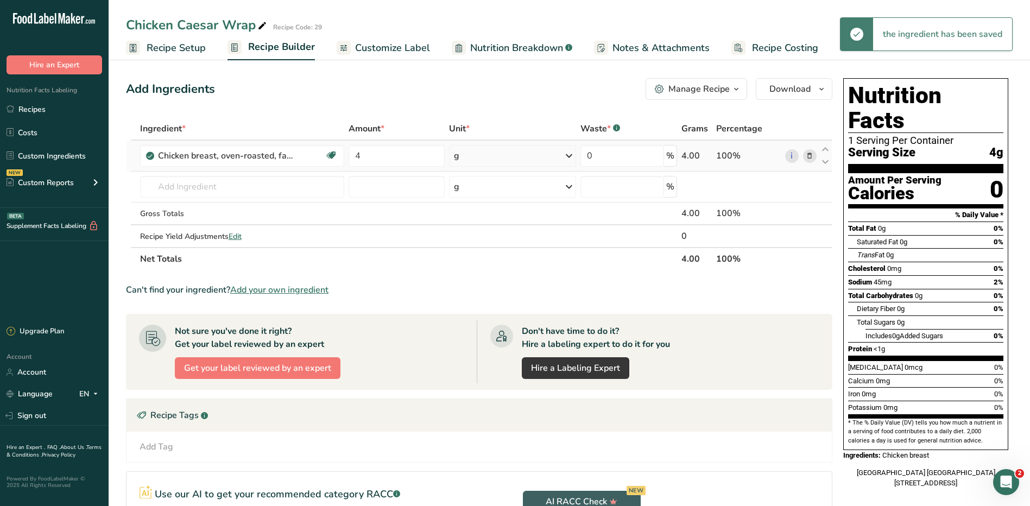
click at [522, 159] on div "g" at bounding box center [513, 156] width 128 height 22
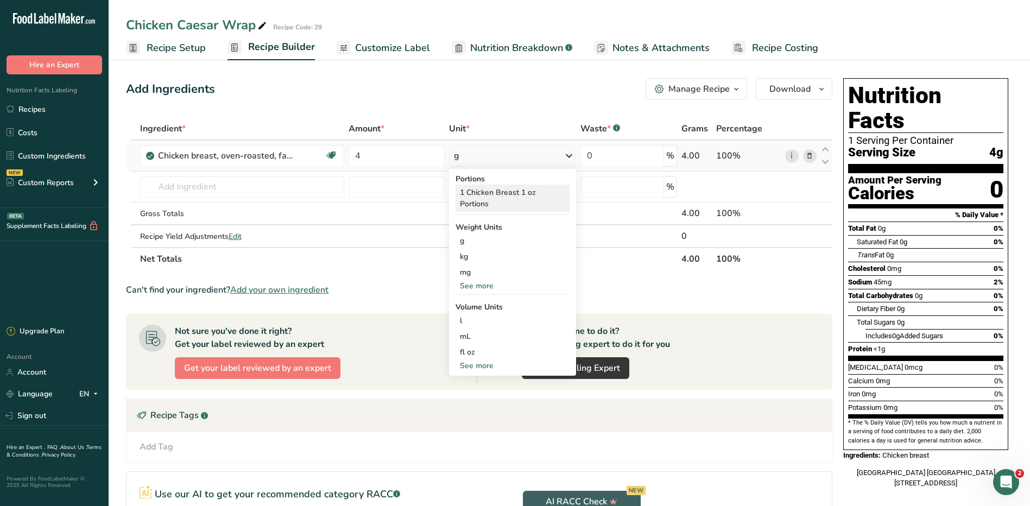
click at [511, 201] on div "1 Chicken Breast 1 oz Portions" at bounding box center [512, 198] width 115 height 27
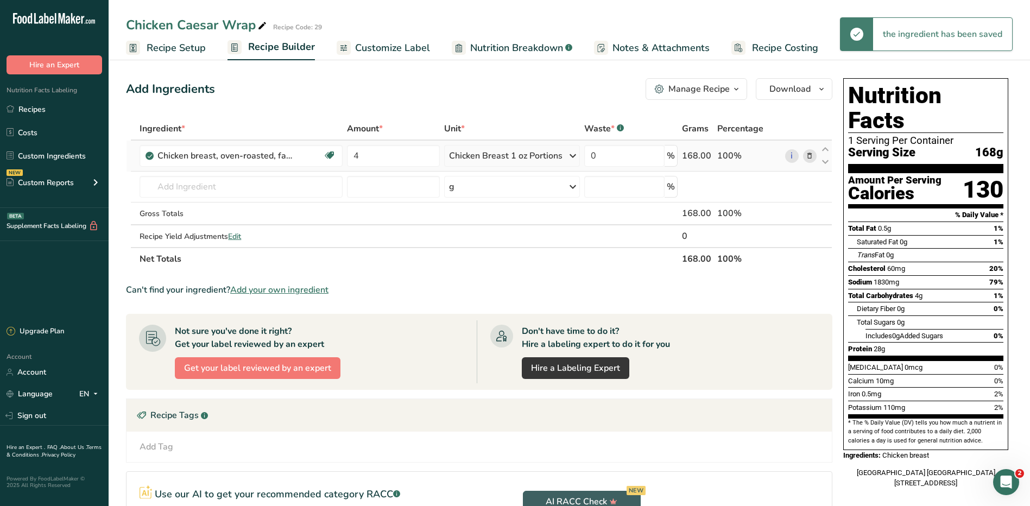
click at [533, 150] on div "Chicken Breast 1 oz Portions" at bounding box center [505, 155] width 113 height 13
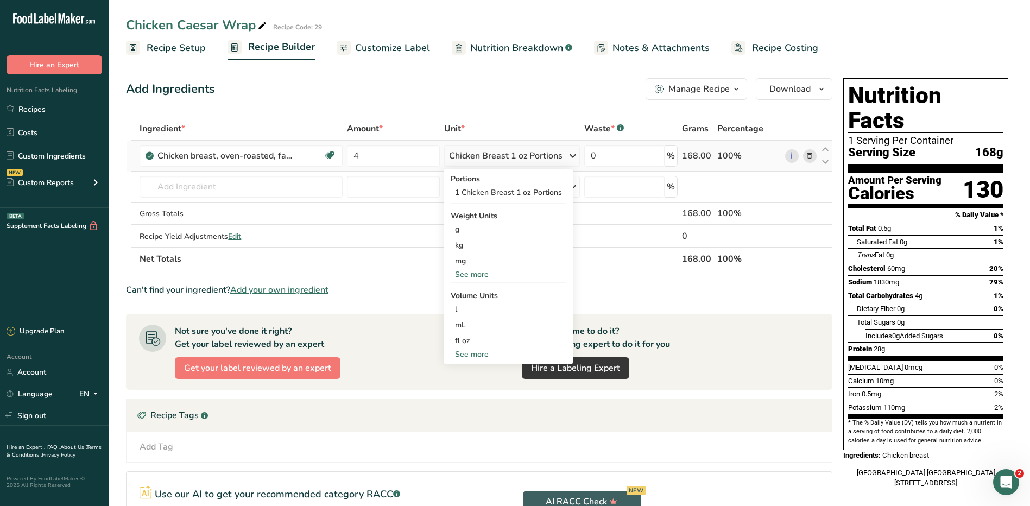
click at [490, 276] on div "See more" at bounding box center [509, 274] width 116 height 11
click at [469, 303] on div "oz" at bounding box center [509, 308] width 116 height 16
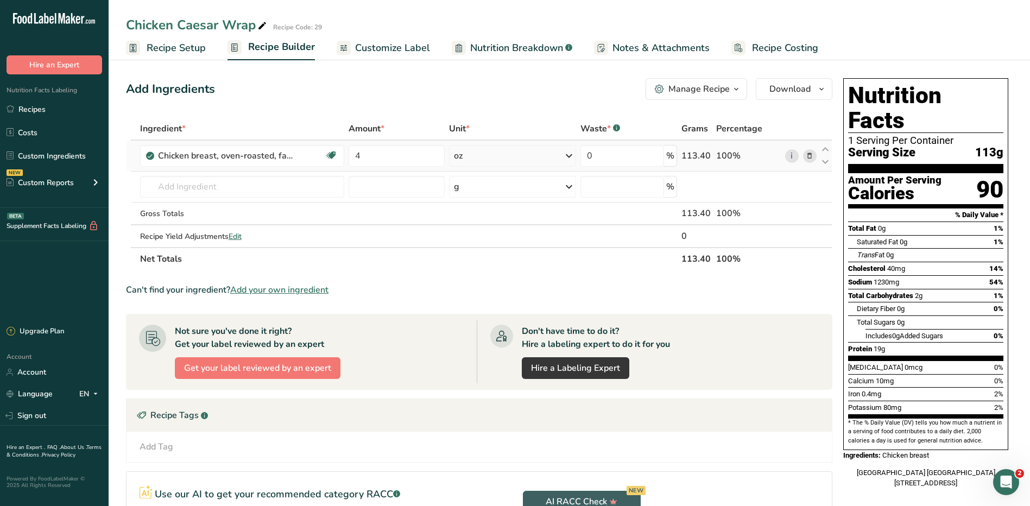
click at [470, 157] on div "oz" at bounding box center [513, 156] width 128 height 22
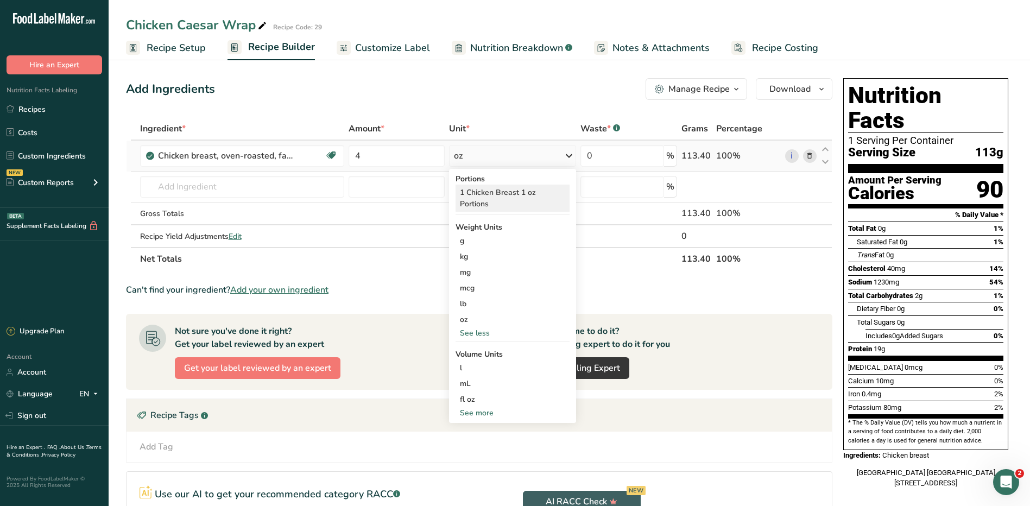
click at [497, 198] on div "1 Chicken Breast 1 oz Portions" at bounding box center [512, 198] width 115 height 27
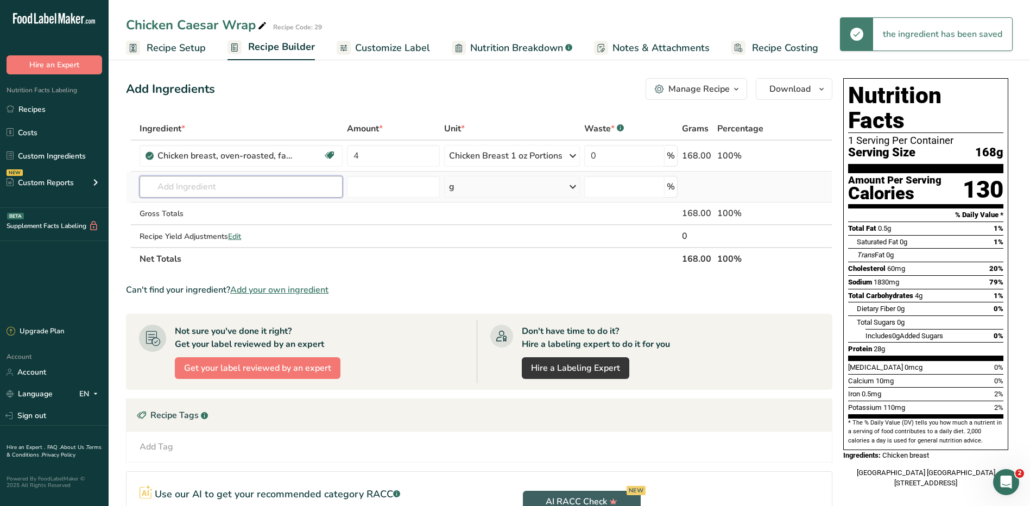
click at [203, 189] on input "text" at bounding box center [241, 187] width 202 height 22
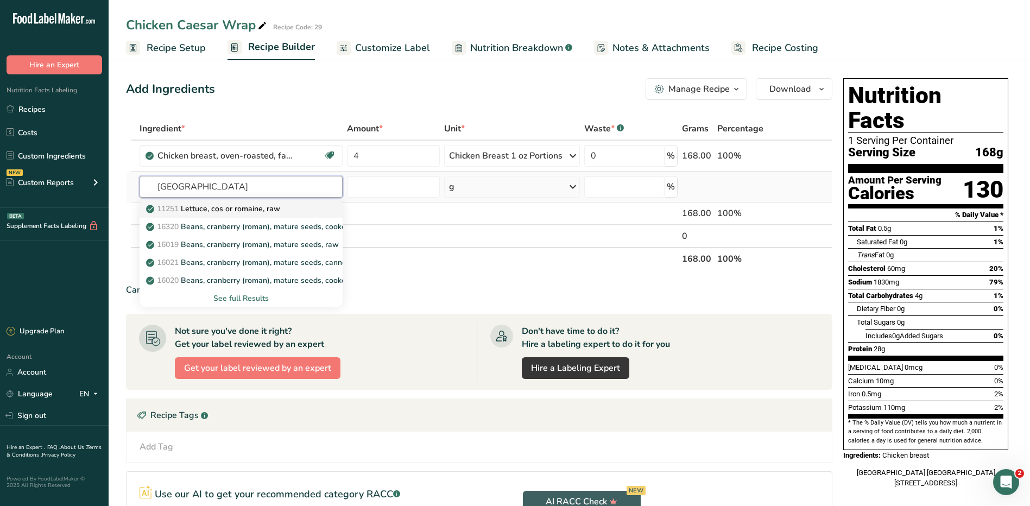
type input "[GEOGRAPHIC_DATA]"
click at [276, 208] on p "11251 [GEOGRAPHIC_DATA], cos or romaine, raw" at bounding box center [214, 208] width 132 height 11
type input "Lettuce, cos or romaine, raw"
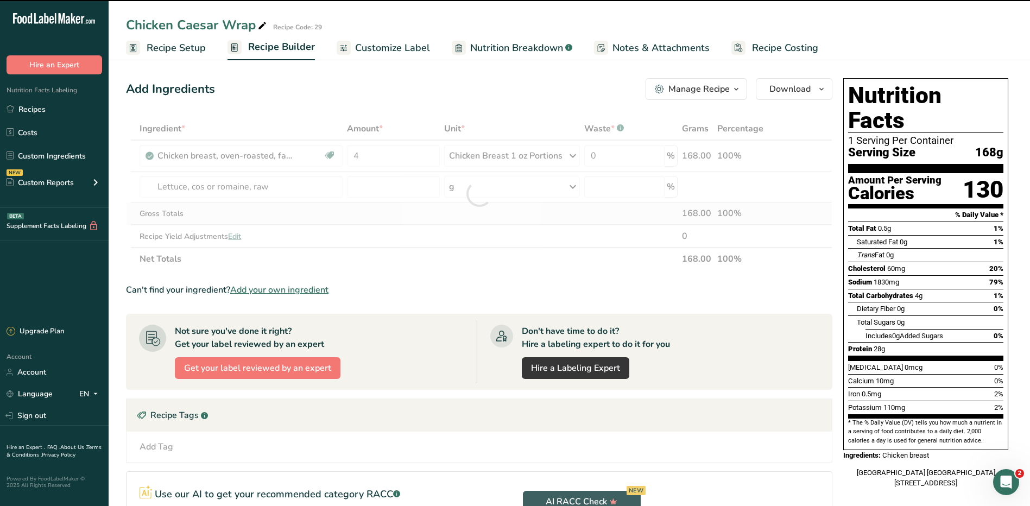
type input "0"
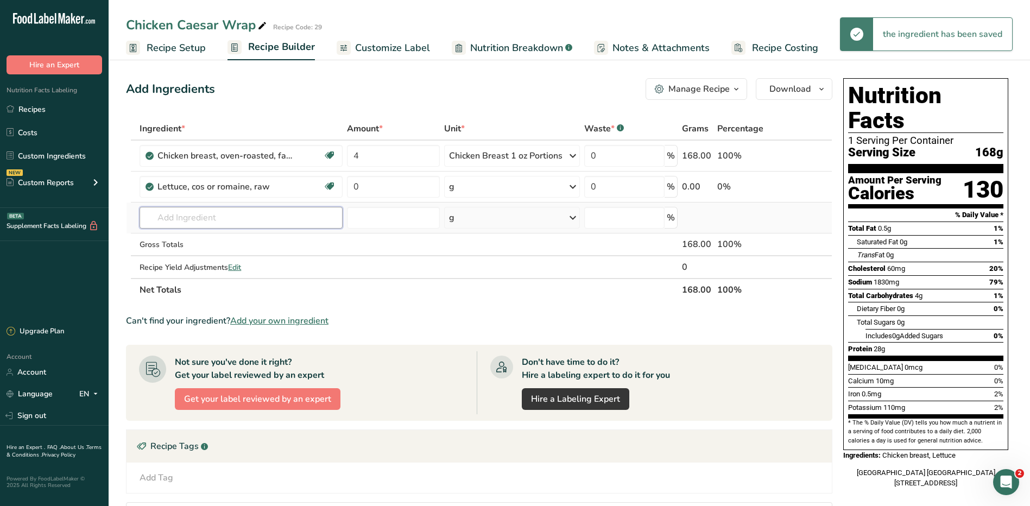
click at [238, 214] on input "text" at bounding box center [241, 218] width 202 height 22
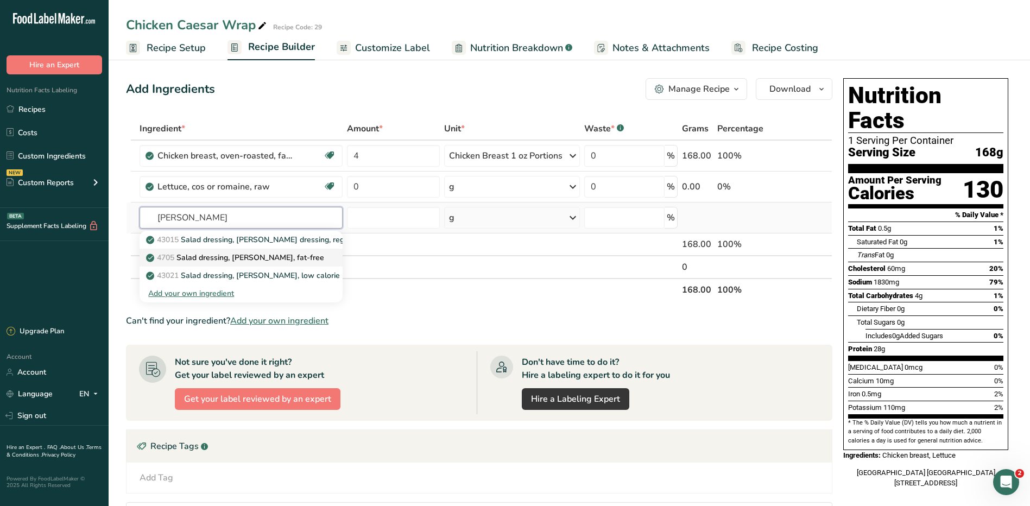
type input "[PERSON_NAME]"
click at [280, 256] on p "4705 Salad dressing, [PERSON_NAME], fat-free" at bounding box center [236, 257] width 176 height 11
type input "Salad dressing, [PERSON_NAME], fat-free"
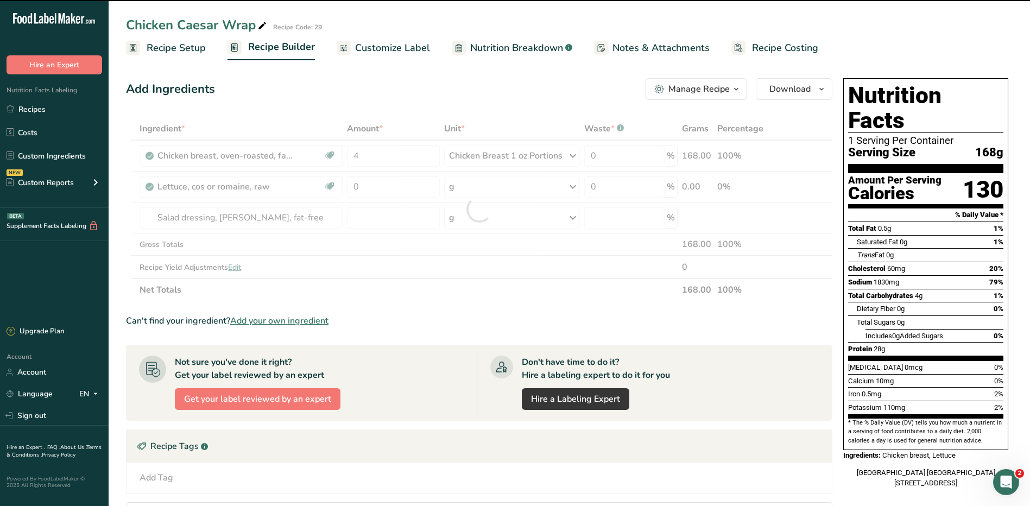
type input "0"
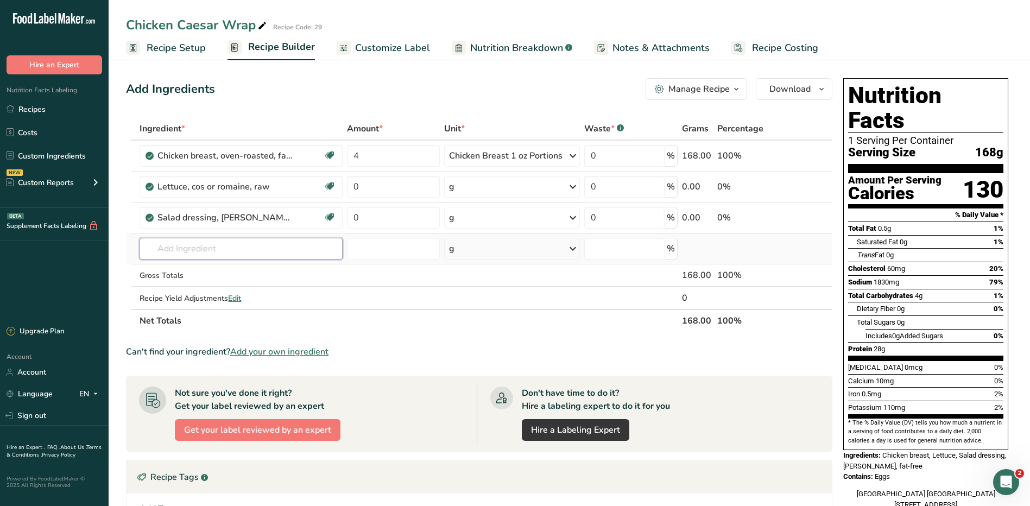
click at [188, 250] on input "text" at bounding box center [241, 249] width 202 height 22
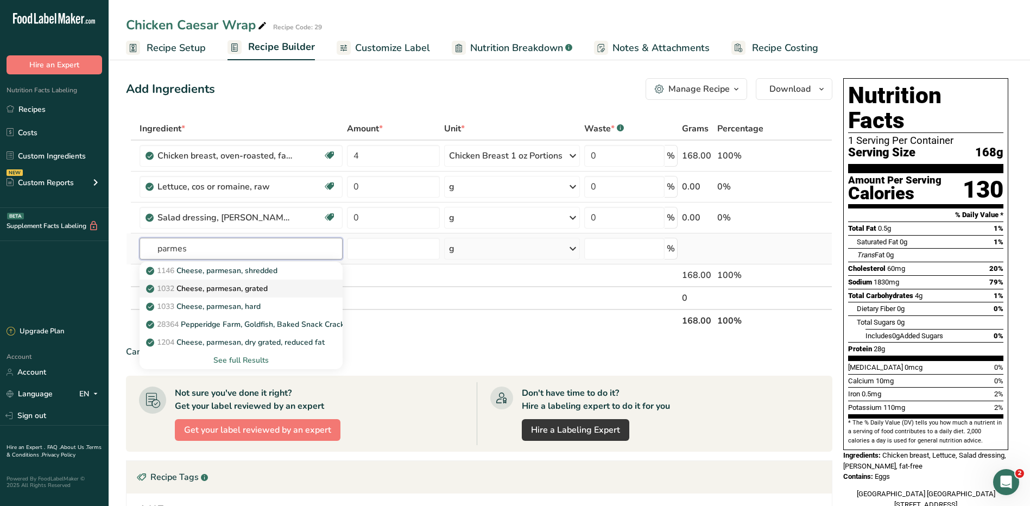
type input "parmes"
click at [226, 288] on p "1032 Cheese, parmesan, grated" at bounding box center [207, 288] width 119 height 11
type input "Cheese, parmesan, grated"
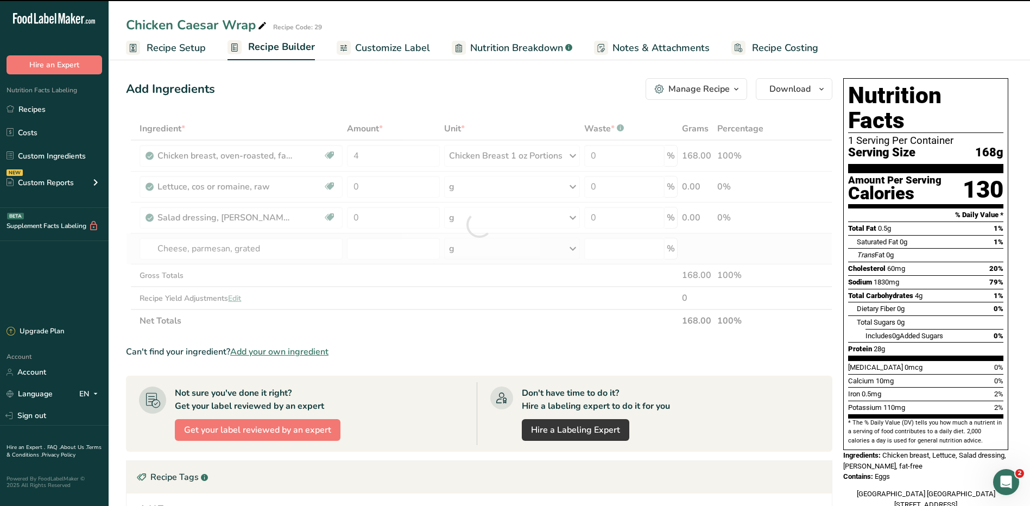
type input "0"
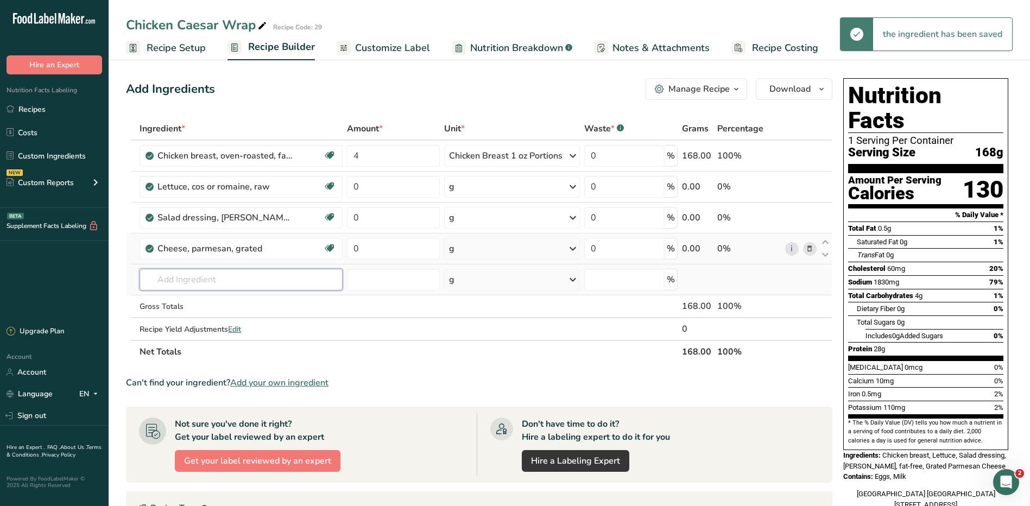
click at [271, 286] on input "text" at bounding box center [241, 280] width 202 height 22
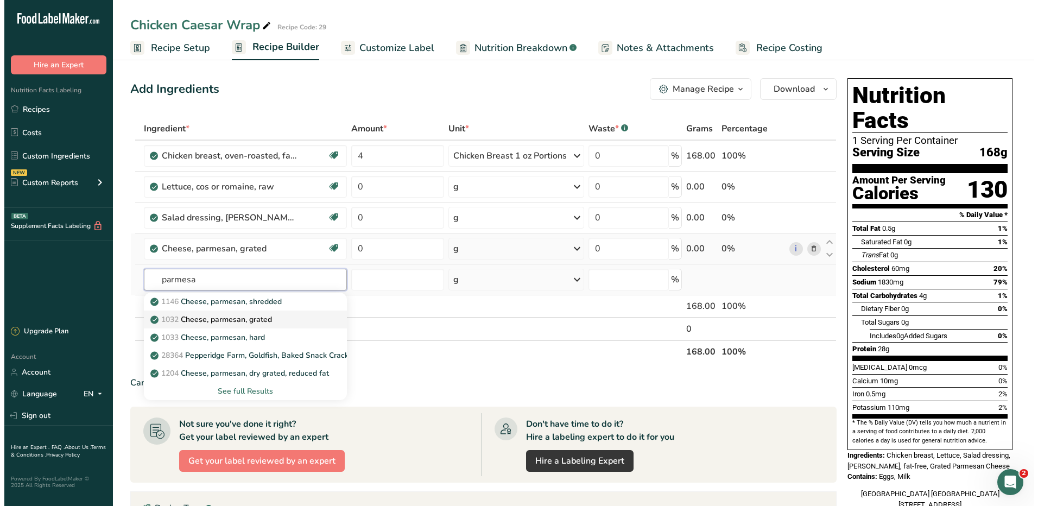
scroll to position [54, 0]
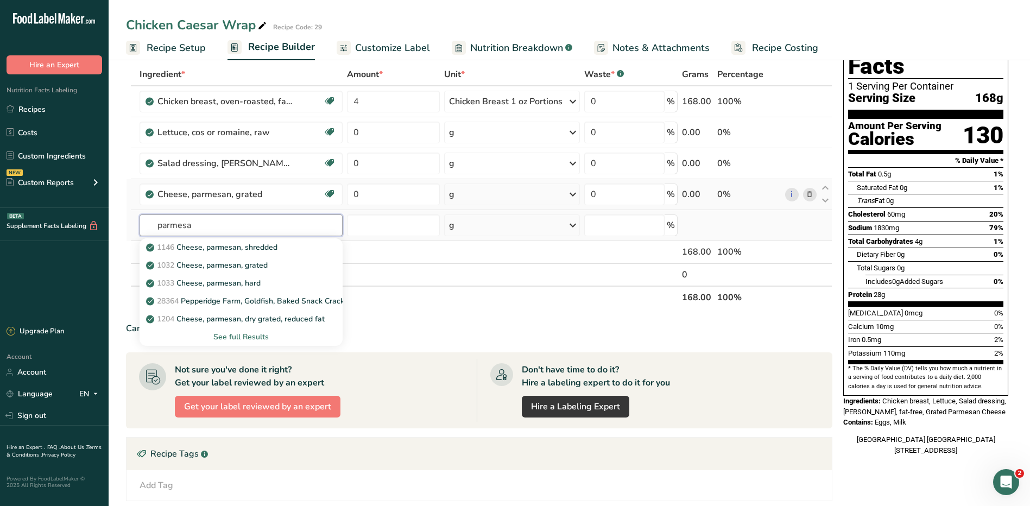
type input "parmesa"
click at [246, 333] on div "See full Results" at bounding box center [240, 336] width 185 height 11
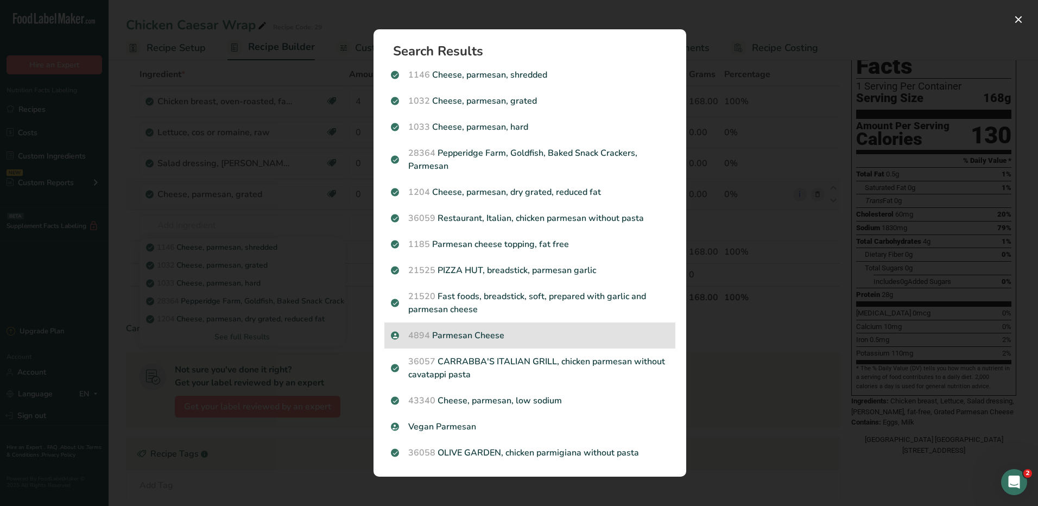
click at [495, 338] on p "4894 Parmesan Cheese" at bounding box center [530, 335] width 278 height 13
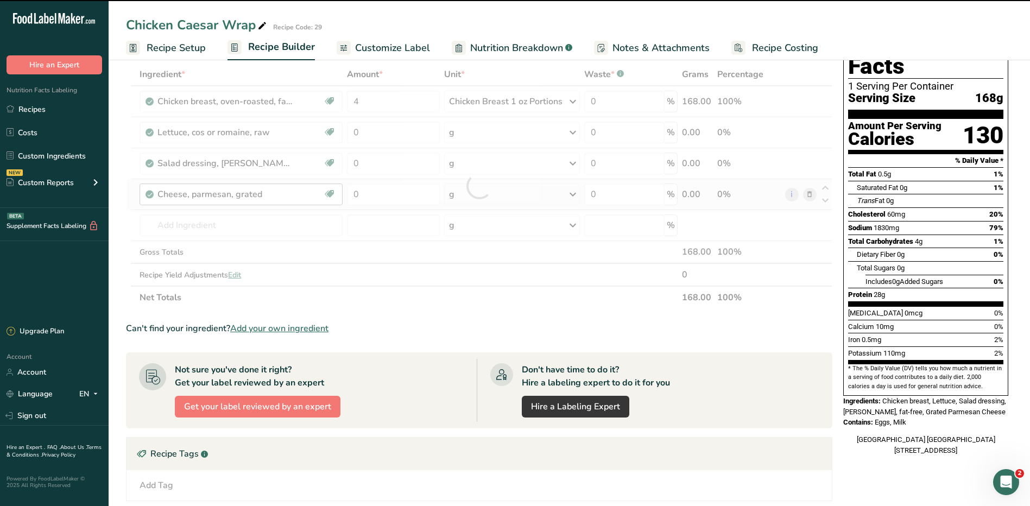
type input "0"
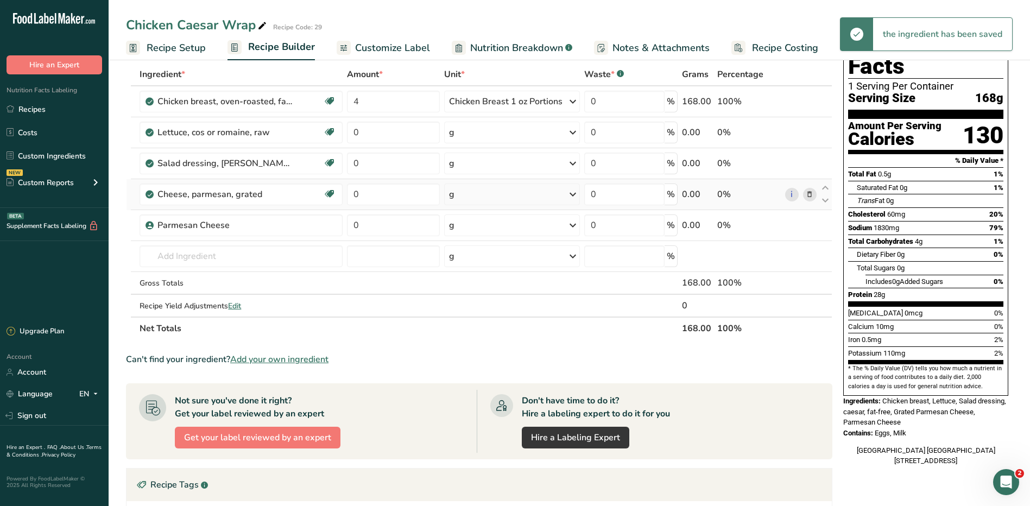
click at [810, 193] on icon at bounding box center [810, 194] width 8 height 11
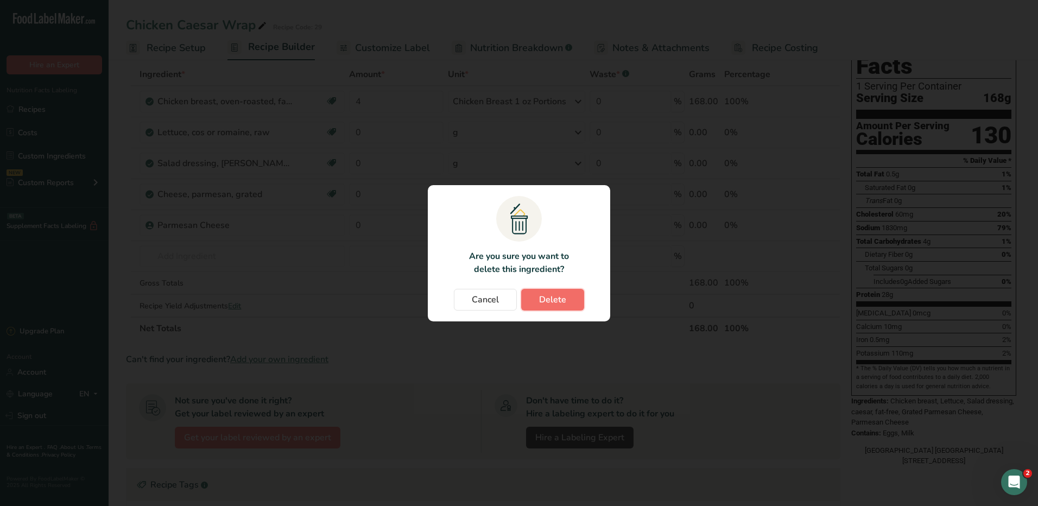
click at [559, 302] on span "Delete" at bounding box center [552, 299] width 27 height 13
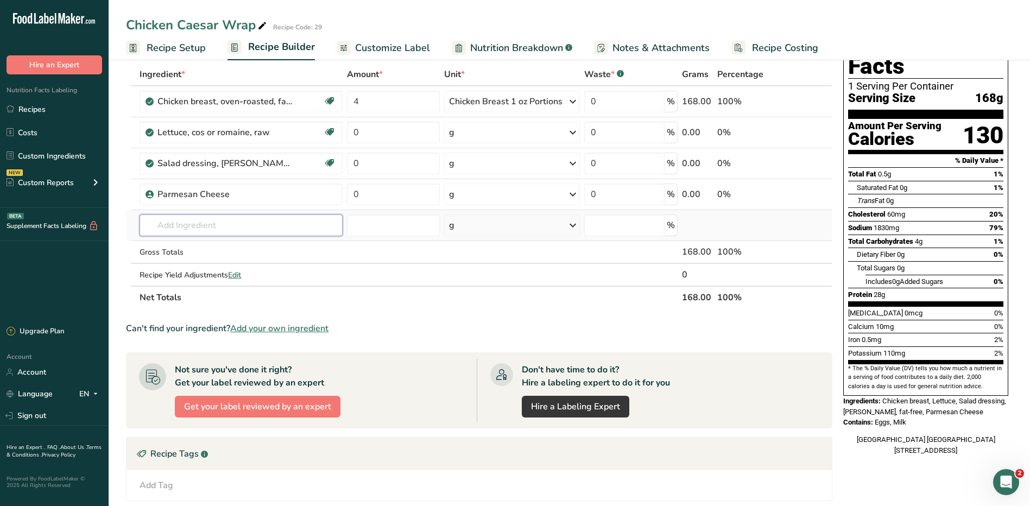
click at [198, 214] on input "text" at bounding box center [241, 225] width 202 height 22
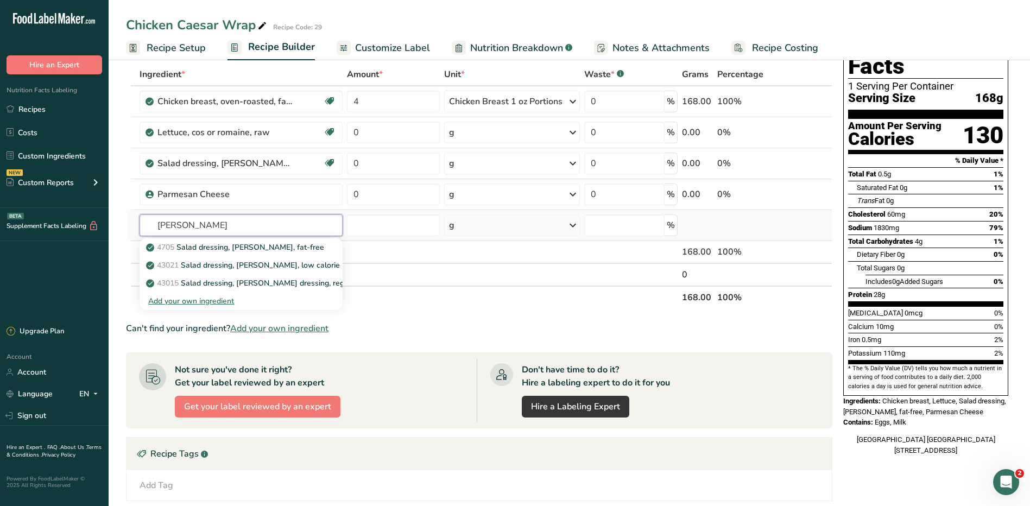
click at [211, 224] on input "[PERSON_NAME]" at bounding box center [241, 225] width 202 height 22
click at [215, 222] on input "Caesar salad" at bounding box center [241, 225] width 202 height 22
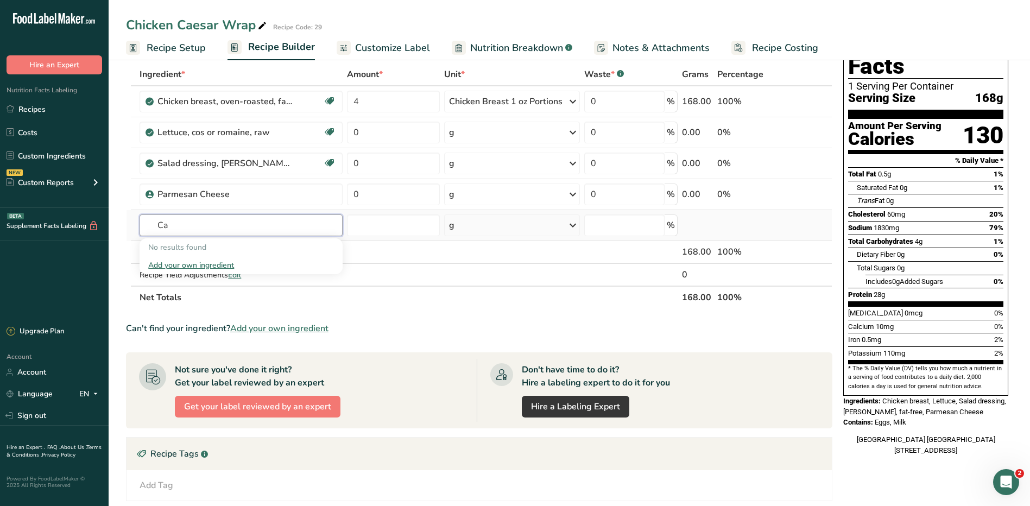
type input "C"
type input "croiton"
click at [236, 245] on p "18243 Croutons, seasoned" at bounding box center [199, 247] width 102 height 11
type input "Croutons, seasoned"
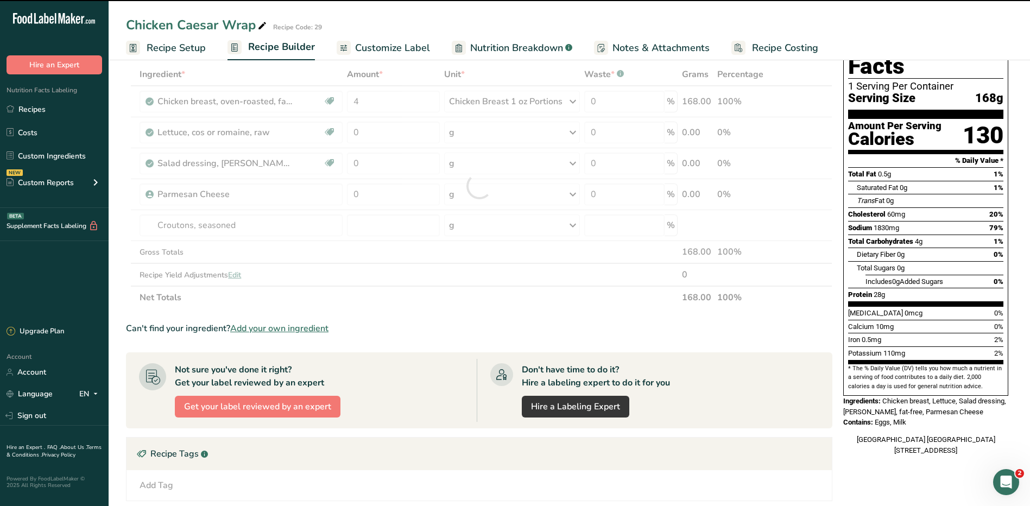
type input "0"
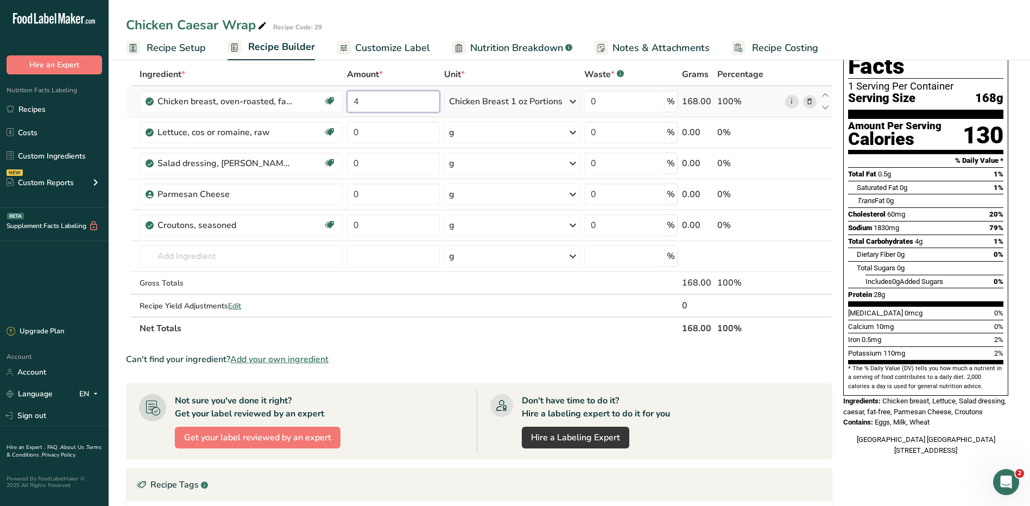
click at [390, 102] on input "4" at bounding box center [393, 102] width 93 height 22
type input "0"
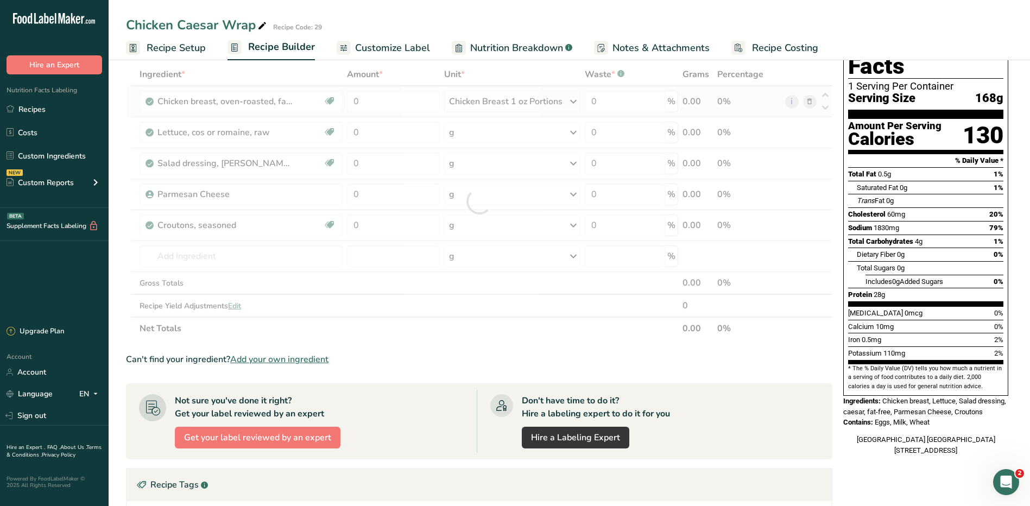
click at [554, 102] on div "Ingredient * Amount * Unit * Waste * .a-a{fill:#347362;}.b-a{fill:#fff;} Grams …" at bounding box center [479, 201] width 706 height 277
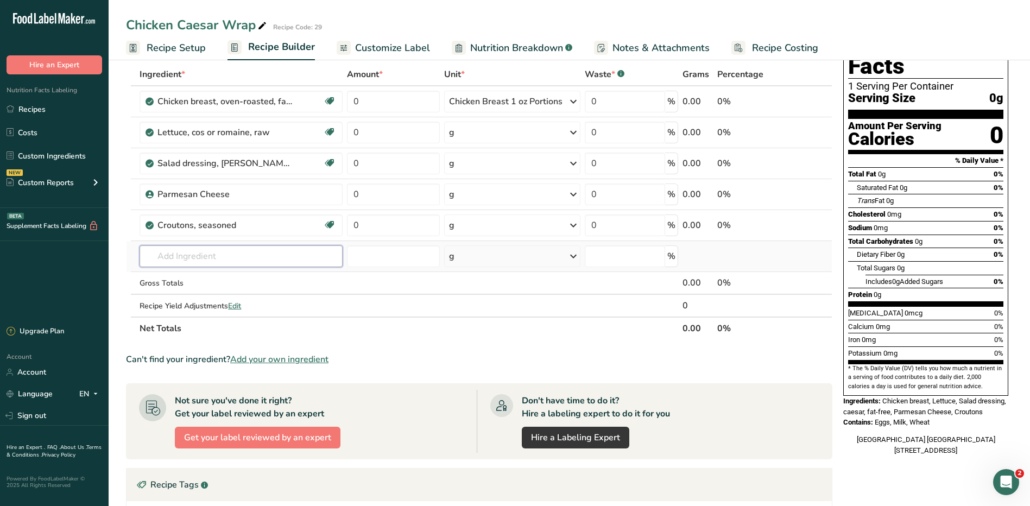
click at [231, 254] on input "text" at bounding box center [241, 256] width 203 height 22
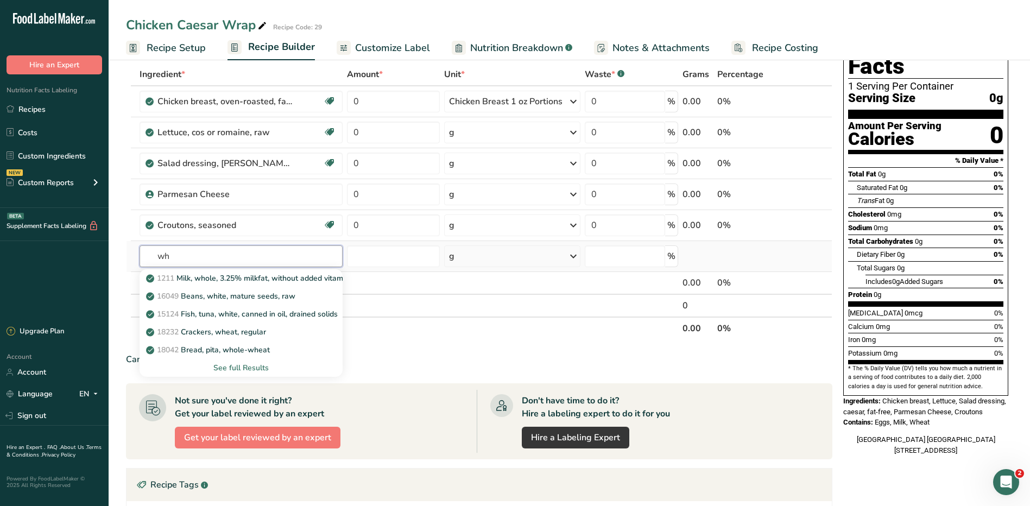
type input "wh"
type input "W"
type input "[PERSON_NAME]"
click at [252, 369] on div "See full Results" at bounding box center [241, 367] width 186 height 11
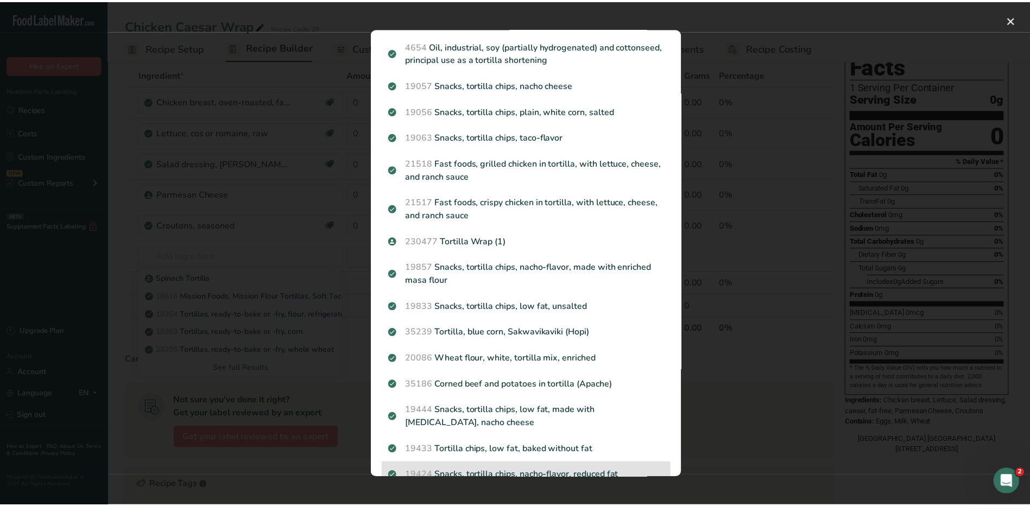
scroll to position [434, 0]
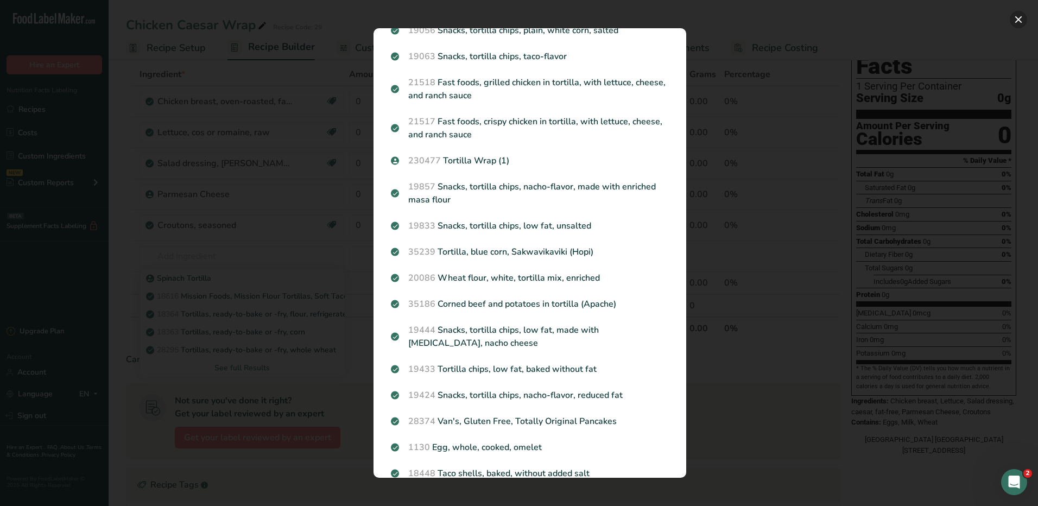
click at [1018, 16] on button "Search results modal" at bounding box center [1018, 19] width 17 height 17
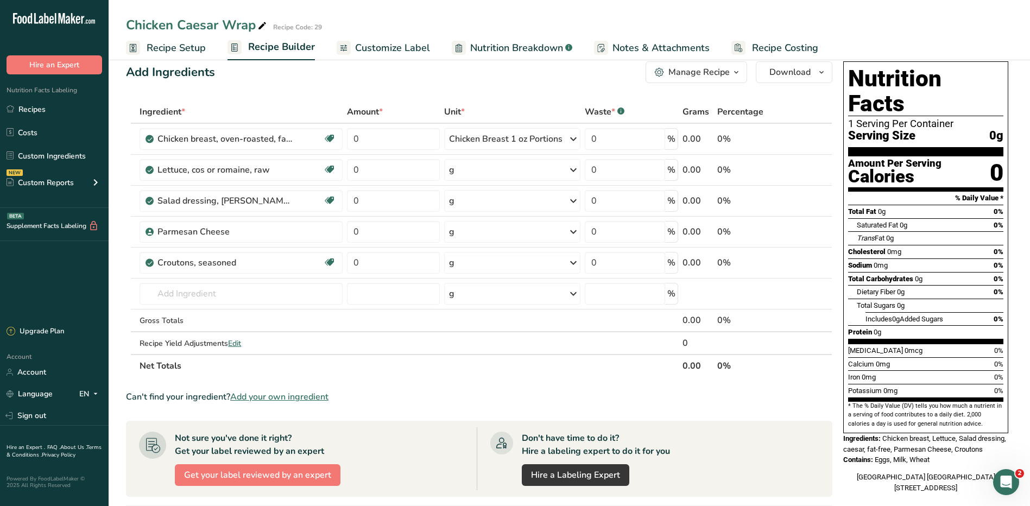
scroll to position [0, 0]
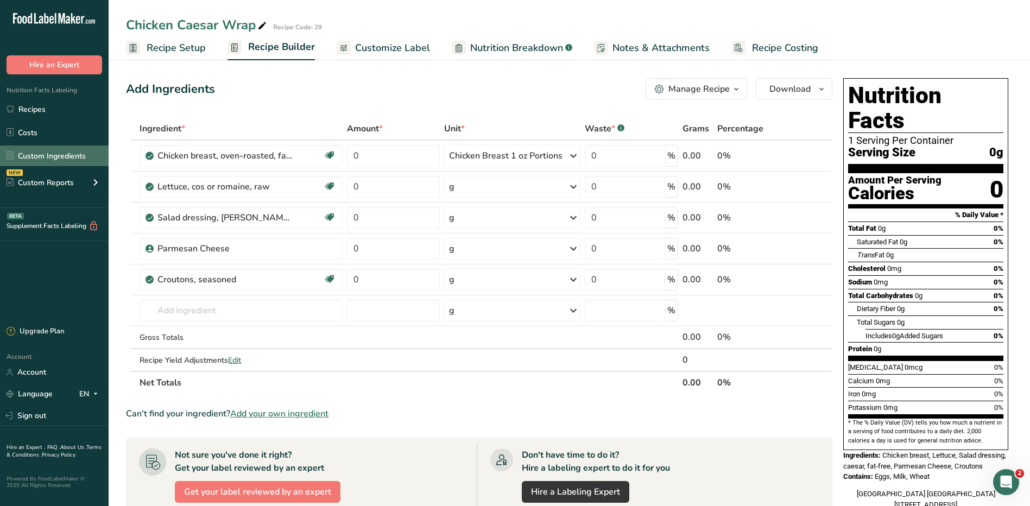
click at [37, 155] on link "Custom Ingredients" at bounding box center [54, 155] width 109 height 21
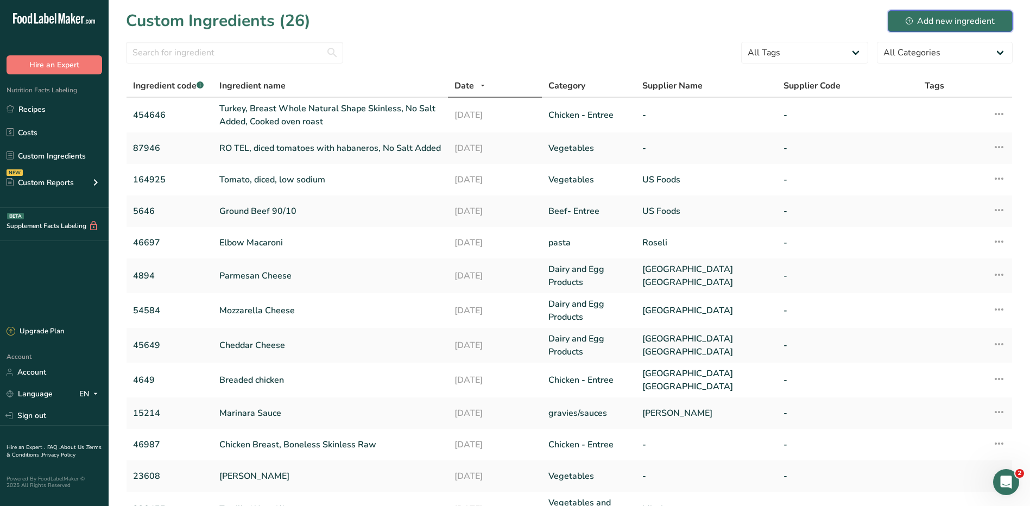
click at [933, 24] on div "Add new ingredient" at bounding box center [949, 21] width 89 height 13
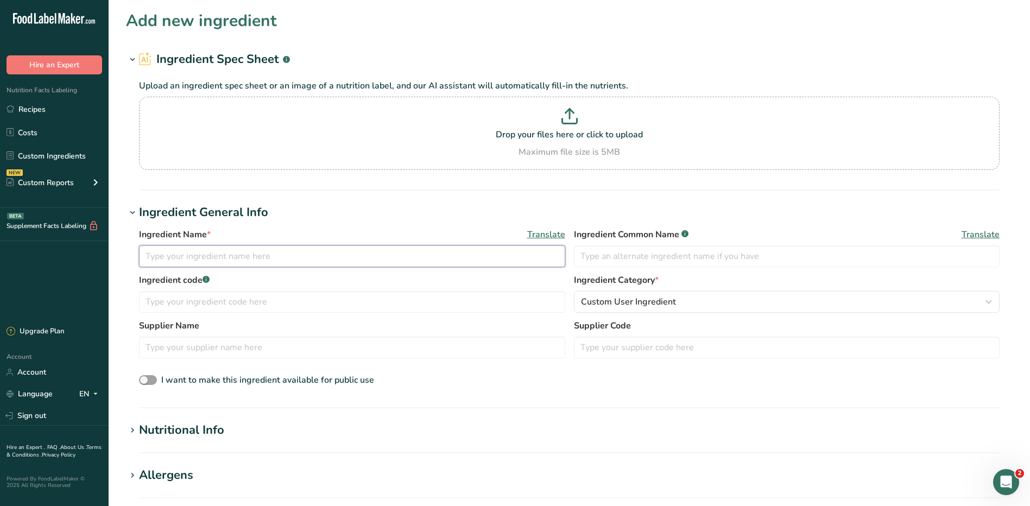
click at [198, 251] on input "text" at bounding box center [352, 256] width 426 height 22
type input "w"
type input "Whole Wheat Tortilla"
click at [36, 419] on link "Sign out" at bounding box center [54, 415] width 109 height 19
